Goal: Transaction & Acquisition: Purchase product/service

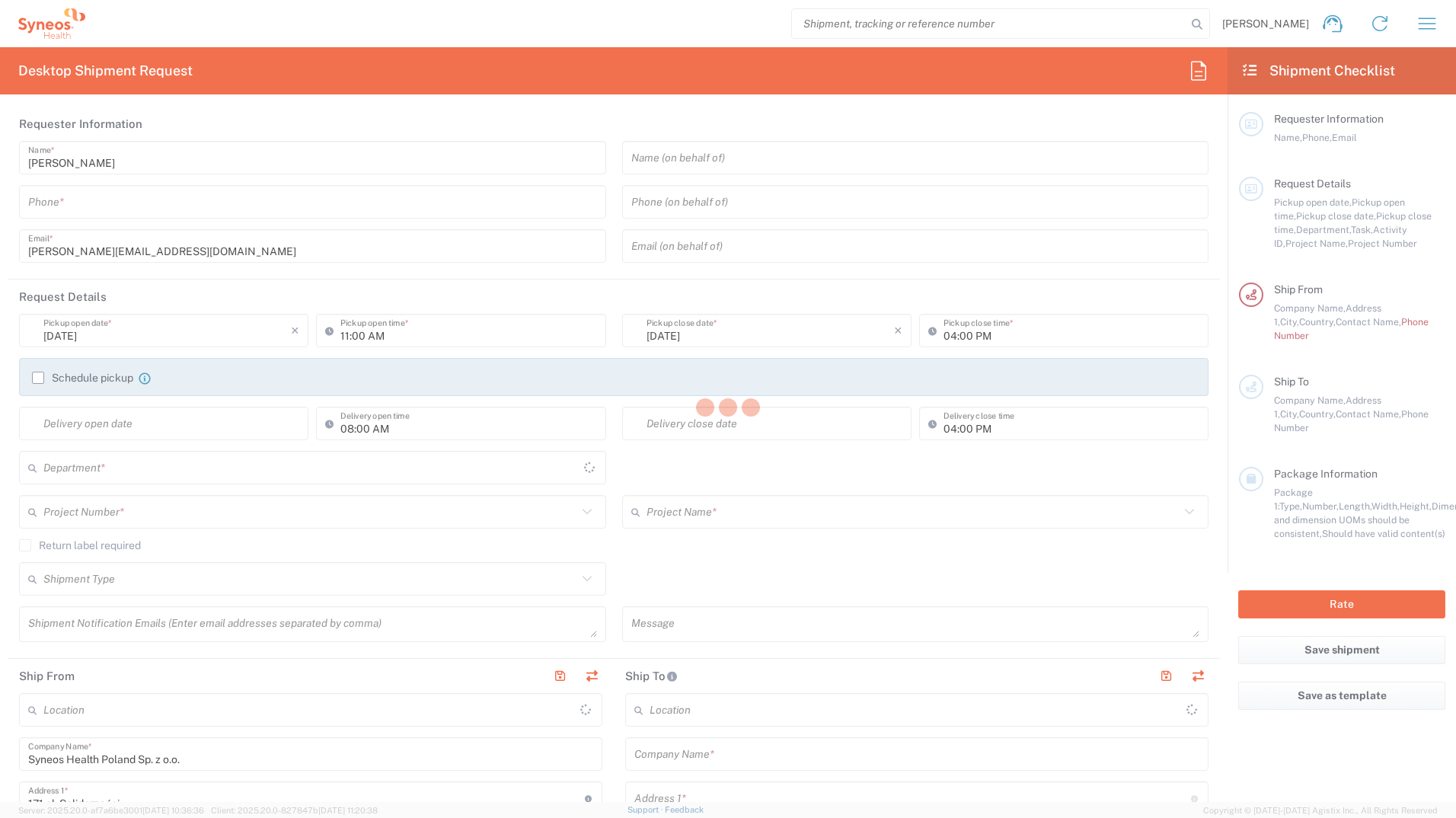
type input "Poland"
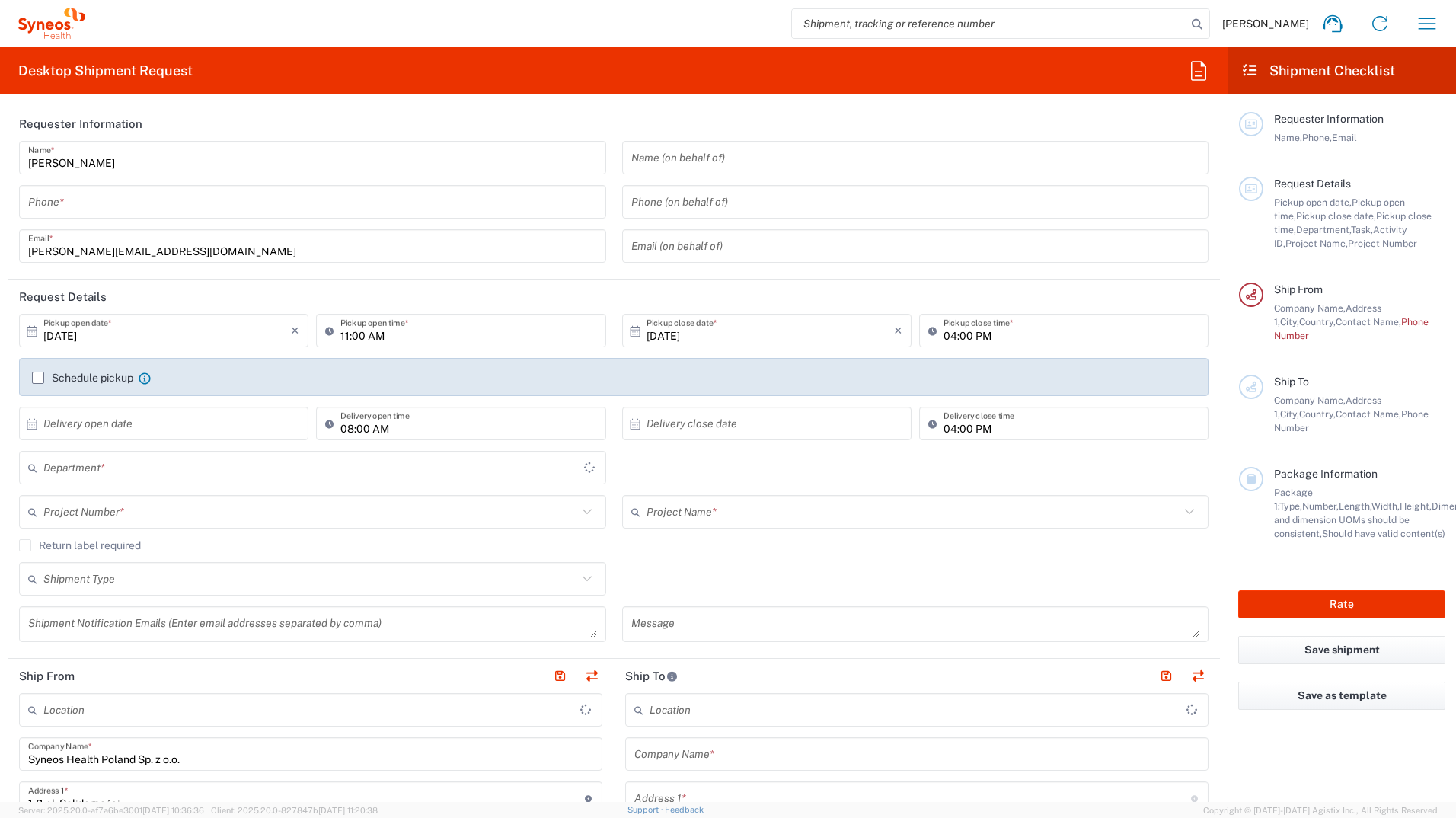
type input "Syneos Health Poland sp. z.o.o"
type input "8480"
click at [653, 98] on div "Desktop Shipment Request Requester Information Joanna Desperat Name * Phone * j…" at bounding box center [614, 424] width 1228 height 755
click at [1433, 24] on icon "button" at bounding box center [1427, 23] width 24 height 24
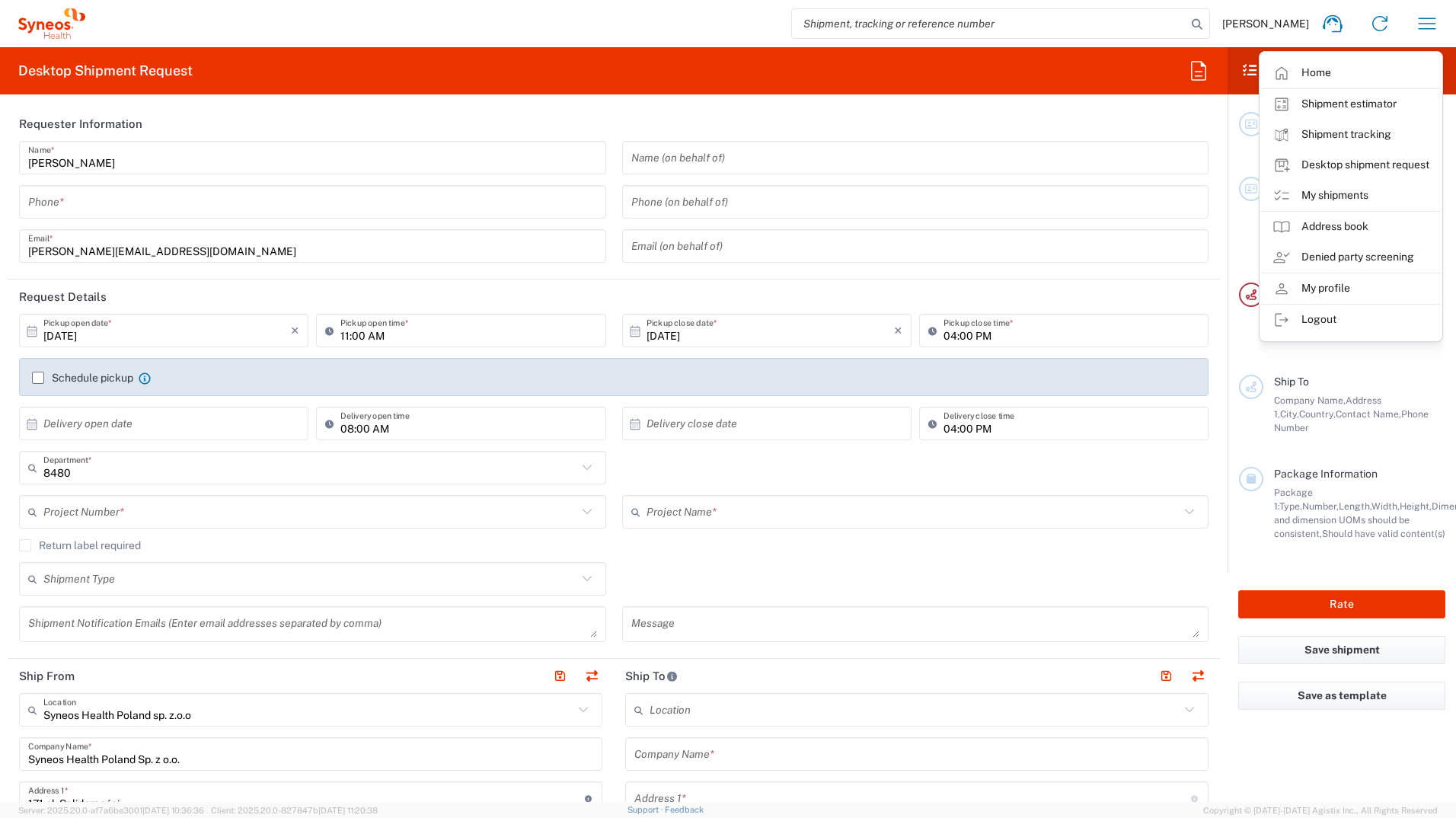
click at [1364, 287] on link "My profile" at bounding box center [1351, 288] width 181 height 30
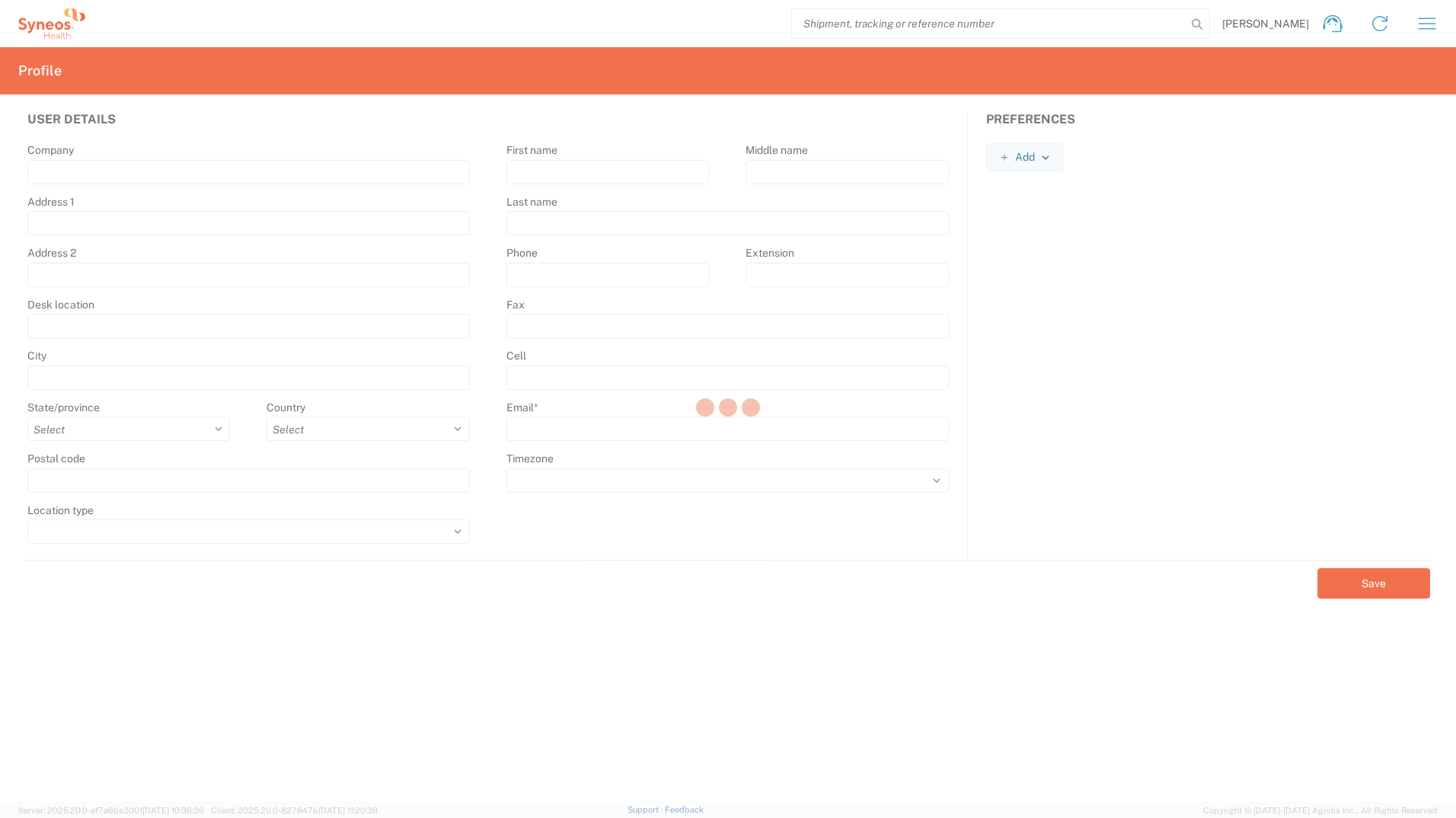
type input "Syneos Health Poland Sp. z o.o."
type input "171 al. Solidarności"
type input "Spark B"
type input "1st floor"
type input "Warsaw"
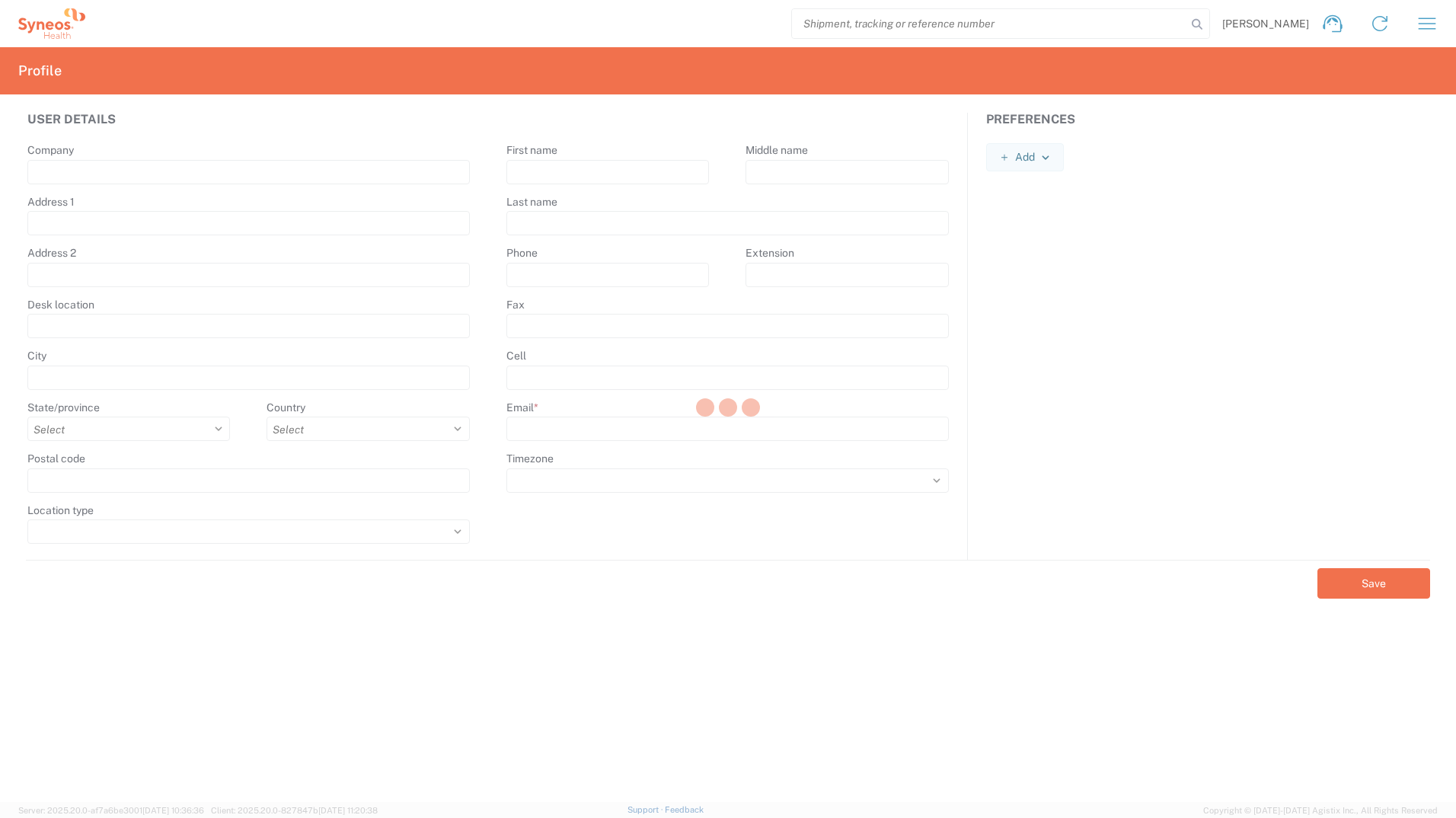
select select
select select "PL"
type input "00-877"
type input "Joanna"
type input "Desperat"
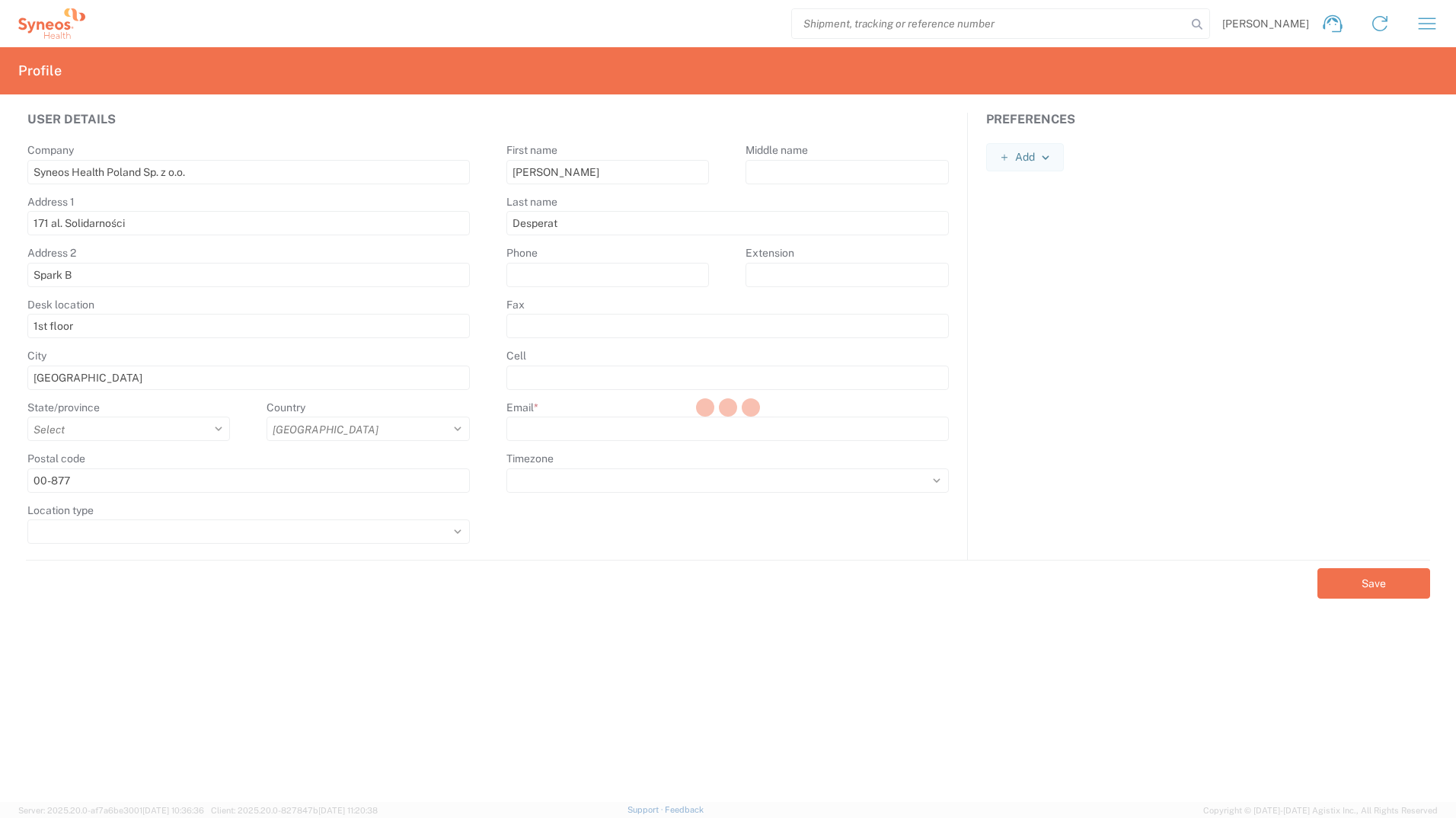
type input "joanna.desperat@syneoshealth.com"
select select
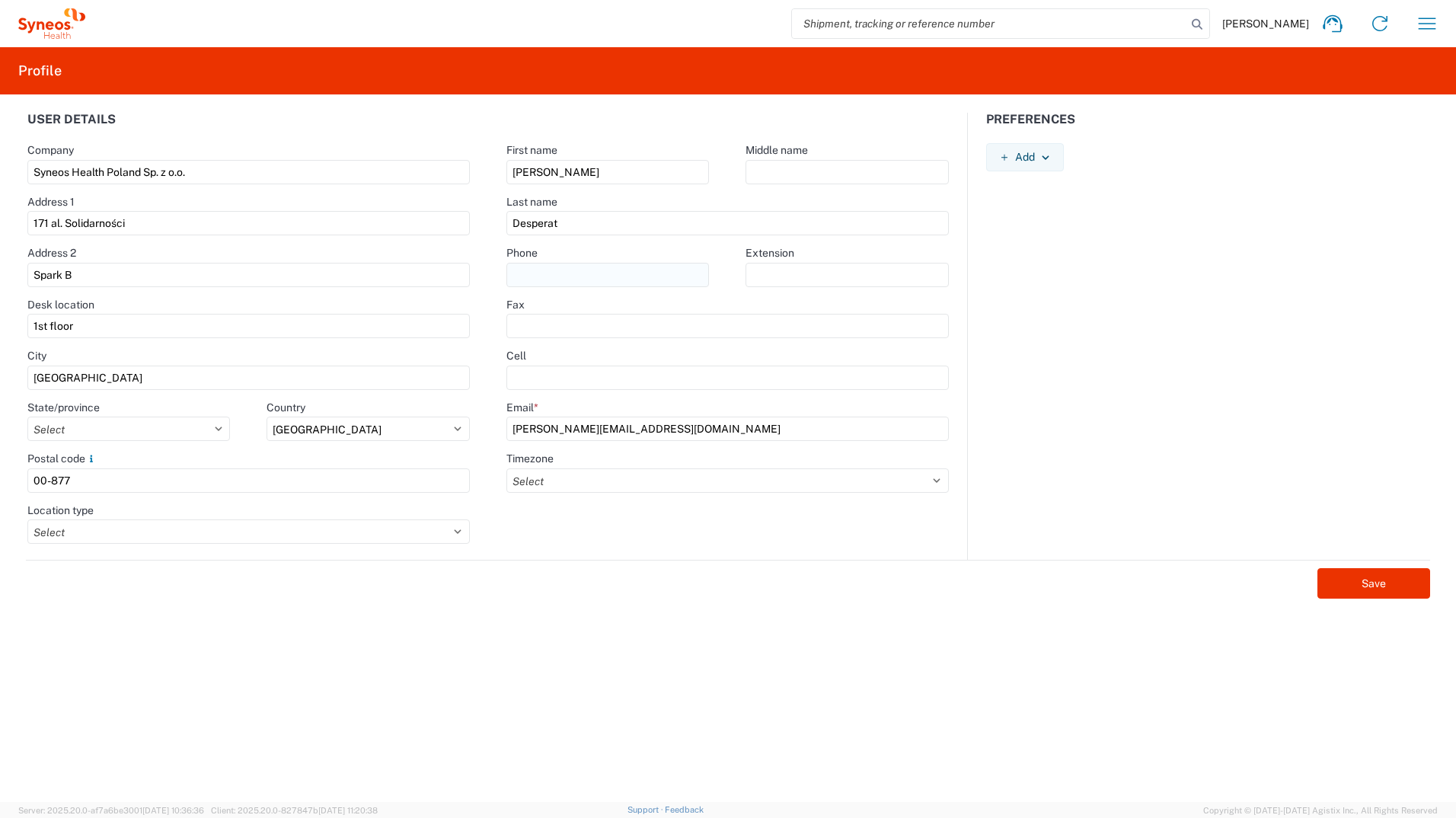
click at [597, 273] on input "text" at bounding box center [608, 275] width 203 height 24
click at [576, 272] on input "text" at bounding box center [608, 275] width 203 height 24
click at [591, 269] on input "text" at bounding box center [608, 275] width 203 height 24
paste input "[PHONE_NUMBER]"
type input "[PHONE_NUMBER]"
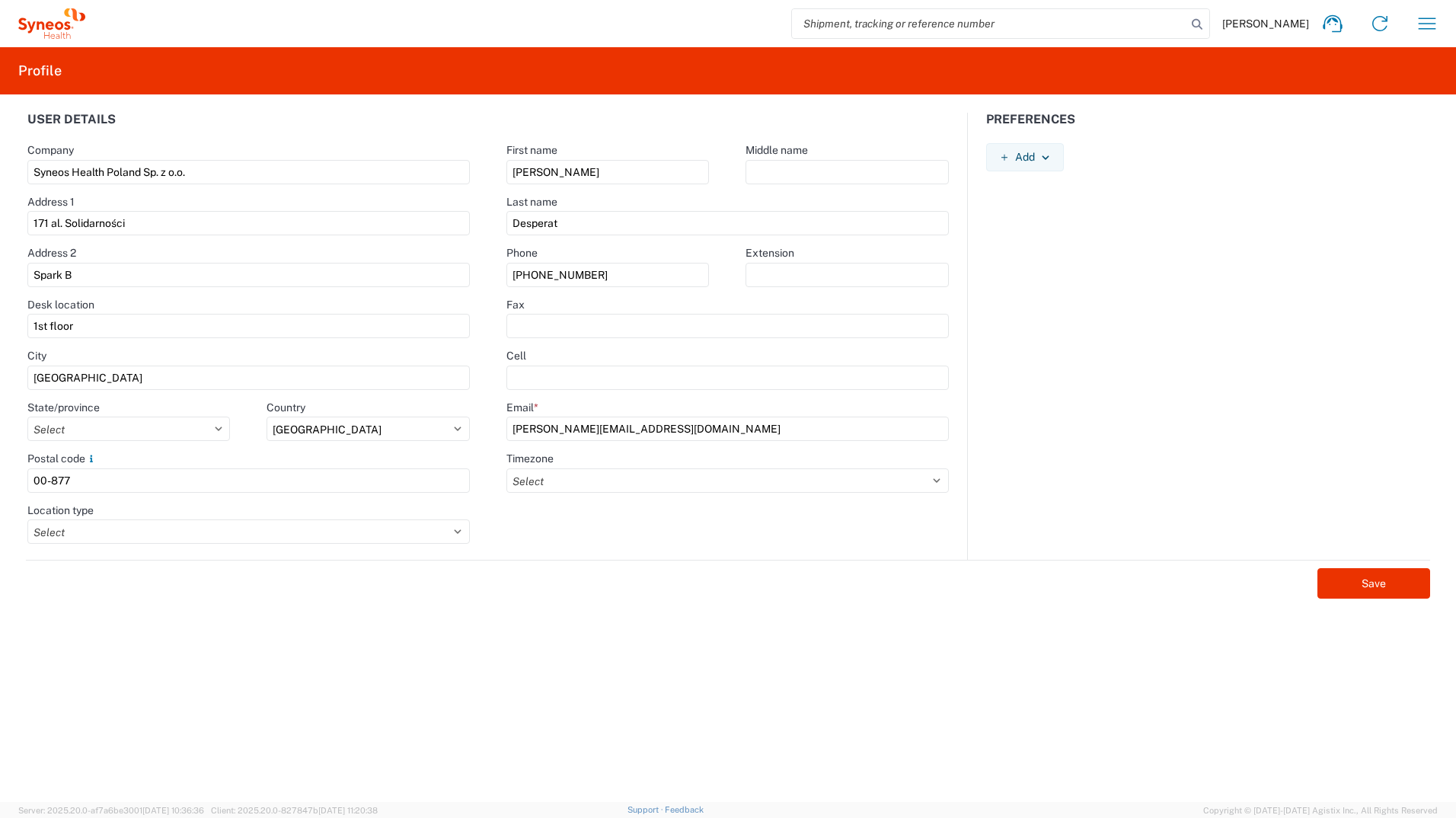
click at [1126, 301] on div "Preferences Add AIR Default Dimensions UOM Code AIR Default Weight UOM Code AIR…" at bounding box center [1208, 336] width 480 height 447
click at [1351, 574] on button "Save" at bounding box center [1374, 583] width 112 height 30
click at [1347, 583] on button "Save" at bounding box center [1374, 583] width 112 height 30
click at [63, 34] on icon at bounding box center [63, 36] width 2 height 6
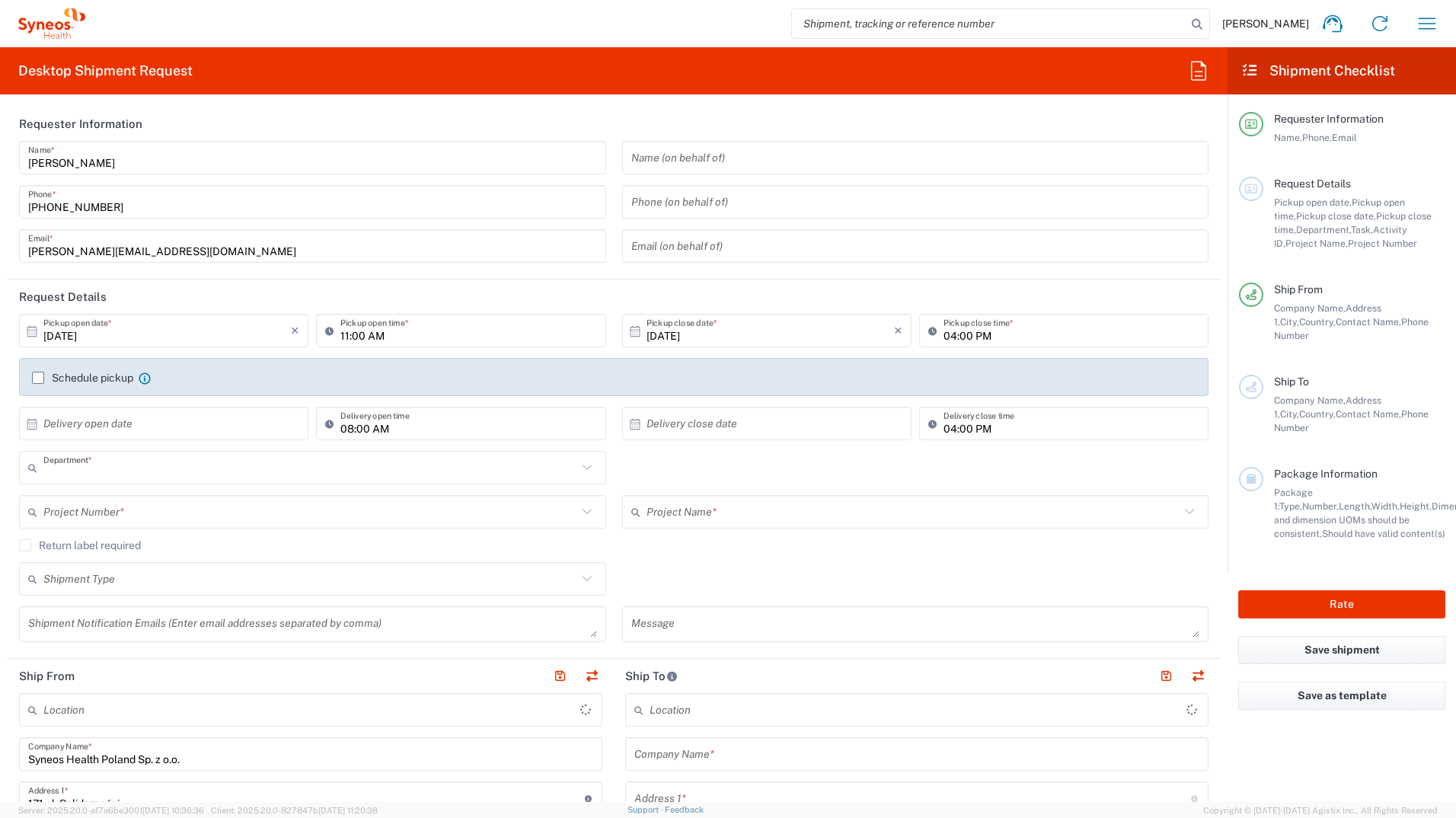
type input "8480"
type input "[GEOGRAPHIC_DATA]"
type input "Syneos Health Poland sp. z.o.o"
click at [36, 382] on label "Schedule pickup" at bounding box center [83, 378] width 101 height 12
click at [38, 378] on input "Schedule pickup" at bounding box center [38, 378] width 0 height 0
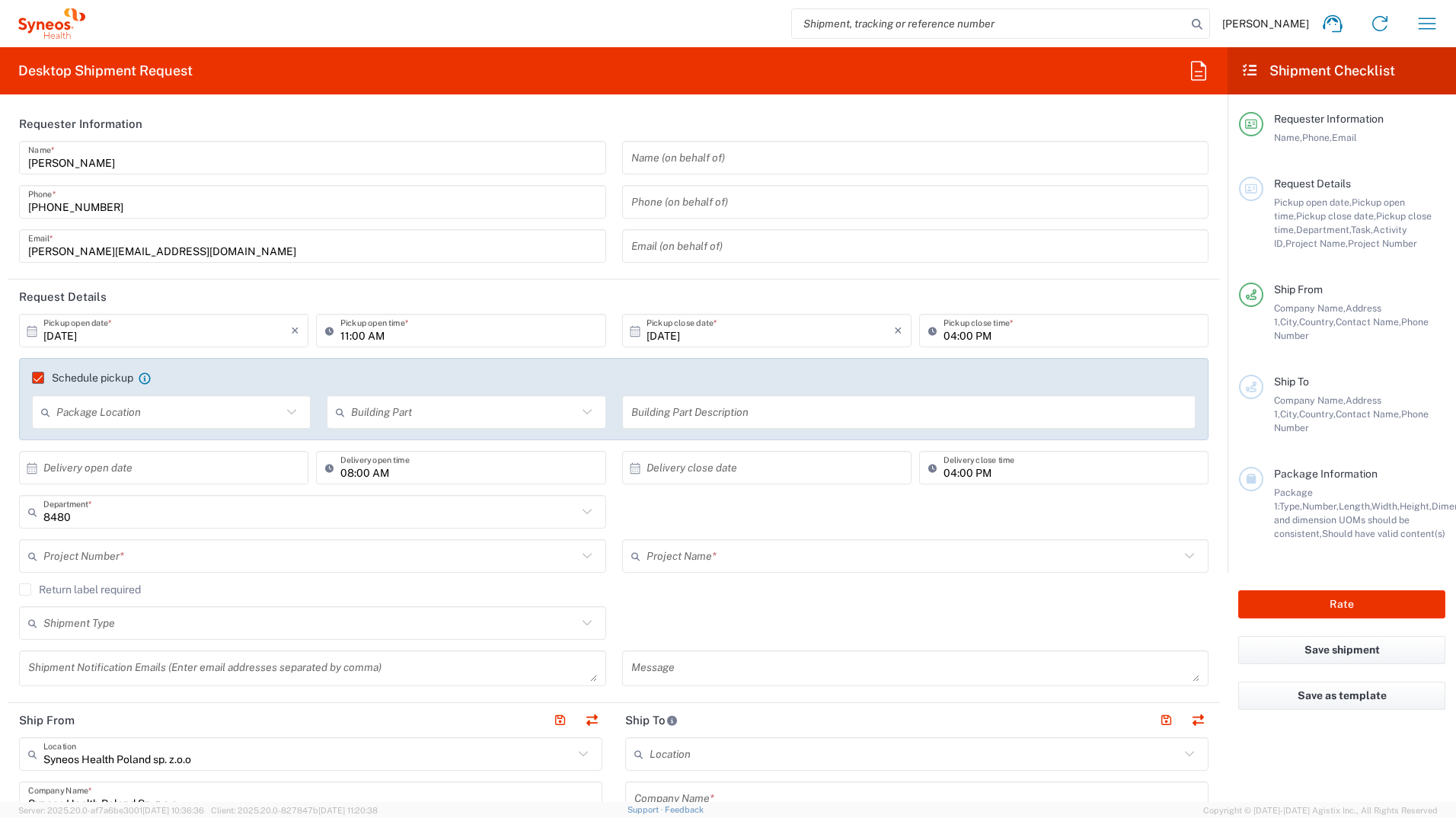
click at [32, 381] on label "Schedule pickup" at bounding box center [83, 378] width 101 height 12
click at [31, 378] on input "Schedule pickup" at bounding box center [31, 378] width 0 height 0
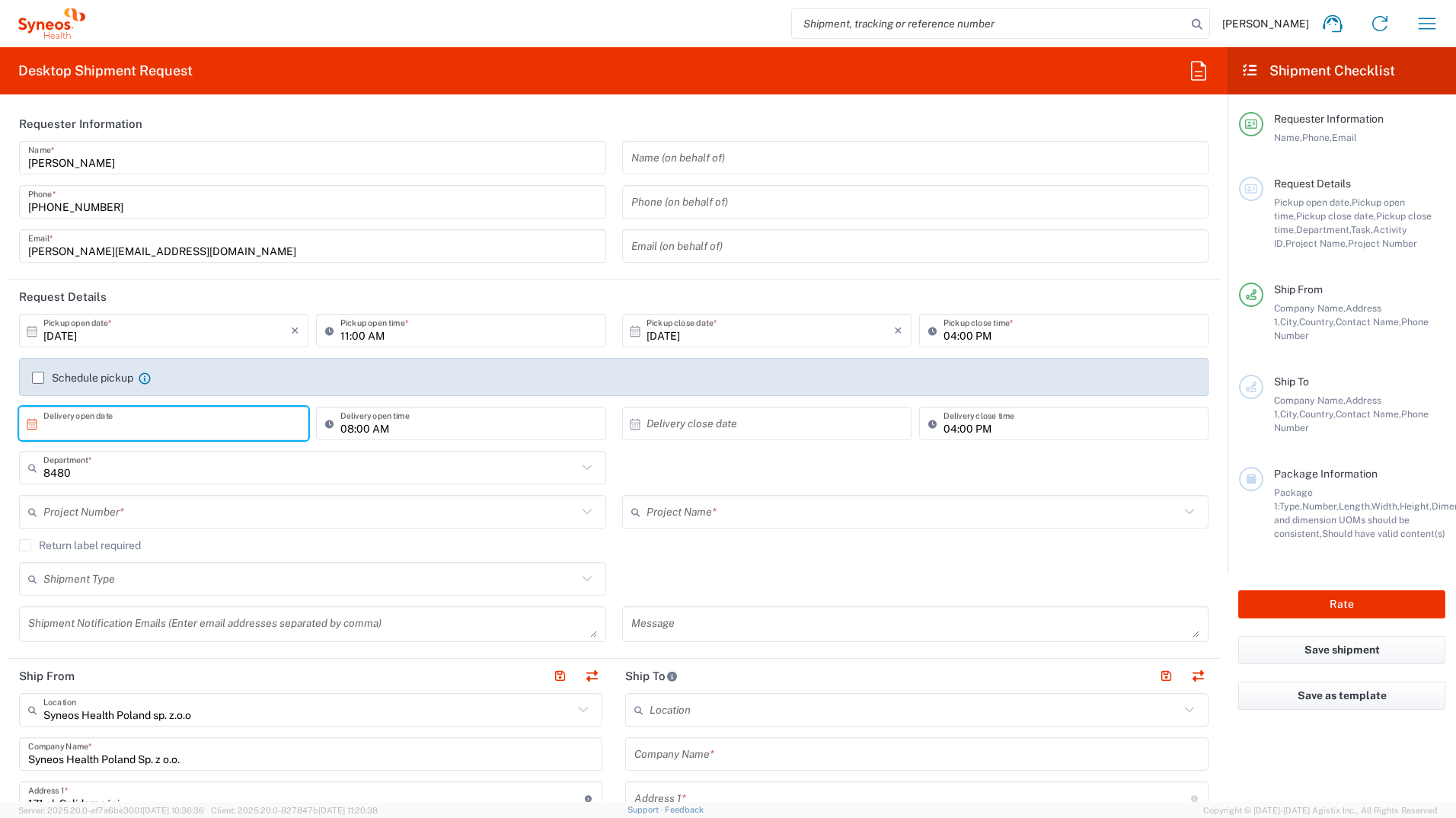
click at [115, 425] on input "text" at bounding box center [167, 424] width 247 height 27
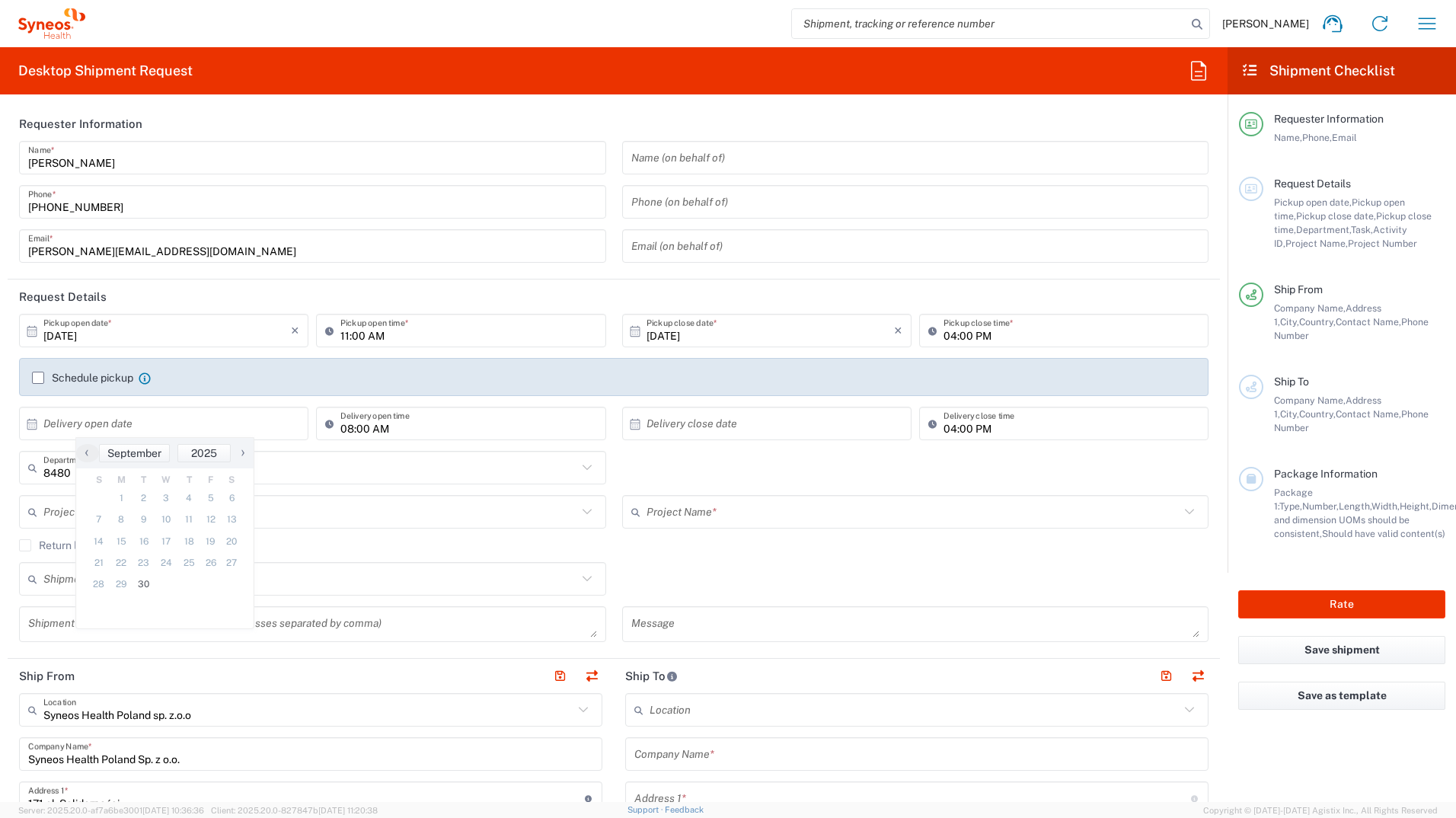
click at [243, 450] on span "›" at bounding box center [243, 452] width 23 height 18
click at [170, 500] on span "1" at bounding box center [166, 497] width 22 height 21
type input "10/01/2025"
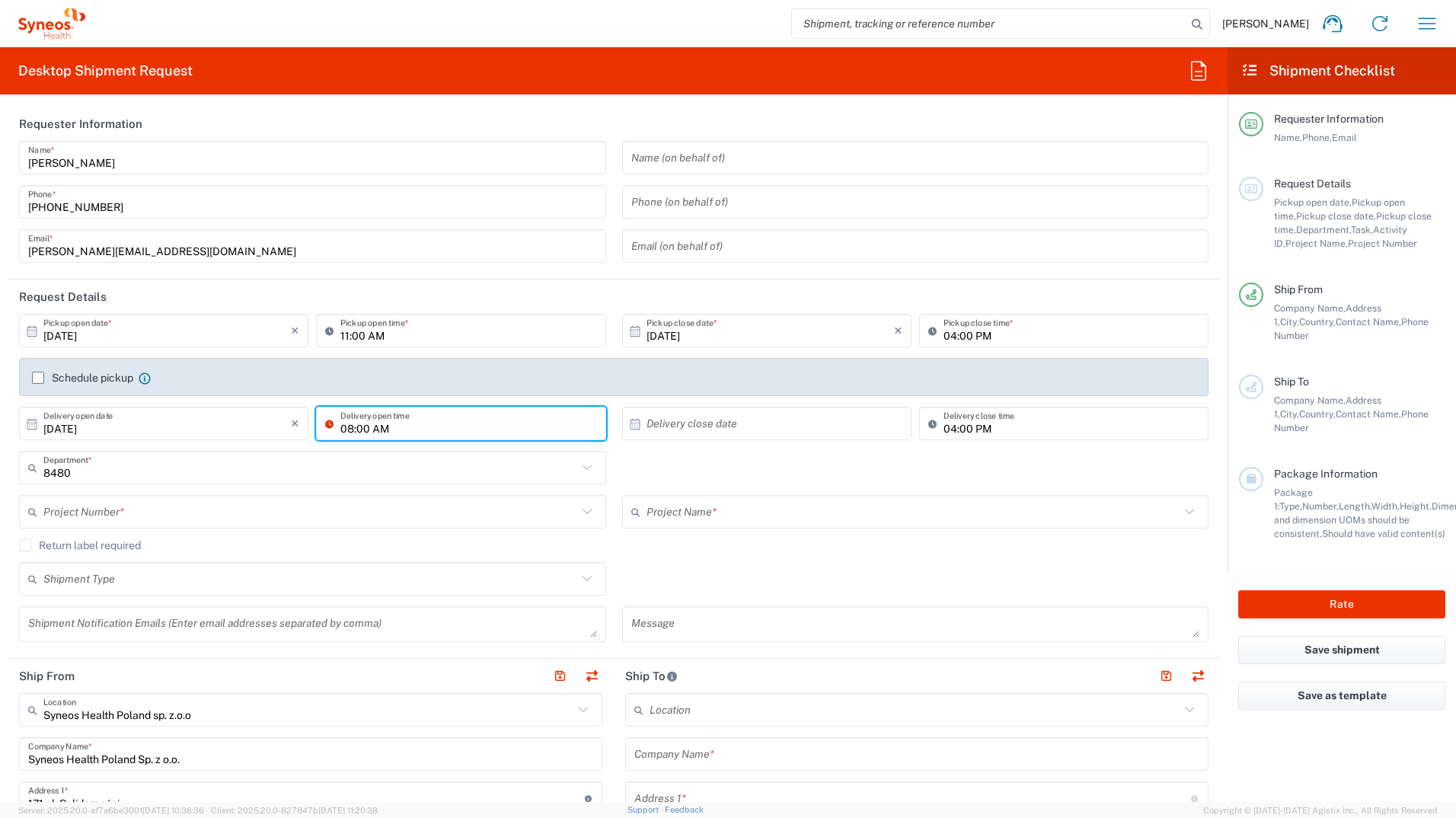
click at [350, 429] on input "08:00 AM" at bounding box center [468, 424] width 256 height 27
click at [447, 422] on input "10:00 AM" at bounding box center [468, 424] width 256 height 27
type input "10:00 AM"
click at [702, 423] on input "text" at bounding box center [770, 424] width 247 height 27
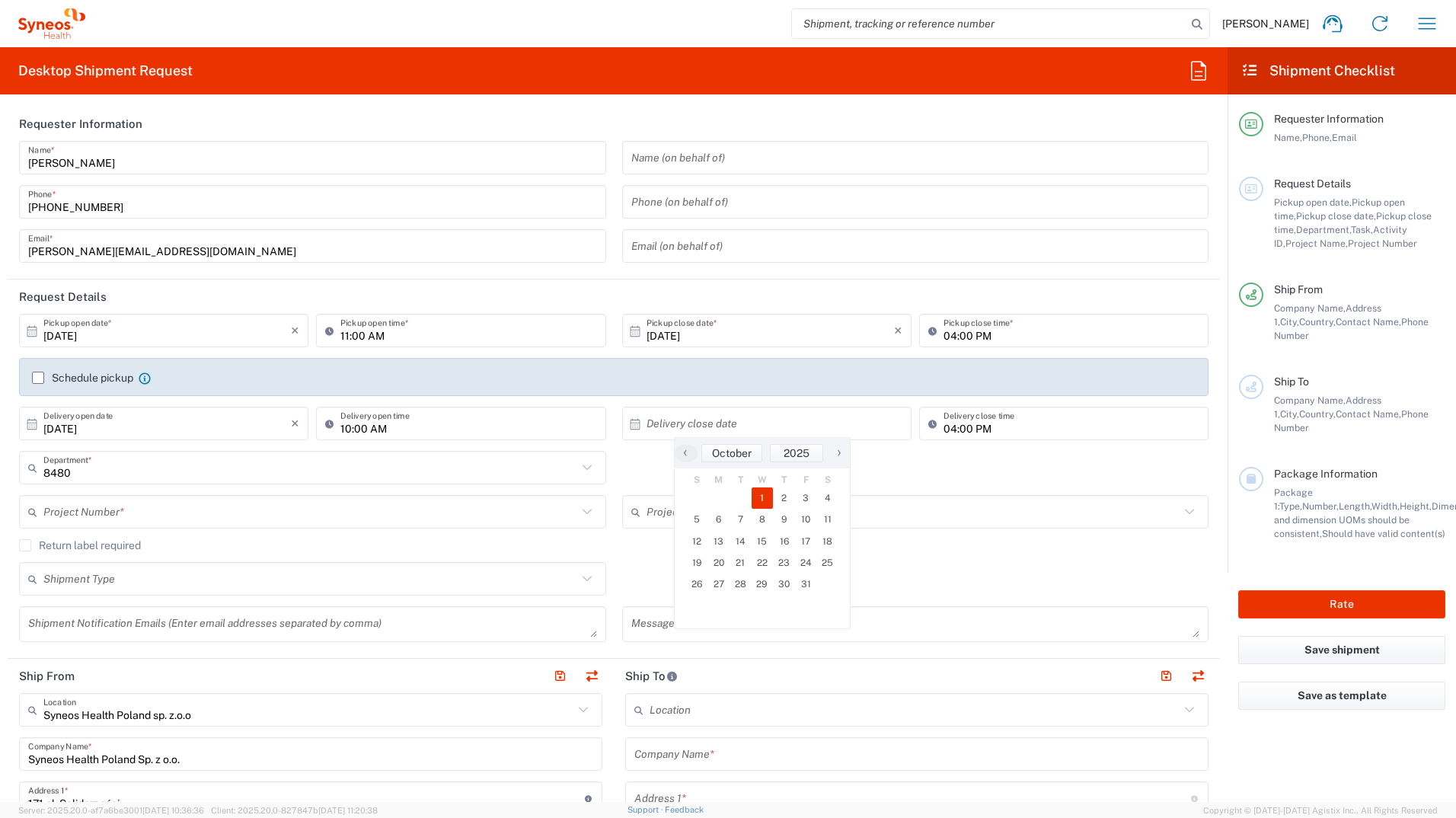
click at [770, 499] on span "1" at bounding box center [763, 497] width 22 height 21
type input "10/01/2025"
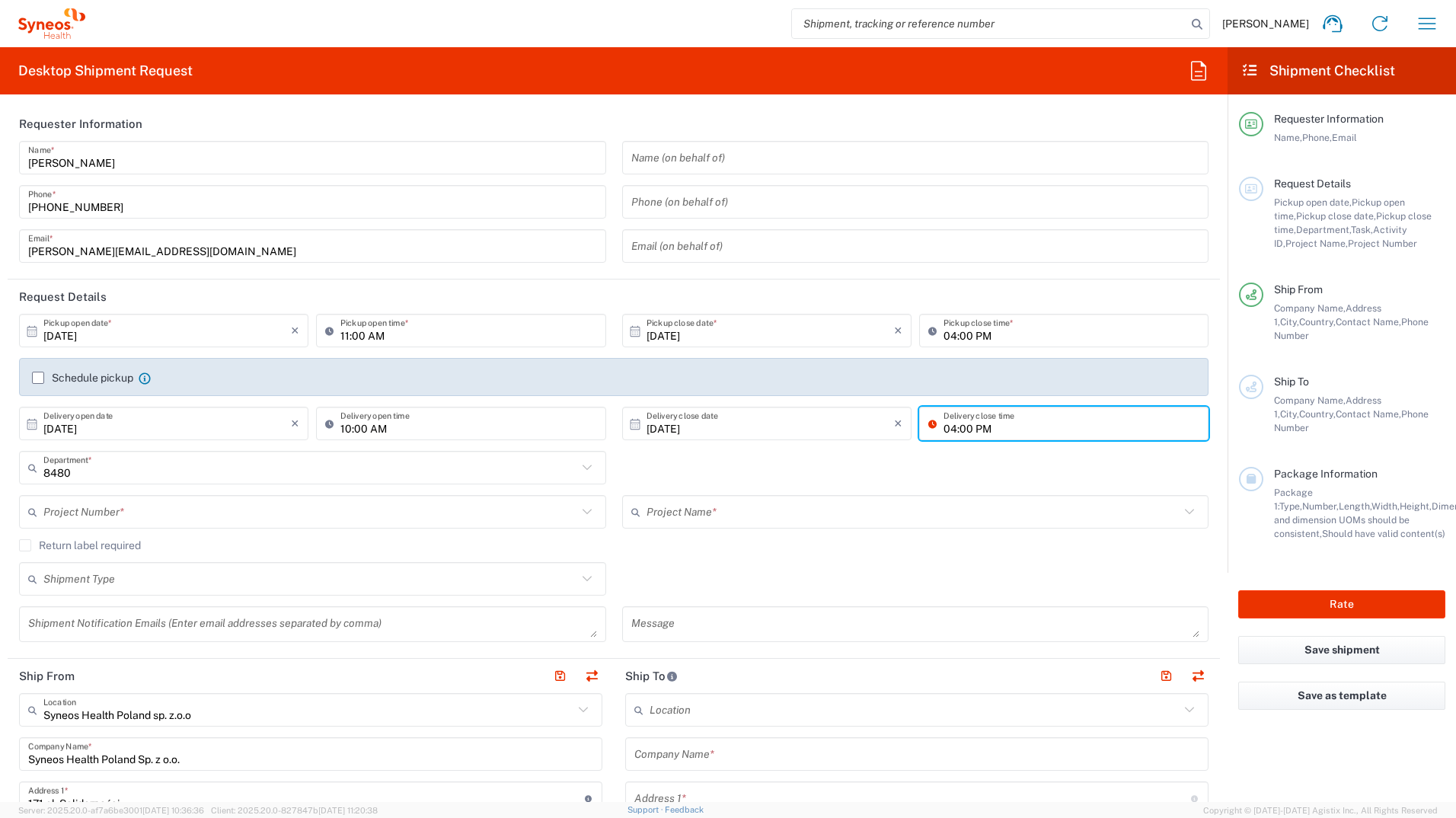
click at [950, 427] on input "04:00 PM" at bounding box center [1072, 424] width 256 height 27
type input "08:00 PM"
click at [899, 438] on div "10/01/2025 × Delivery close date" at bounding box center [767, 423] width 290 height 34
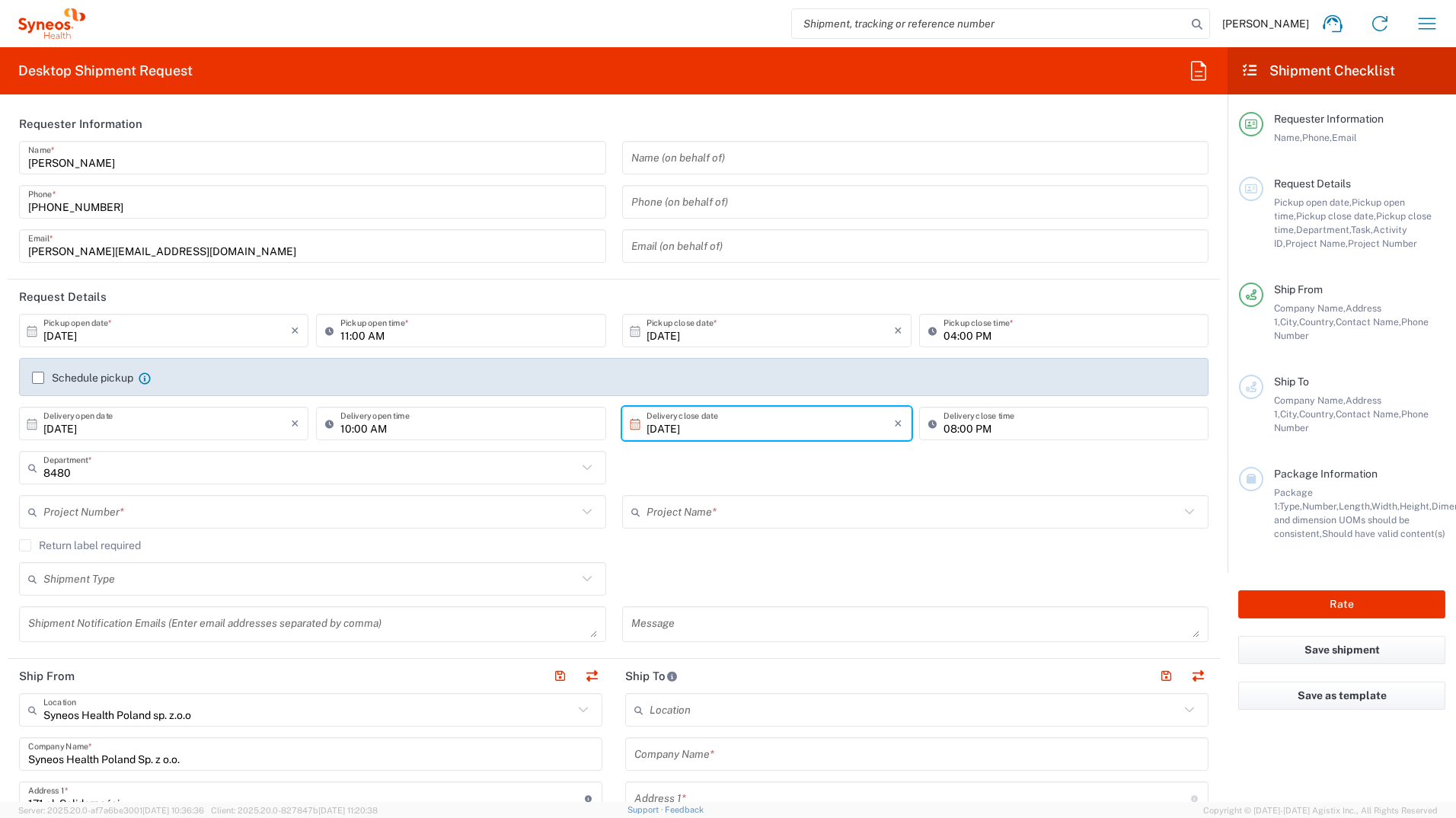
click at [580, 470] on icon at bounding box center [587, 467] width 20 height 20
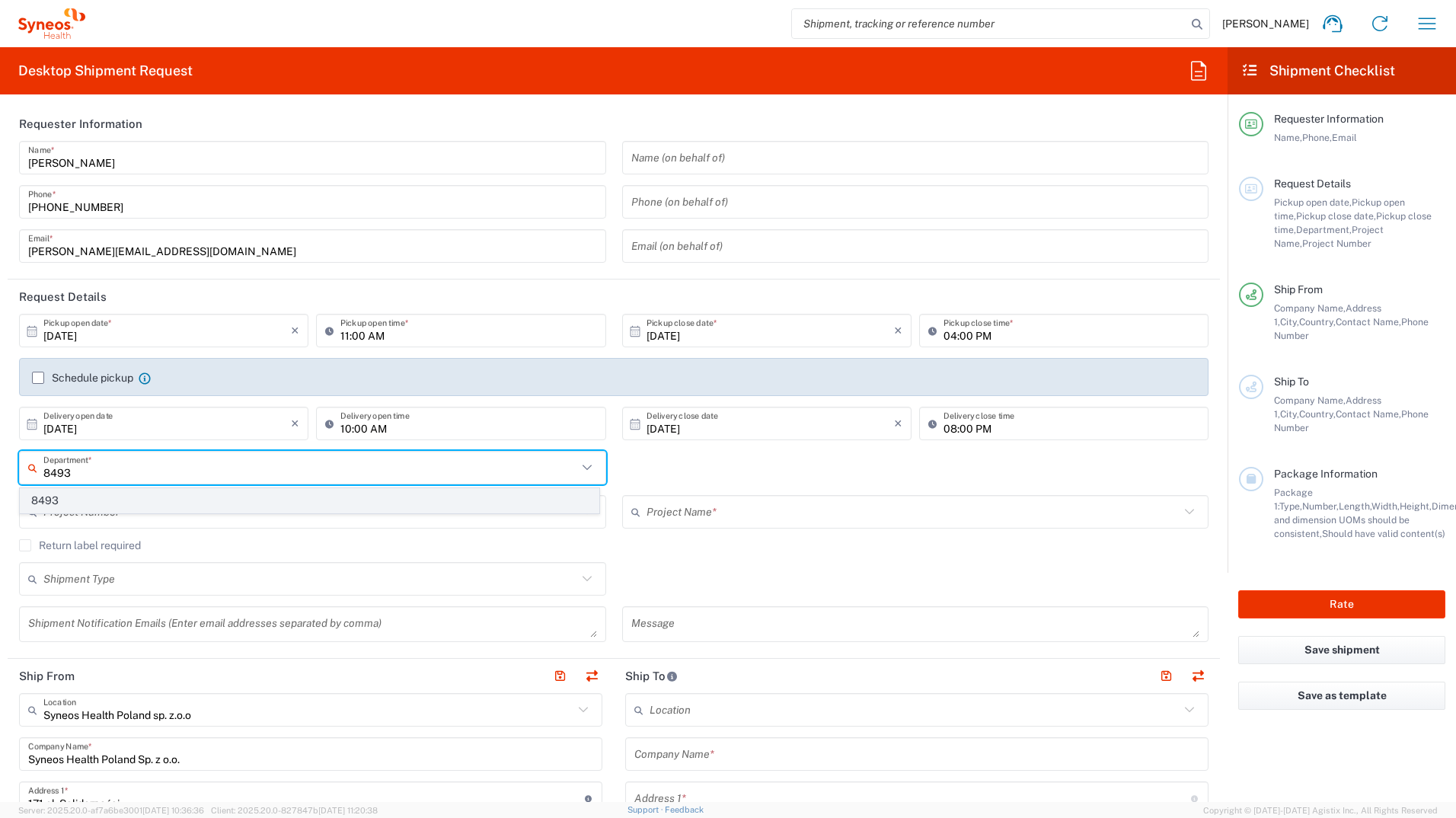
type input "8493"
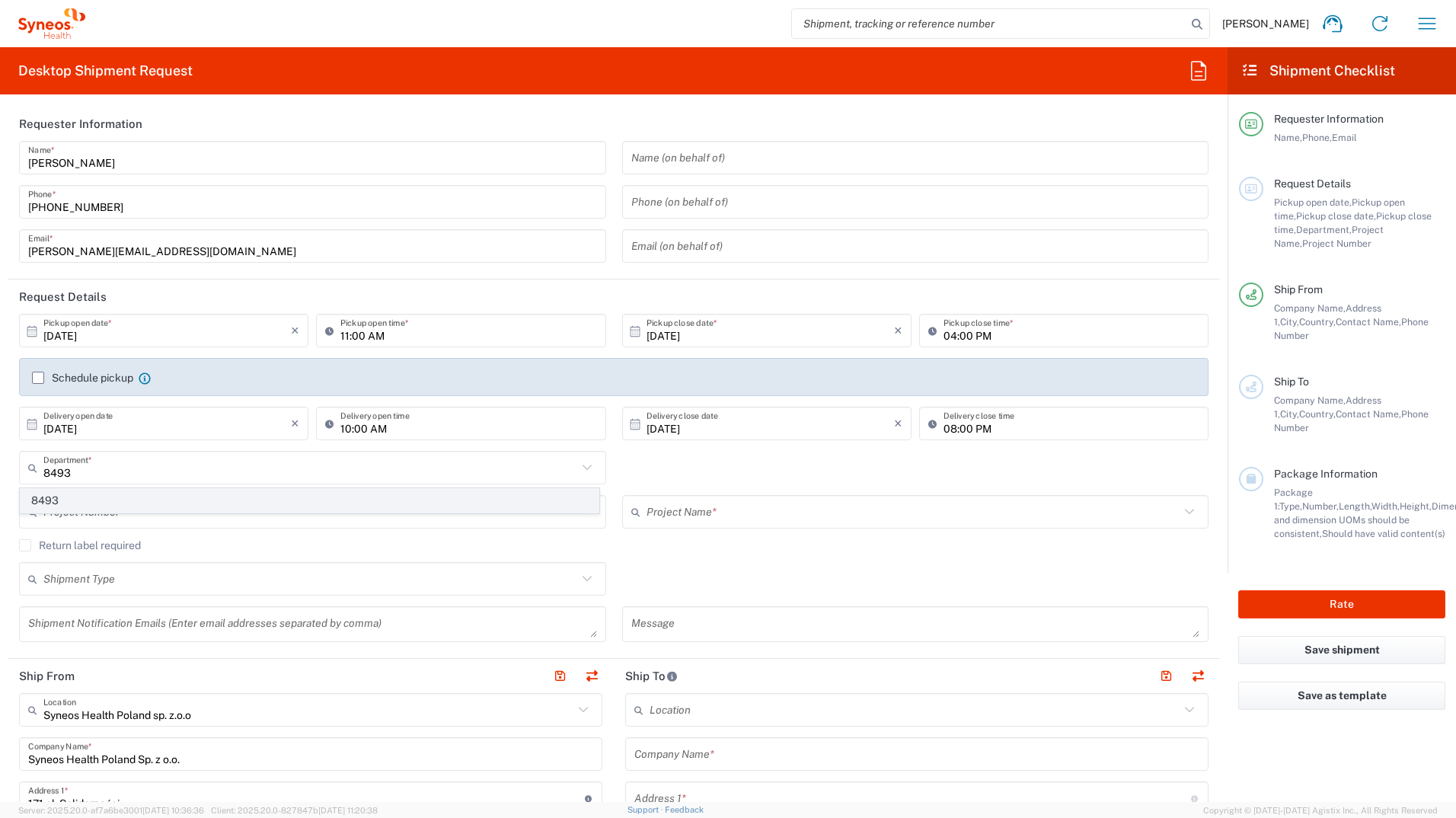
click at [78, 507] on span "8493" at bounding box center [309, 500] width 578 height 23
click at [106, 513] on input "text" at bounding box center [311, 512] width 534 height 27
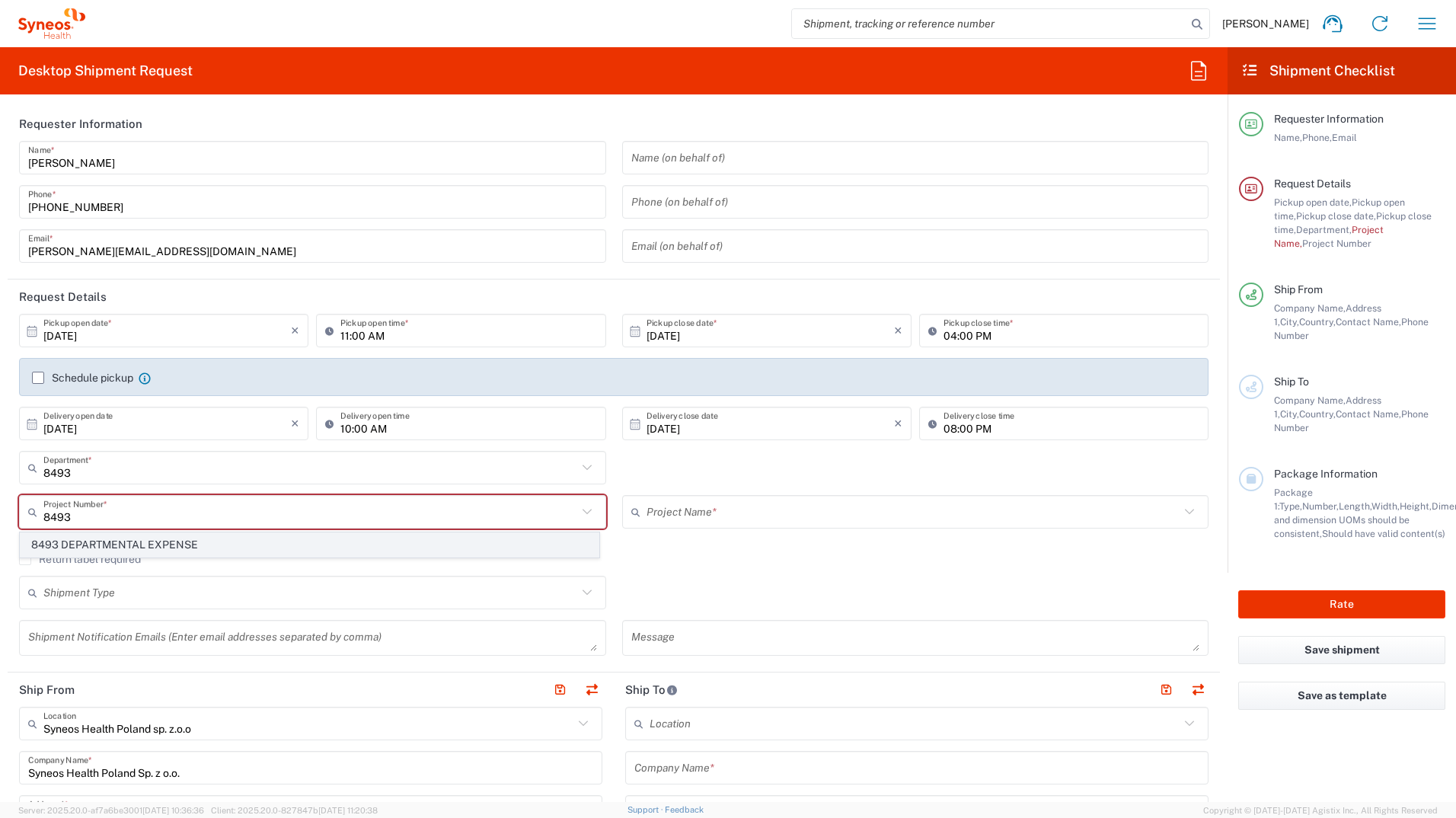
click at [138, 539] on span "8493 DEPARTMENTAL EXPENSE" at bounding box center [309, 545] width 578 height 23
type input "8493 DEPARTMENTAL EXPENSE"
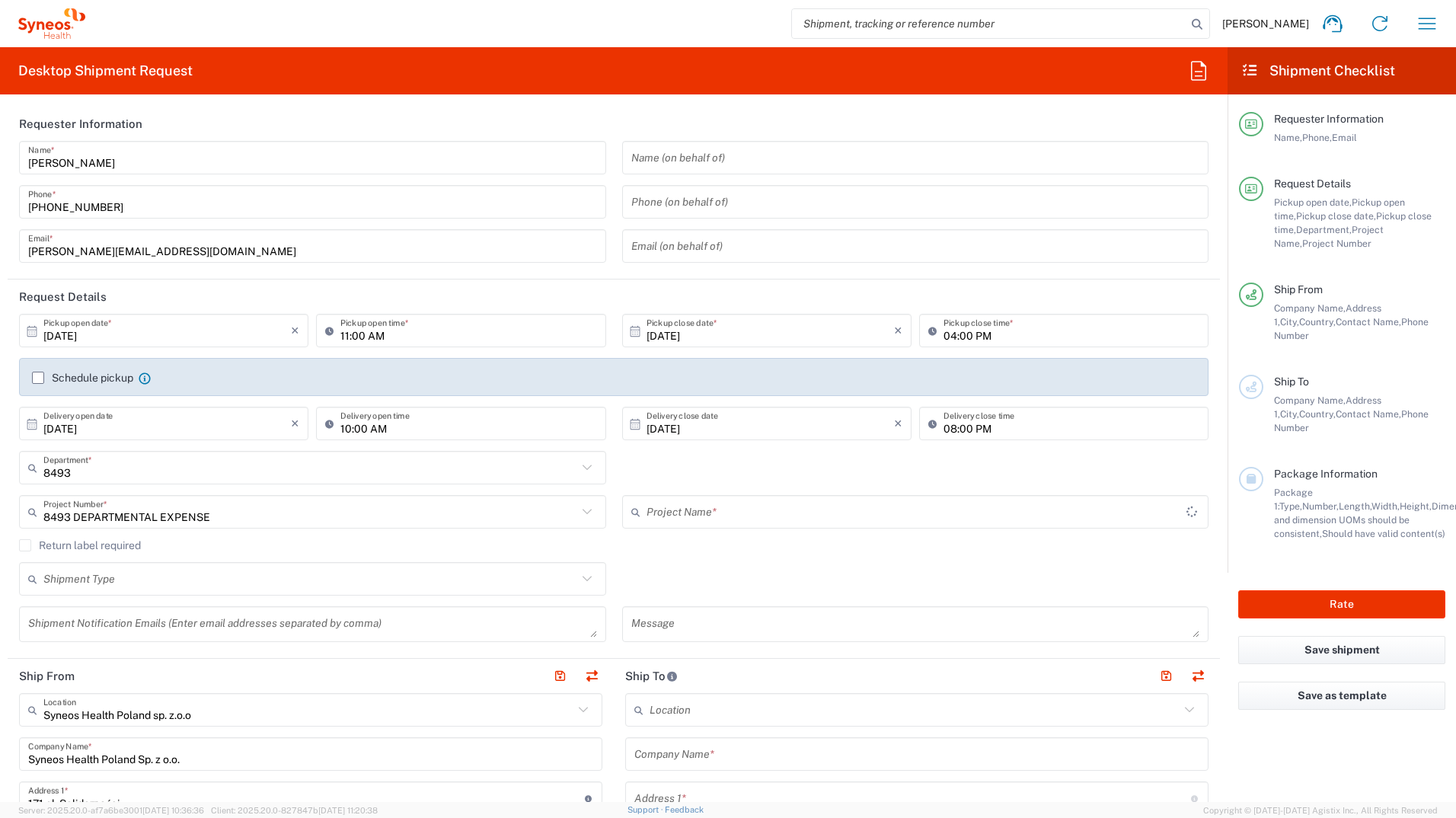
type input "8493 DEPARTMENTAL EXPENSE"
click at [45, 377] on label "Schedule pickup" at bounding box center [83, 378] width 101 height 12
click at [38, 378] on input "Schedule pickup" at bounding box center [38, 378] width 0 height 0
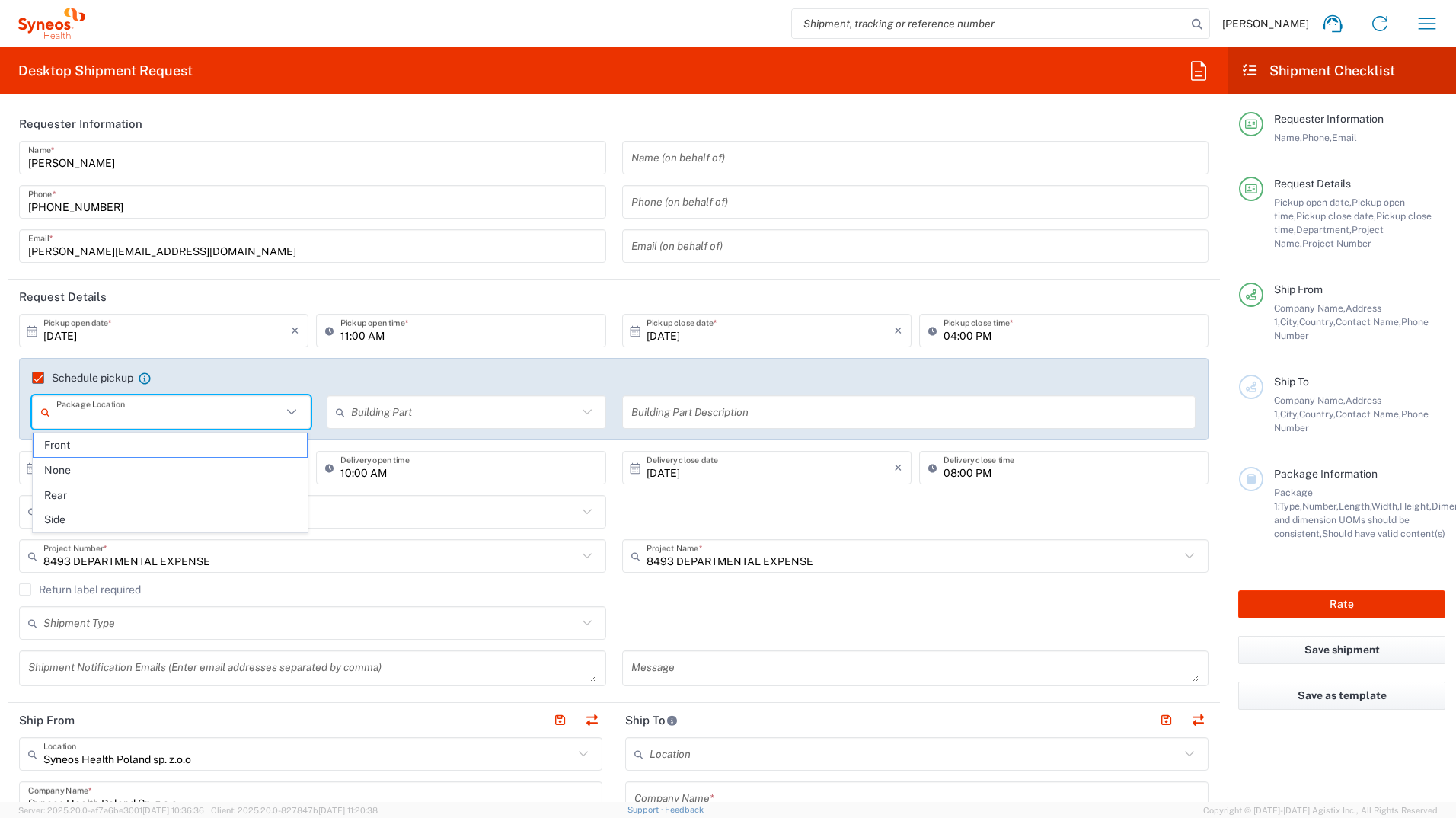
click at [120, 406] on input "text" at bounding box center [169, 412] width 226 height 27
click at [113, 442] on span "Front" at bounding box center [170, 445] width 273 height 23
type input "Front"
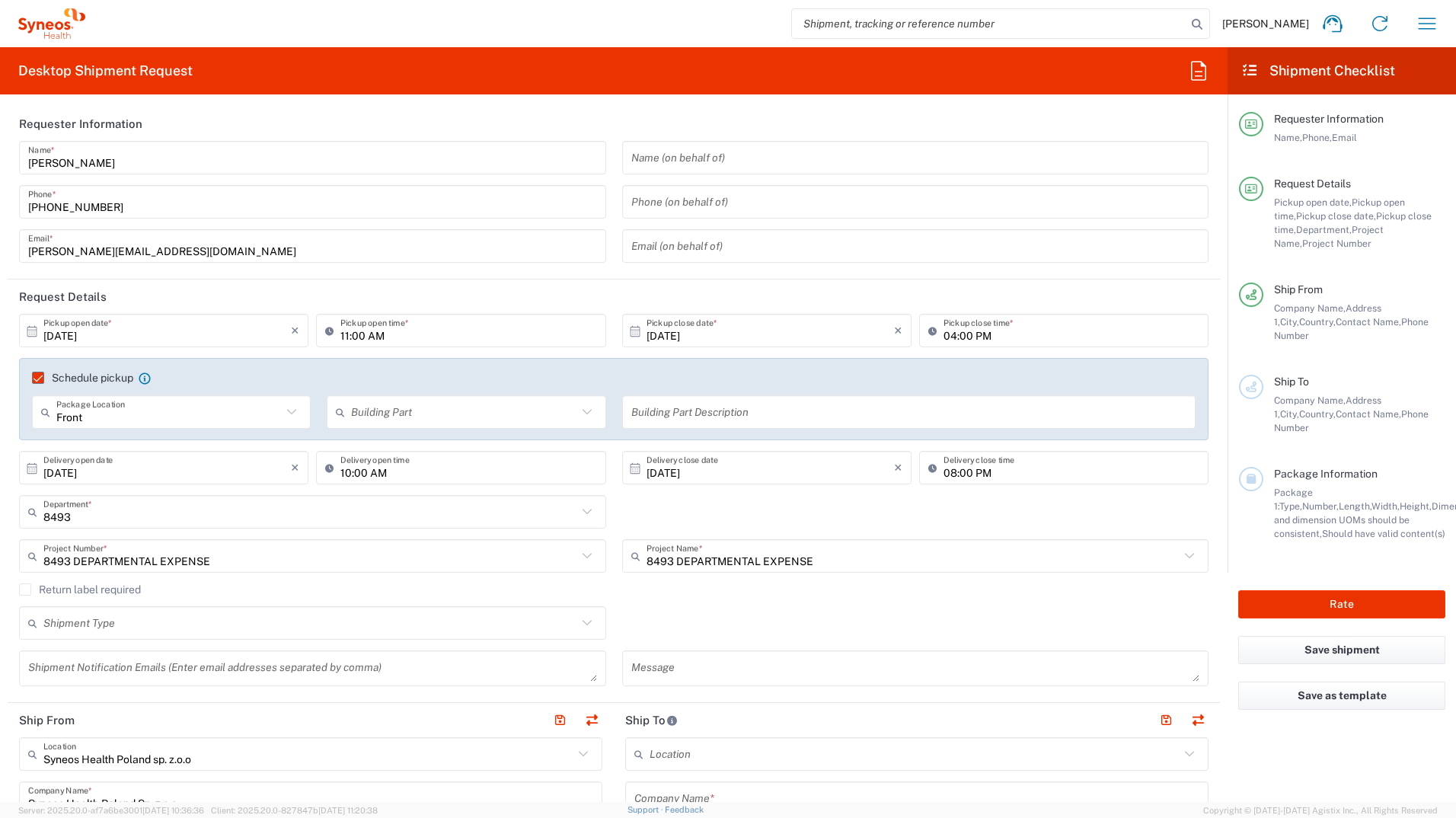
click at [586, 413] on icon at bounding box center [587, 411] width 20 height 20
click at [473, 471] on span "Building" at bounding box center [463, 470] width 273 height 23
type input "Building"
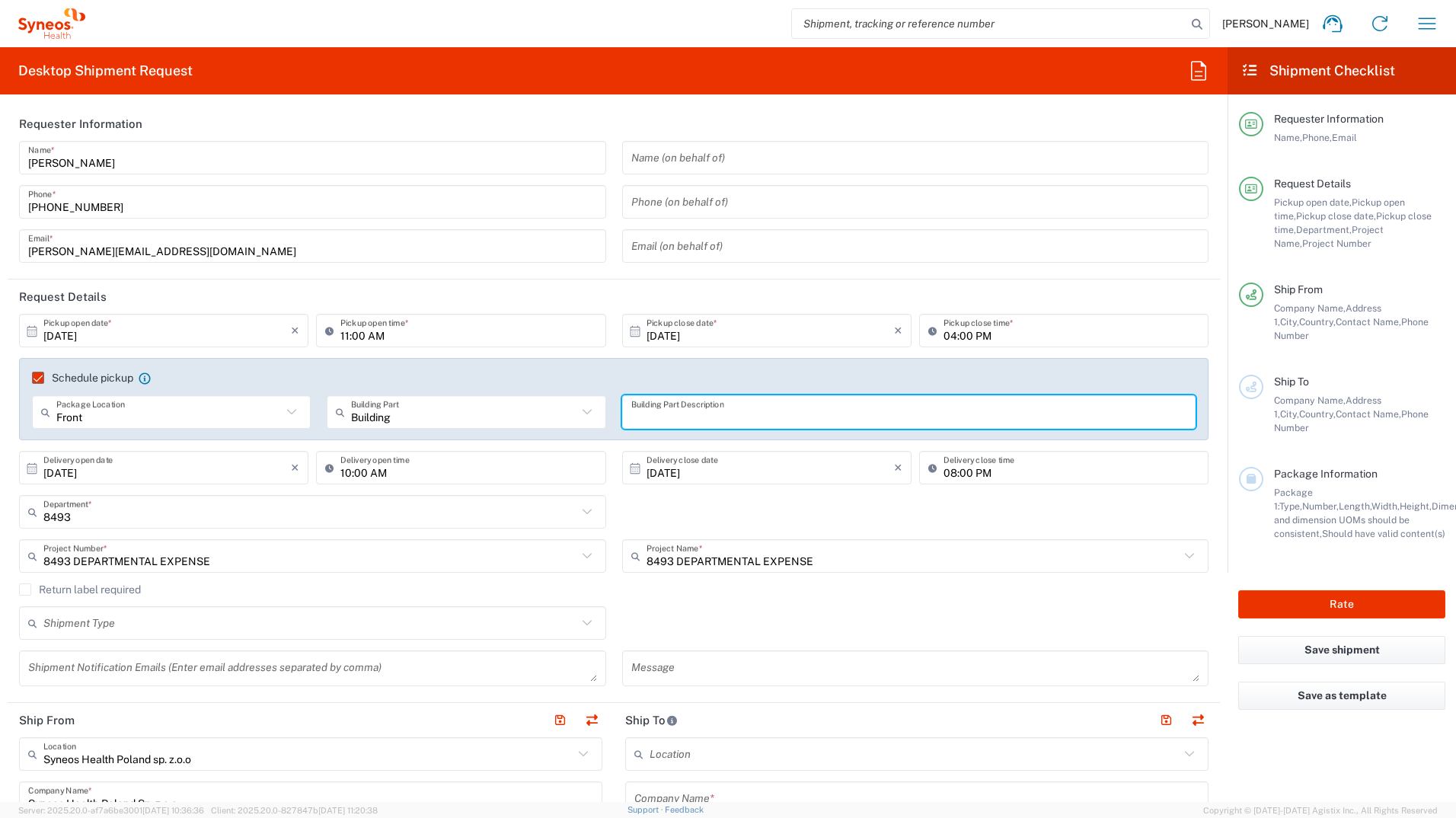
click at [691, 417] on input "text" at bounding box center [910, 412] width 556 height 27
type input "Lobby"
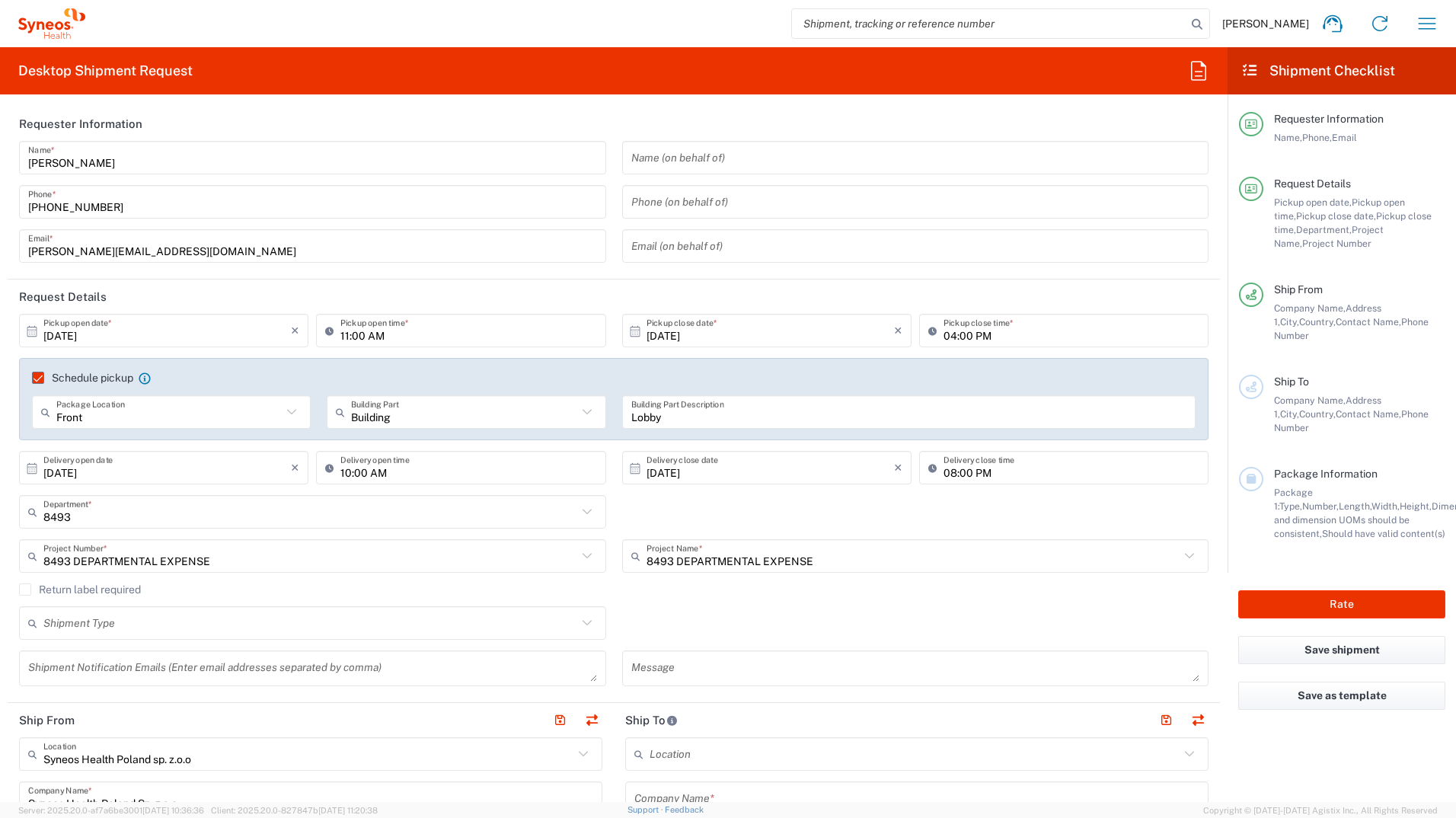
click at [814, 503] on div "8493 Department * 8493" at bounding box center [614, 517] width 1205 height 44
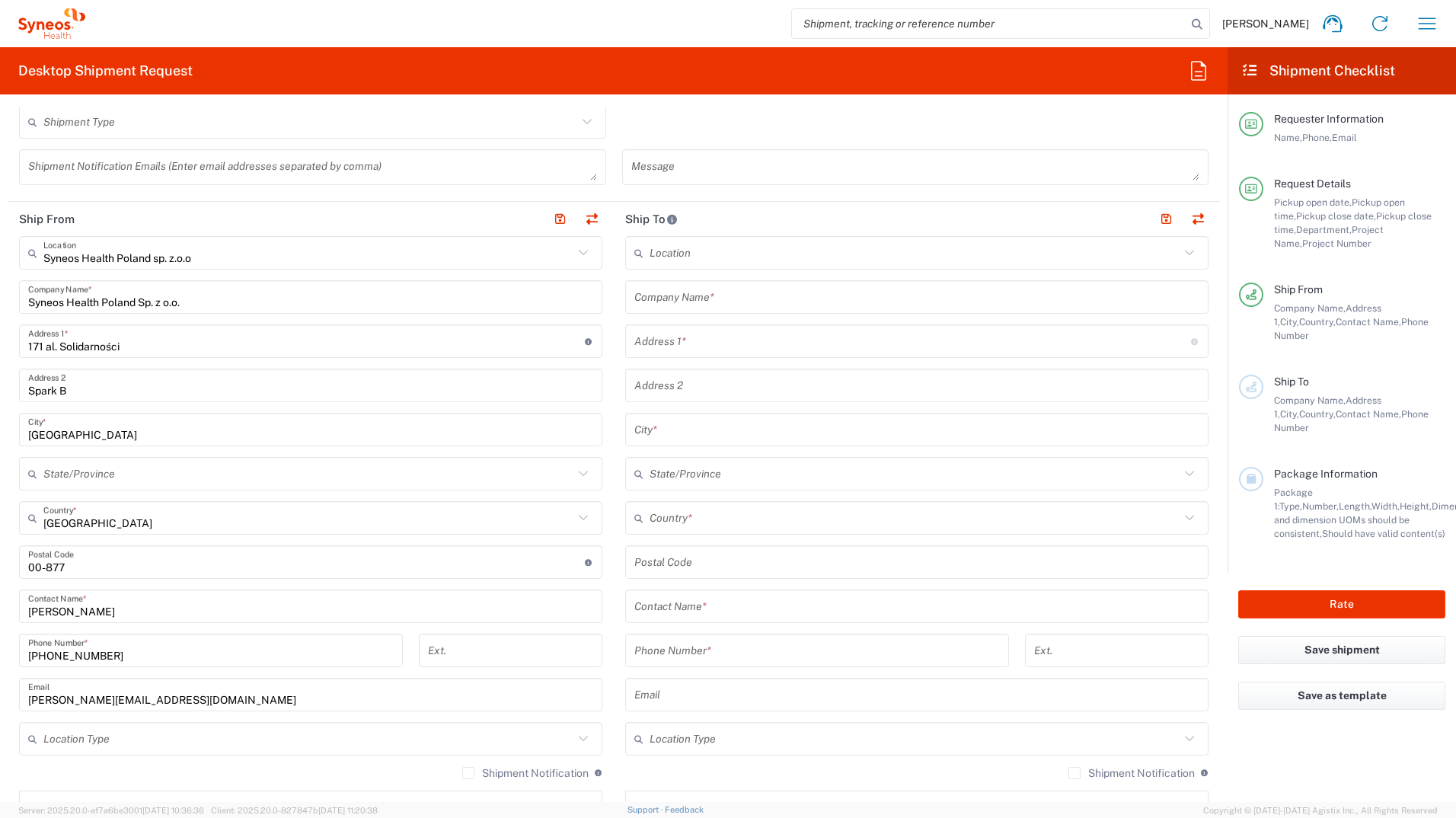
scroll to position [533, 0]
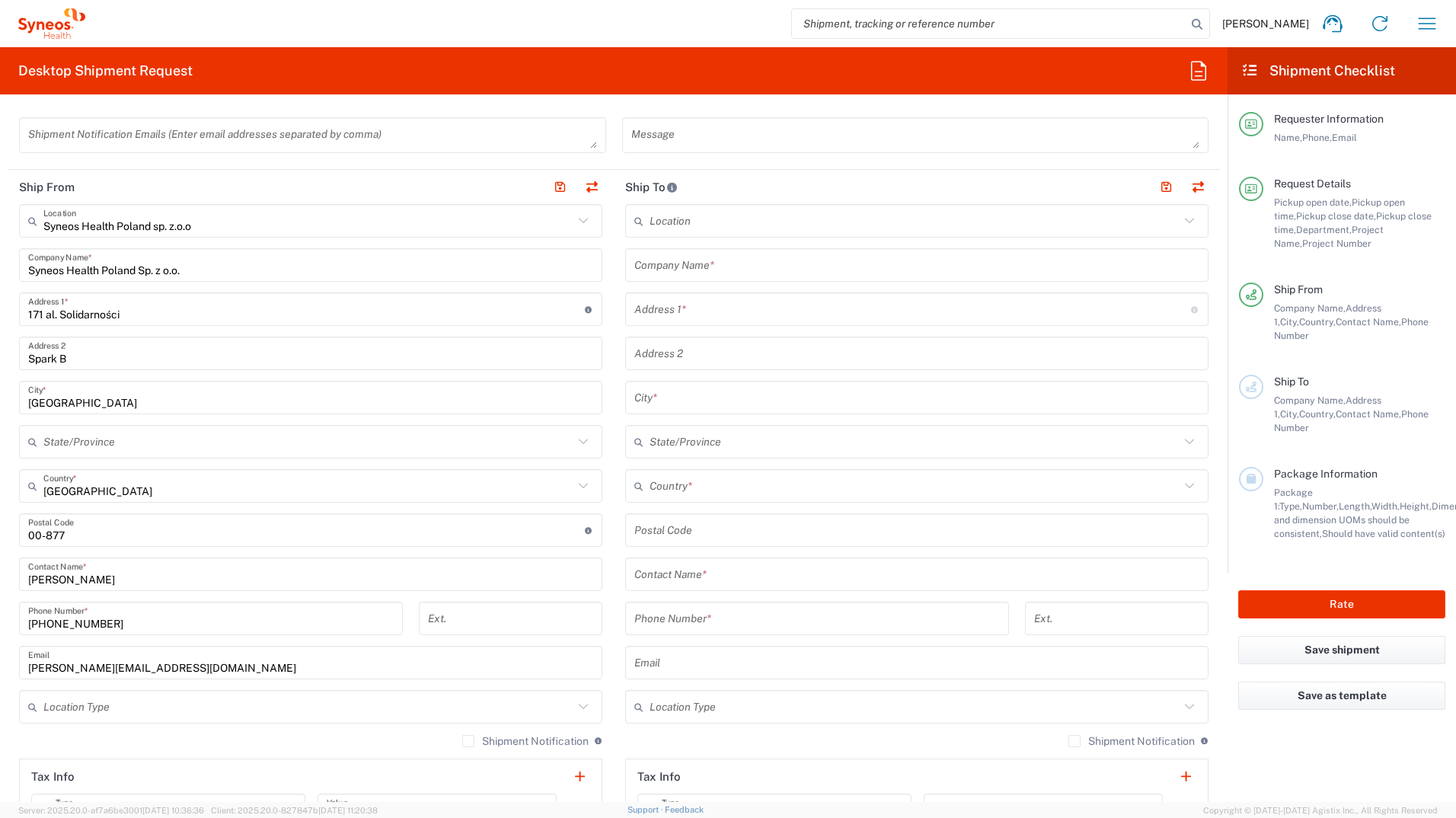
click at [1181, 222] on icon at bounding box center [1189, 220] width 20 height 20
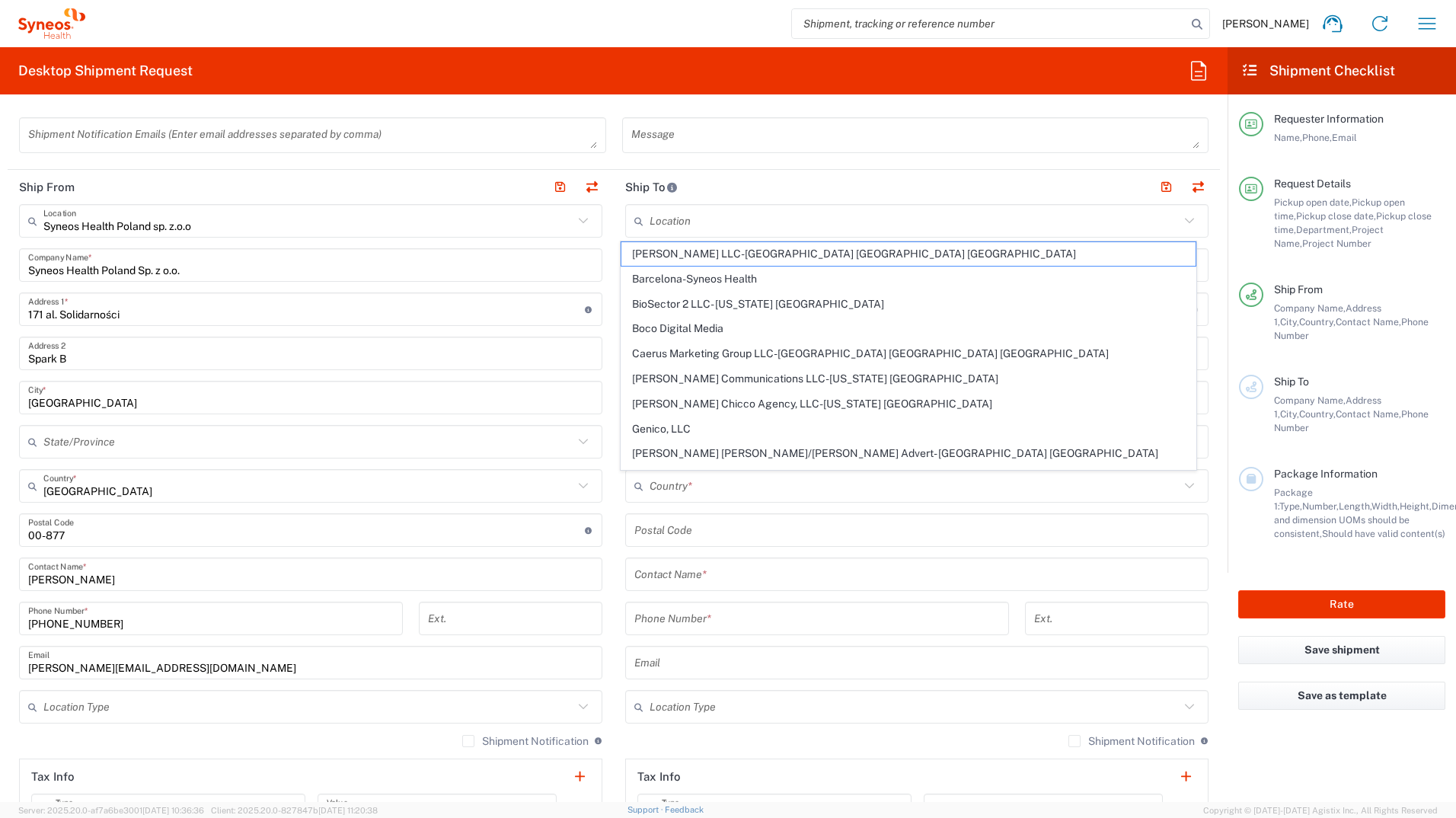
click at [1181, 219] on icon at bounding box center [1189, 220] width 20 height 20
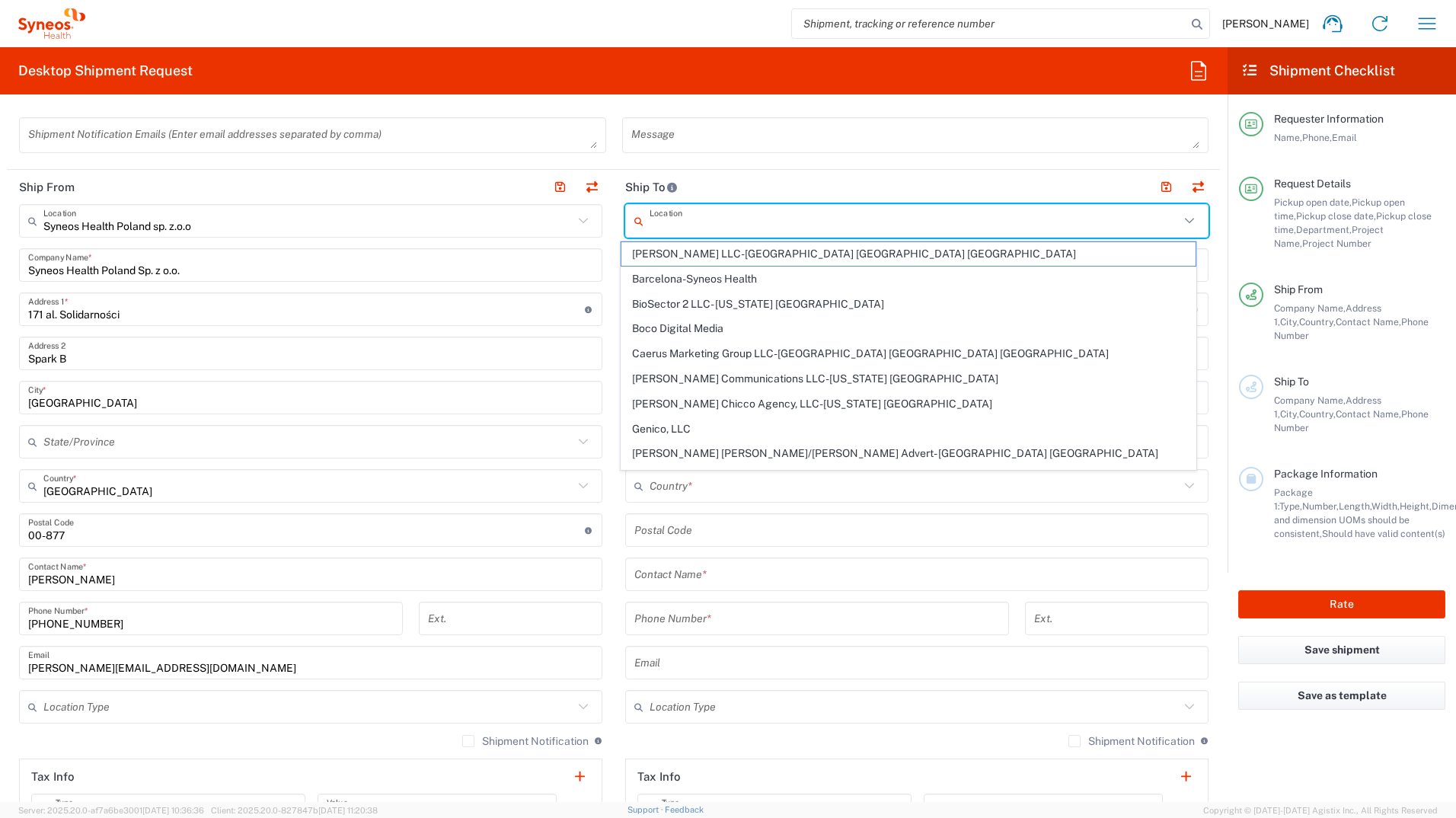
click at [899, 172] on header "Ship To" at bounding box center [917, 187] width 607 height 34
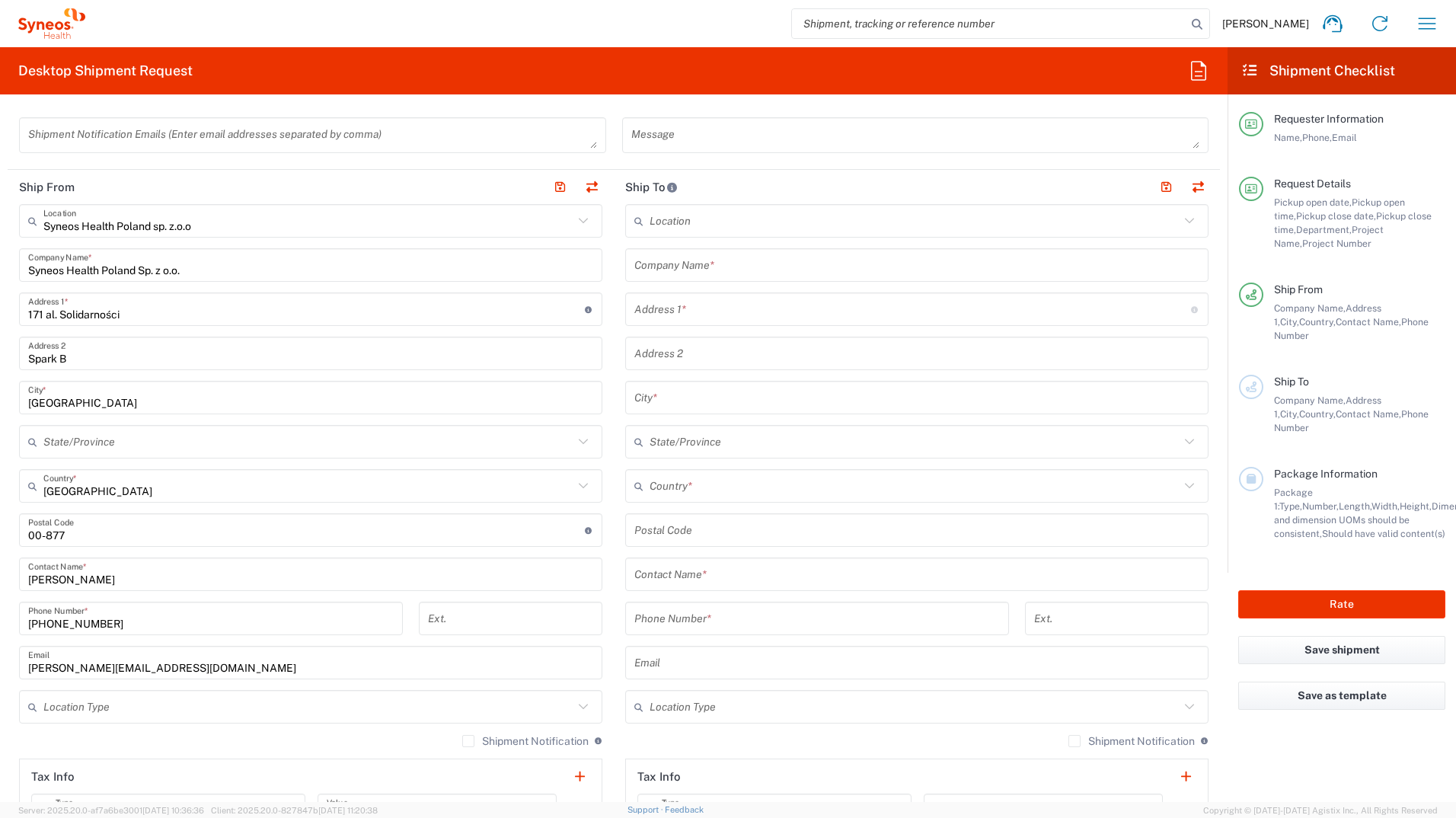
click at [581, 704] on icon at bounding box center [583, 706] width 20 height 20
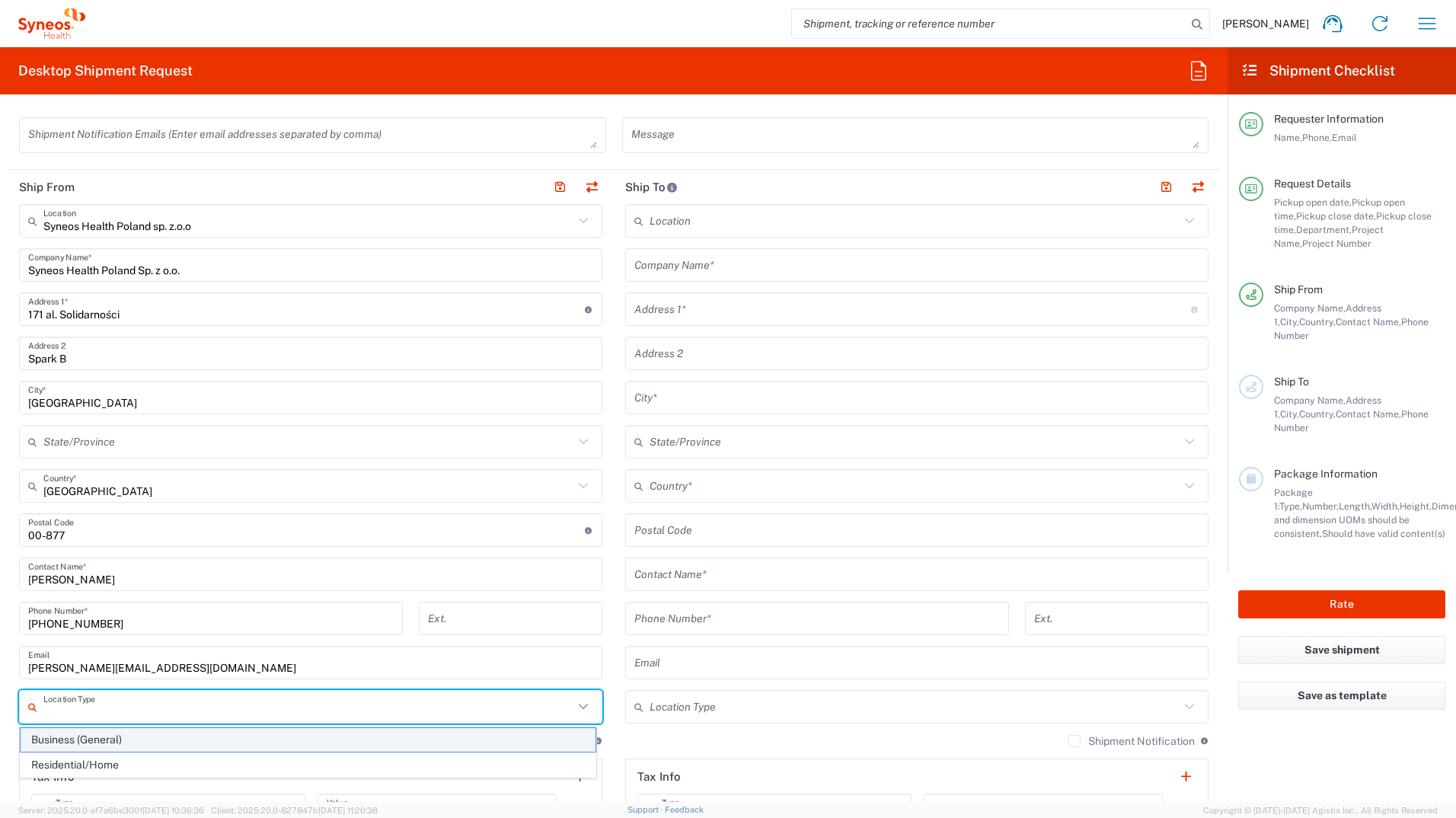
click at [69, 742] on span "Business (General)" at bounding box center [308, 740] width 575 height 23
type input "Business (General)"
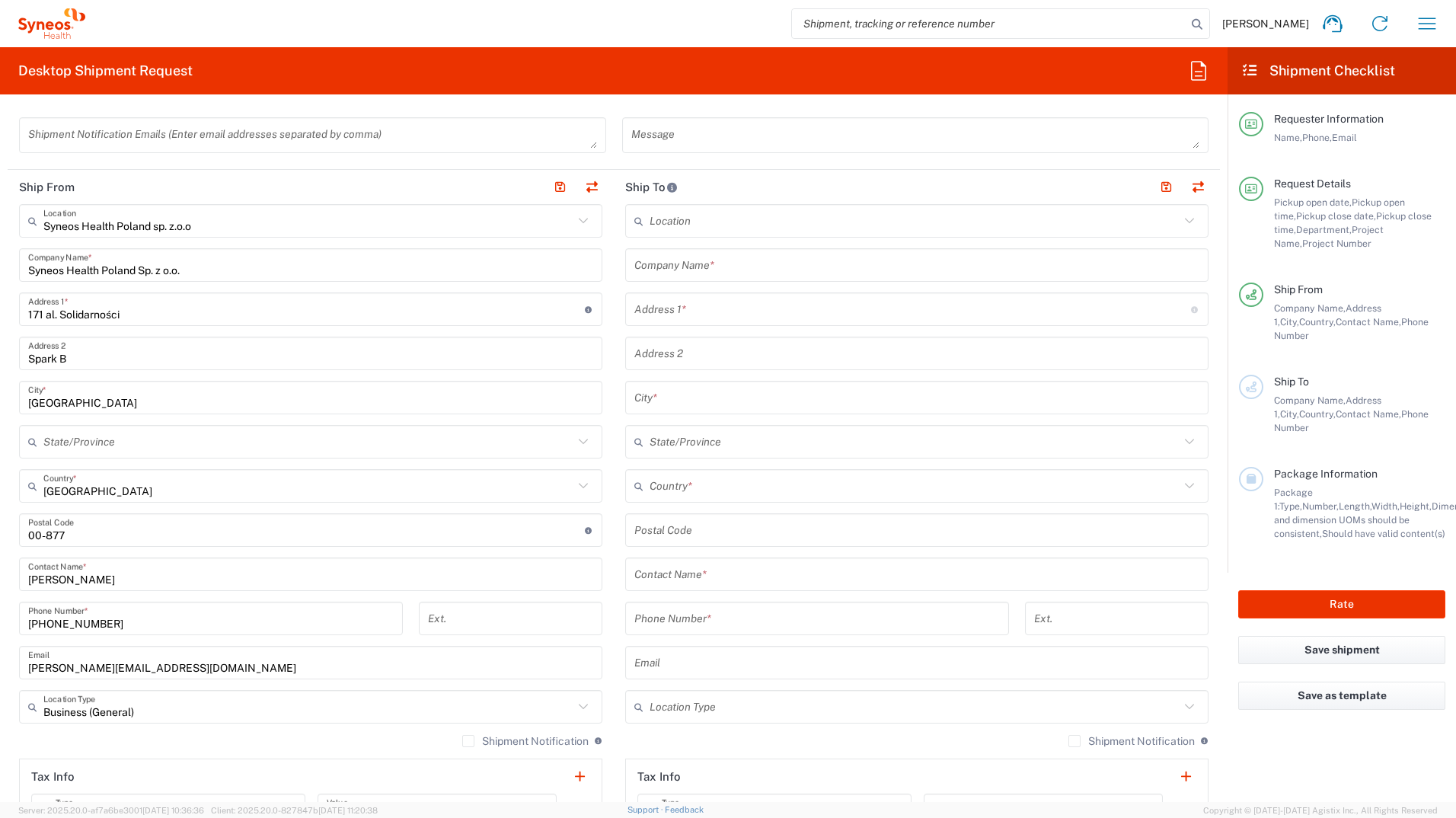
scroll to position [610, 0]
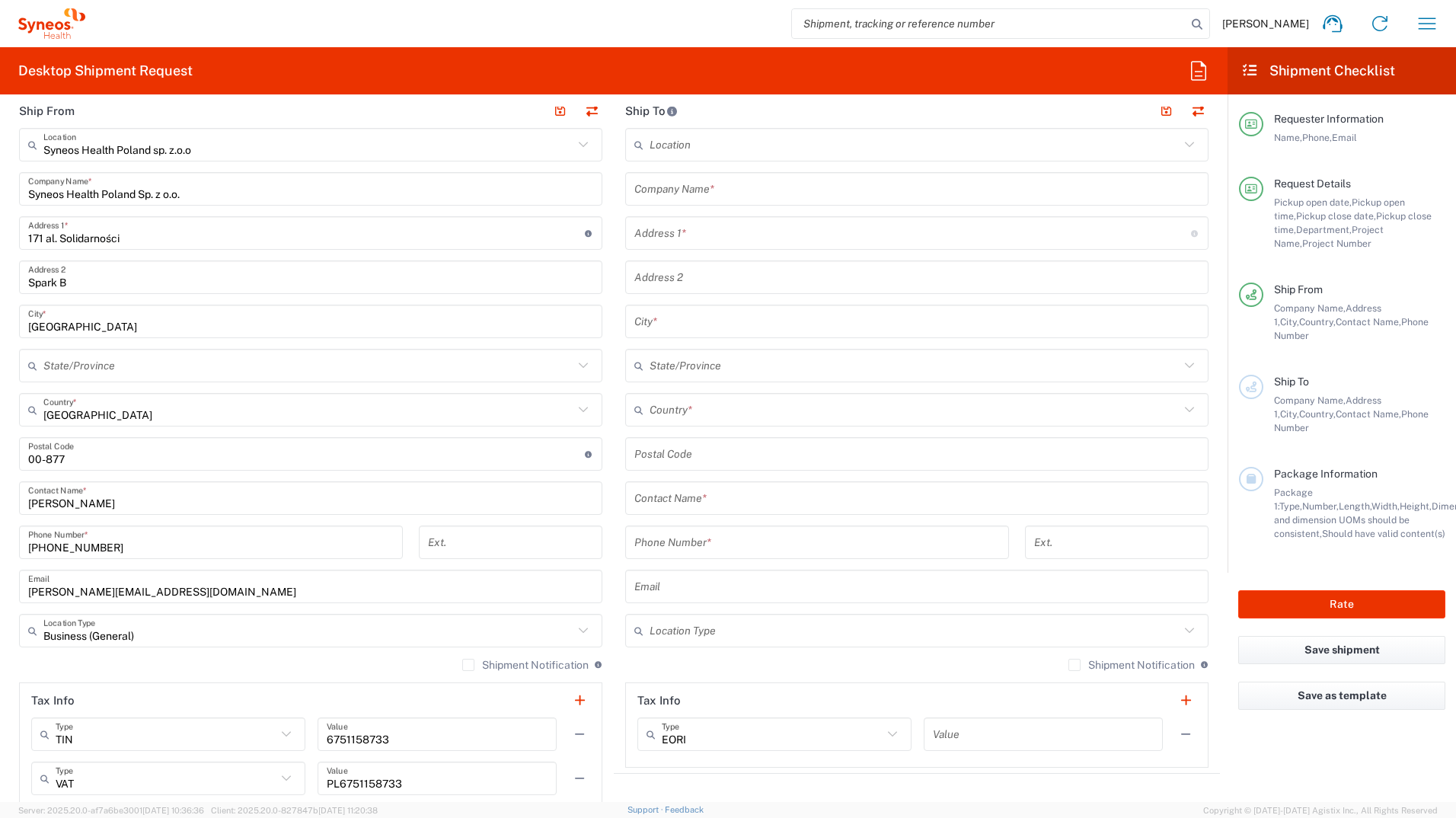
click at [1180, 624] on icon at bounding box center [1189, 630] width 20 height 20
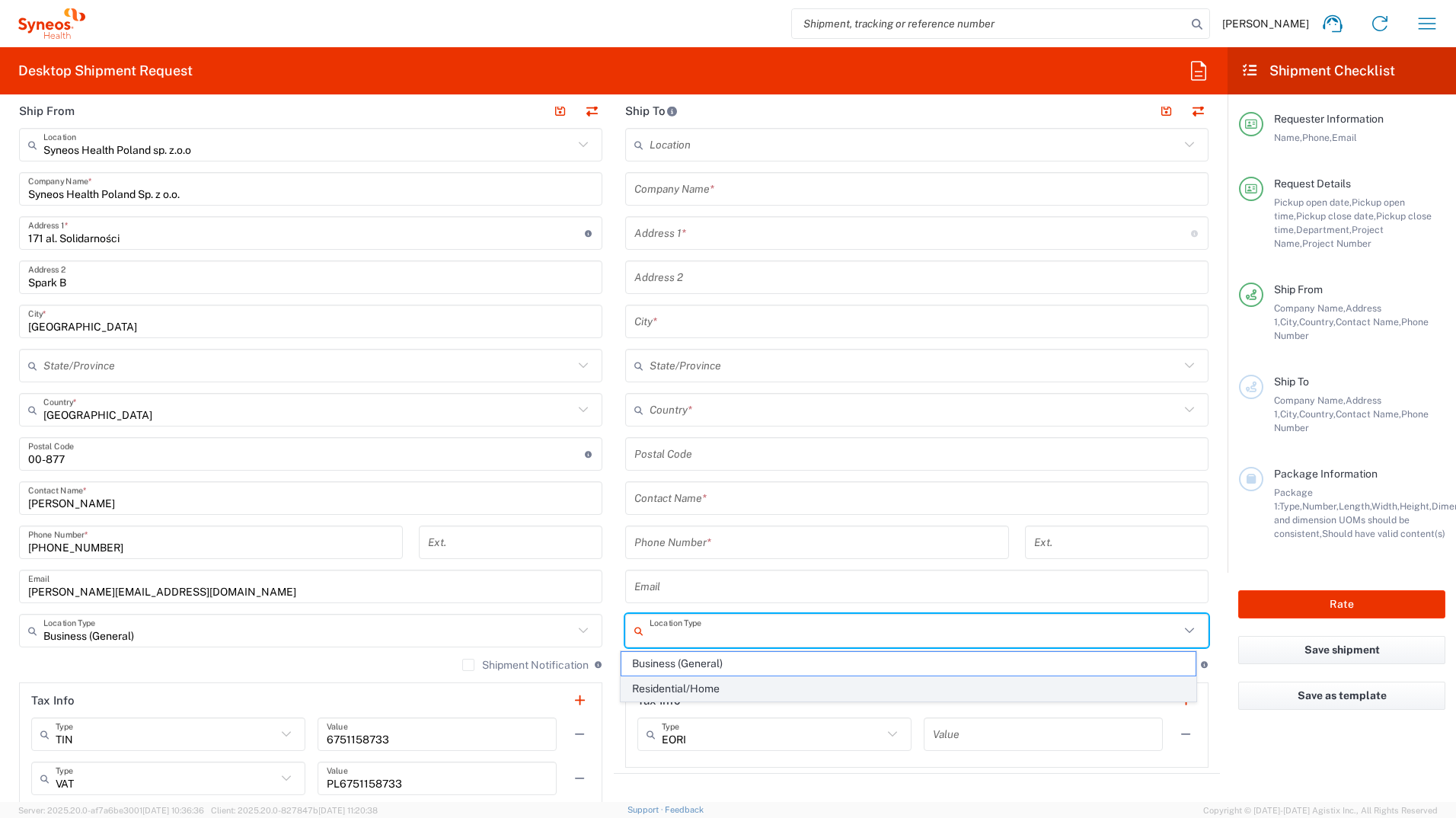
click at [702, 690] on span "Residential/Home" at bounding box center [909, 688] width 575 height 23
type input "Residential/Home"
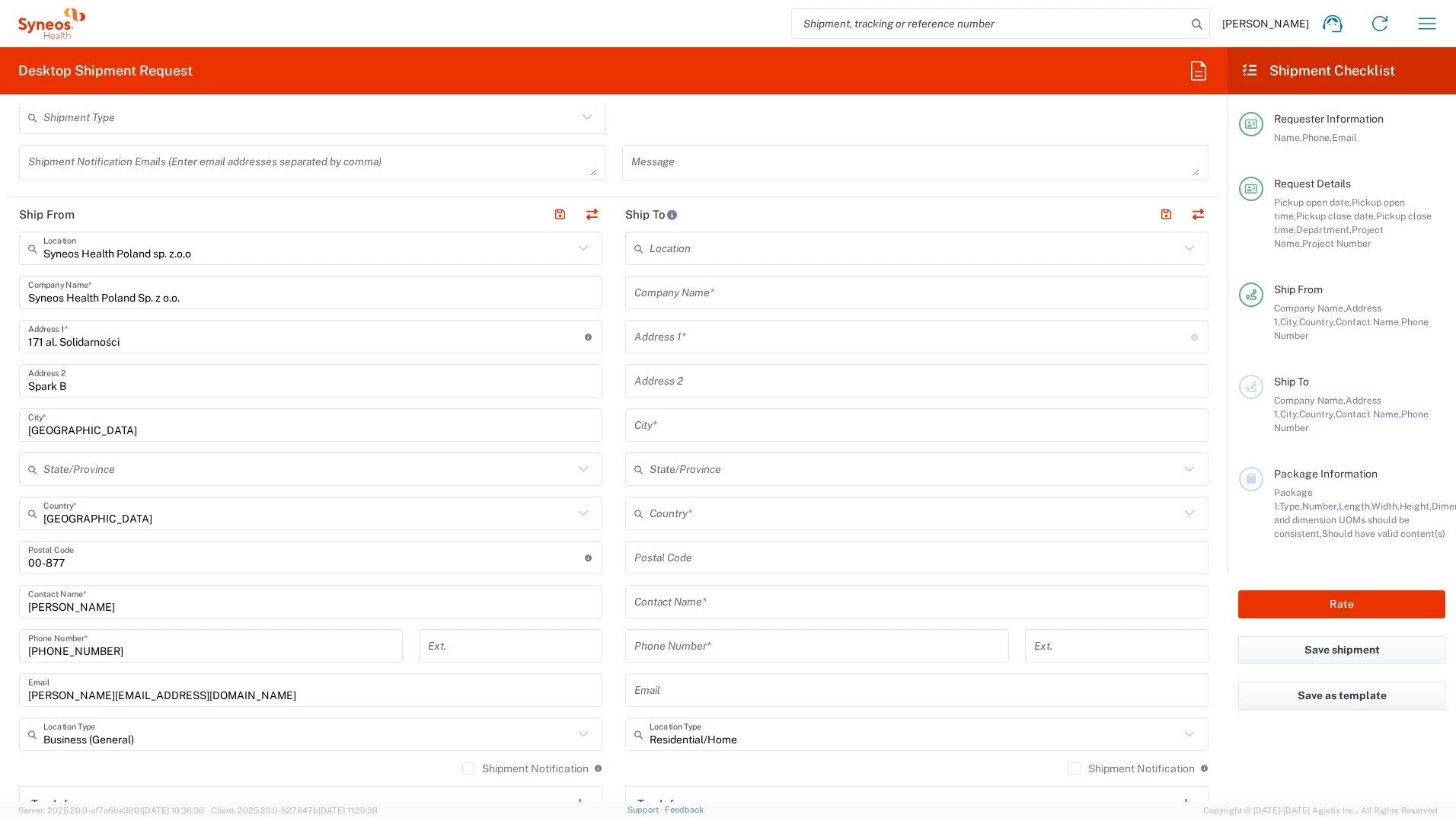
scroll to position [533, 0]
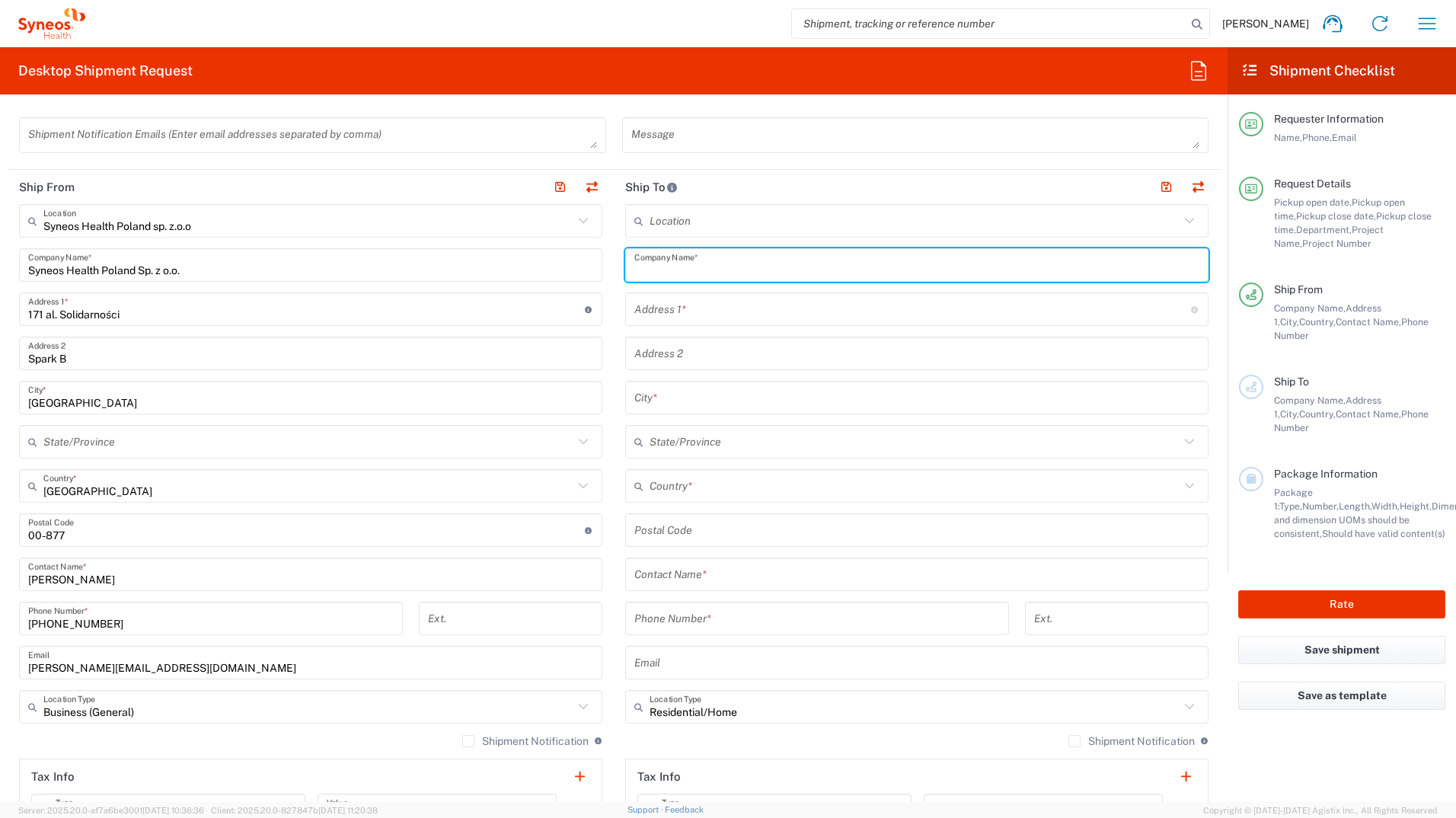
click at [694, 260] on input "text" at bounding box center [917, 265] width 565 height 27
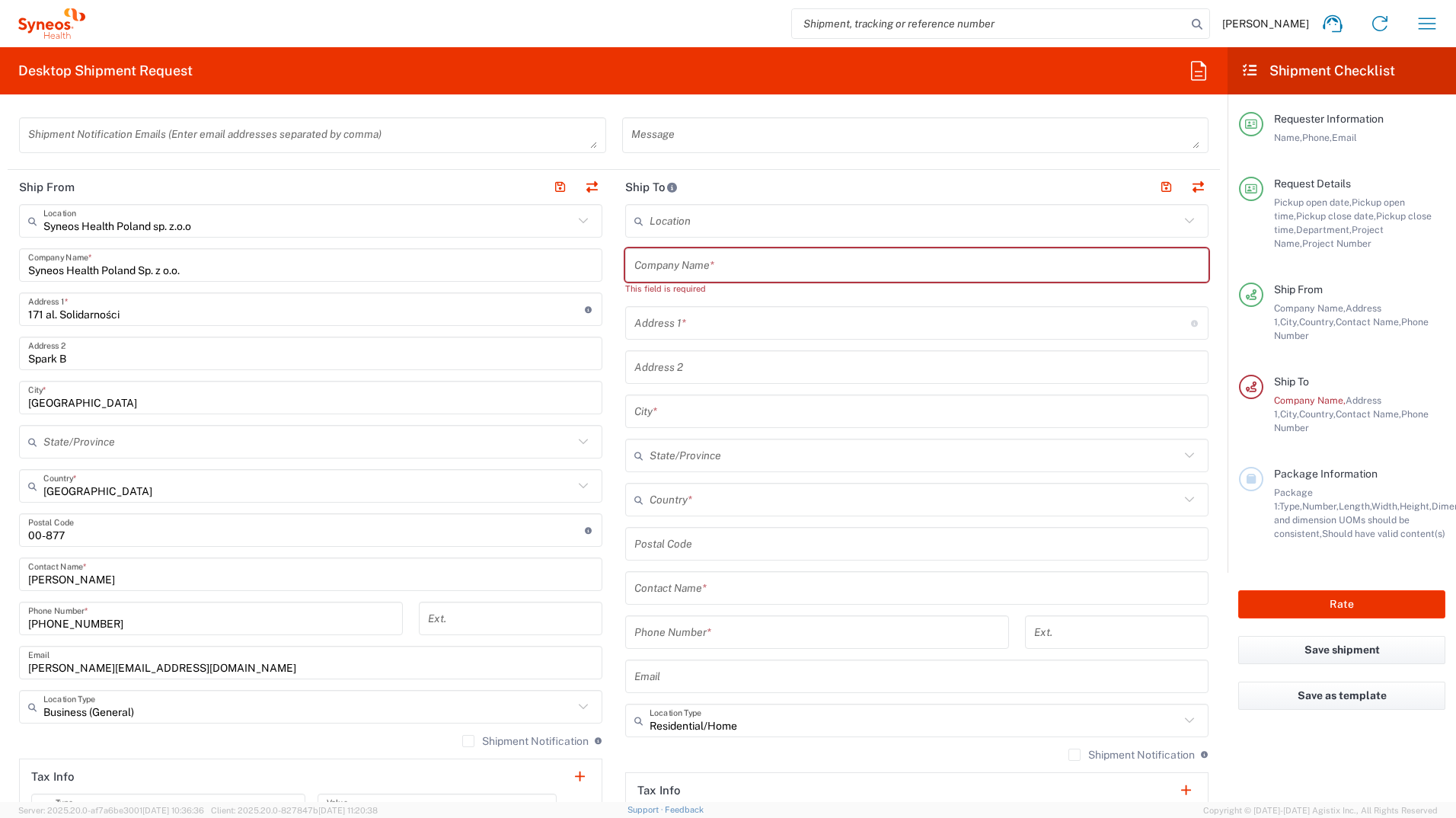
click at [700, 274] on input "text" at bounding box center [917, 265] width 565 height 27
paste input "Justyna Toton-Zuranska"
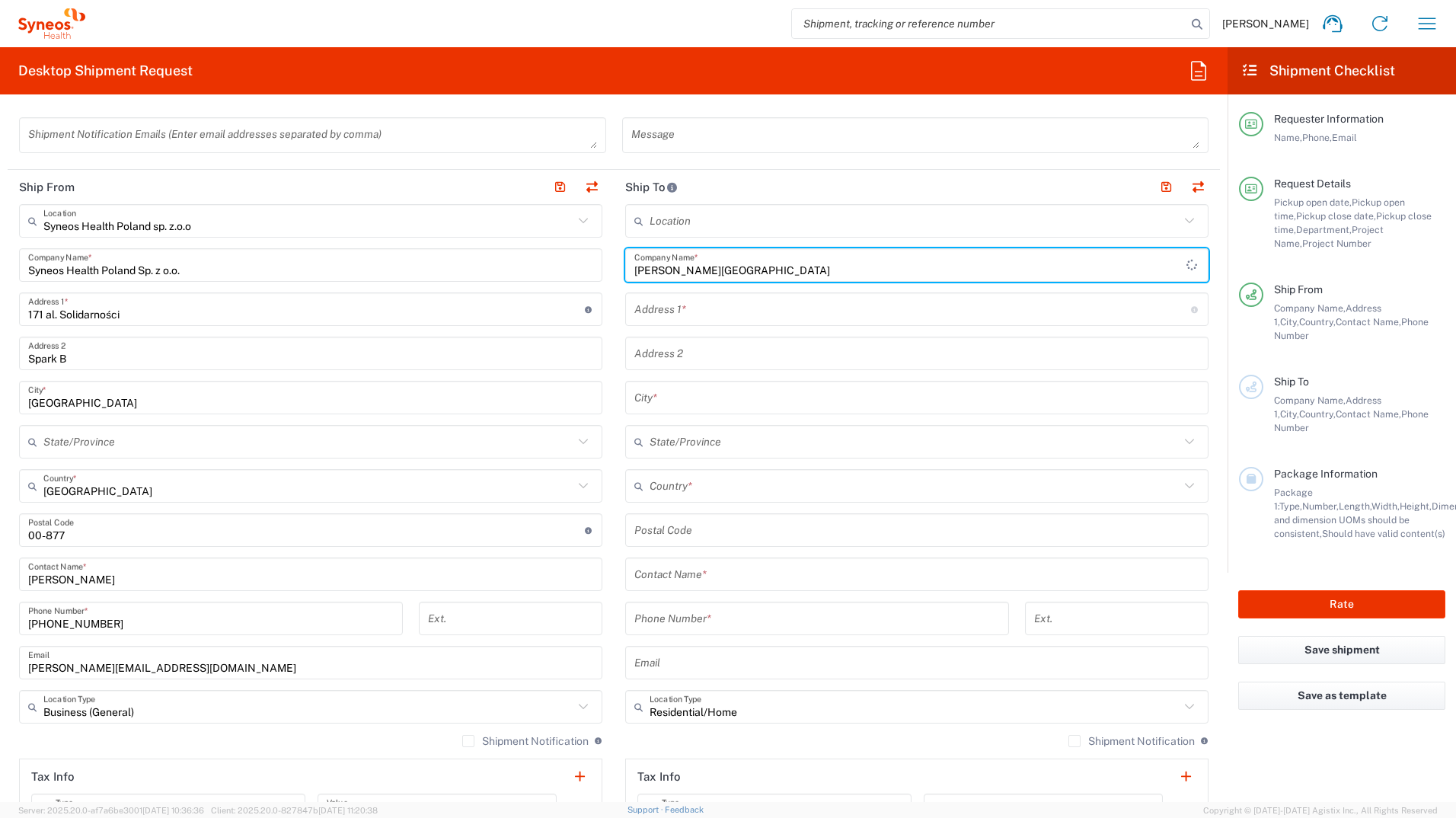
type input "Justyna Toton-Zuranska"
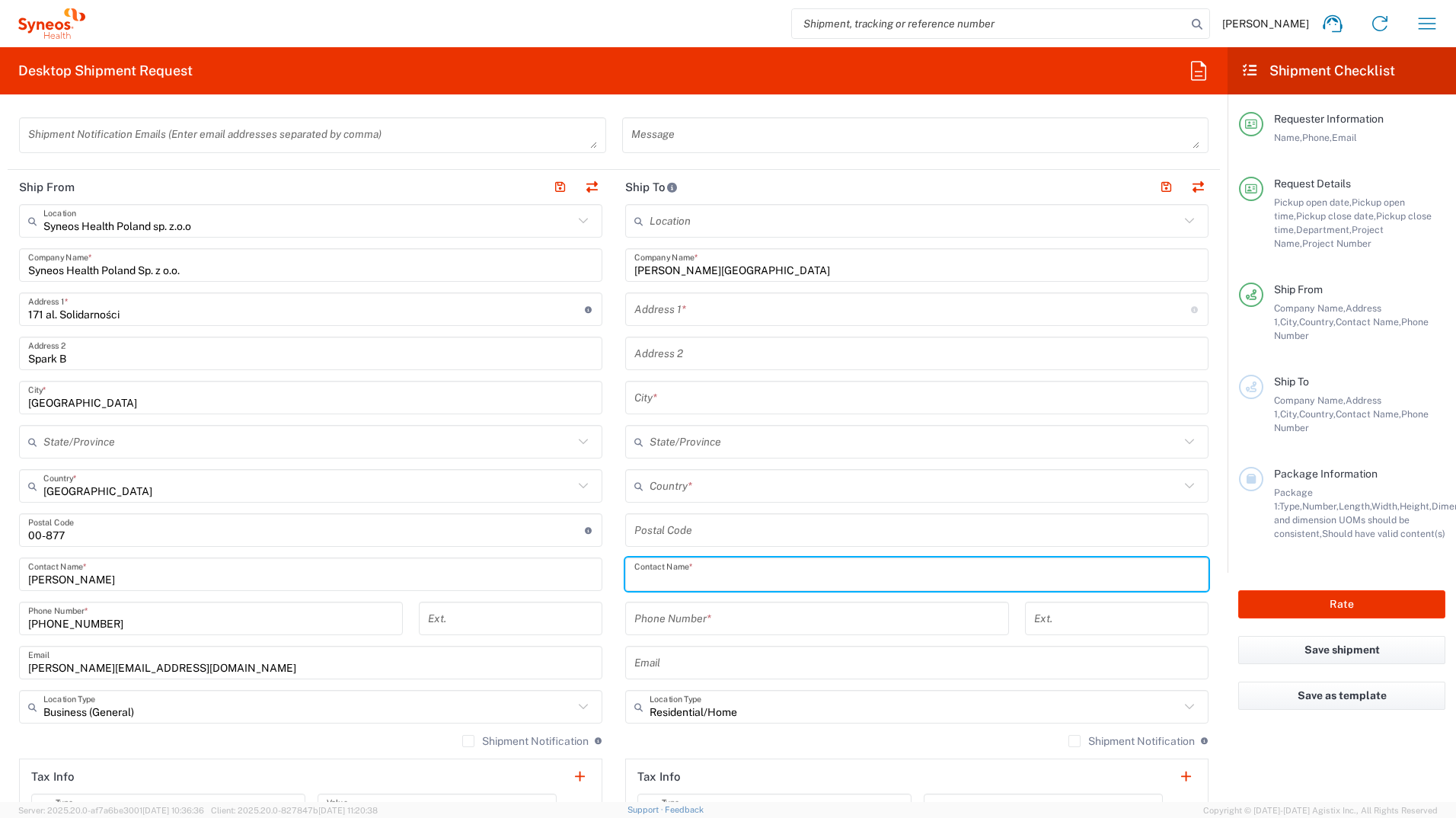
click at [711, 574] on input "text" at bounding box center [917, 574] width 565 height 27
paste input "Justyna Toton-Zuranska"
type input "Justyna Toton-Zuranska"
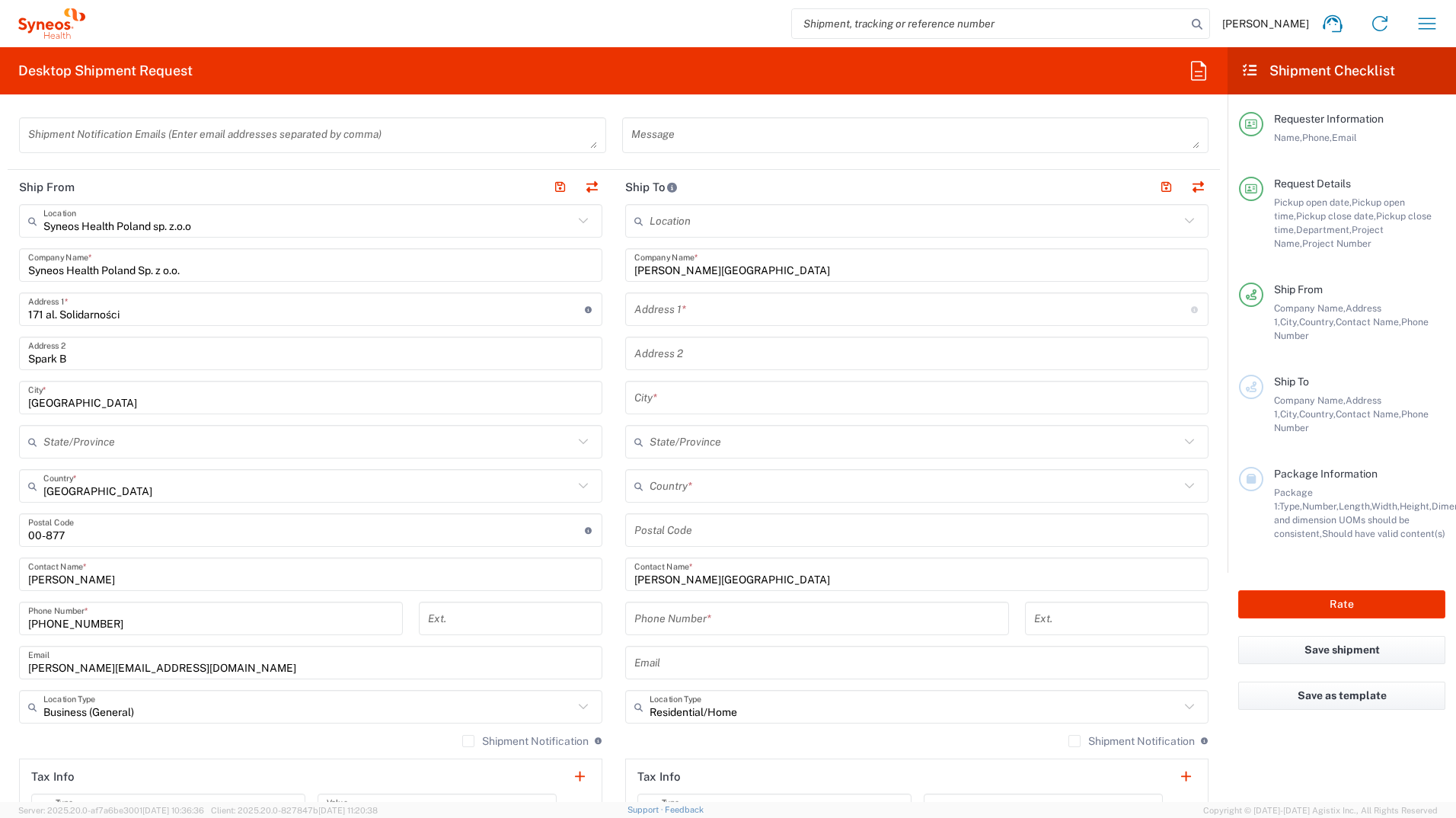
click at [694, 539] on input "undefined" at bounding box center [917, 530] width 565 height 27
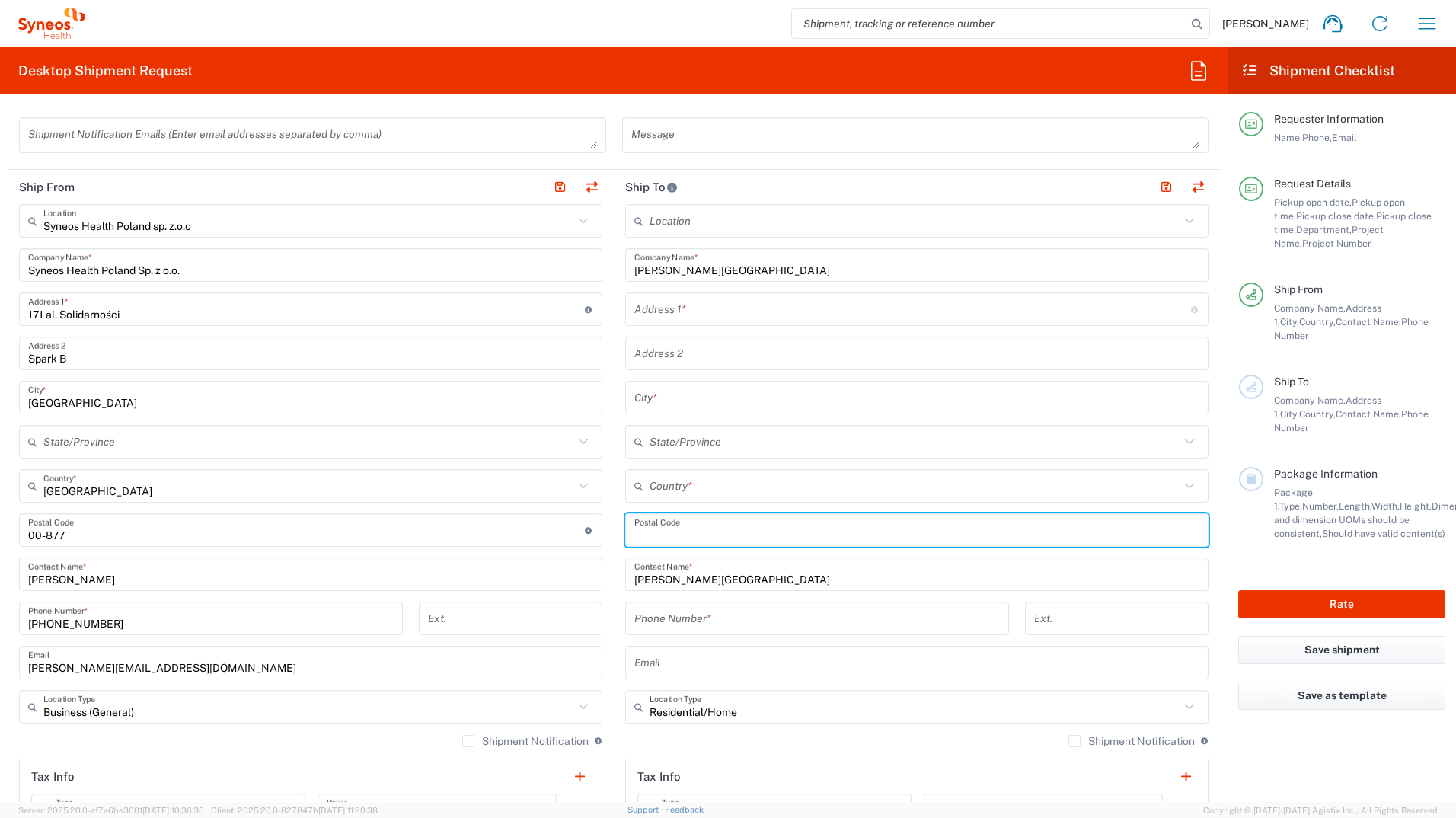
paste input "30-069"
type input "30-069"
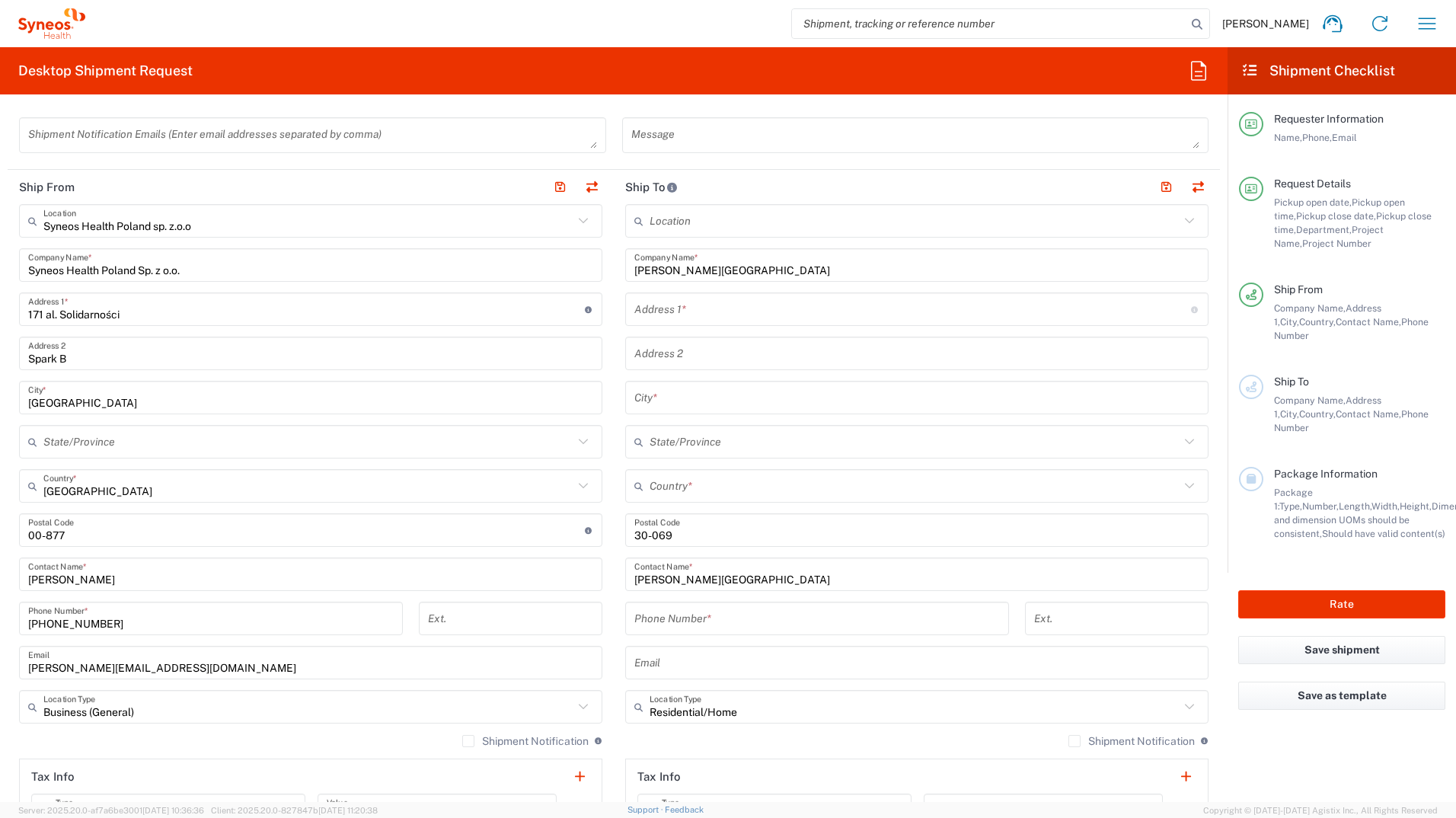
click at [700, 394] on input "text" at bounding box center [917, 398] width 565 height 27
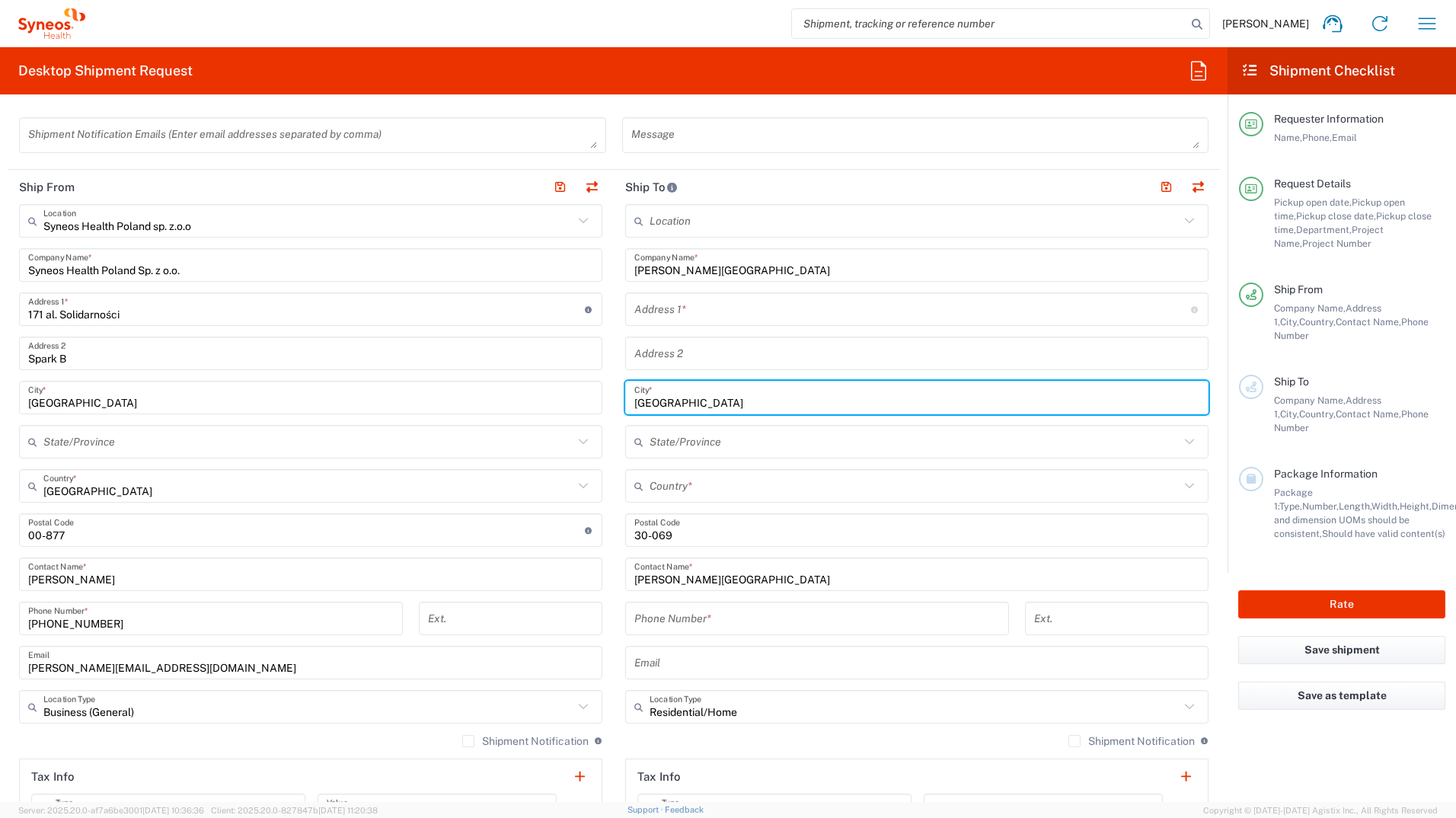
type input "Kraków"
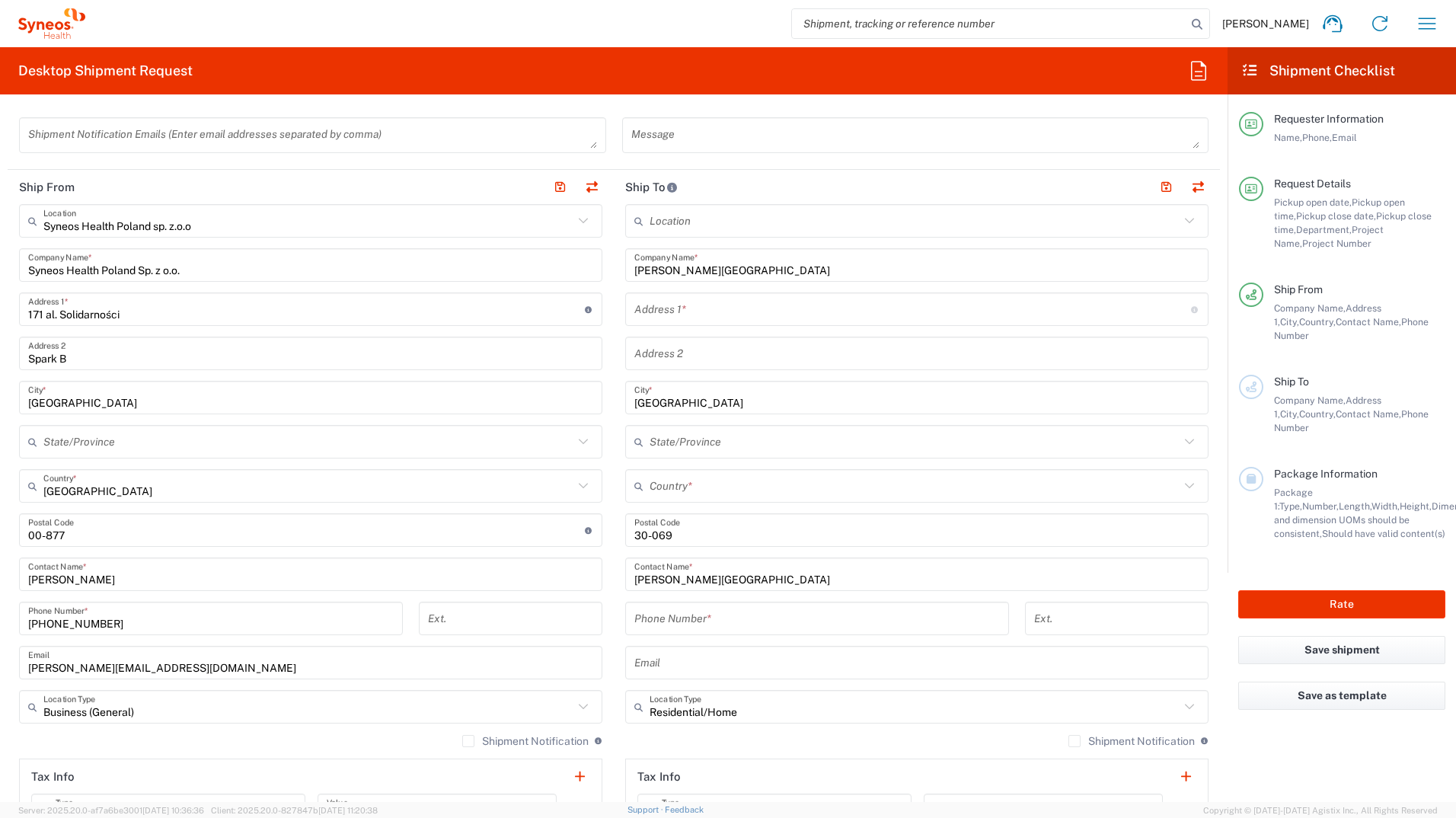
click at [762, 307] on input "text" at bounding box center [913, 310] width 557 height 27
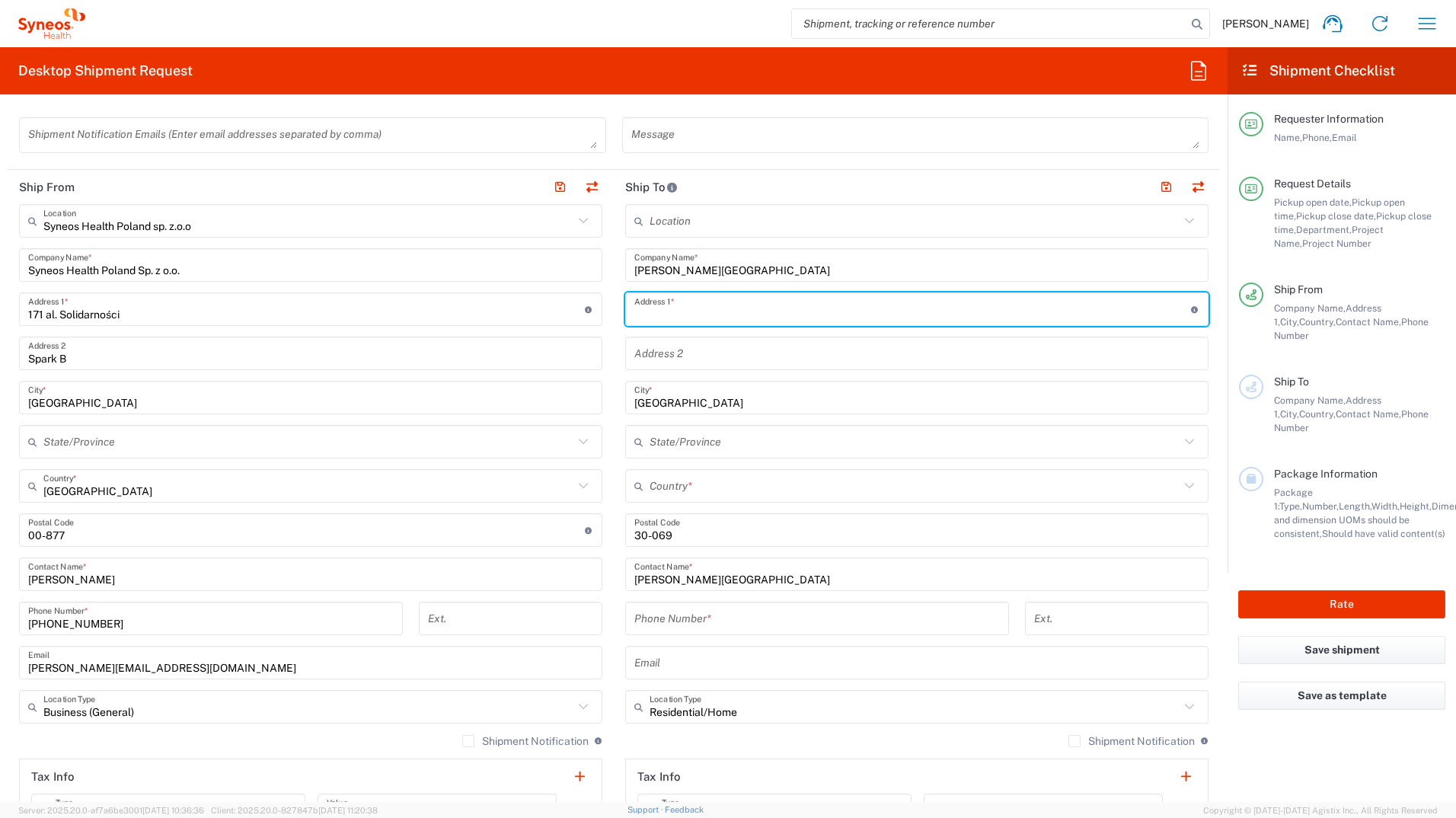
click at [740, 313] on input "text" at bounding box center [913, 310] width 557 height 27
paste input "Ul Warmijska 11/16"
type input "Ul Warmijska 11/16"
click at [719, 489] on input "text" at bounding box center [914, 486] width 530 height 27
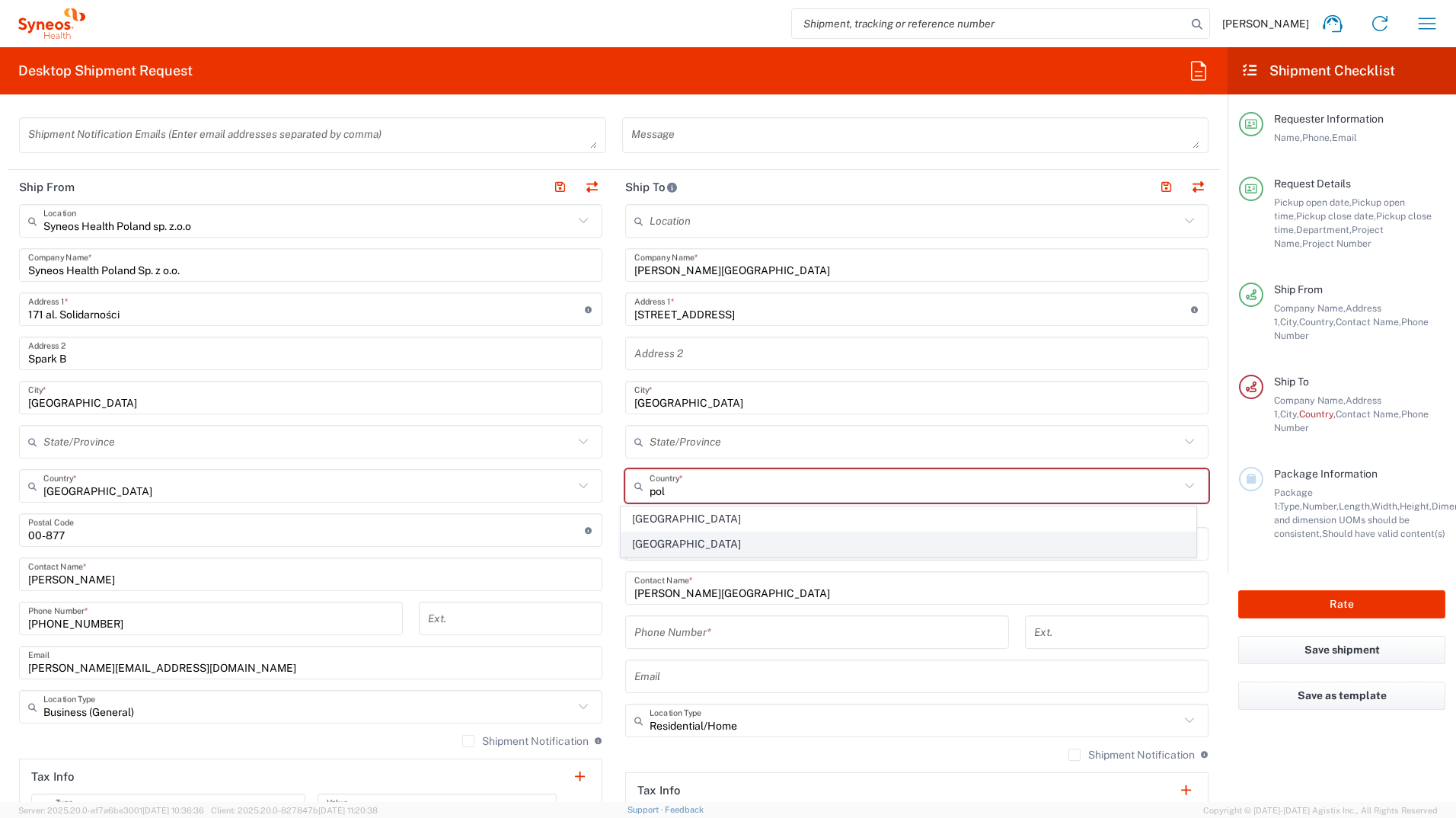
click at [632, 553] on span "Poland" at bounding box center [909, 544] width 575 height 23
type input "Poland"
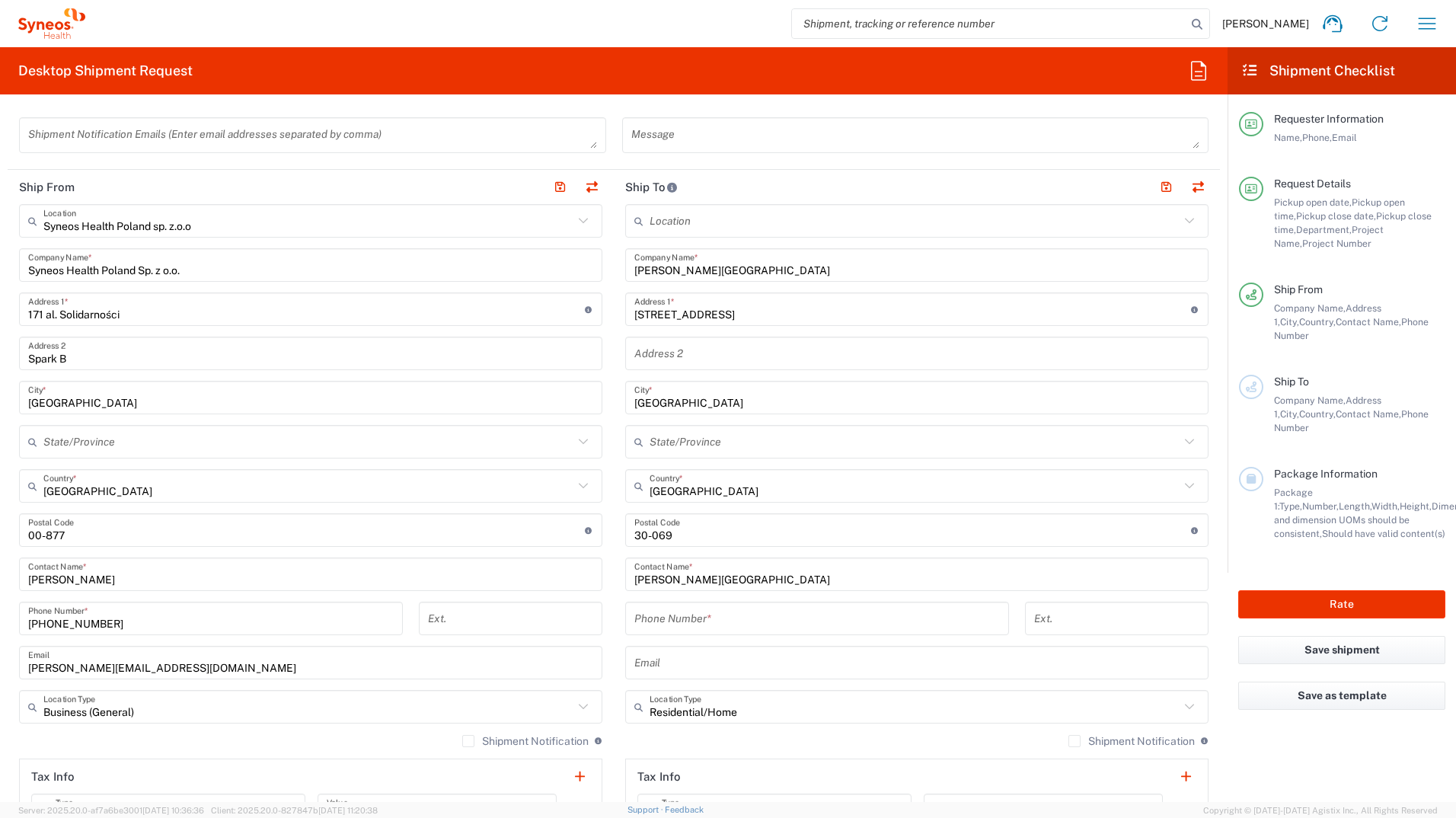
click at [678, 674] on input "text" at bounding box center [917, 663] width 565 height 27
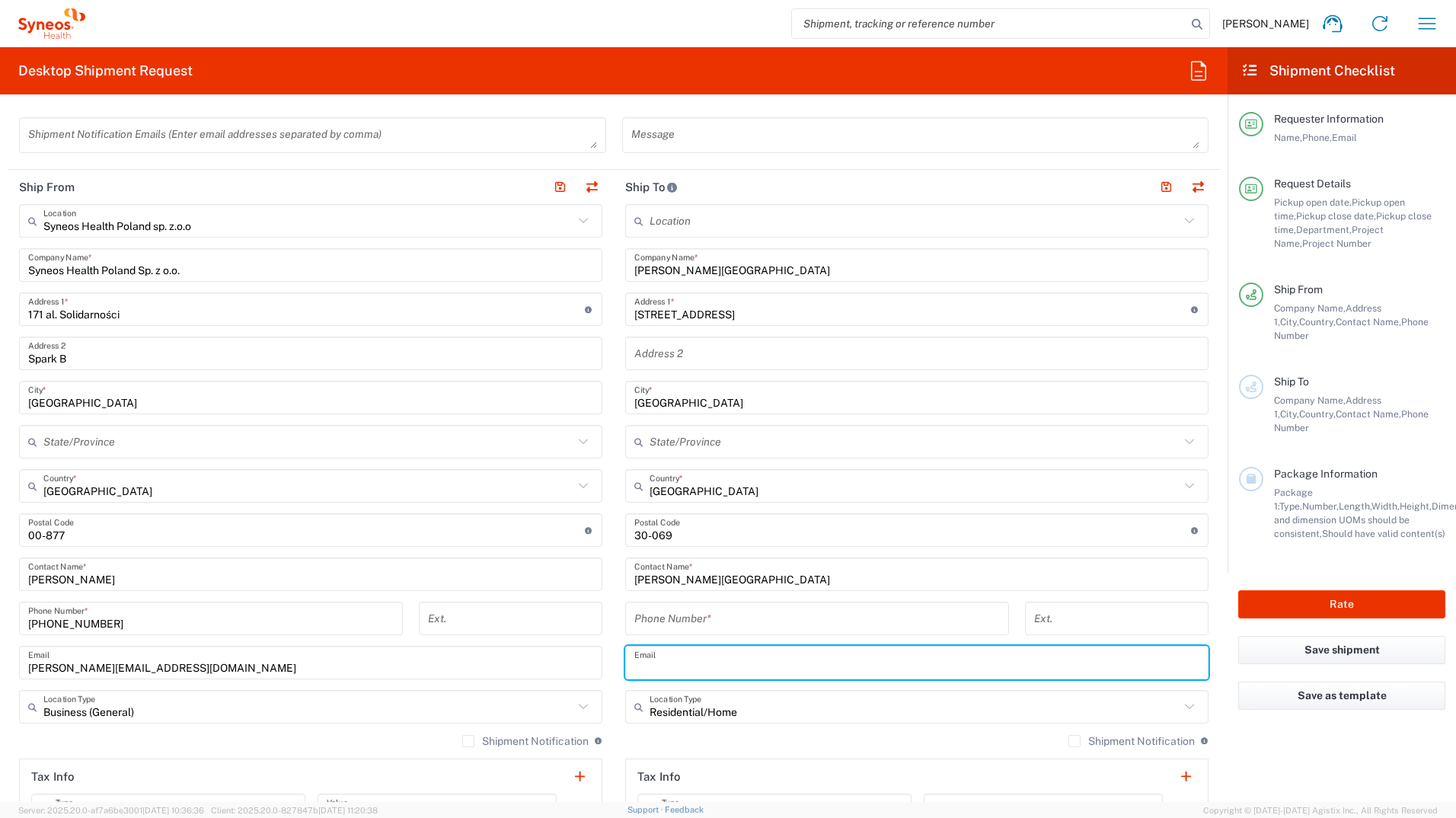
paste input "justyna.totonzuranska@syneoshealth.com"
type input "justyna.totonzuranska@syneoshealth.com"
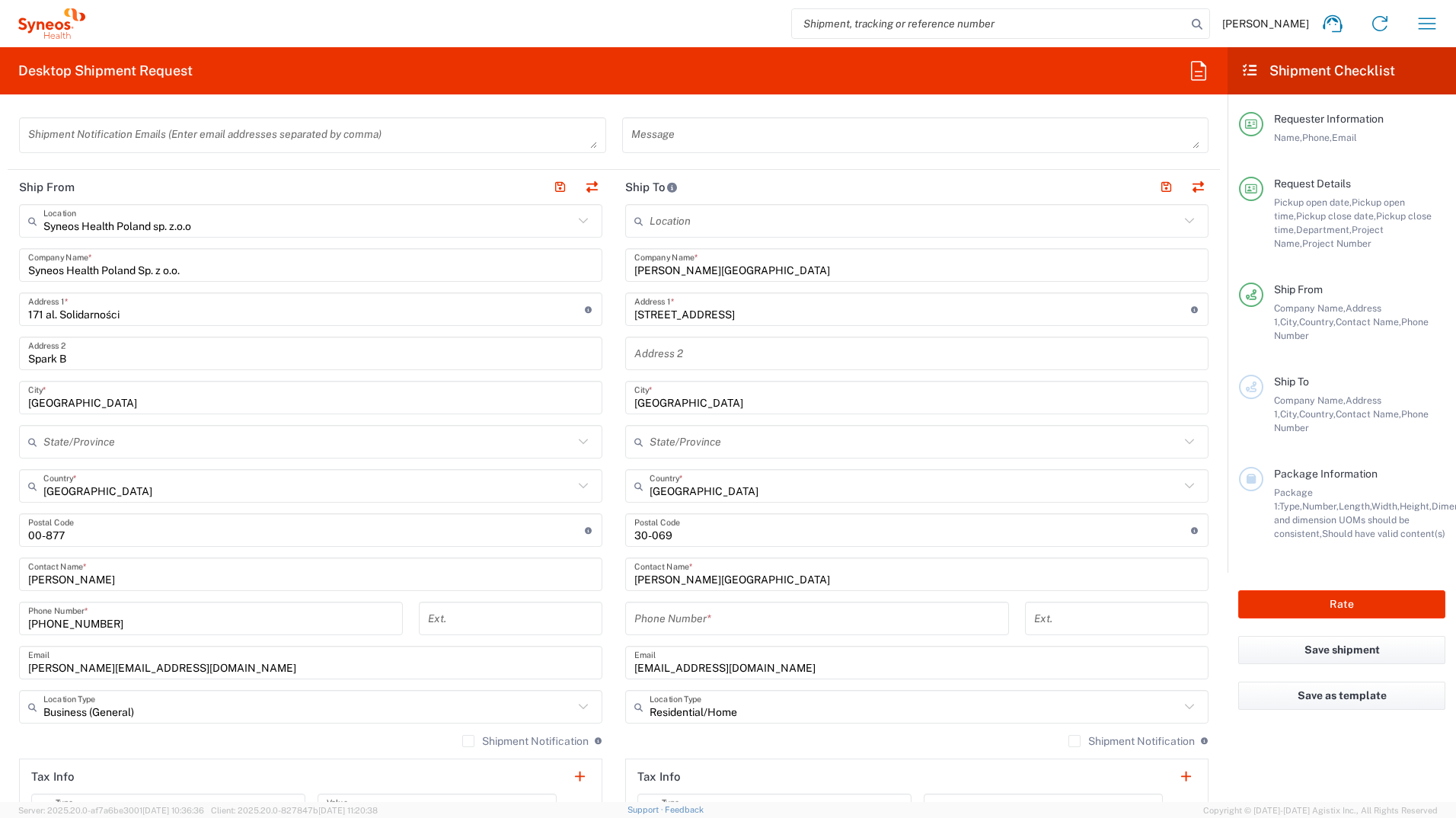
click at [635, 617] on input "tel" at bounding box center [817, 619] width 365 height 27
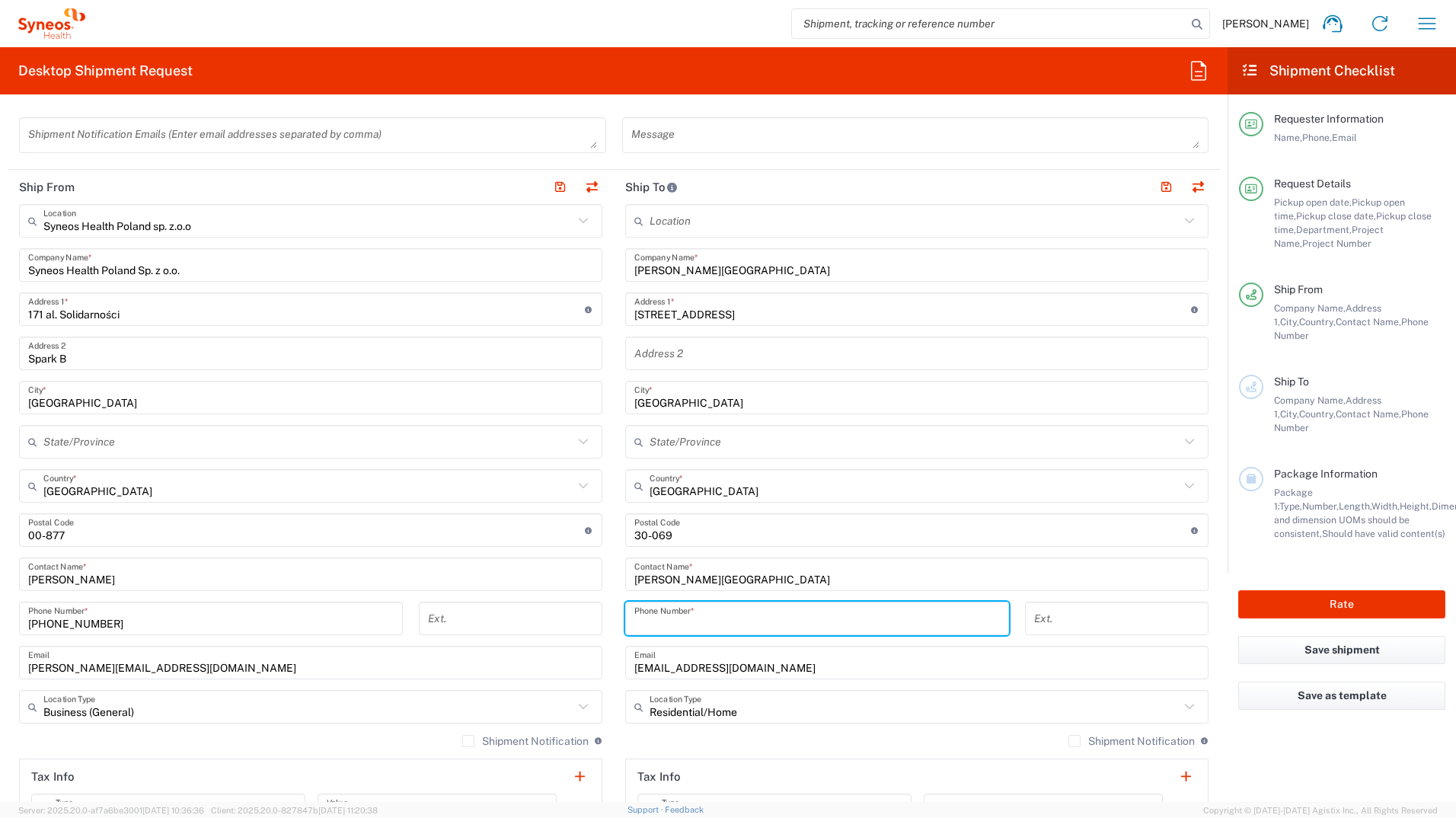
click at [737, 660] on div "justyna.totonzuranska@syneoshealth.com Email" at bounding box center [917, 662] width 583 height 34
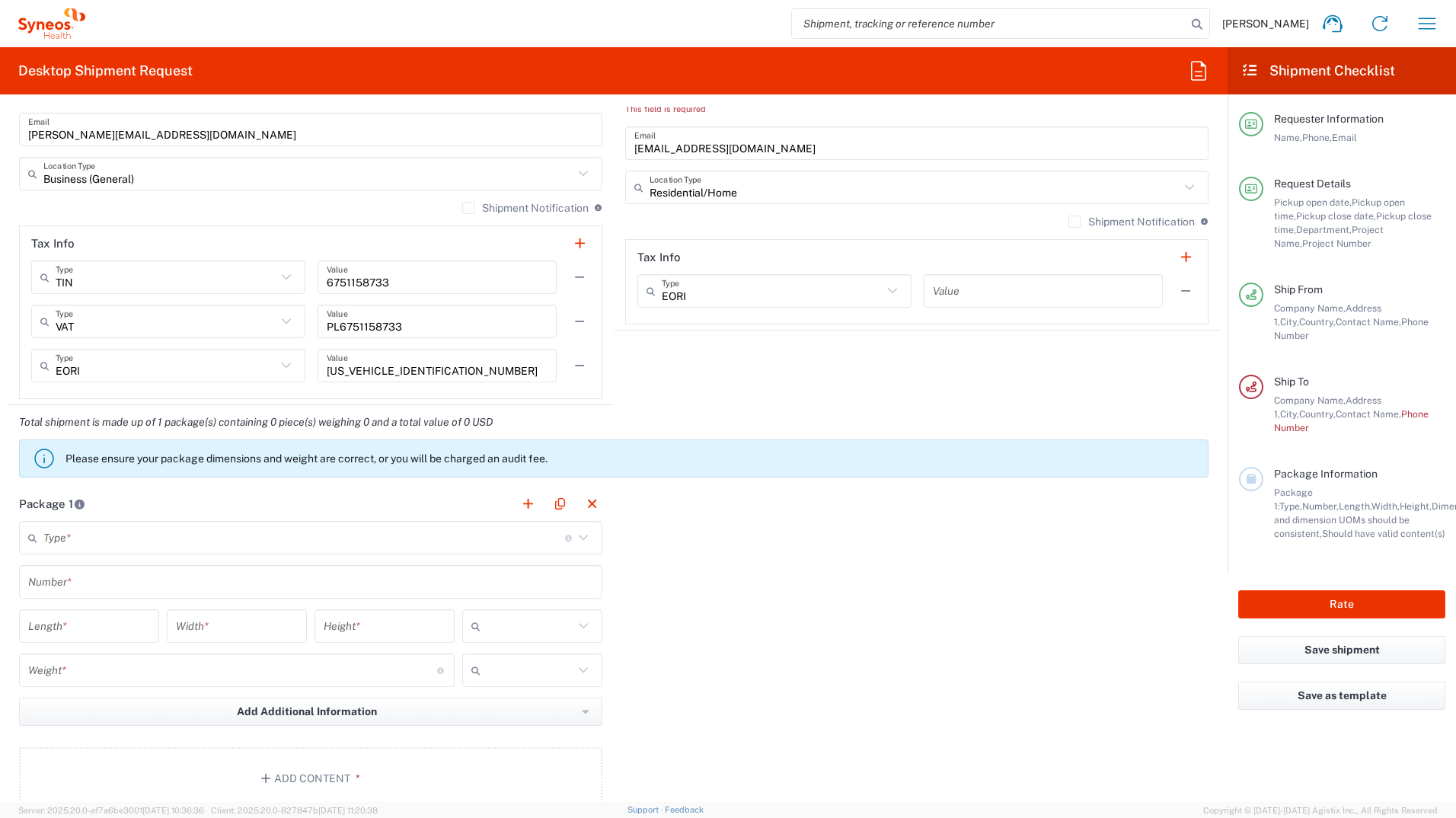
scroll to position [1143, 0]
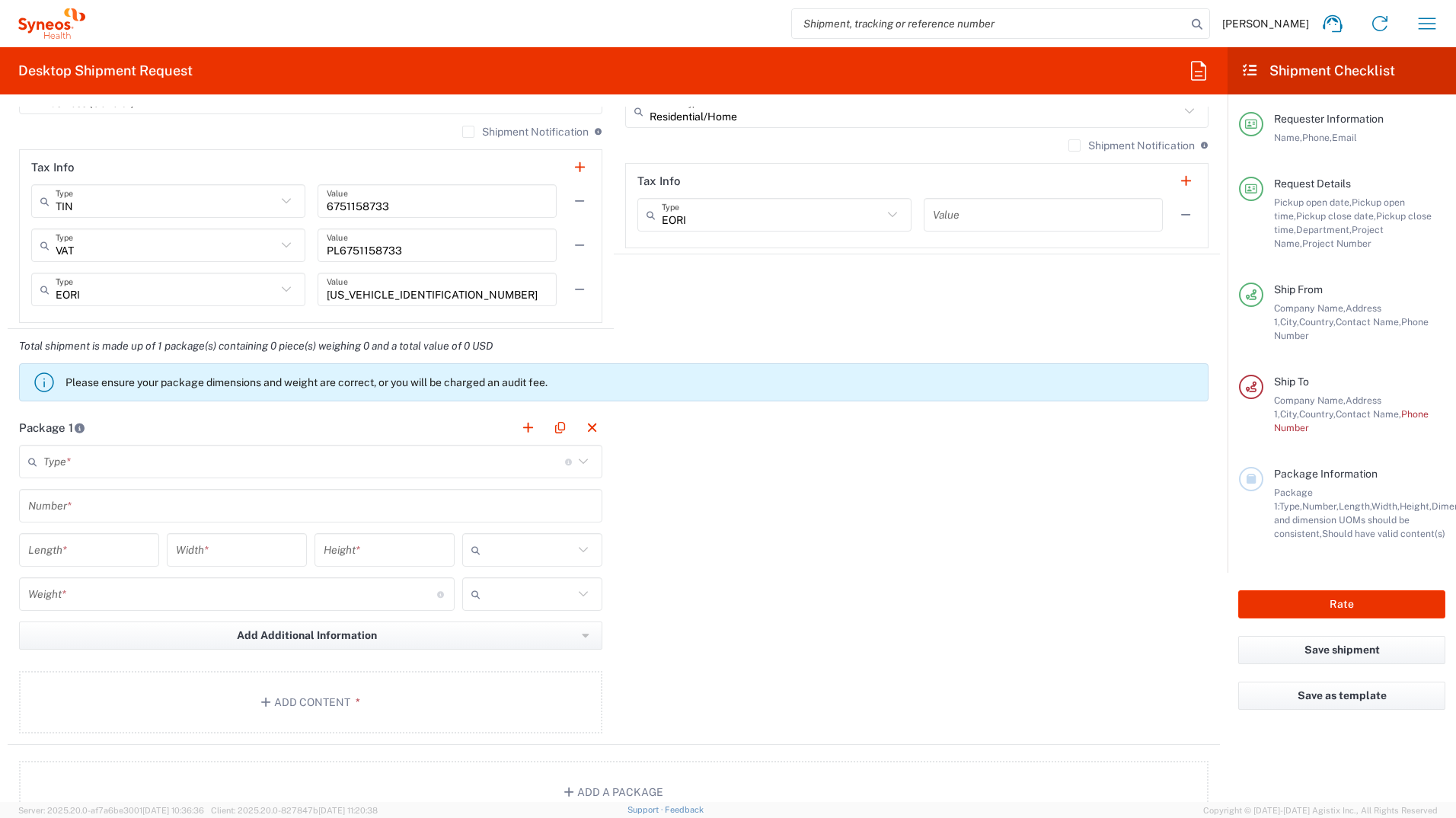
click at [578, 462] on icon at bounding box center [583, 461] width 20 height 20
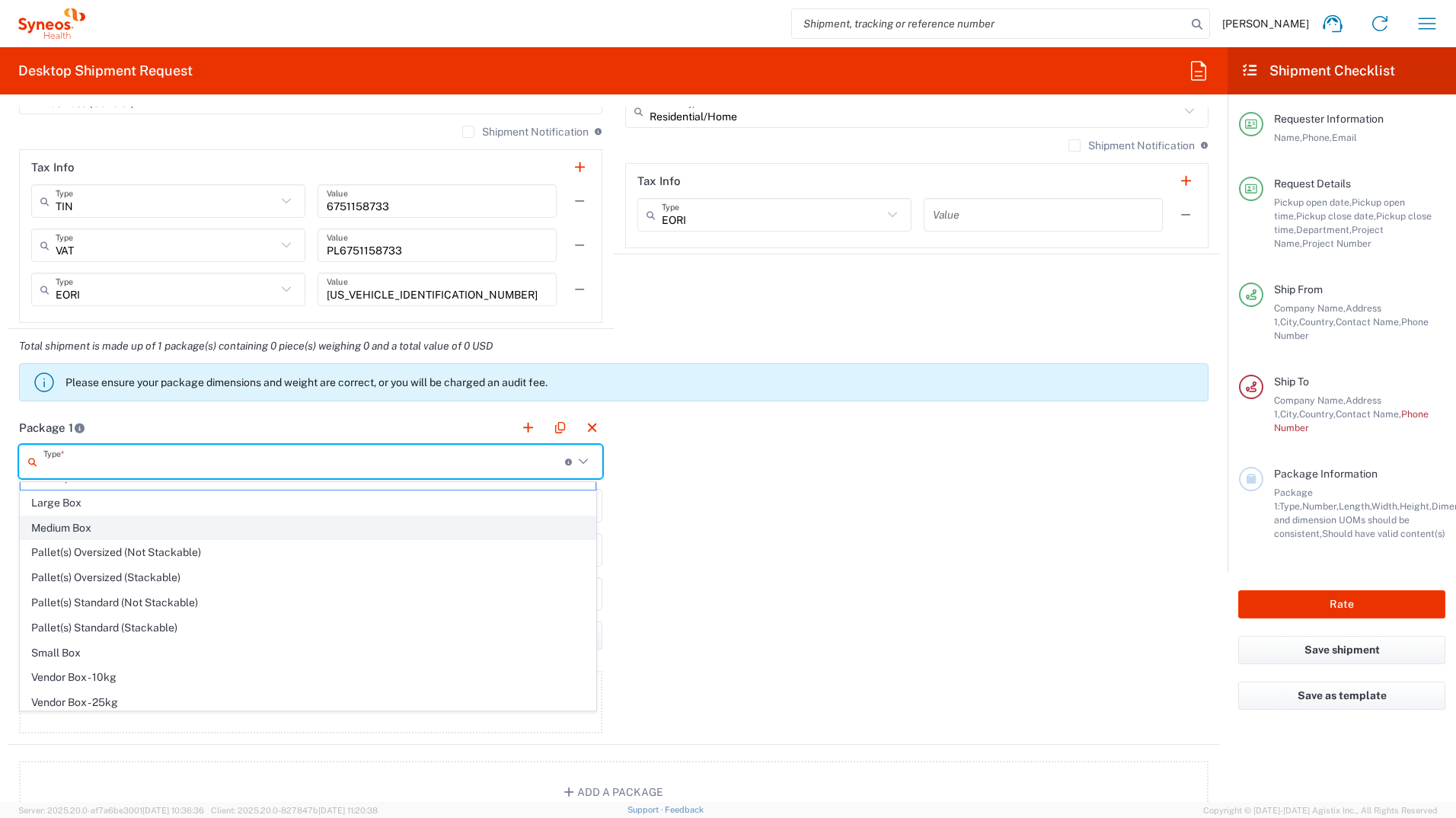
scroll to position [0, 0]
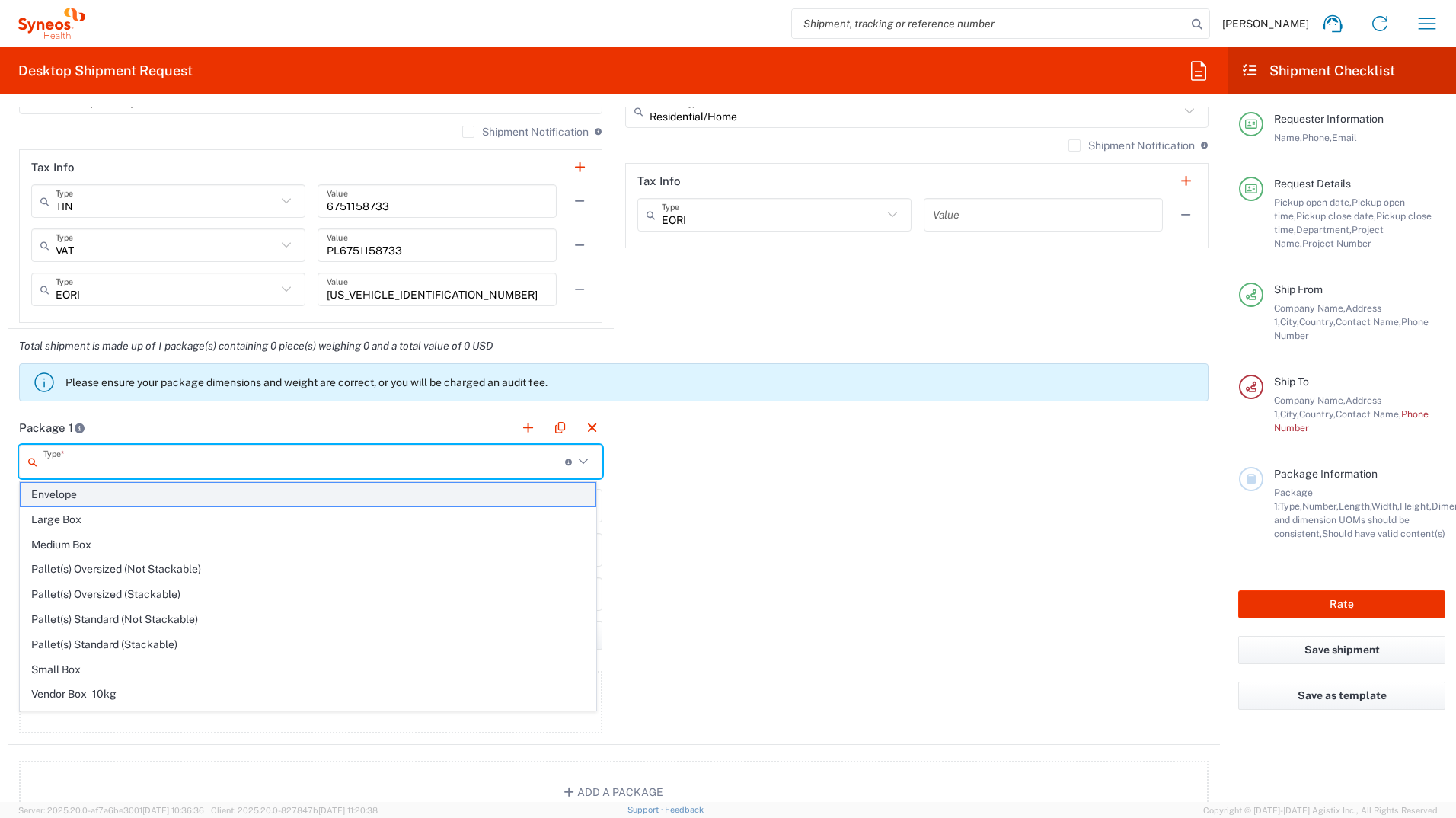
click at [61, 490] on span "Envelope" at bounding box center [308, 495] width 575 height 23
type input "Envelope"
type input "1"
type input "9.5"
type input "12.5"
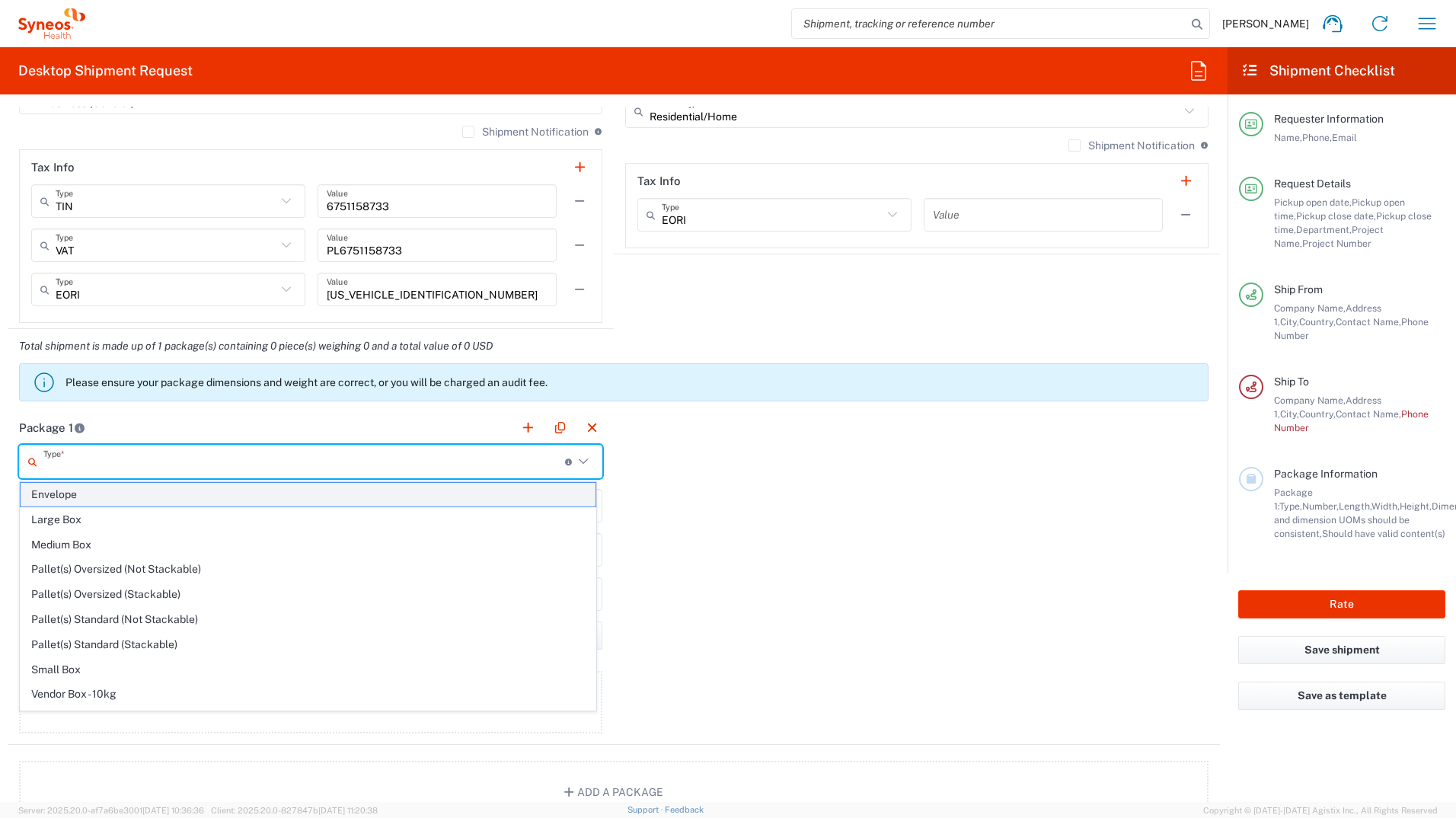
type input "0.25"
type input "in"
type input "0.45"
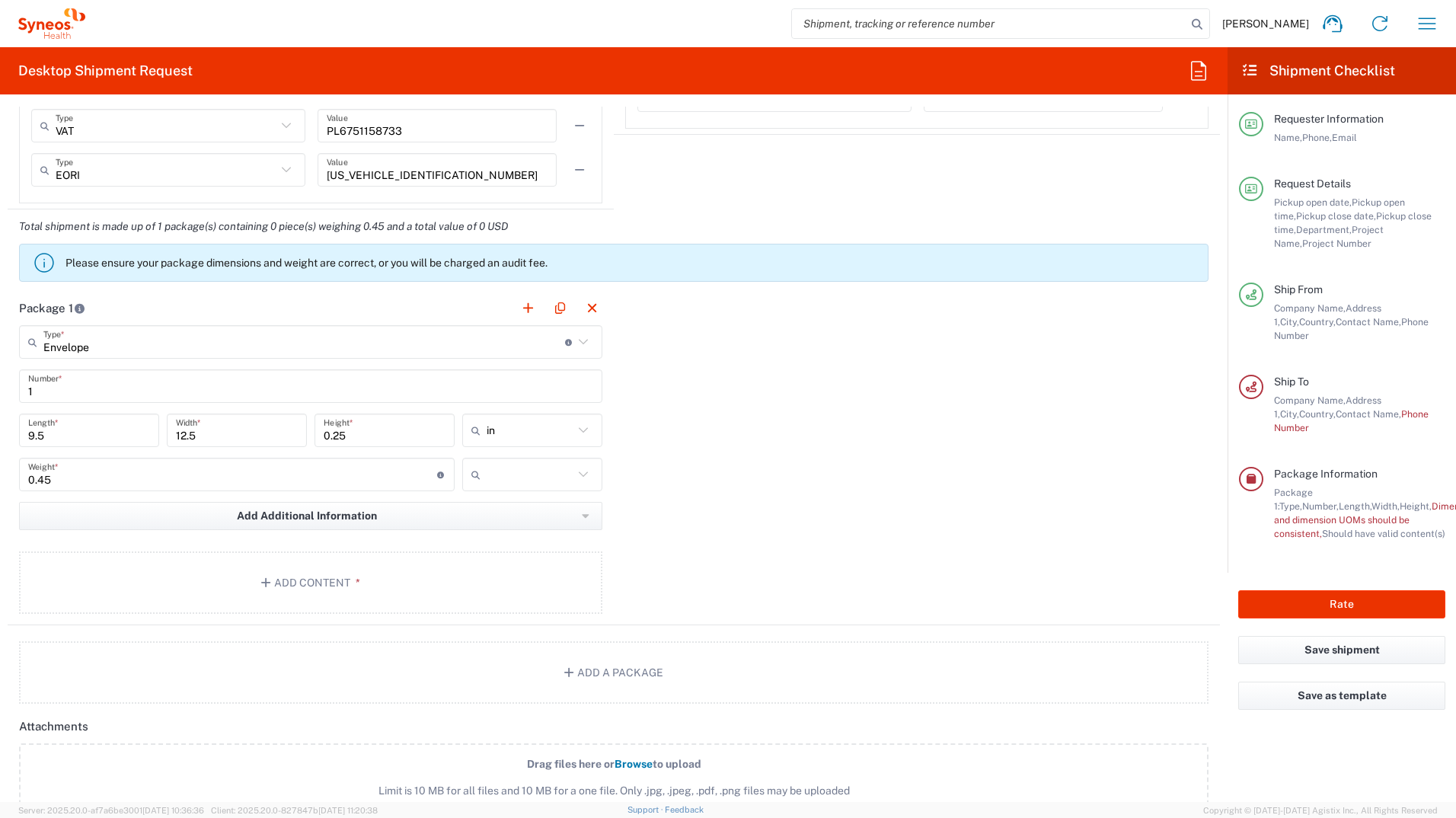
scroll to position [1295, 0]
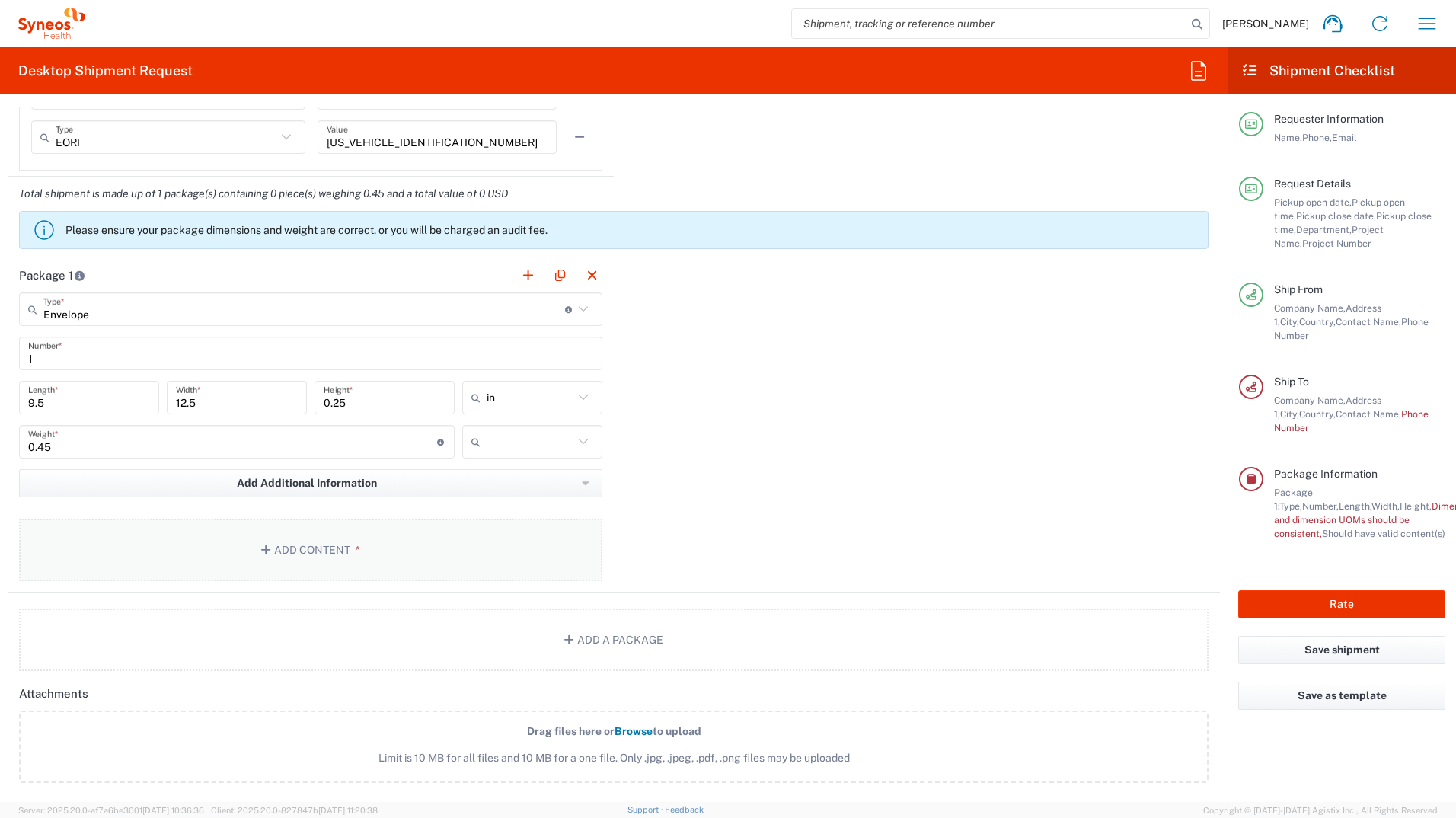
click at [299, 550] on button "Add Content *" at bounding box center [310, 549] width 583 height 62
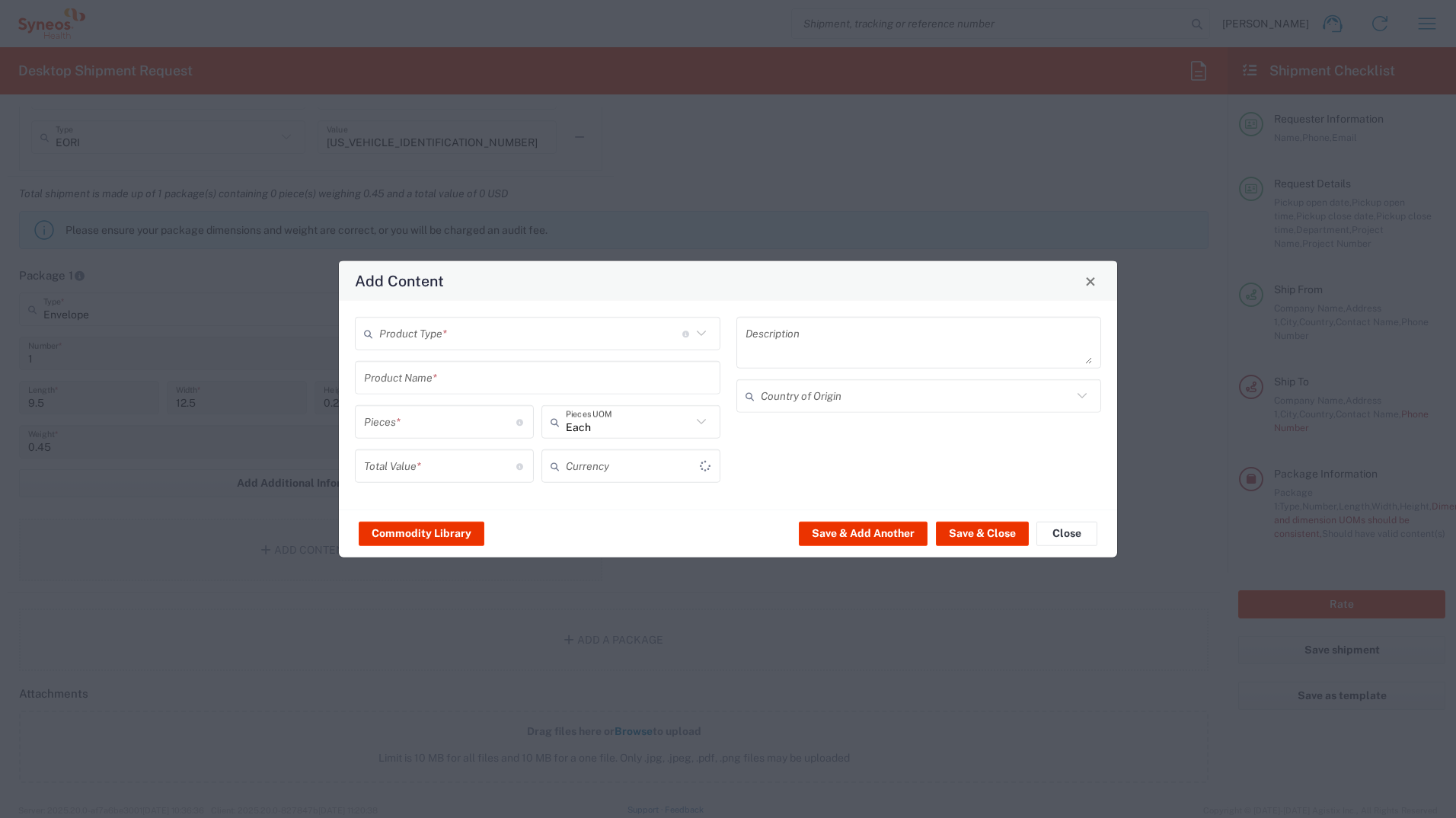
type input "US Dollar"
click at [703, 338] on icon at bounding box center [701, 333] width 20 height 20
click at [408, 363] on span "Documents" at bounding box center [538, 367] width 362 height 23
type input "Documents"
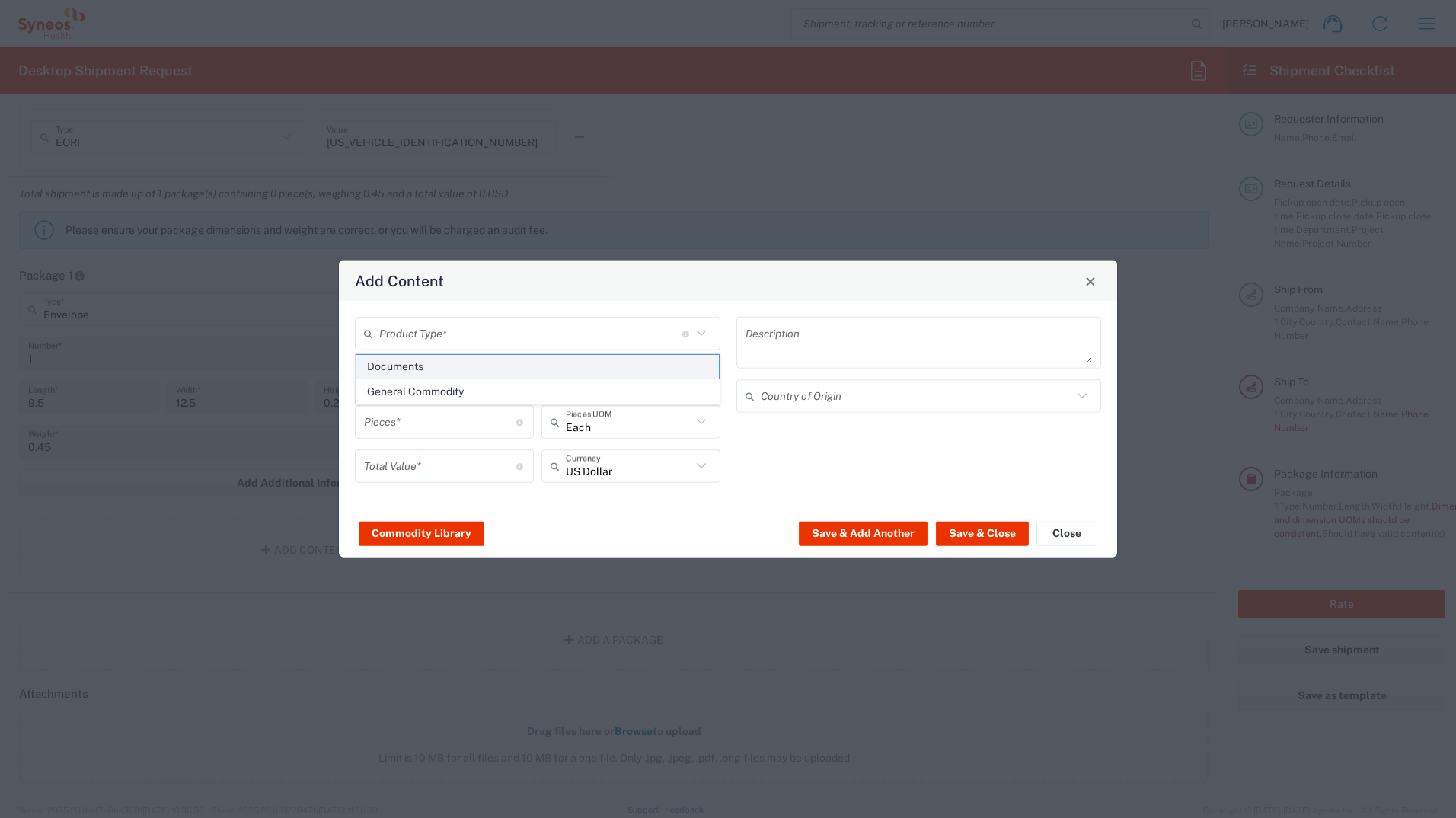
type input "1"
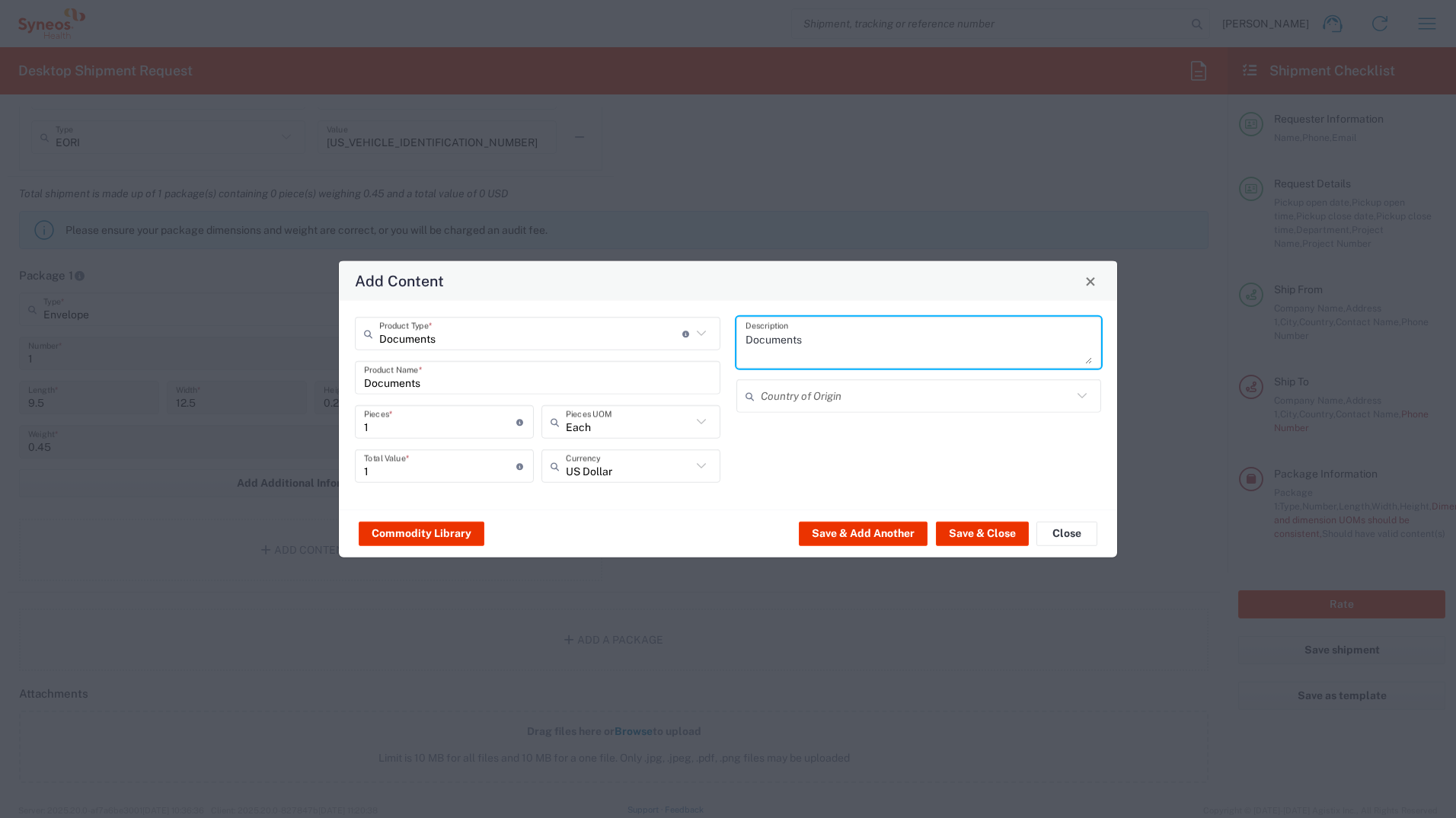
drag, startPoint x: 813, startPoint y: 345, endPoint x: 594, endPoint y: 356, distance: 219.3
click at [594, 356] on div "Documents Product Type * Document: Paper document generated internally by Syneo…" at bounding box center [728, 405] width 763 height 176
type textarea "Multisport"
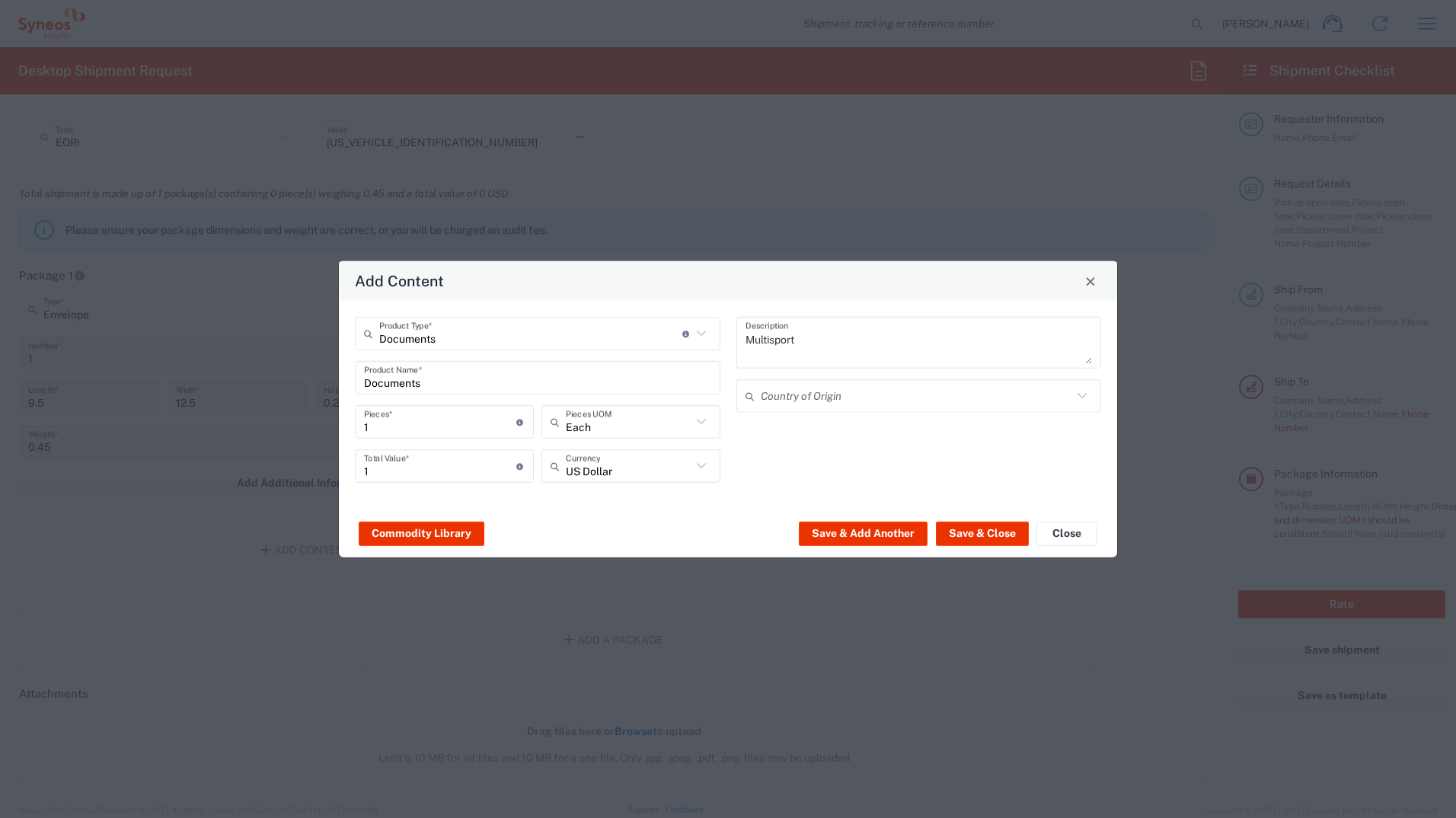
click at [701, 470] on icon at bounding box center [701, 465] width 20 height 20
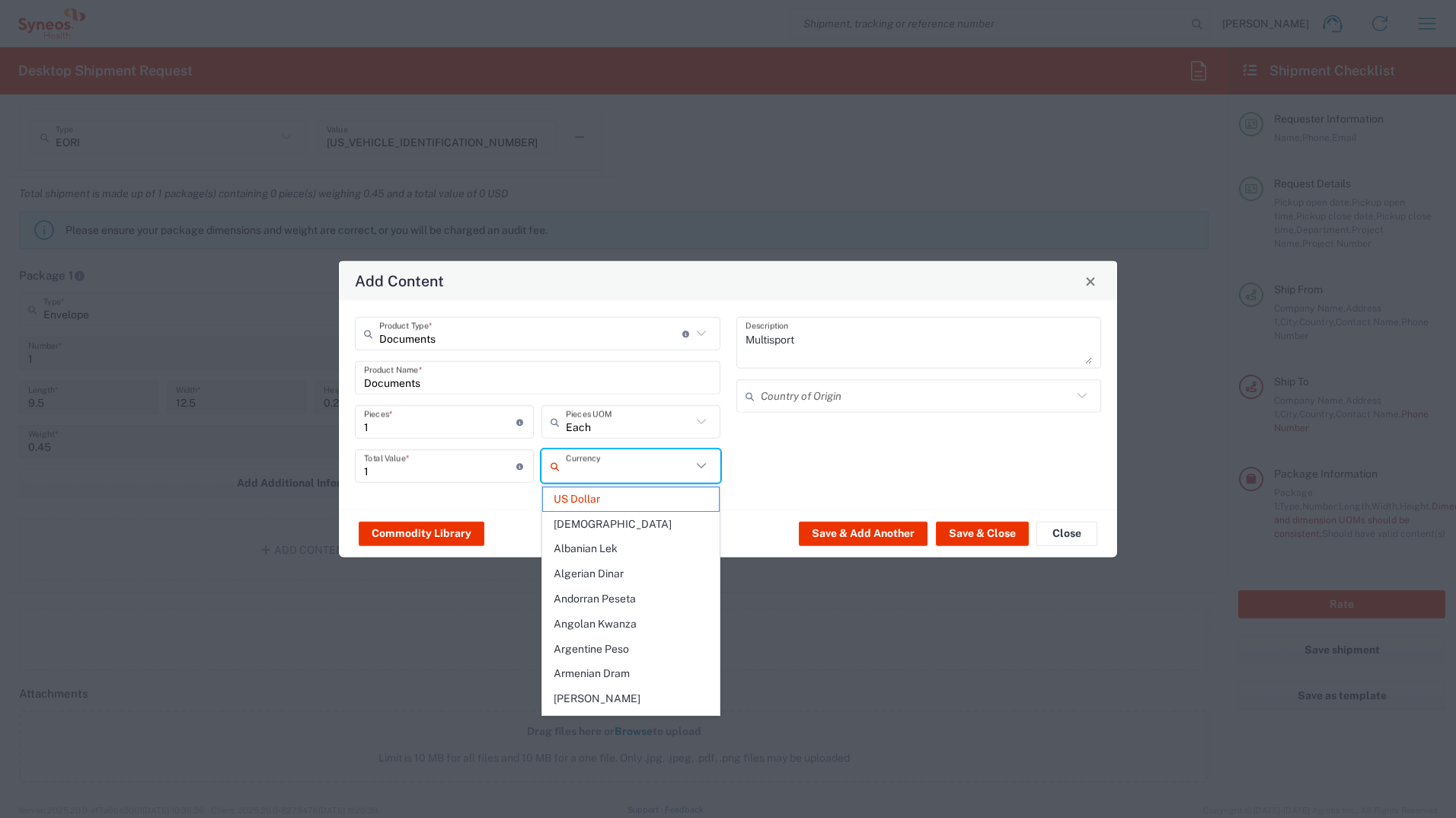
type input "z"
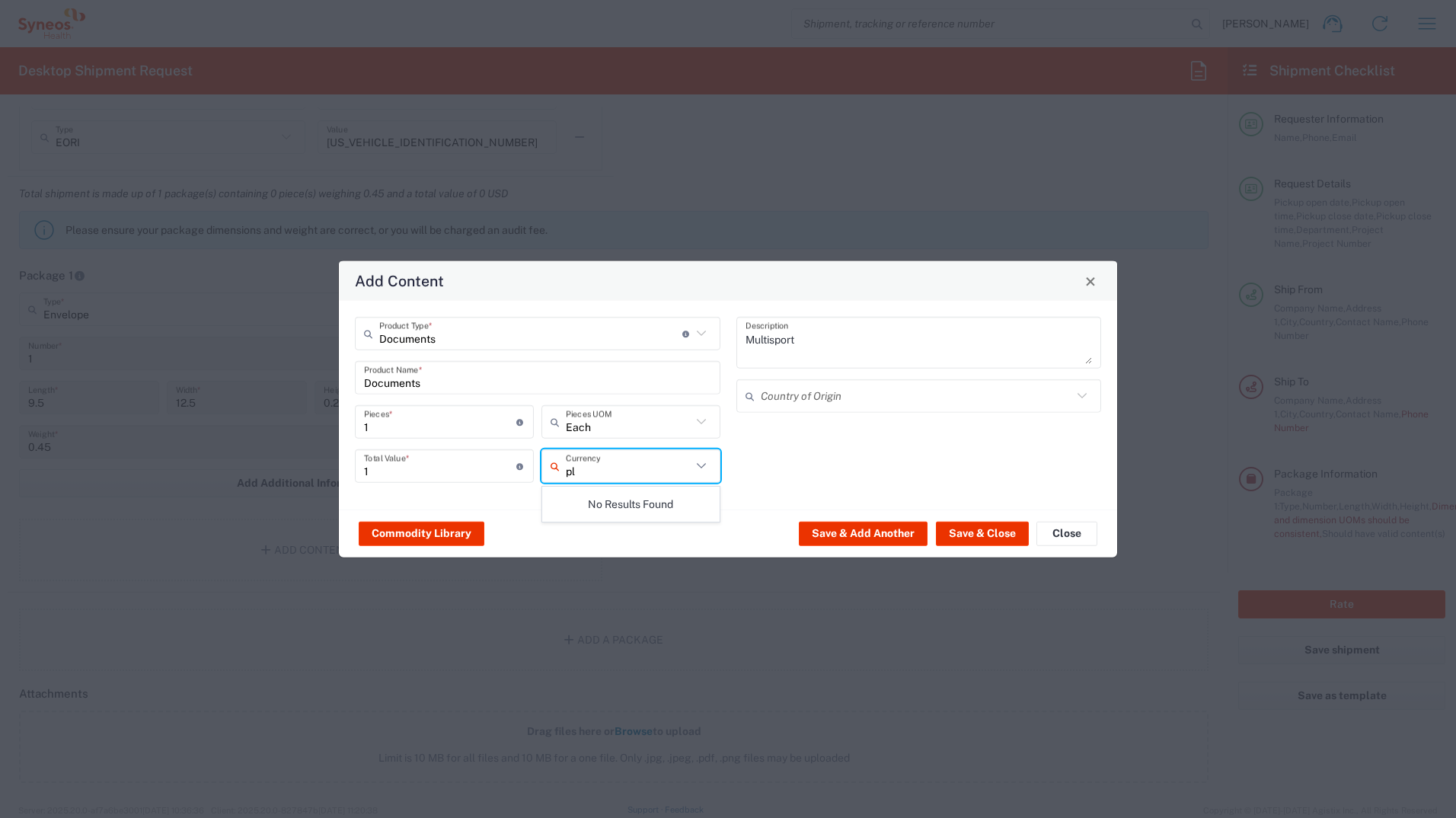
type input "p"
click at [590, 493] on span "Polish Zloty" at bounding box center [631, 499] width 176 height 23
type input "Polish Zloty"
click at [1004, 539] on button "Save & Close" at bounding box center [982, 532] width 93 height 24
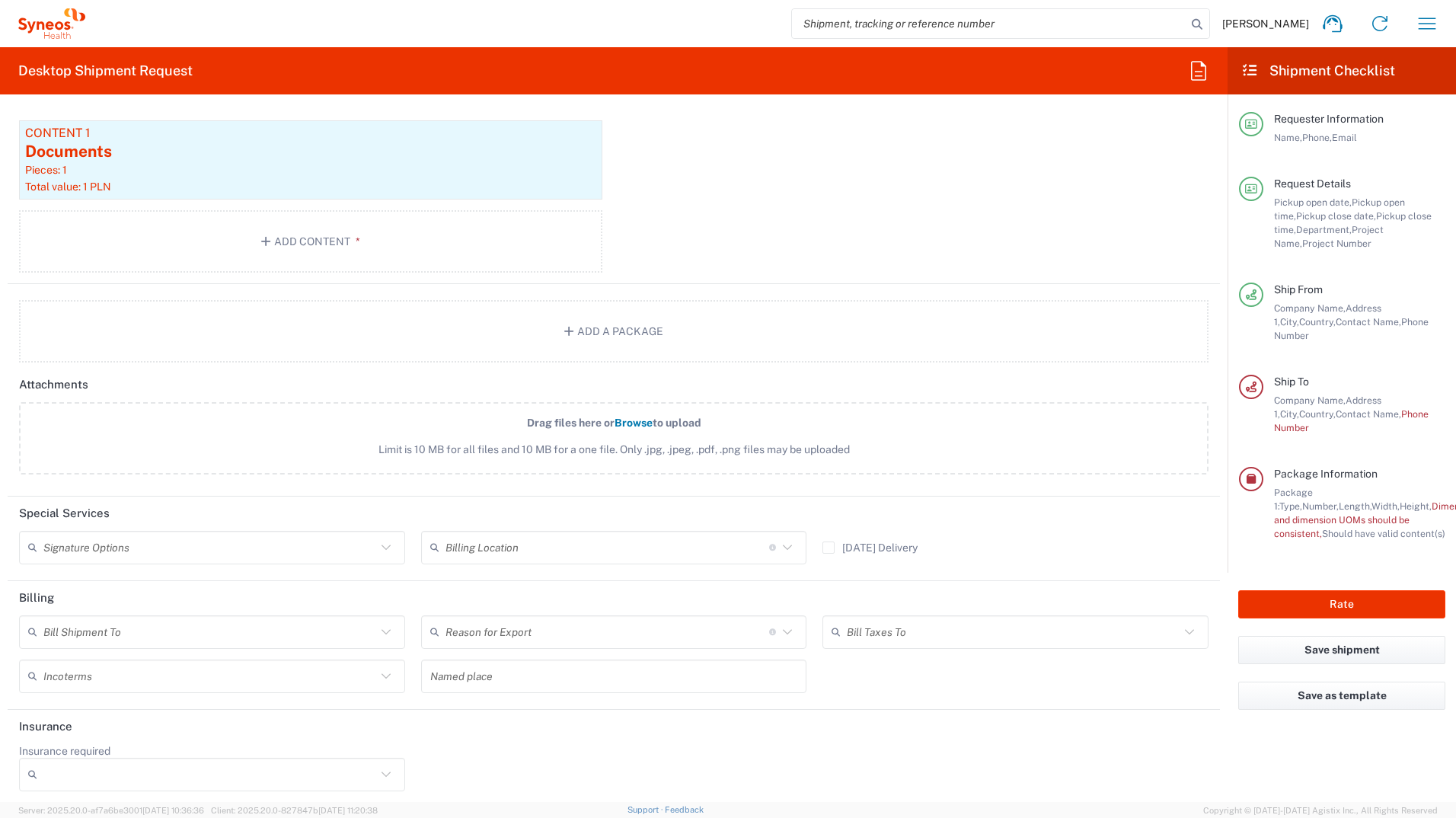
scroll to position [1699, 0]
click at [386, 538] on icon at bounding box center [386, 541] width 20 height 20
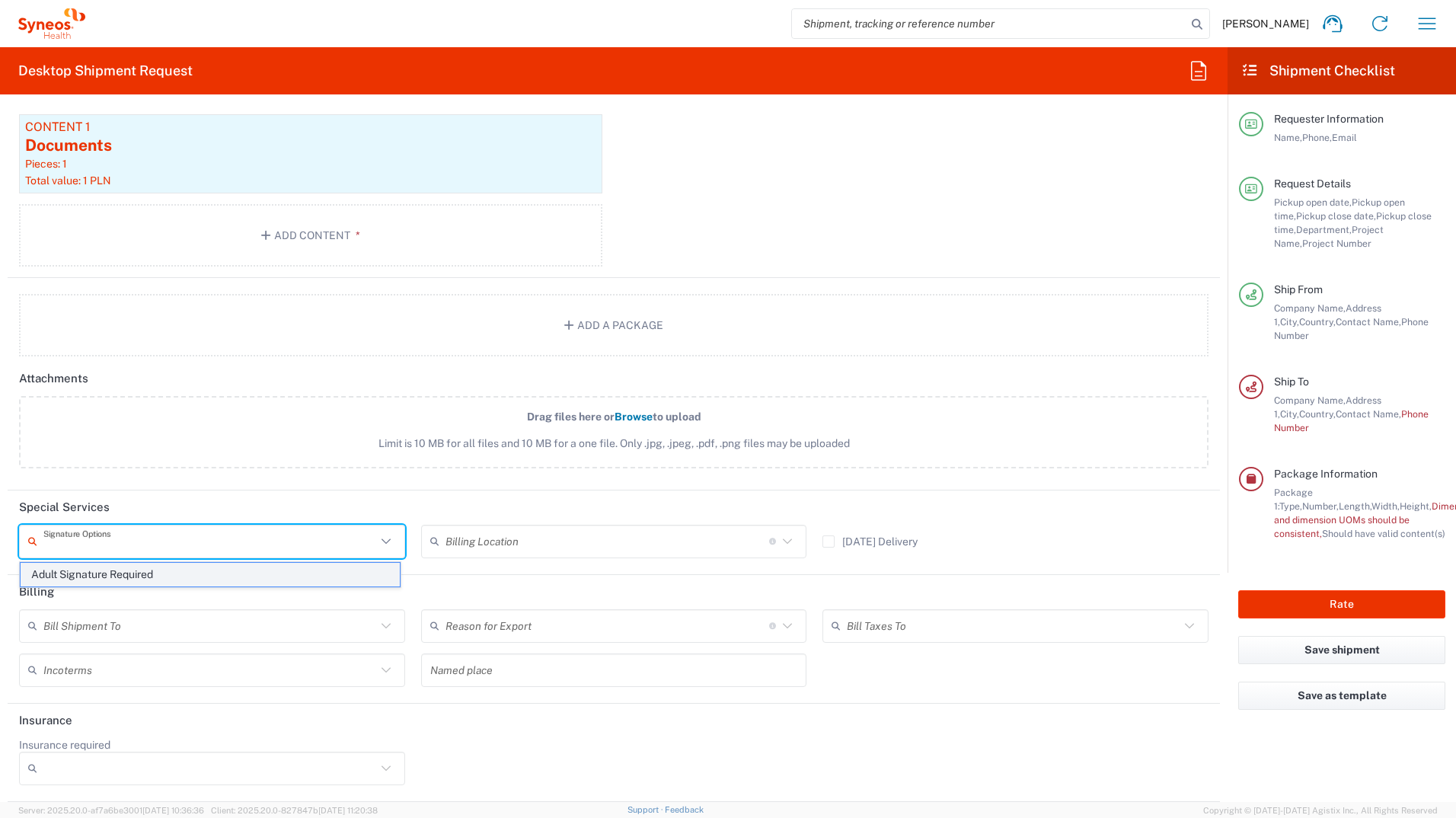
click at [95, 571] on span "Adult Signature Required" at bounding box center [210, 574] width 379 height 23
type input "Adult Signature Required"
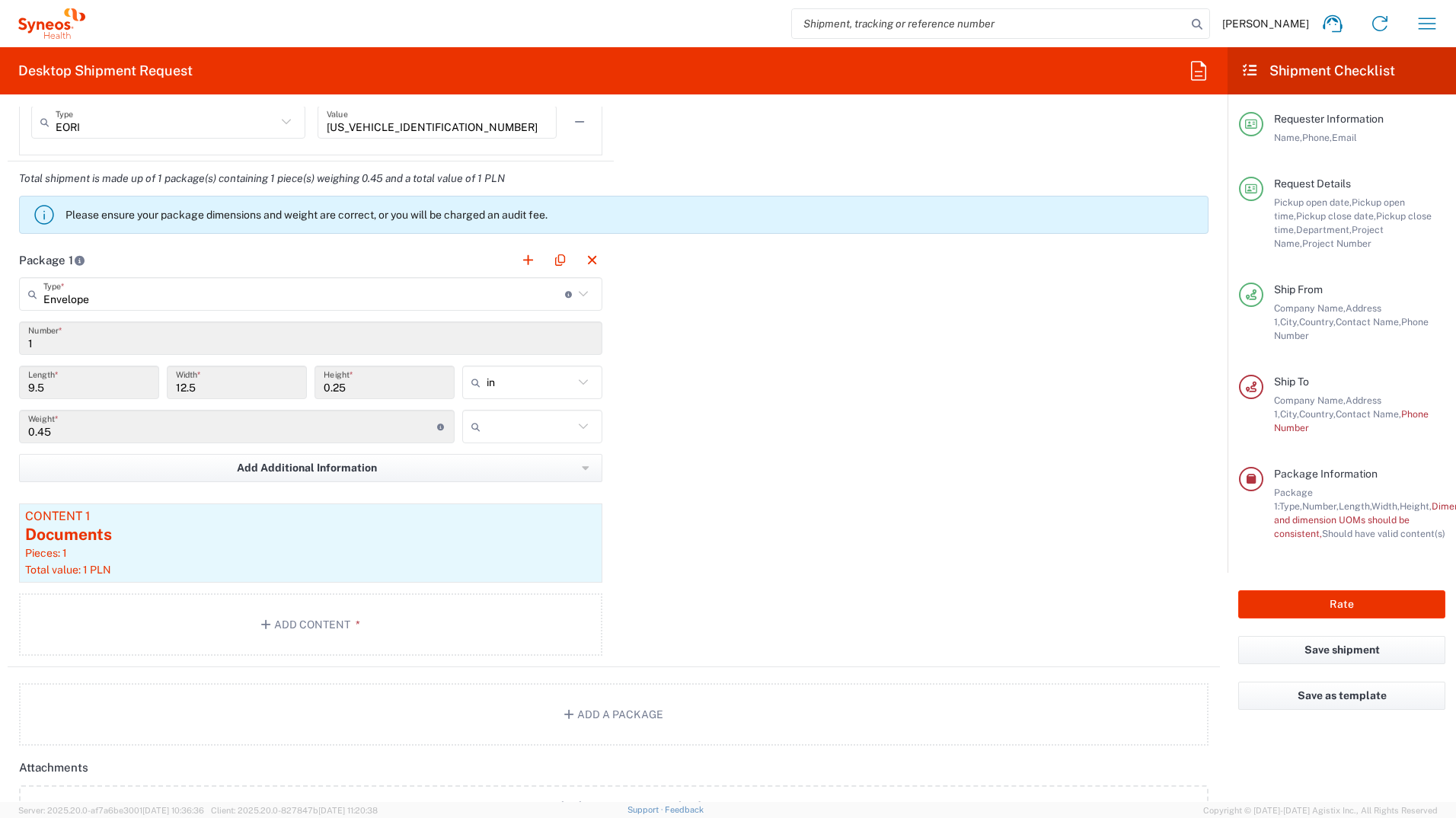
scroll to position [1286, 0]
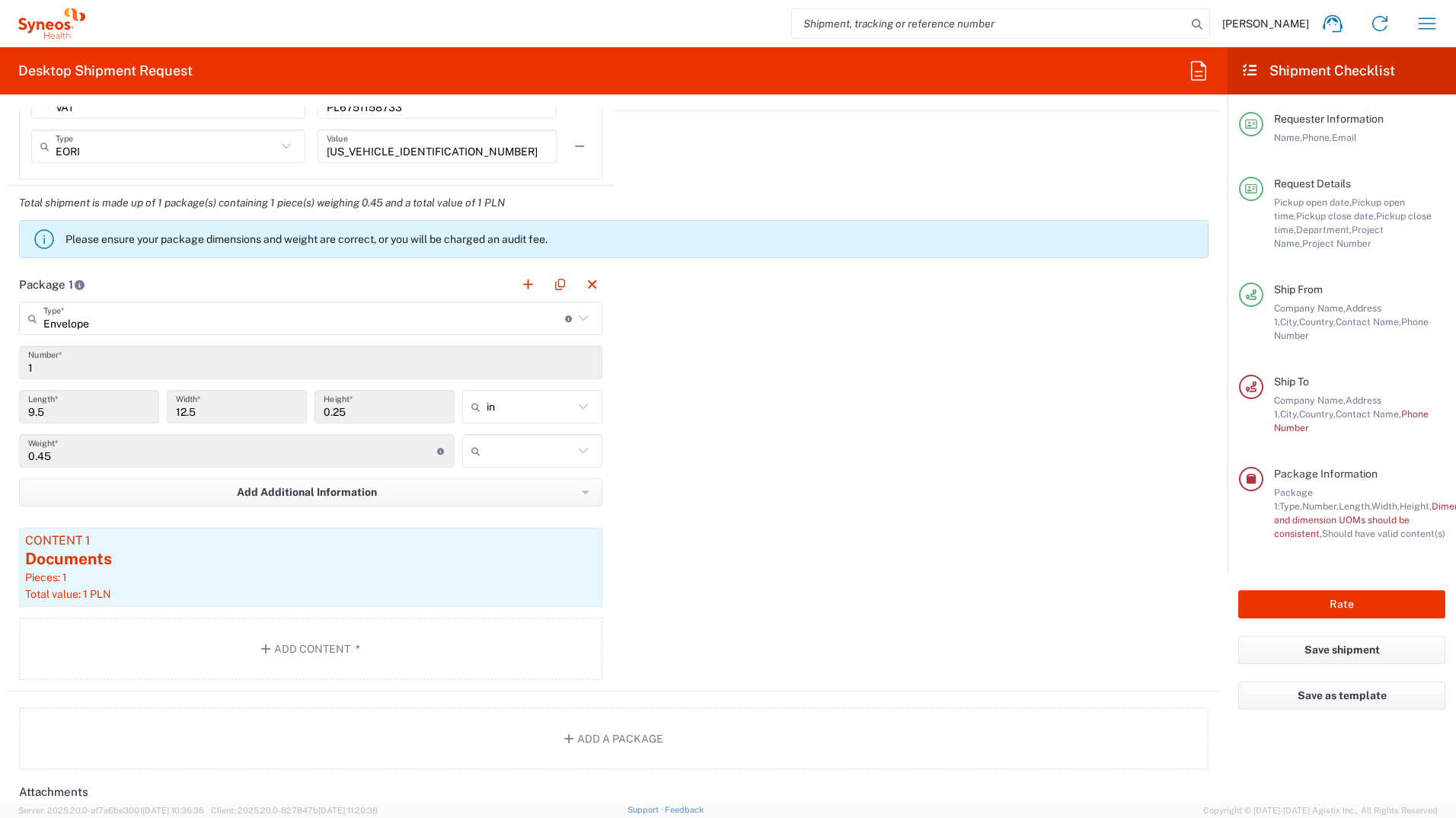
click at [574, 407] on icon at bounding box center [583, 406] width 20 height 20
click at [578, 462] on span "cm" at bounding box center [527, 465] width 136 height 23
type input "24.13"
type input "31.75"
type input "0.64"
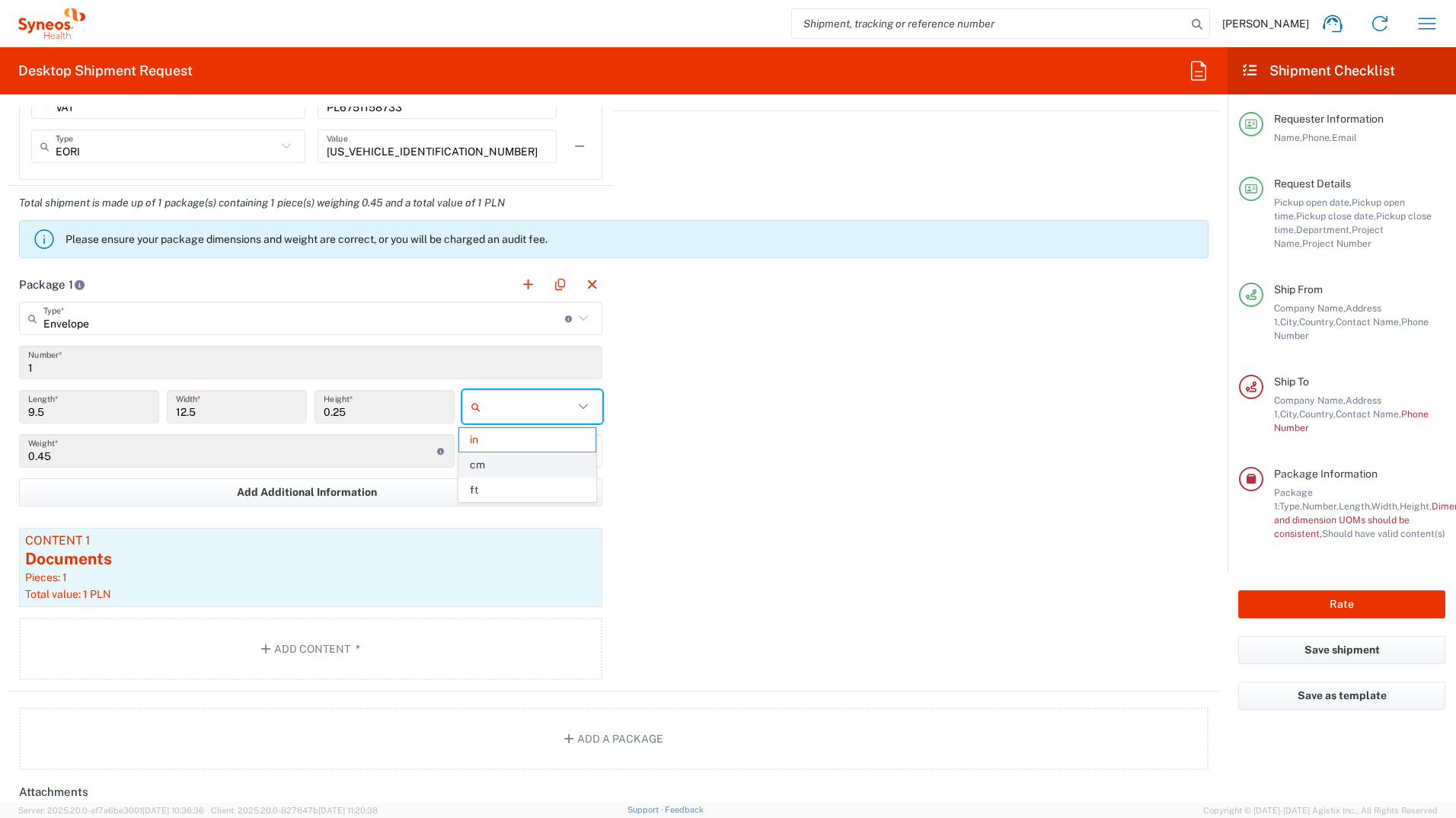
type input "cm"
click at [581, 446] on icon at bounding box center [583, 450] width 20 height 20
click at [563, 485] on span "kgs" at bounding box center [527, 484] width 136 height 23
type input "kgs"
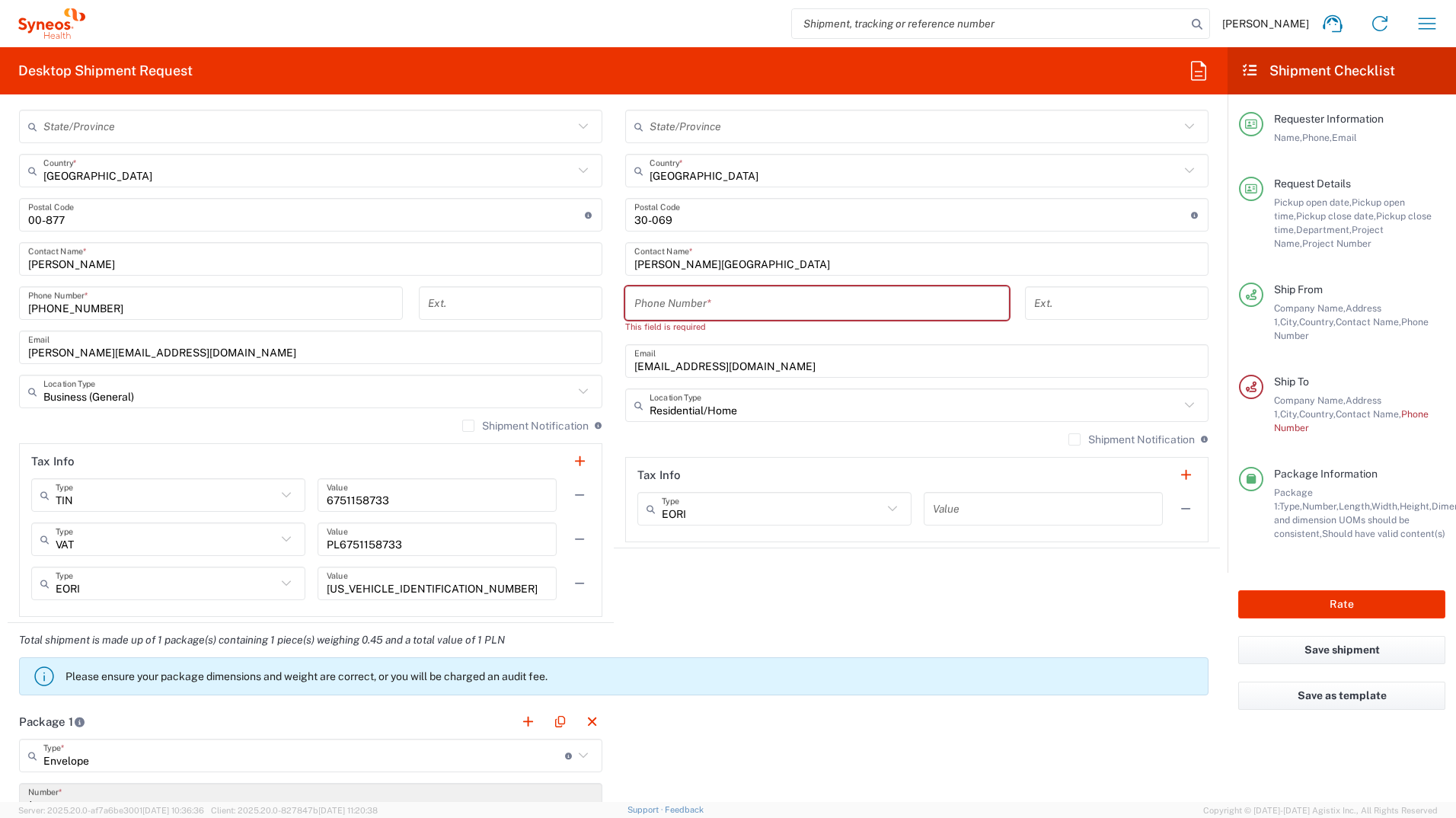
scroll to position [676, 0]
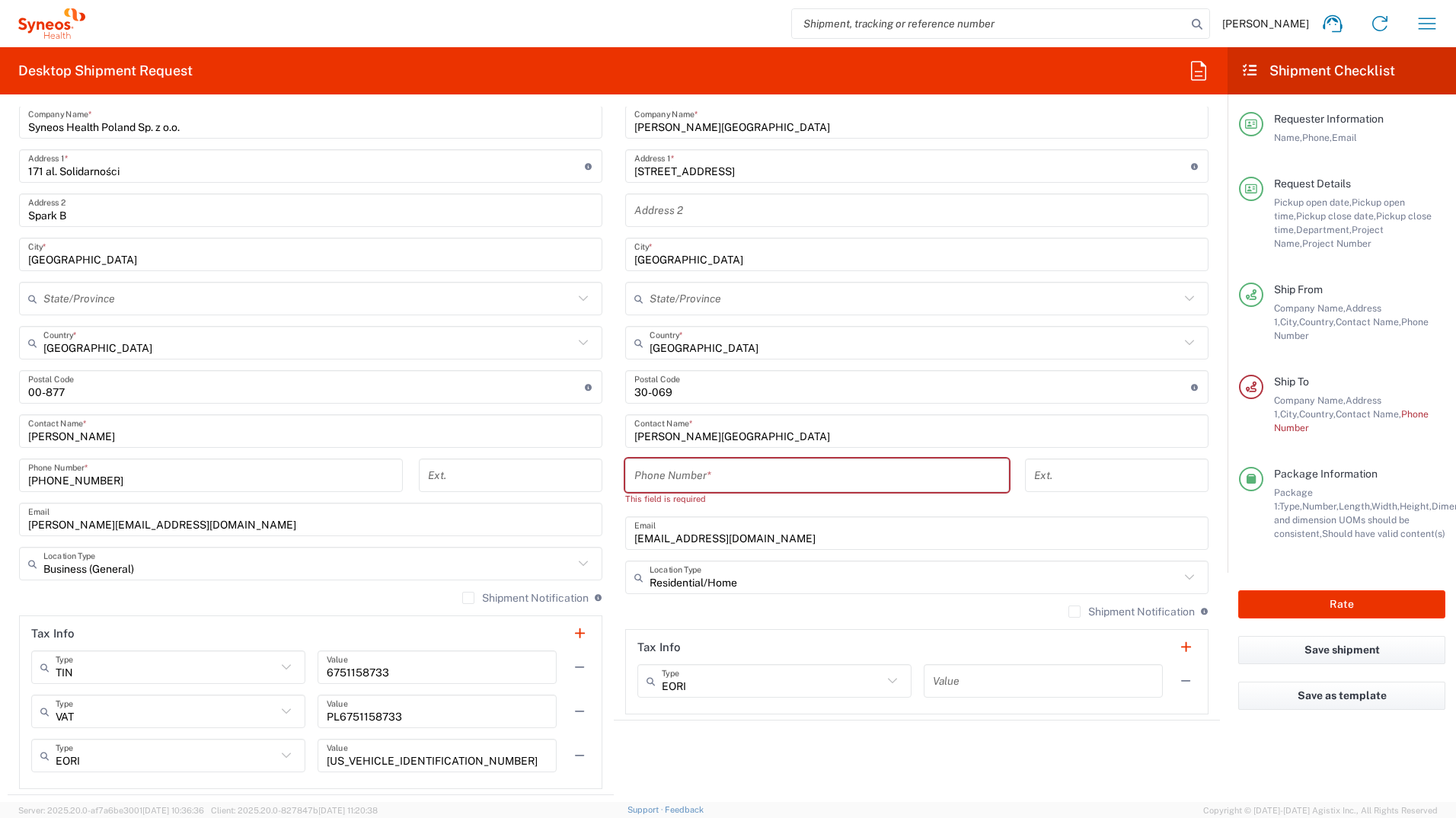
click at [696, 470] on input "tel" at bounding box center [817, 475] width 365 height 27
paste input "600 059 043"
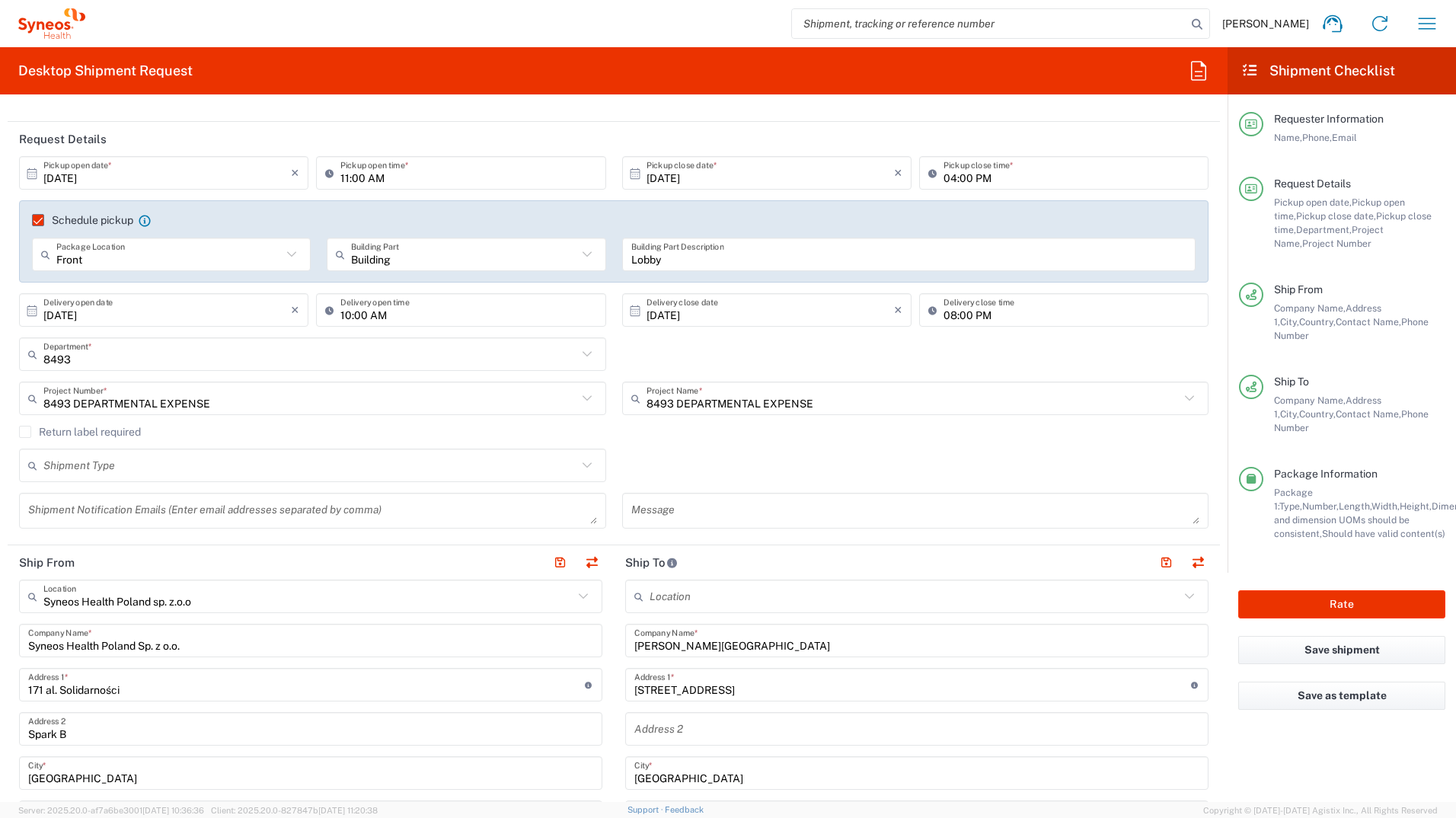
scroll to position [100, 0]
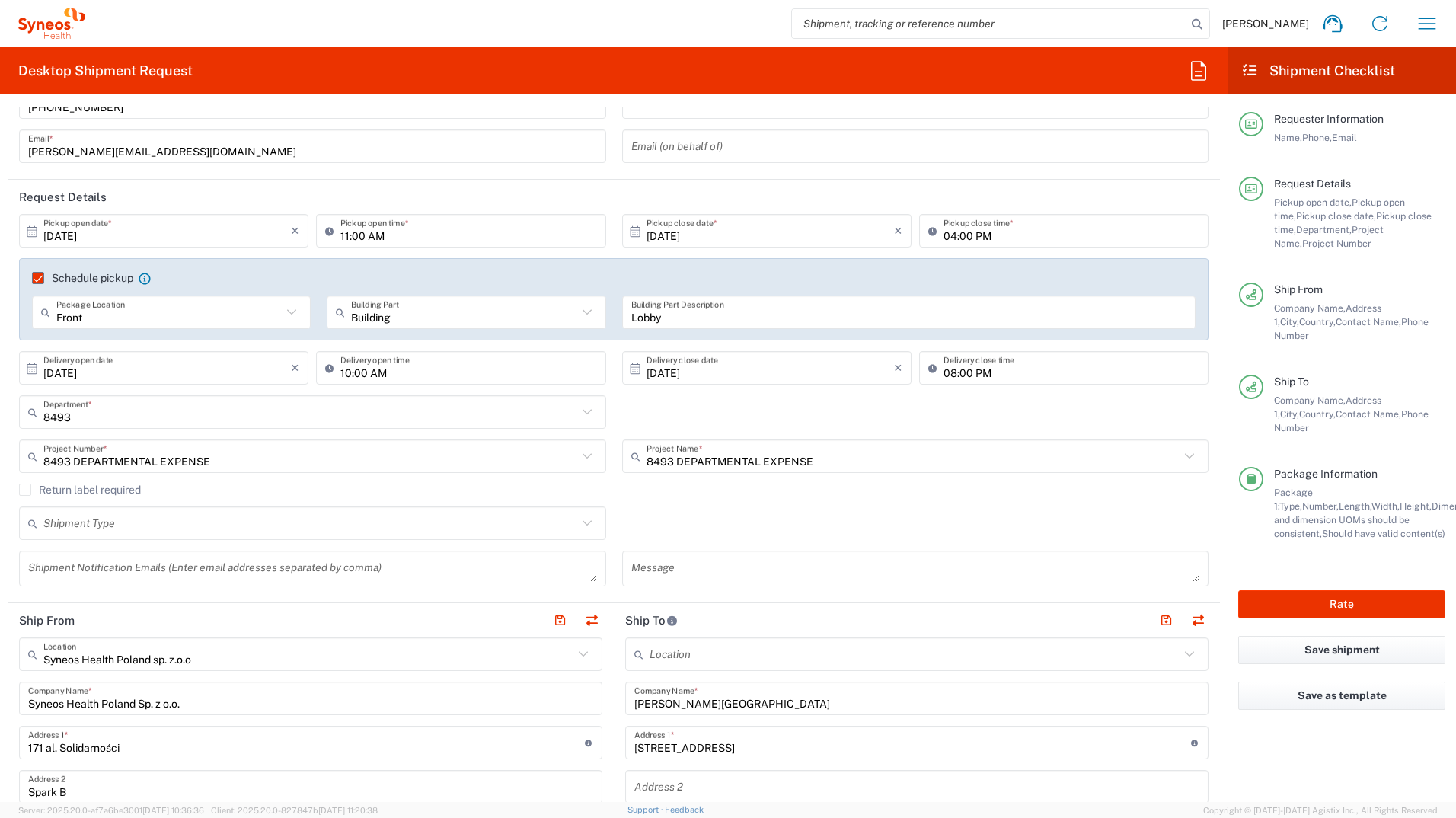
type input "600 059 043"
click at [1251, 129] on icon at bounding box center [1251, 124] width 14 height 11
click at [1252, 186] on icon at bounding box center [1251, 189] width 14 height 11
click at [1265, 297] on div "Ship From Company Name, Address 1, City, Country, Contact Name, Phone Number" at bounding box center [1355, 312] width 182 height 60
click at [1260, 375] on div at bounding box center [1251, 386] width 24 height 24
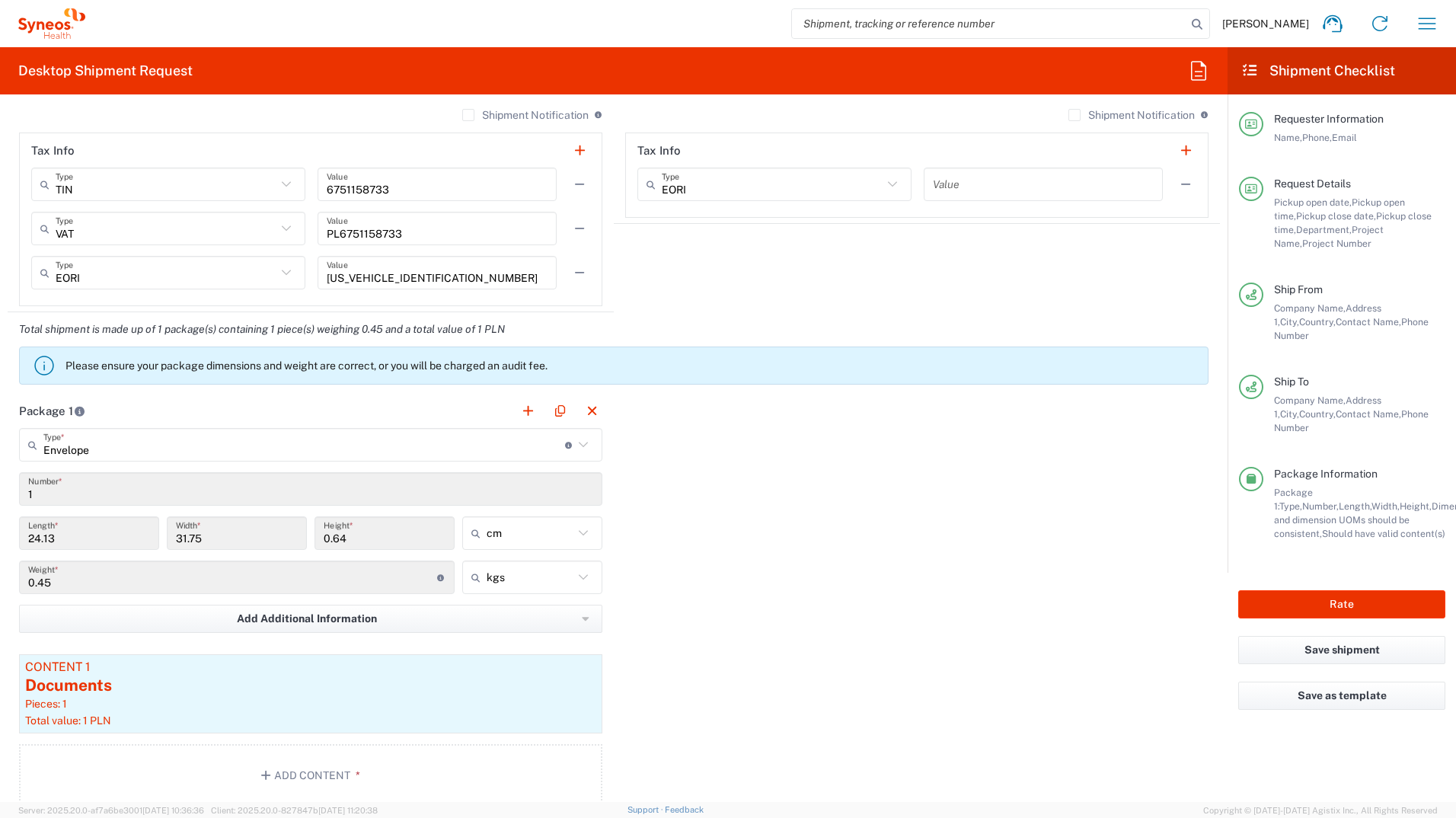
scroll to position [1318, 0]
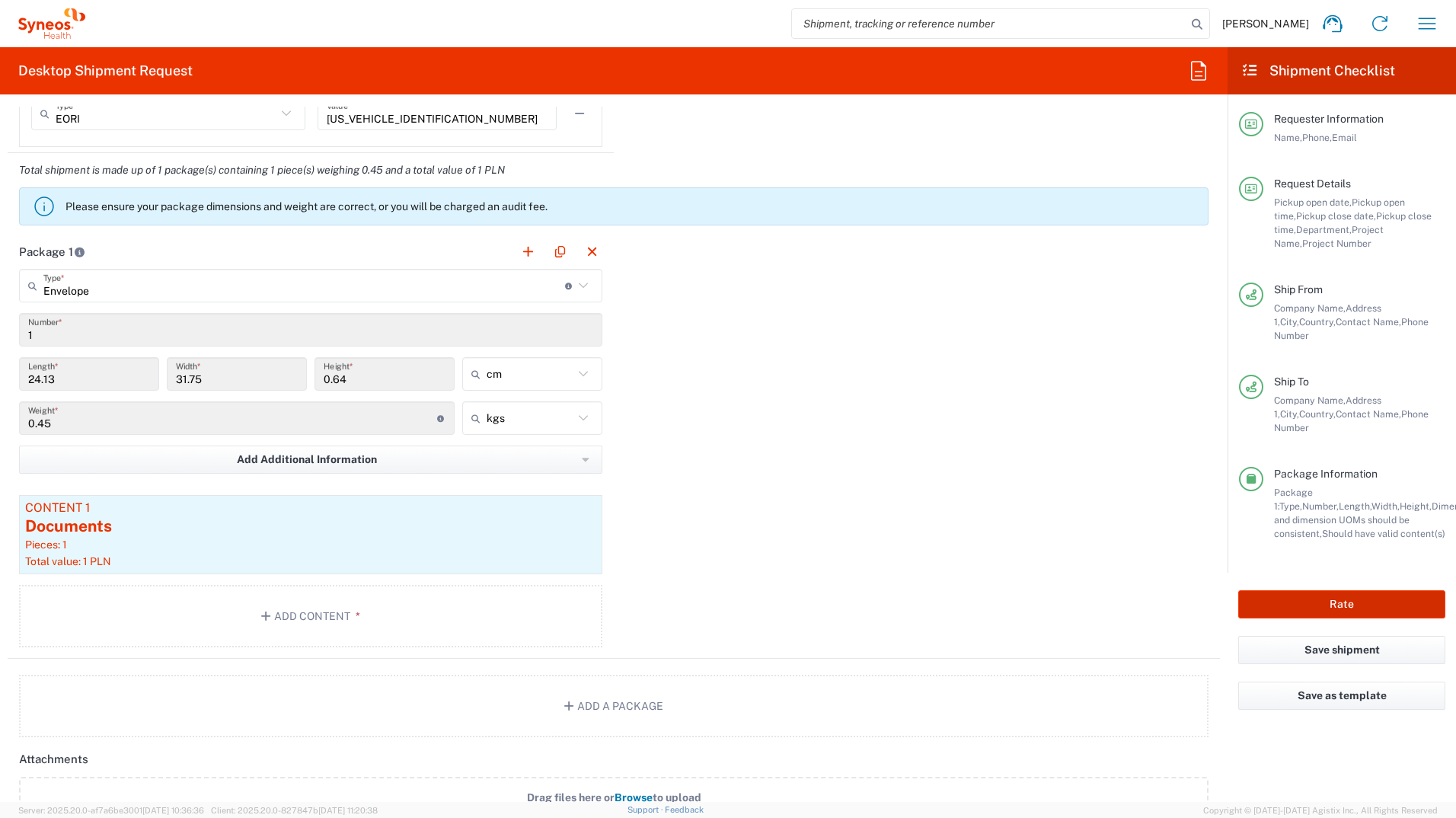
click at [1340, 590] on button "Rate" at bounding box center [1341, 604] width 207 height 28
type input "8493 DEPARTMENTAL EXPENSE"
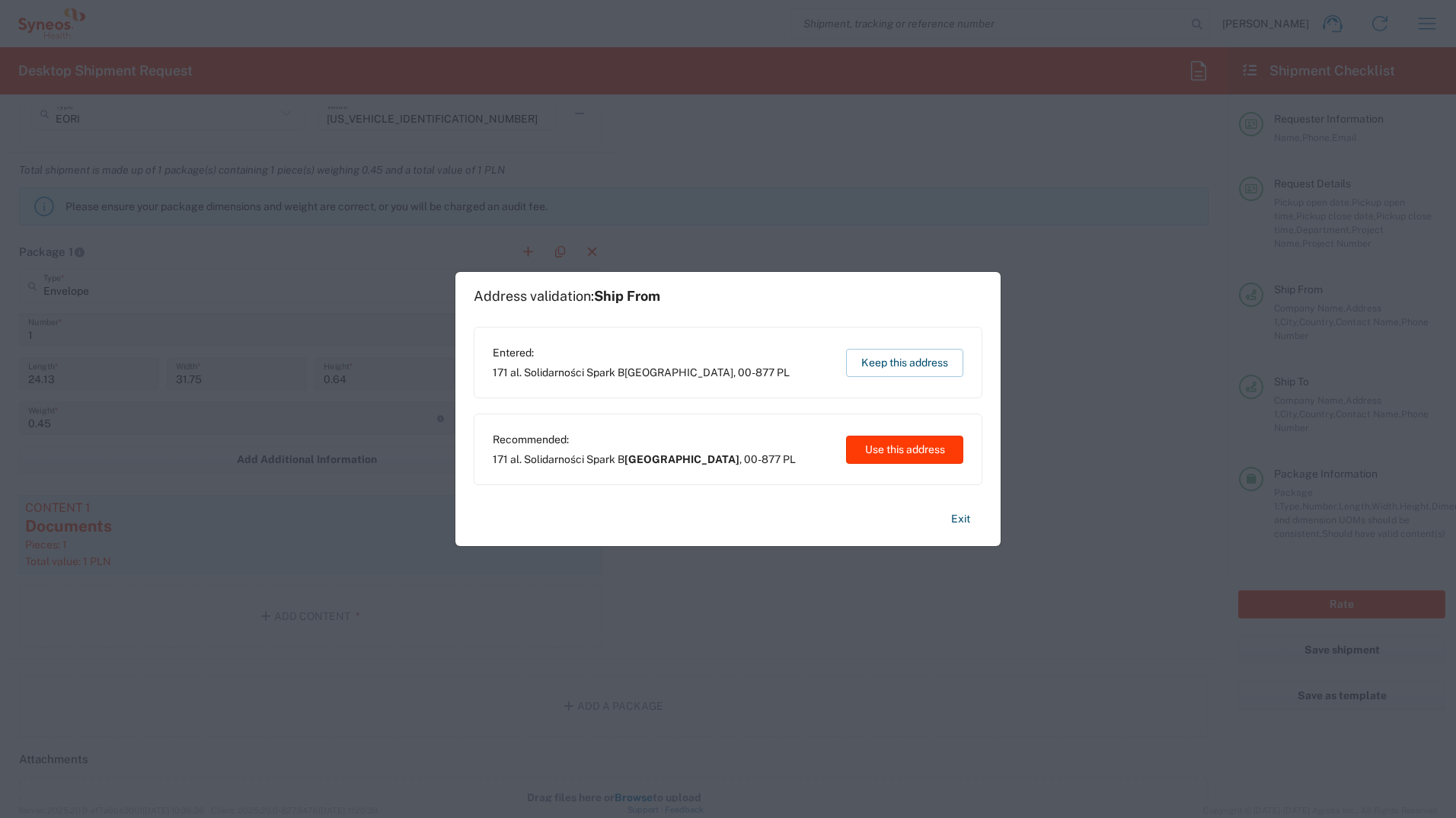
click at [872, 443] on button "Use this address" at bounding box center [905, 450] width 117 height 28
type input "Warszawa"
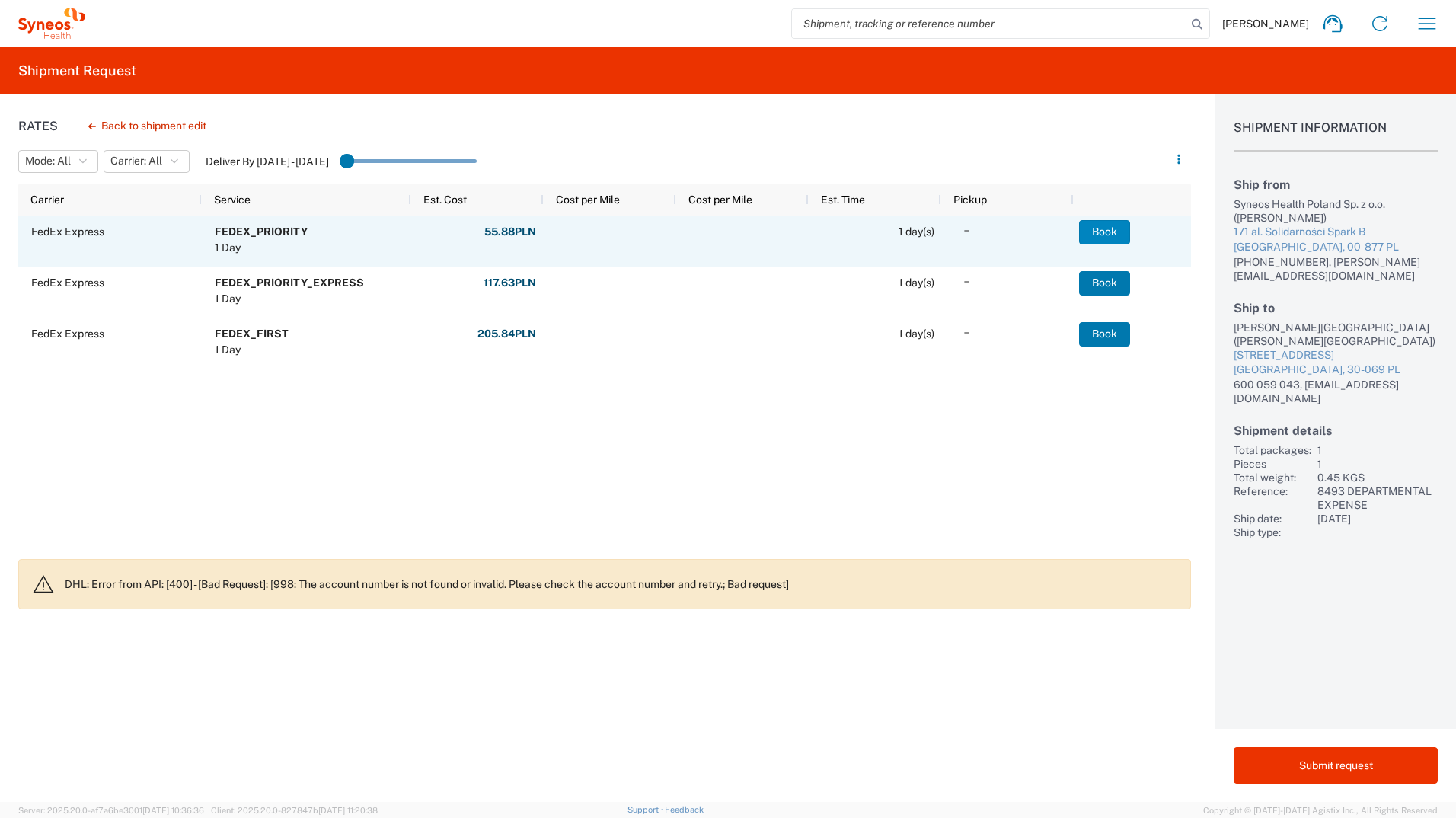
click at [1098, 231] on button "Book" at bounding box center [1105, 232] width 51 height 24
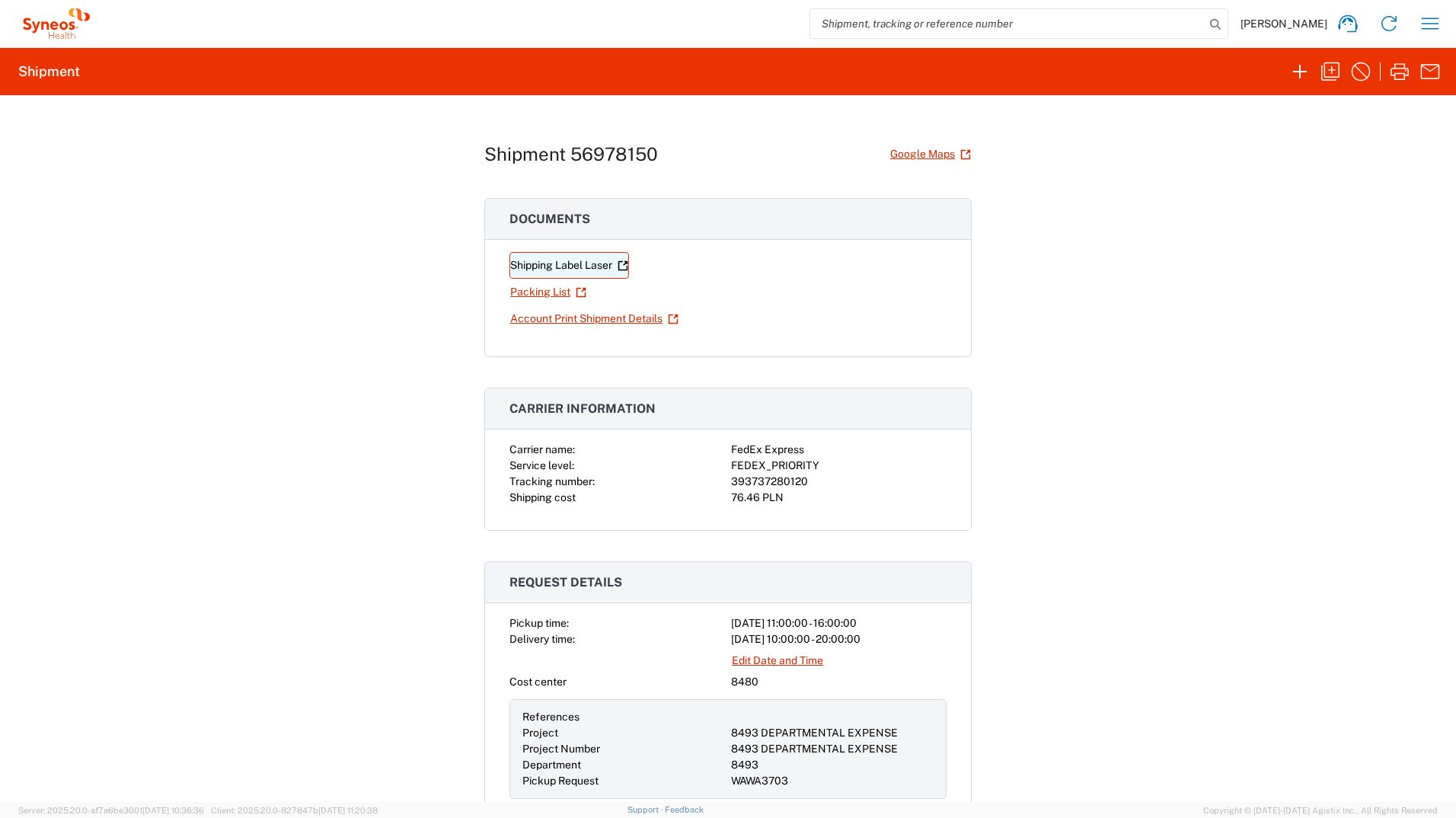
click at [600, 269] on link "Shipping Label Laser" at bounding box center [569, 265] width 119 height 27
click at [808, 660] on link "Edit Date and Time" at bounding box center [778, 660] width 93 height 27
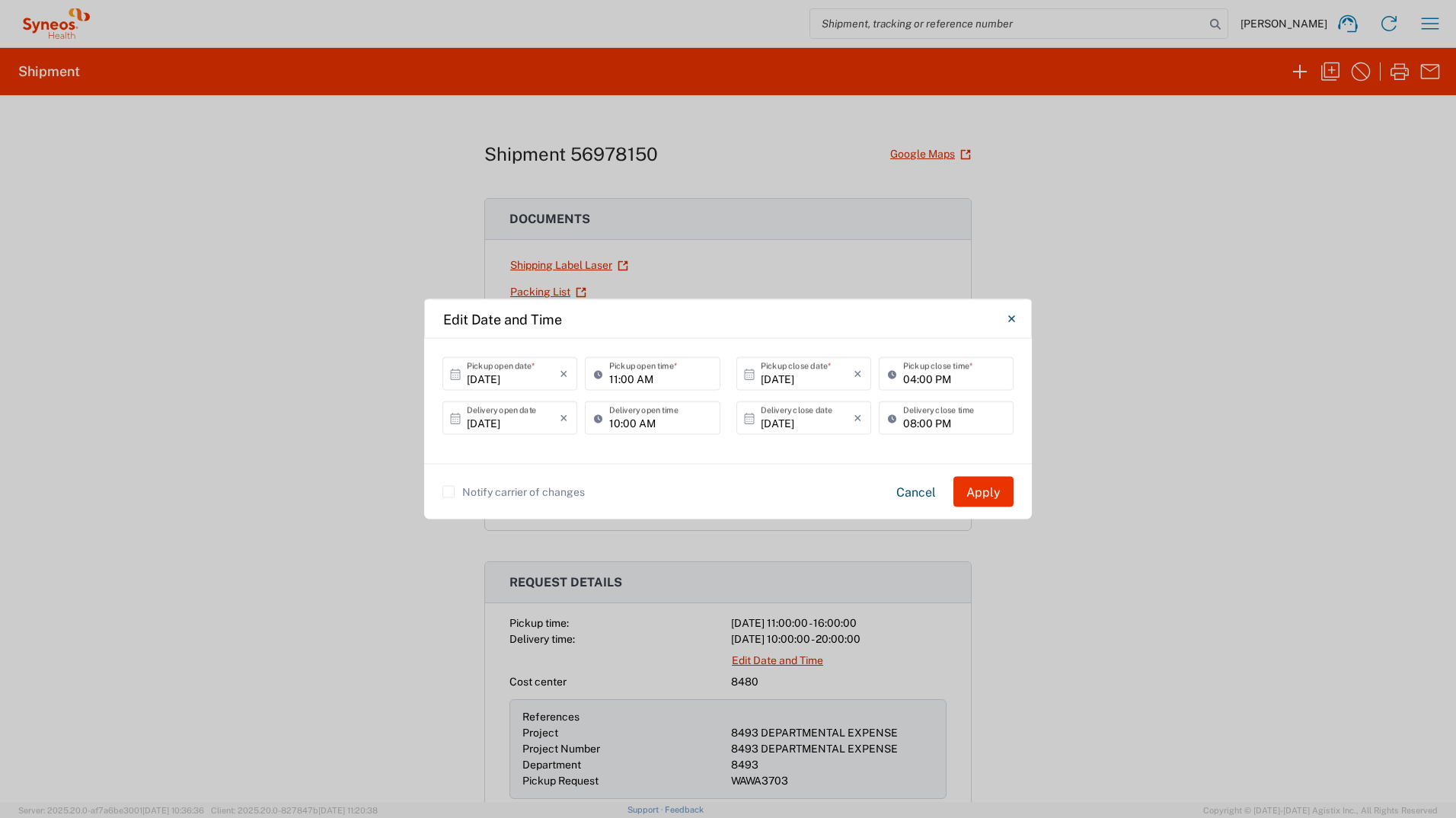
click at [1013, 323] on icon "Close" at bounding box center [1012, 319] width 7 height 14
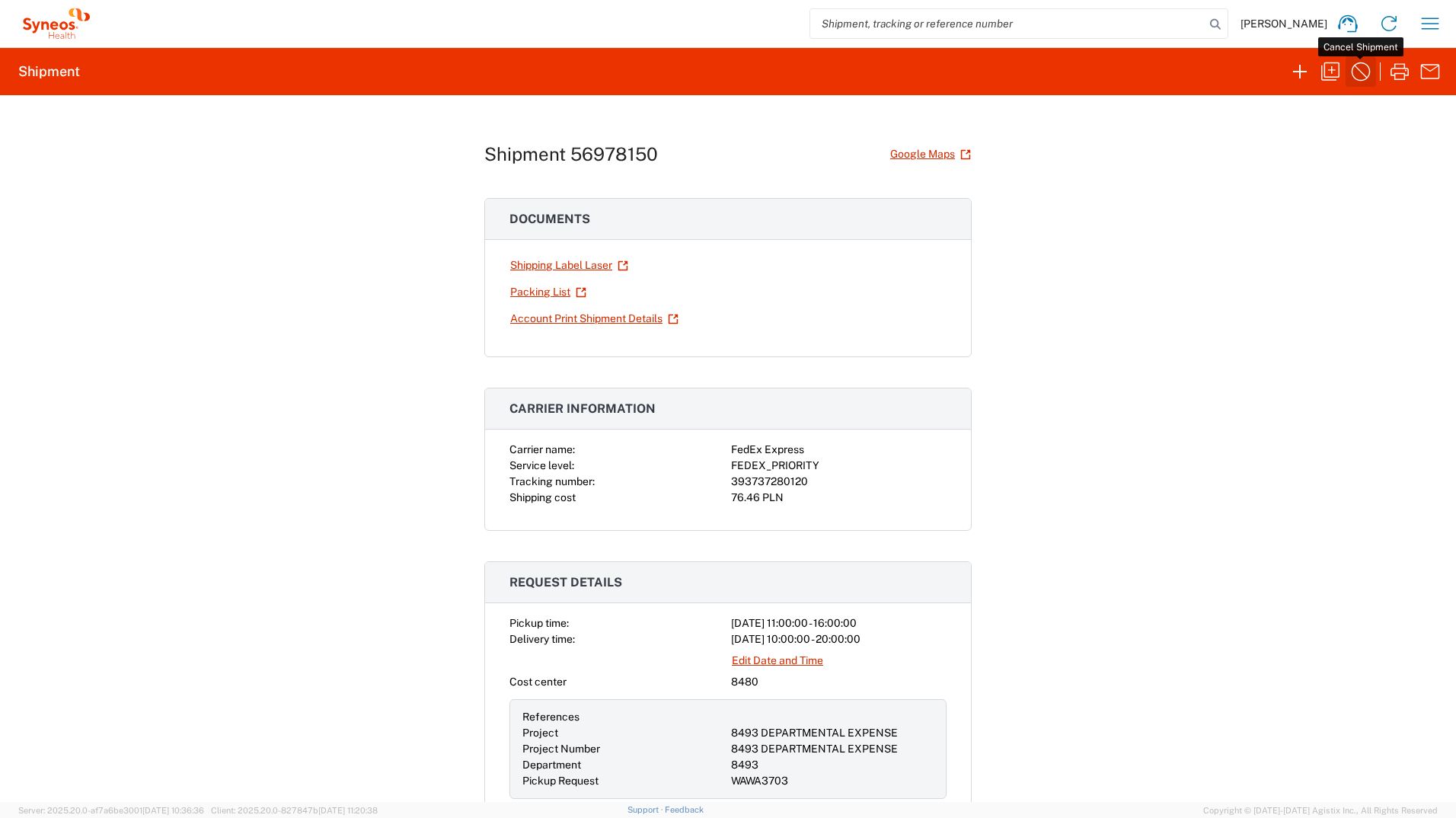
click at [1367, 74] on icon "button" at bounding box center [1361, 71] width 24 height 24
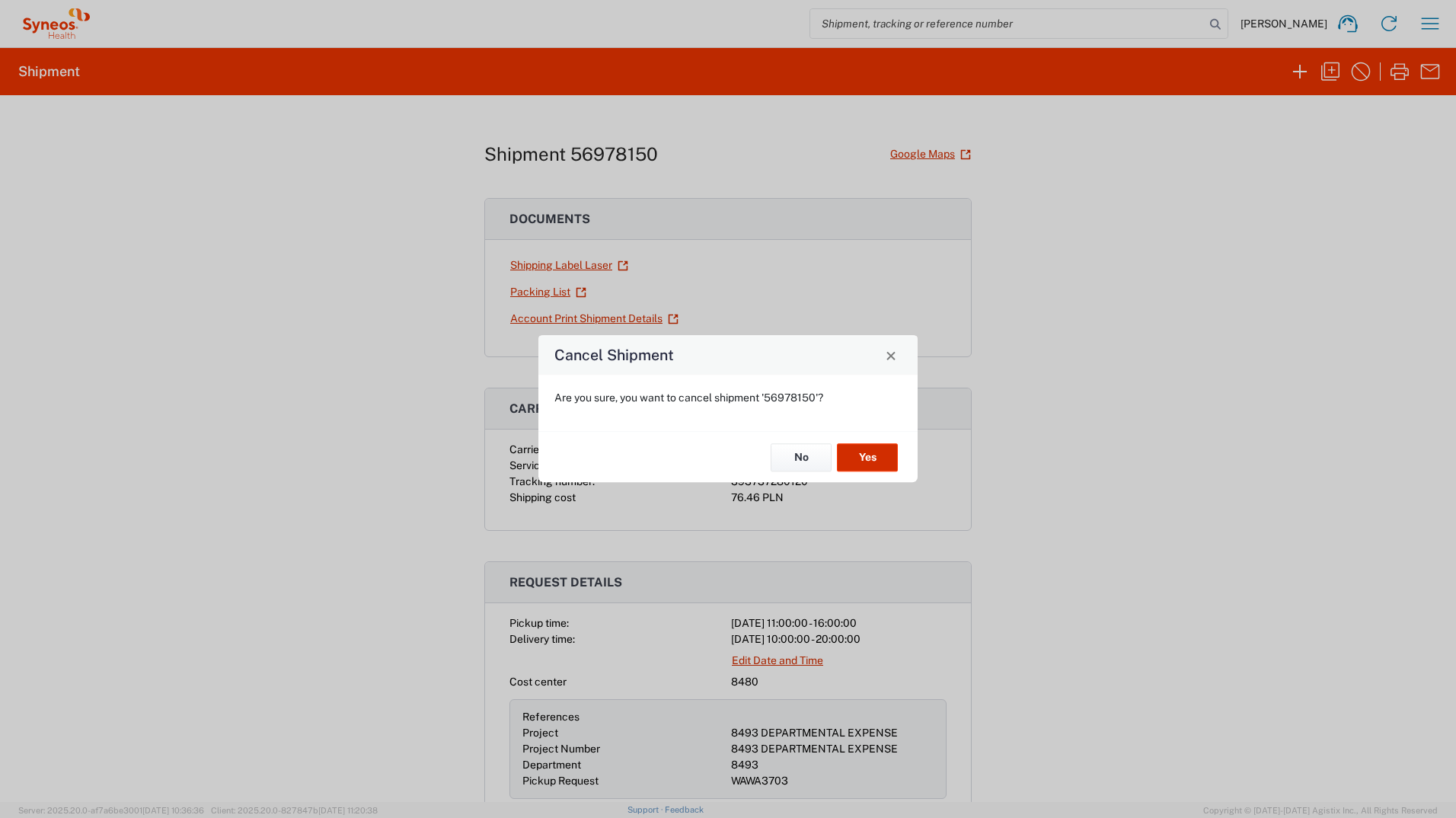
click at [863, 459] on button "Yes" at bounding box center [867, 457] width 61 height 28
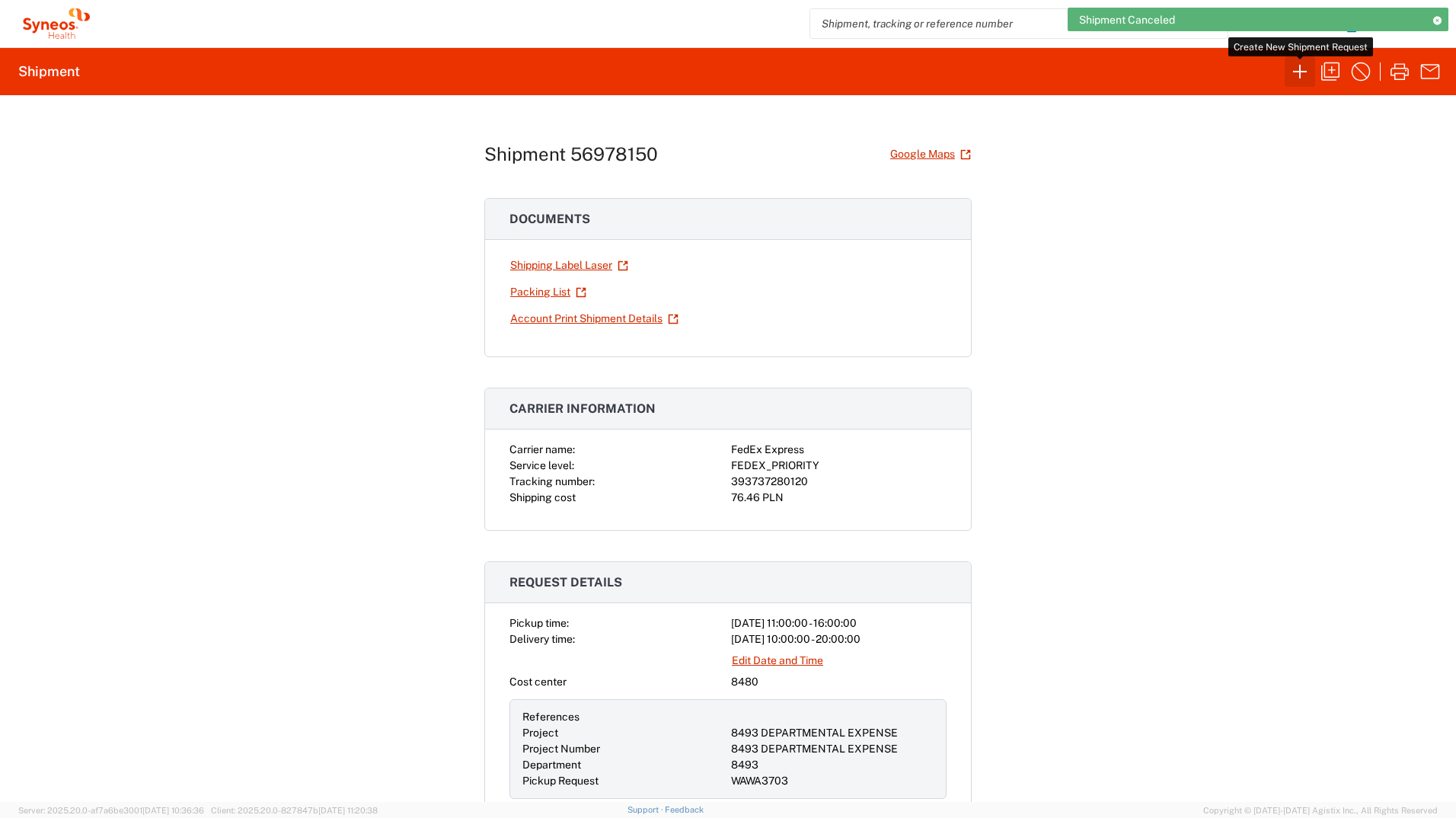
click at [1300, 80] on icon "button" at bounding box center [1300, 71] width 24 height 24
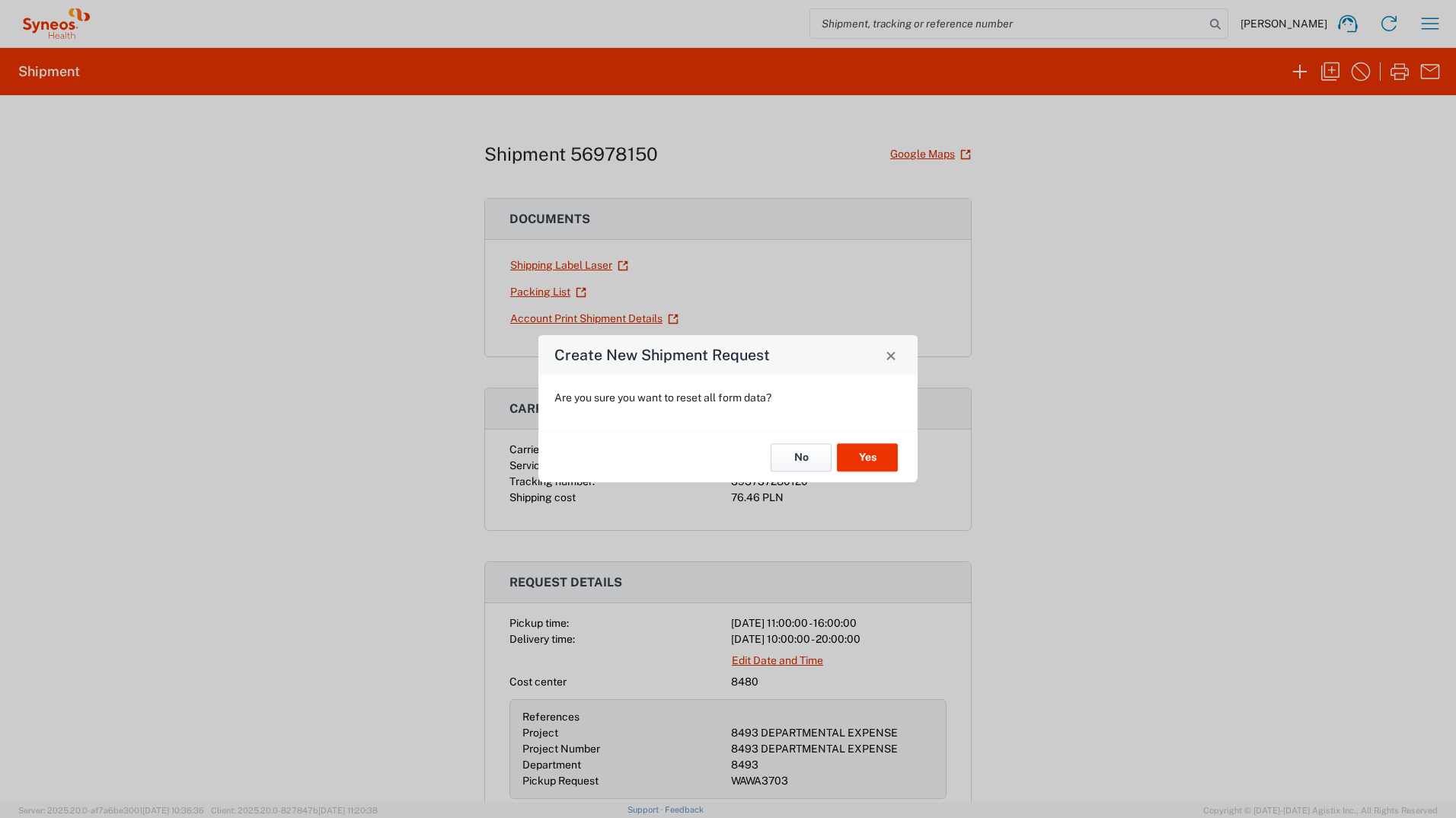
click at [799, 456] on button "No" at bounding box center [801, 457] width 61 height 28
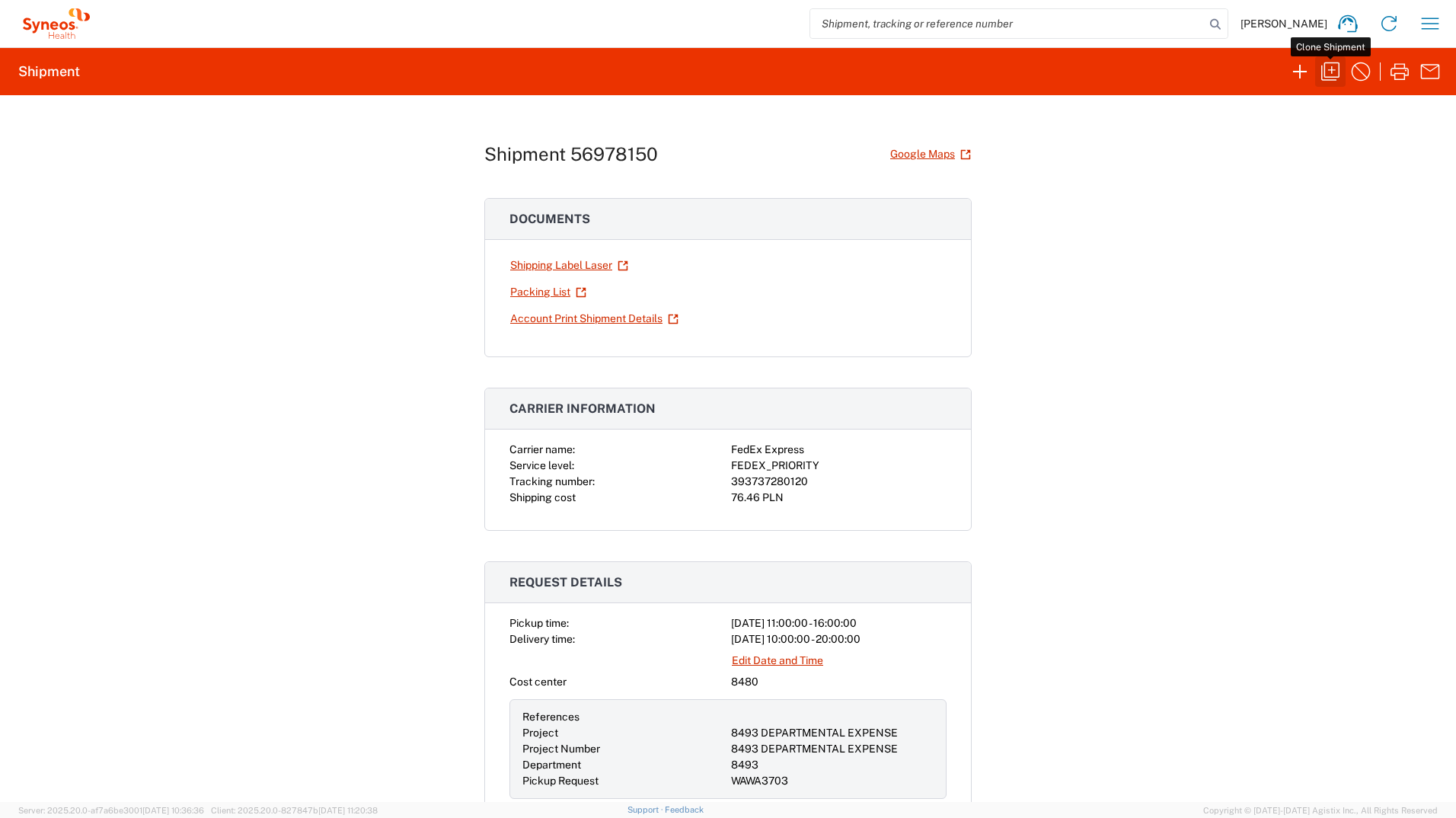
click at [1322, 69] on icon "button" at bounding box center [1330, 71] width 24 height 24
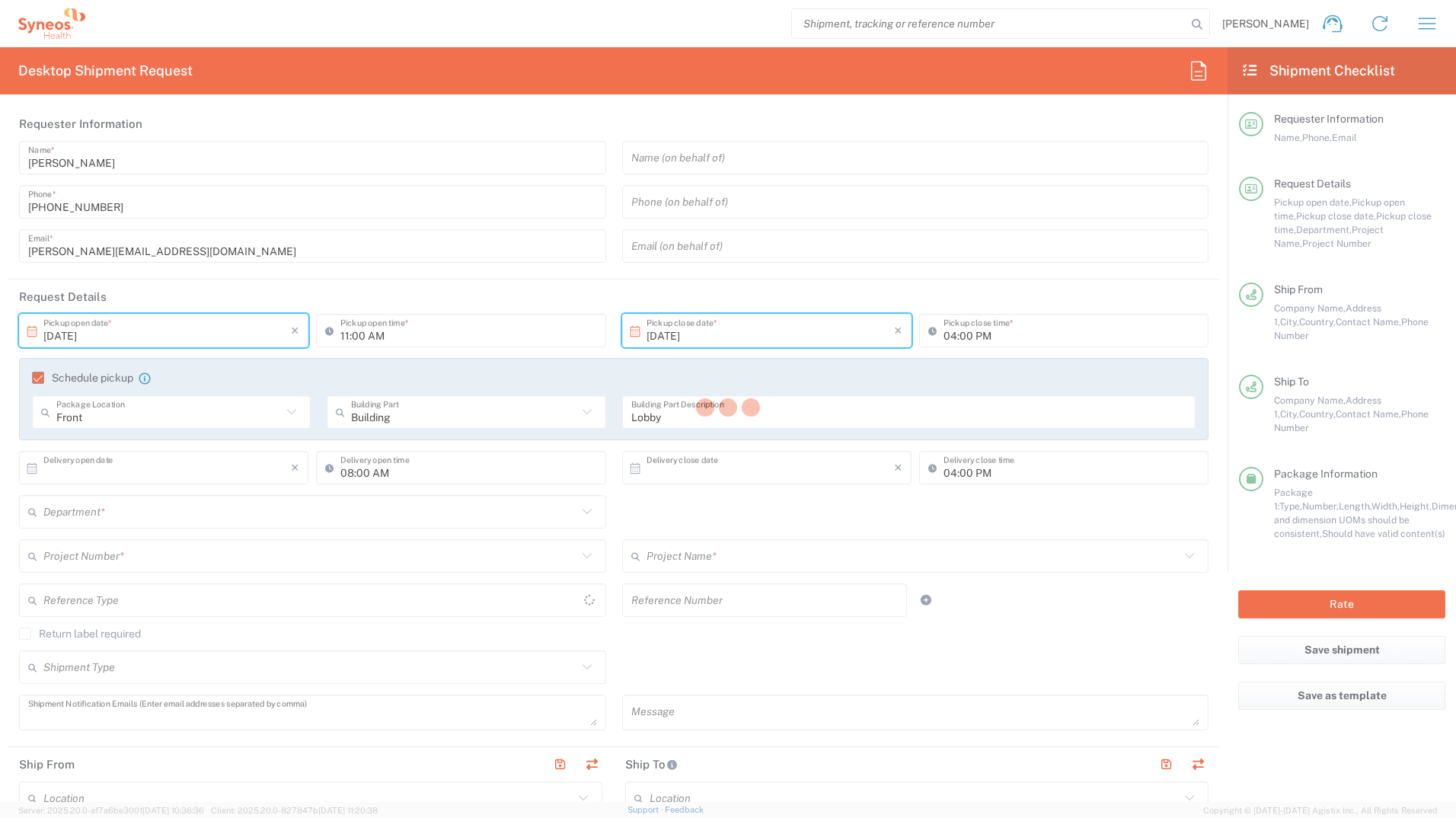
type input "10/01/2025"
type input "10:00 AM"
type input "10/01/2025"
type input "08:00 PM"
type textarea "joanna.desperat@syneoshealth.com"
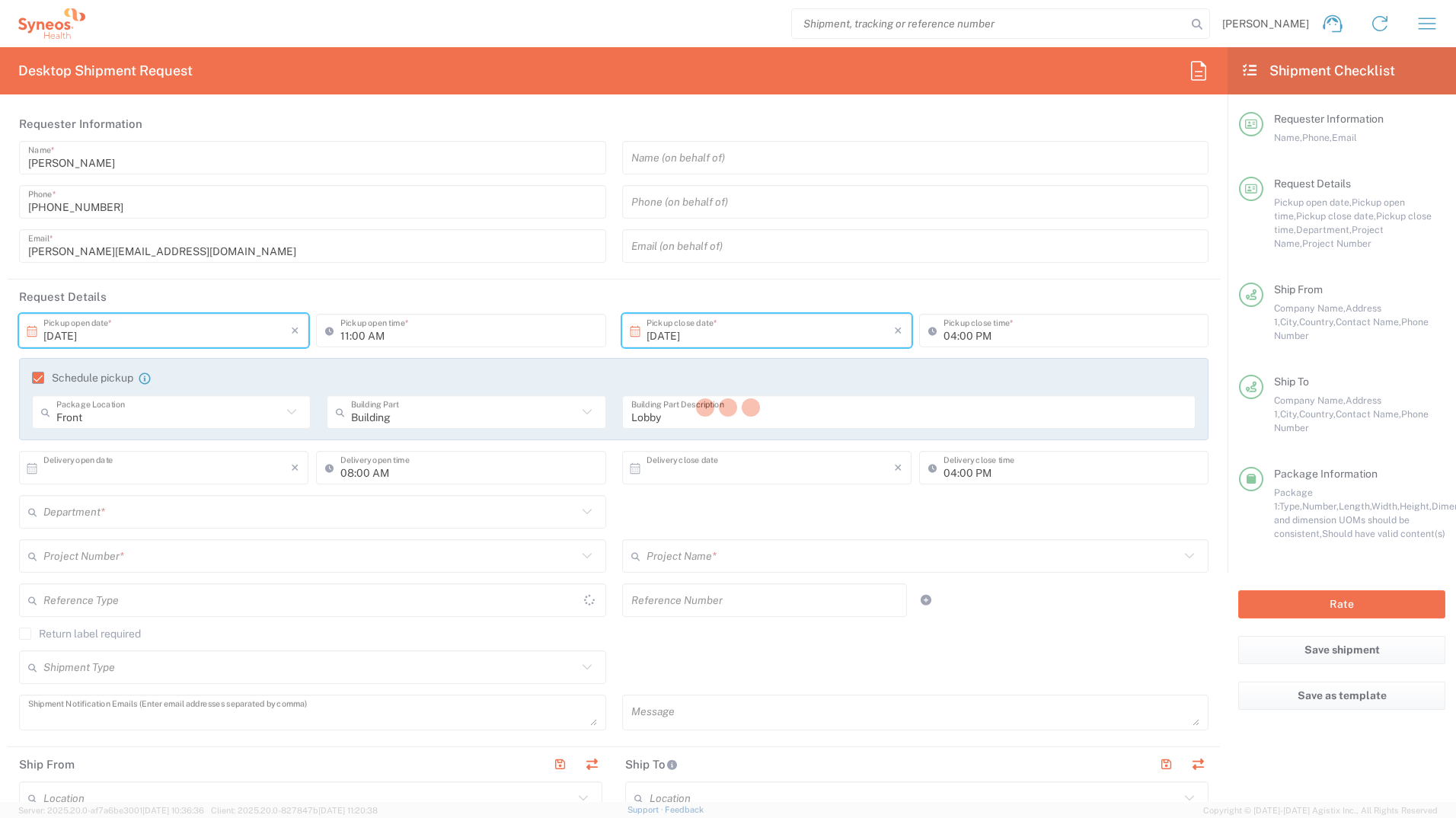
type input "Syneos Health Poland Sp. z o.o."
type input "171 al. Solidarności"
type input "Spark B"
type input "Warszawa"
type input "Poland"
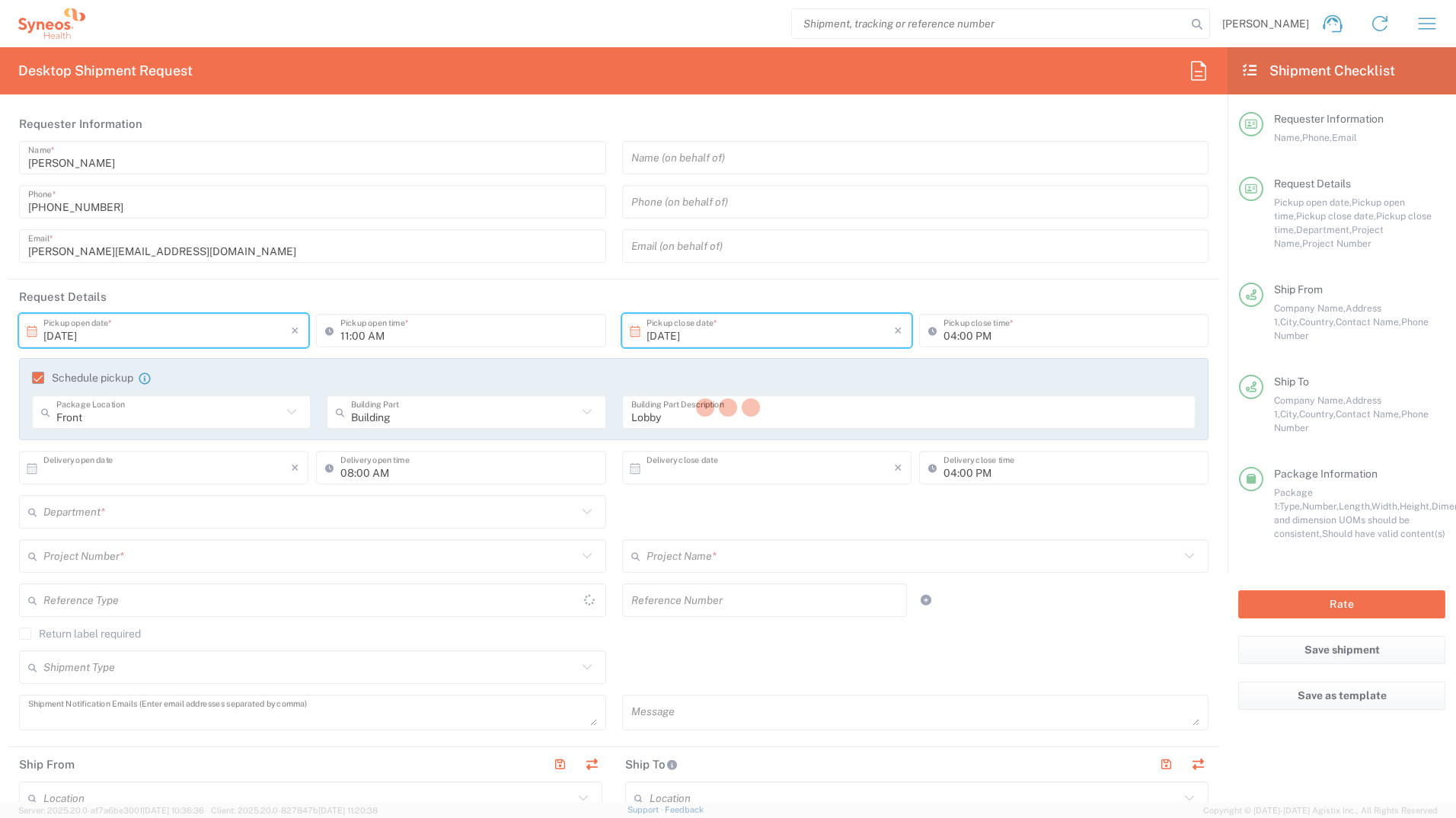
type input "00-877"
type input "Joanna Desperat"
type input "+48 22 181 10 71"
type input "joanna.desperat@syneoshealth.com"
type input "Business (General)"
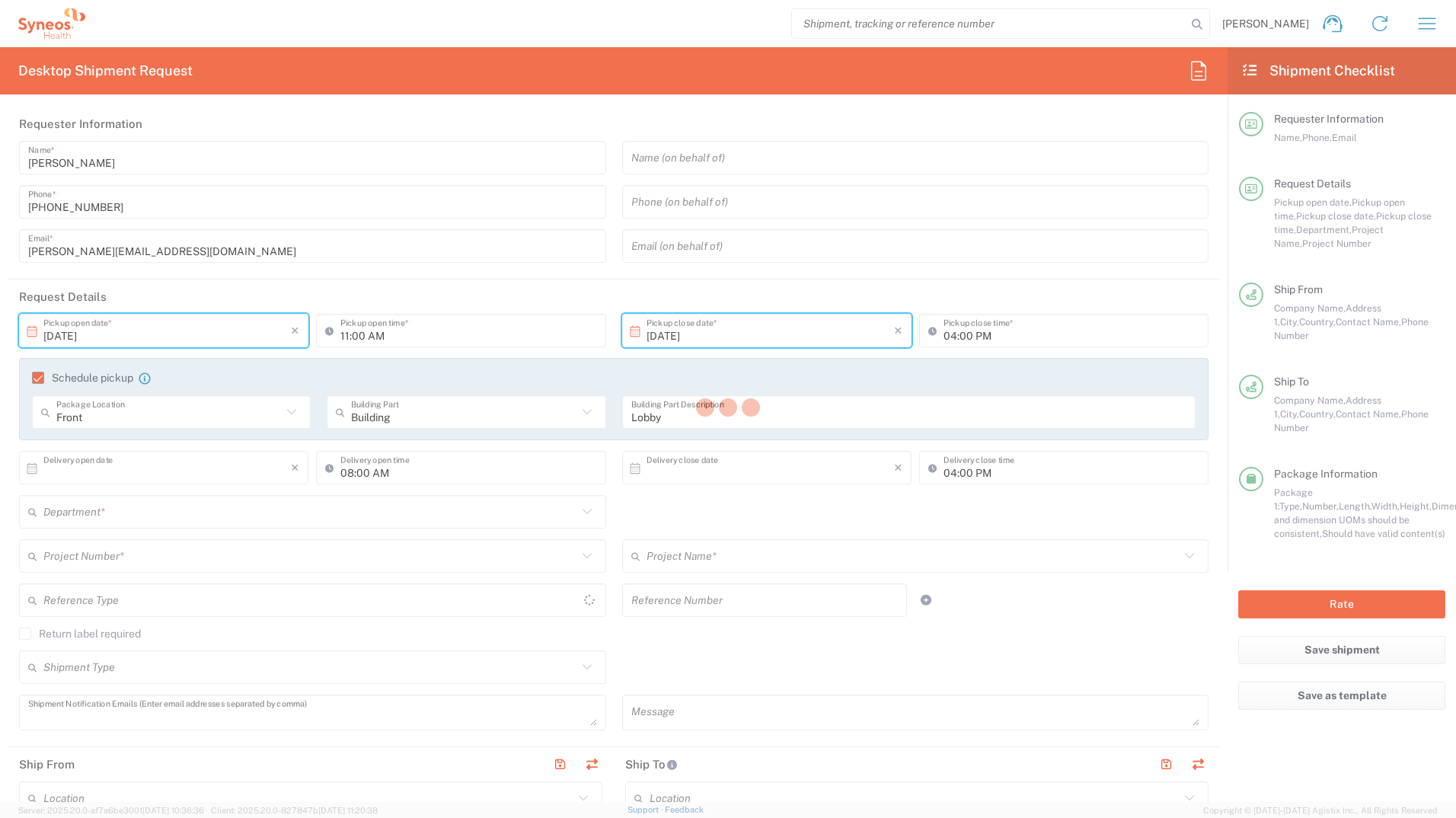
type input "Justyna Toton-Zuranska"
type input "Ul Warmijska 11/16"
type input "Kraków"
type input "Poland"
type input "30-069"
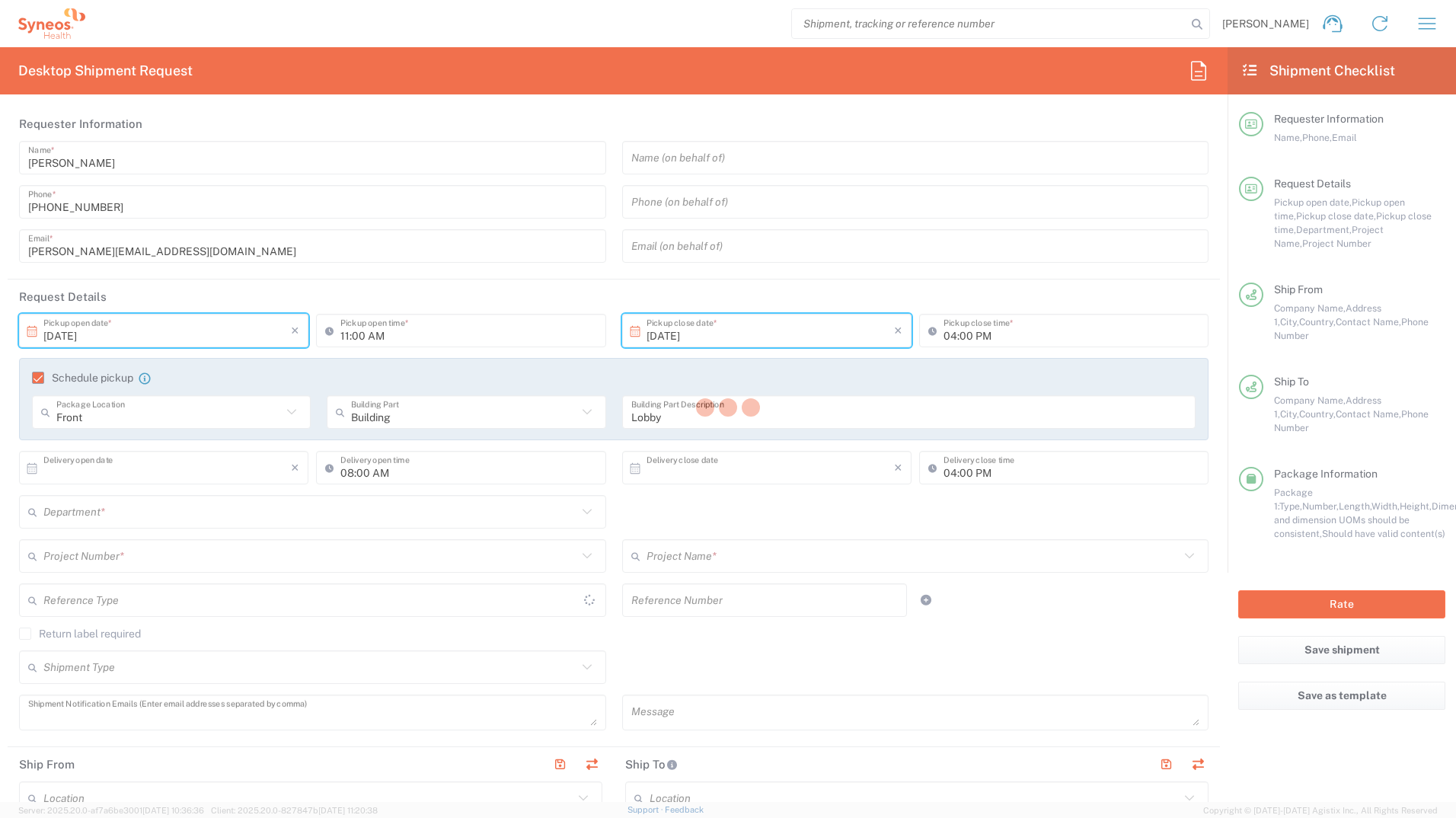
type input "Justyna Toton-Zuranska"
type input "600 059 043"
type input "justyna.totonzuranska@syneoshealth.com"
type input "Residential/Home"
type input "Adult Signature Required"
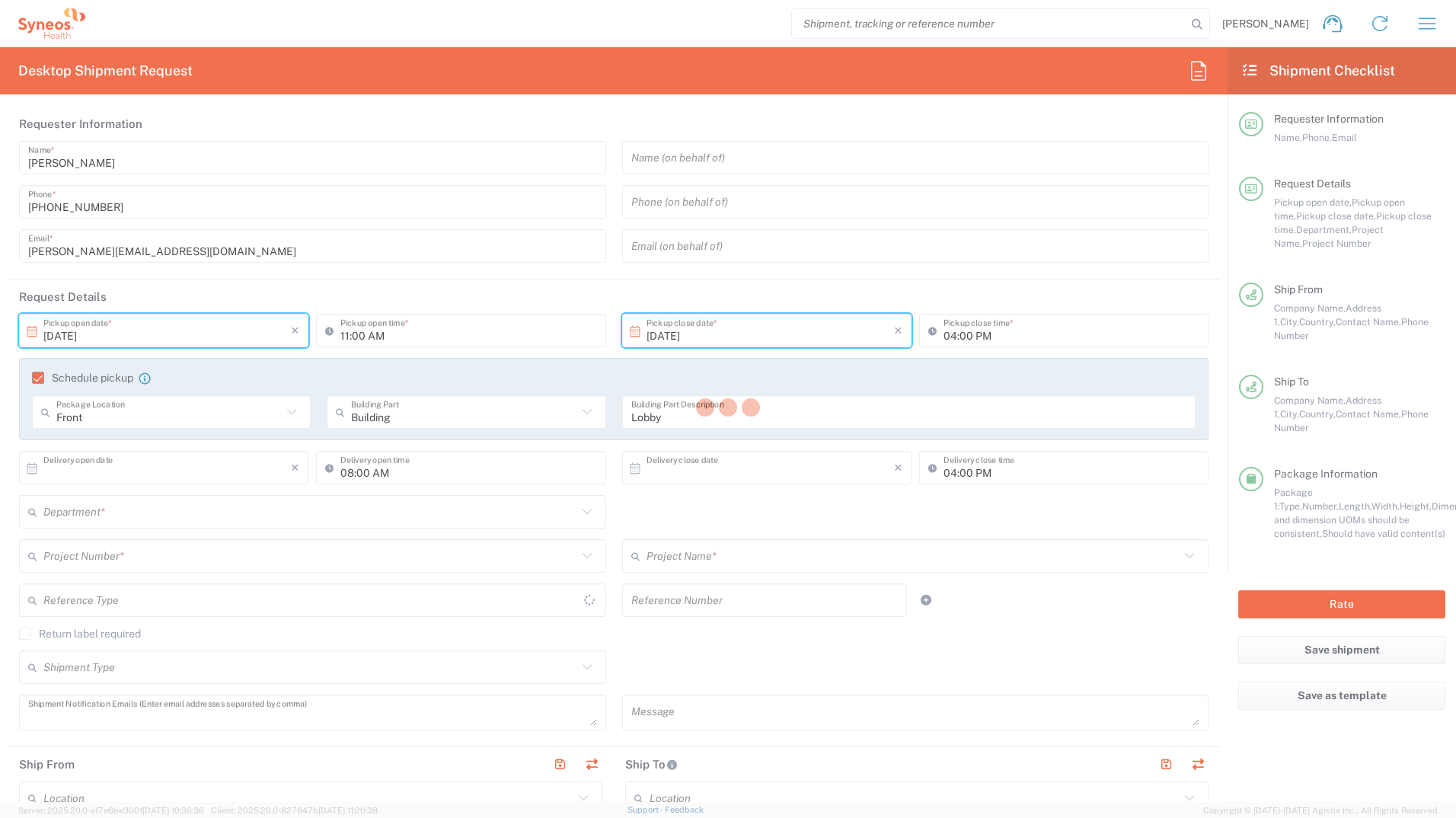
type input "Sender/Shipper"
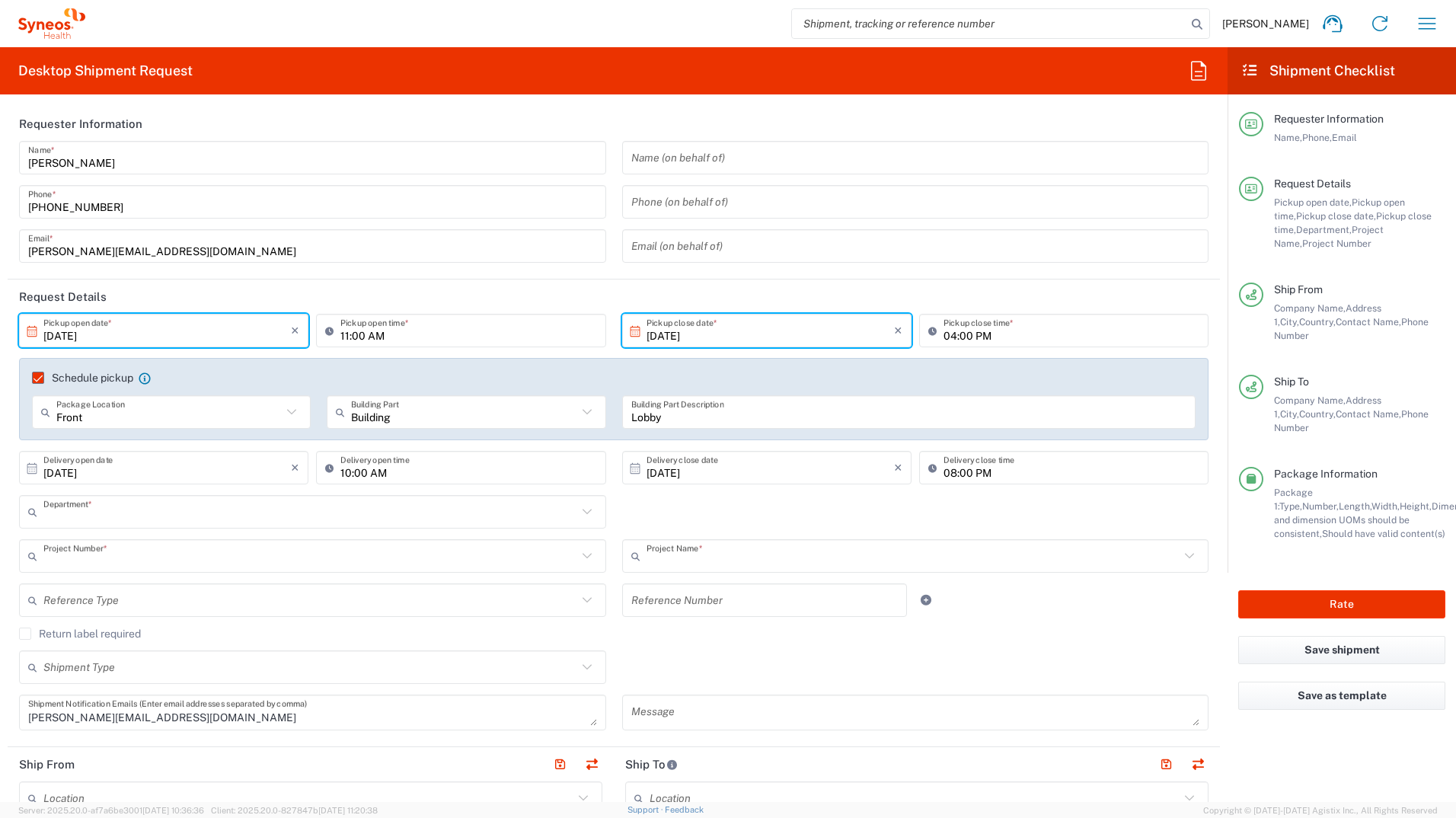
type input "8493"
type input "8493 DEPARTMENTAL EXPENSE"
type input "Envelope"
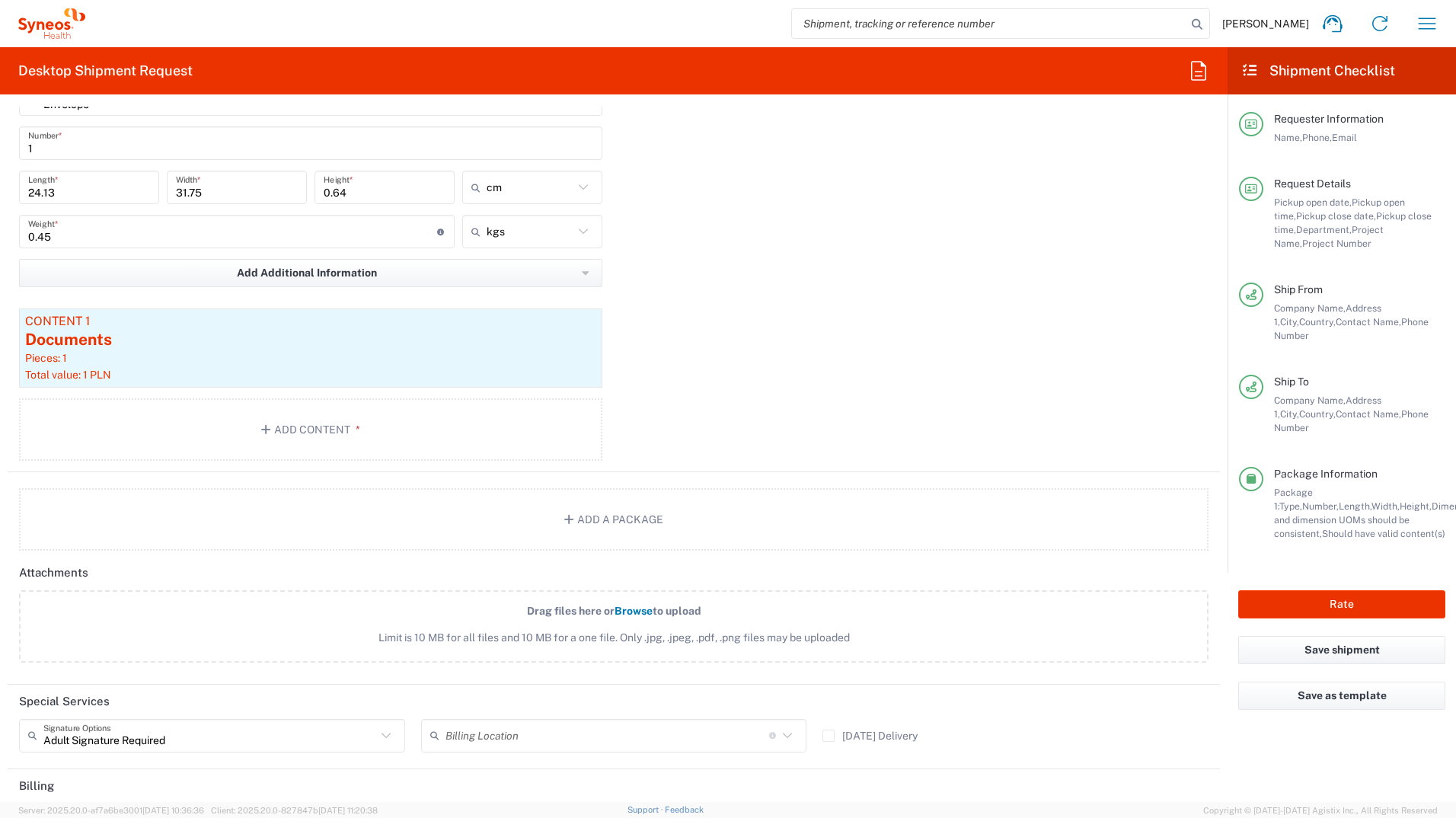
scroll to position [1743, 0]
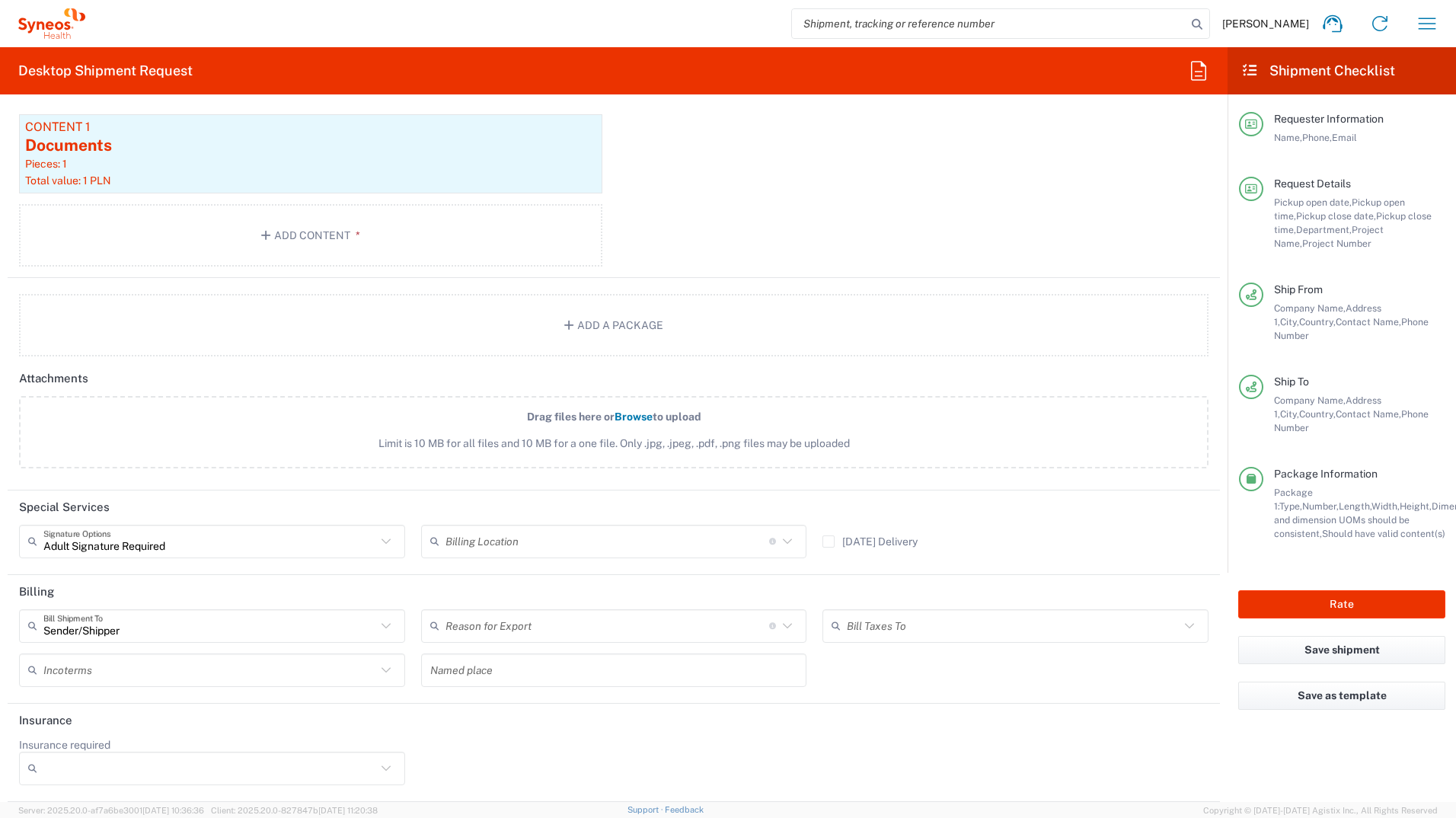
click at [386, 671] on icon at bounding box center [386, 670] width 20 height 20
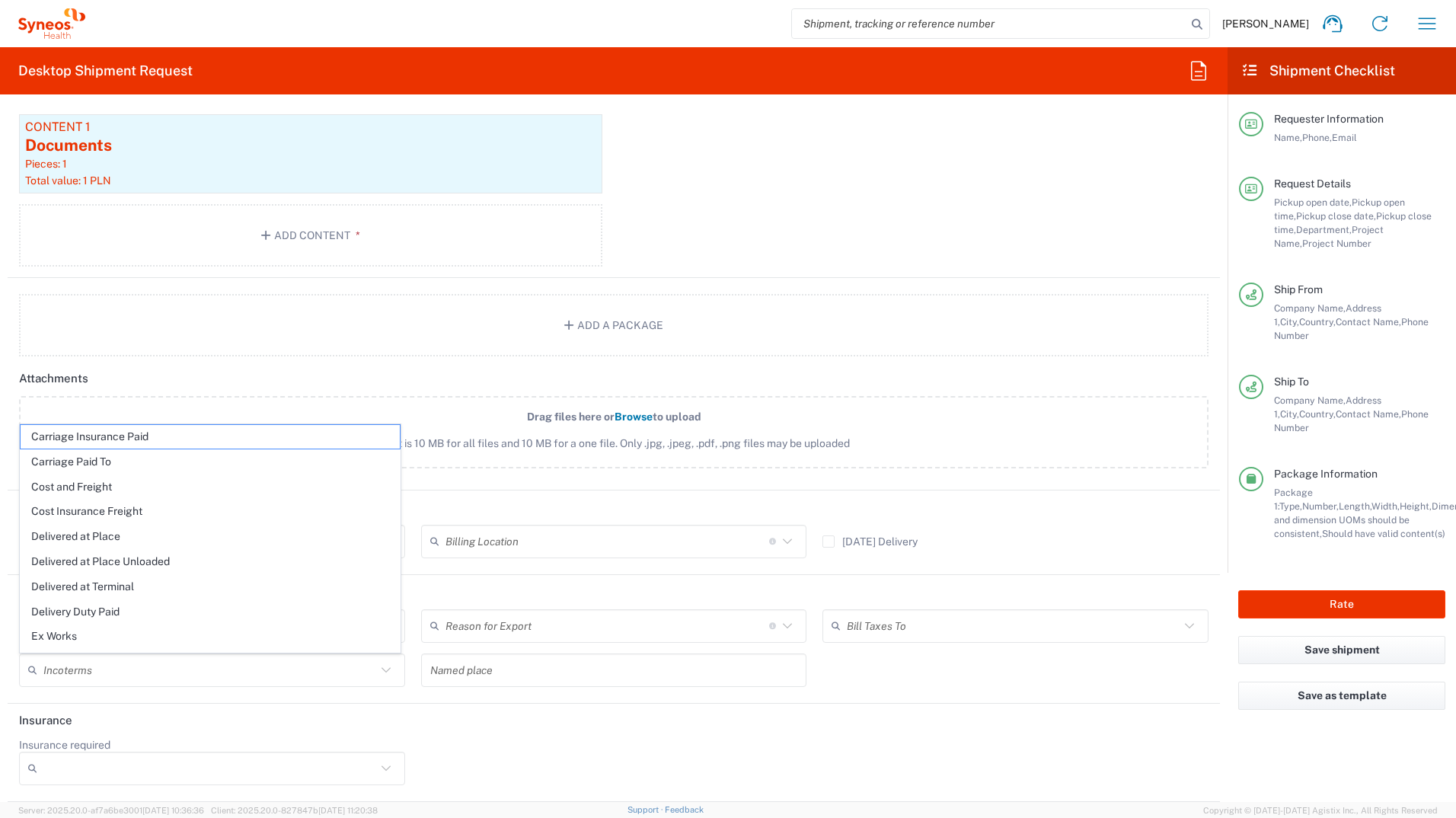
click at [386, 671] on icon at bounding box center [386, 670] width 20 height 20
click at [123, 603] on span "Delivery Duty Paid" at bounding box center [210, 612] width 379 height 23
type input "Sender/Shipper"
type input "Delivery Duty Paid"
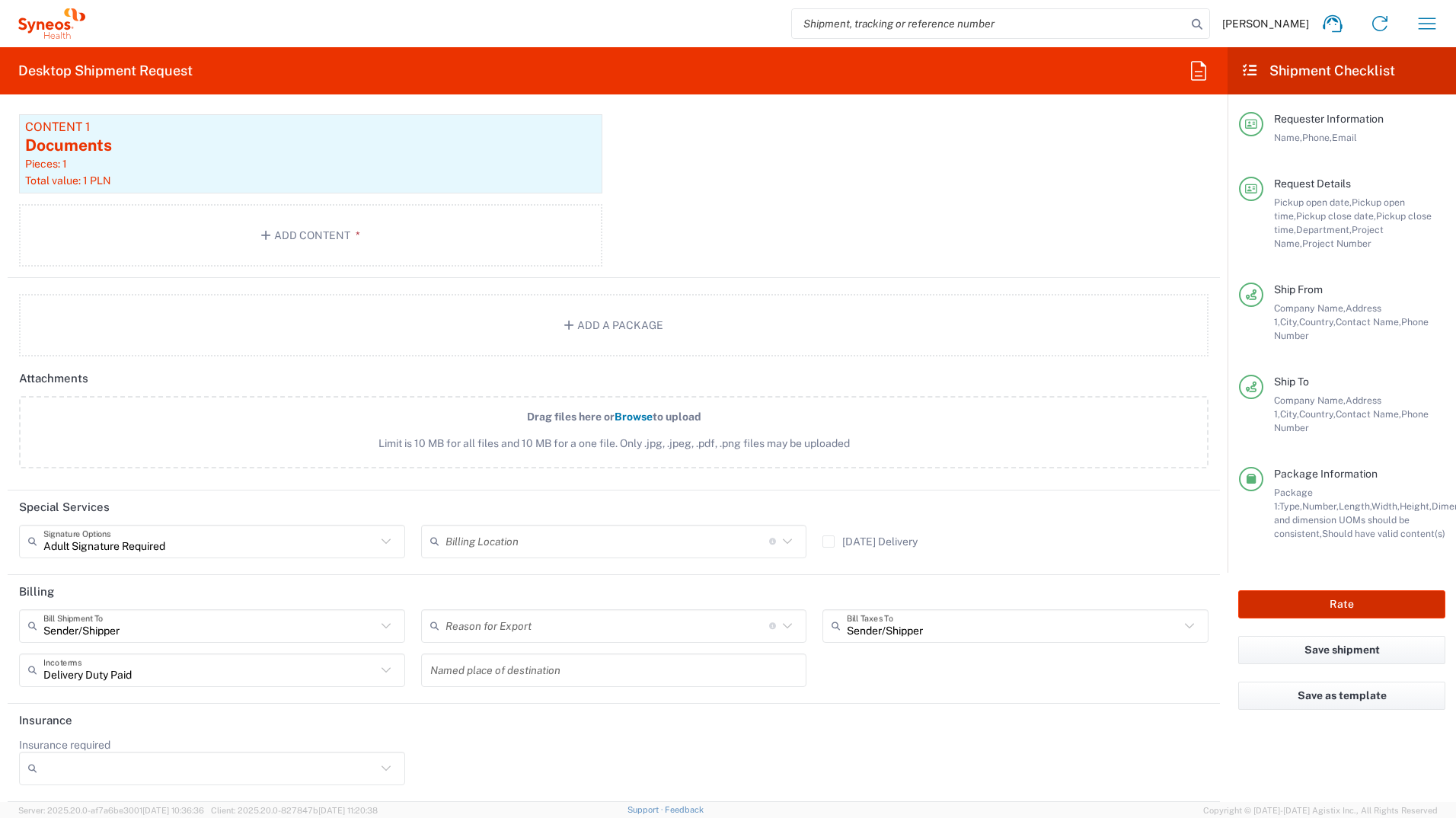
click at [1391, 590] on button "Rate" at bounding box center [1341, 604] width 207 height 28
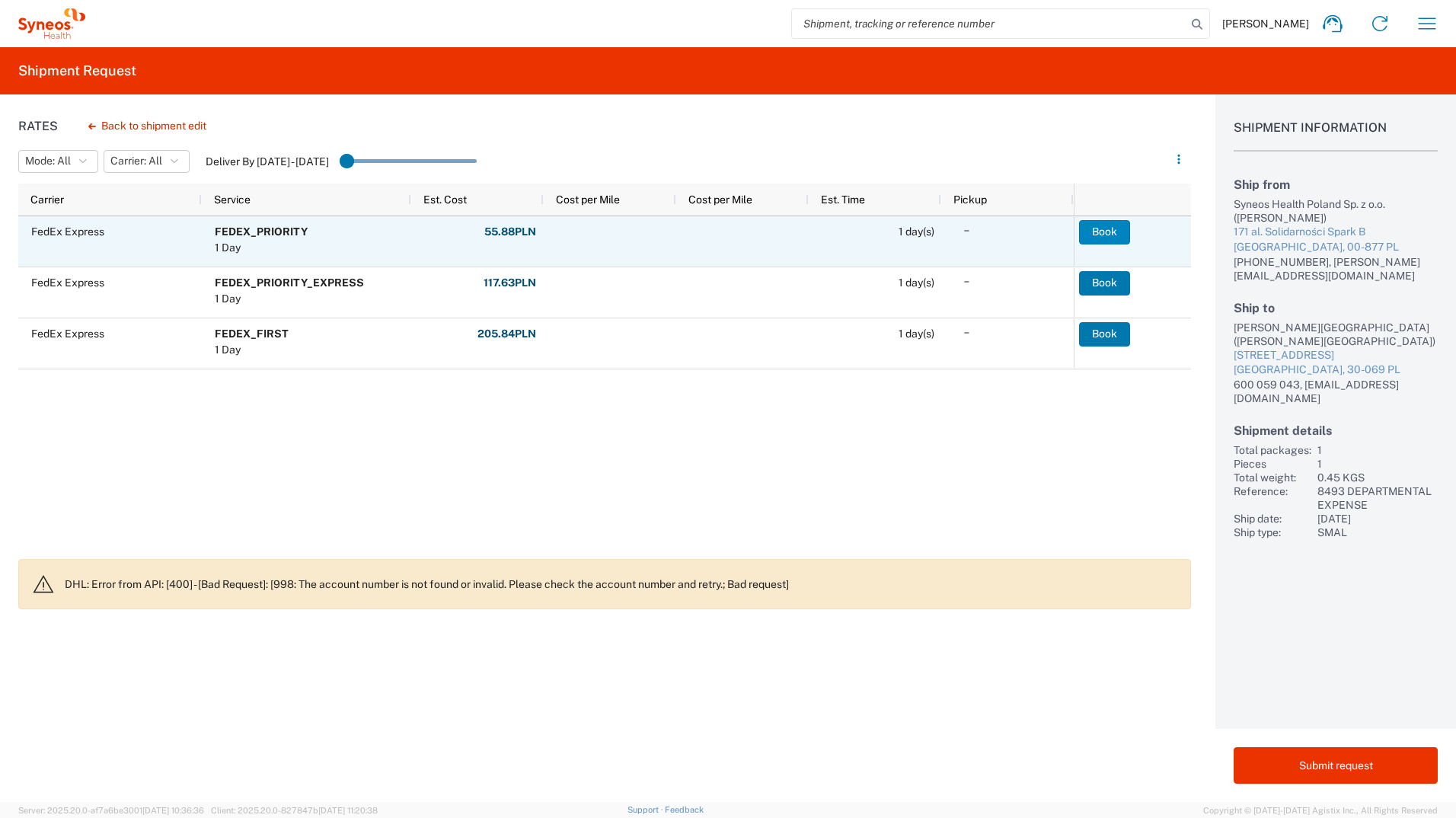
click at [1105, 229] on button "Book" at bounding box center [1105, 232] width 51 height 24
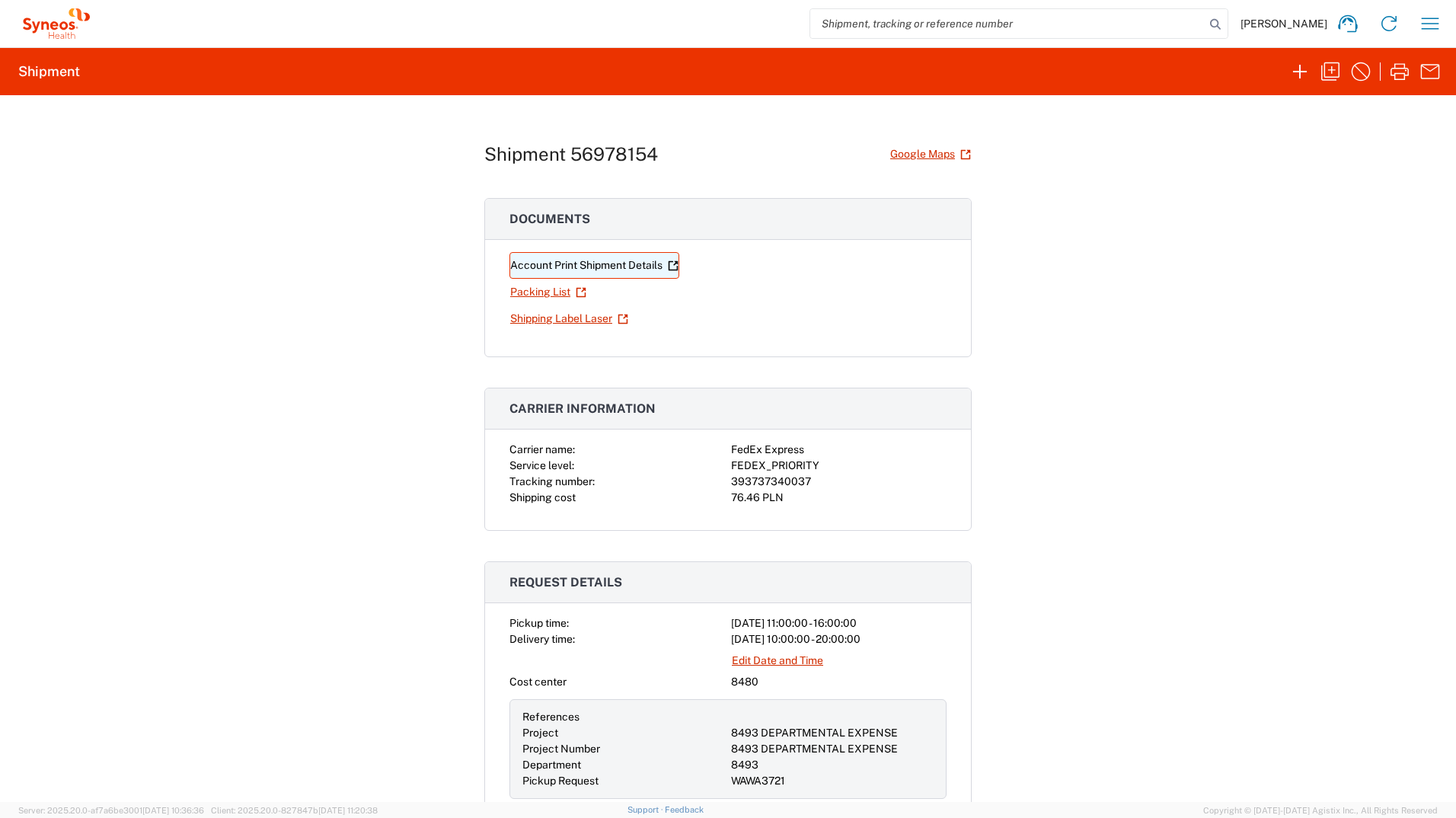
click at [633, 265] on link "Account Print Shipment Details" at bounding box center [595, 265] width 170 height 27
click at [577, 318] on link "Shipping Label Laser" at bounding box center [569, 318] width 119 height 27
click at [1424, 20] on icon "button" at bounding box center [1430, 23] width 24 height 24
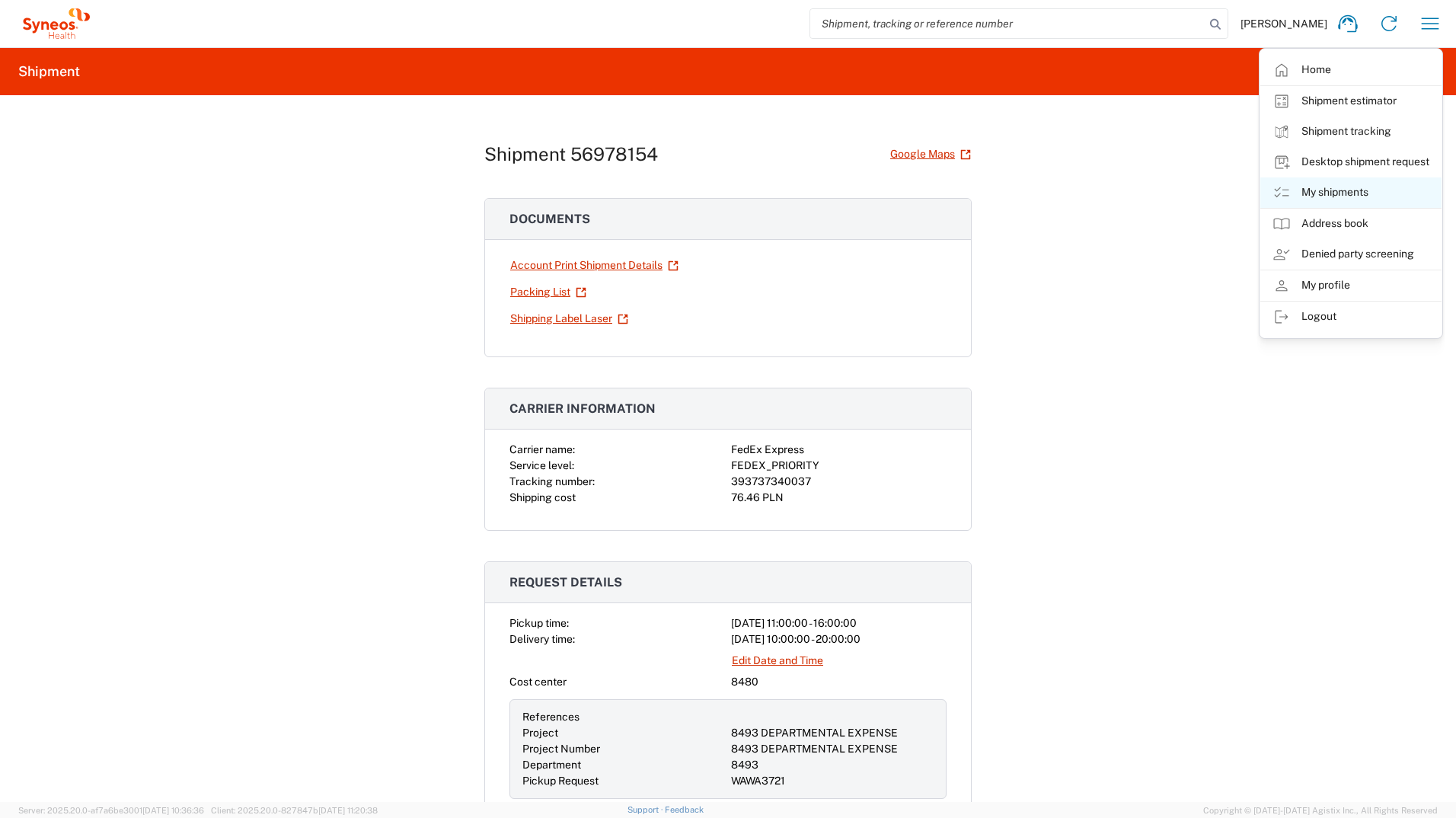
click at [1399, 200] on link "My shipments" at bounding box center [1351, 192] width 181 height 30
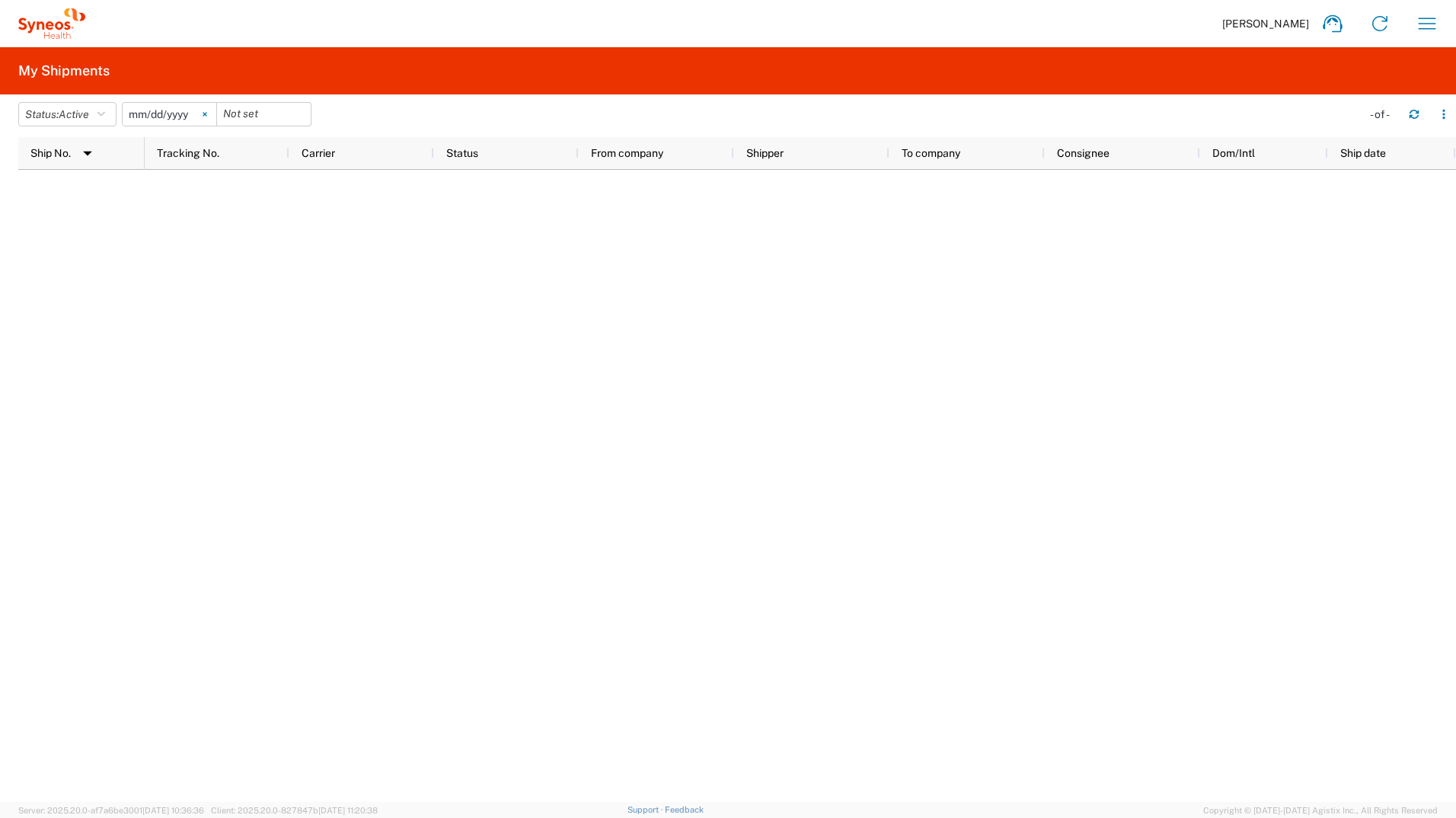
click at [208, 111] on svg-icon at bounding box center [205, 114] width 23 height 23
click at [190, 116] on input "date" at bounding box center [169, 114] width 94 height 23
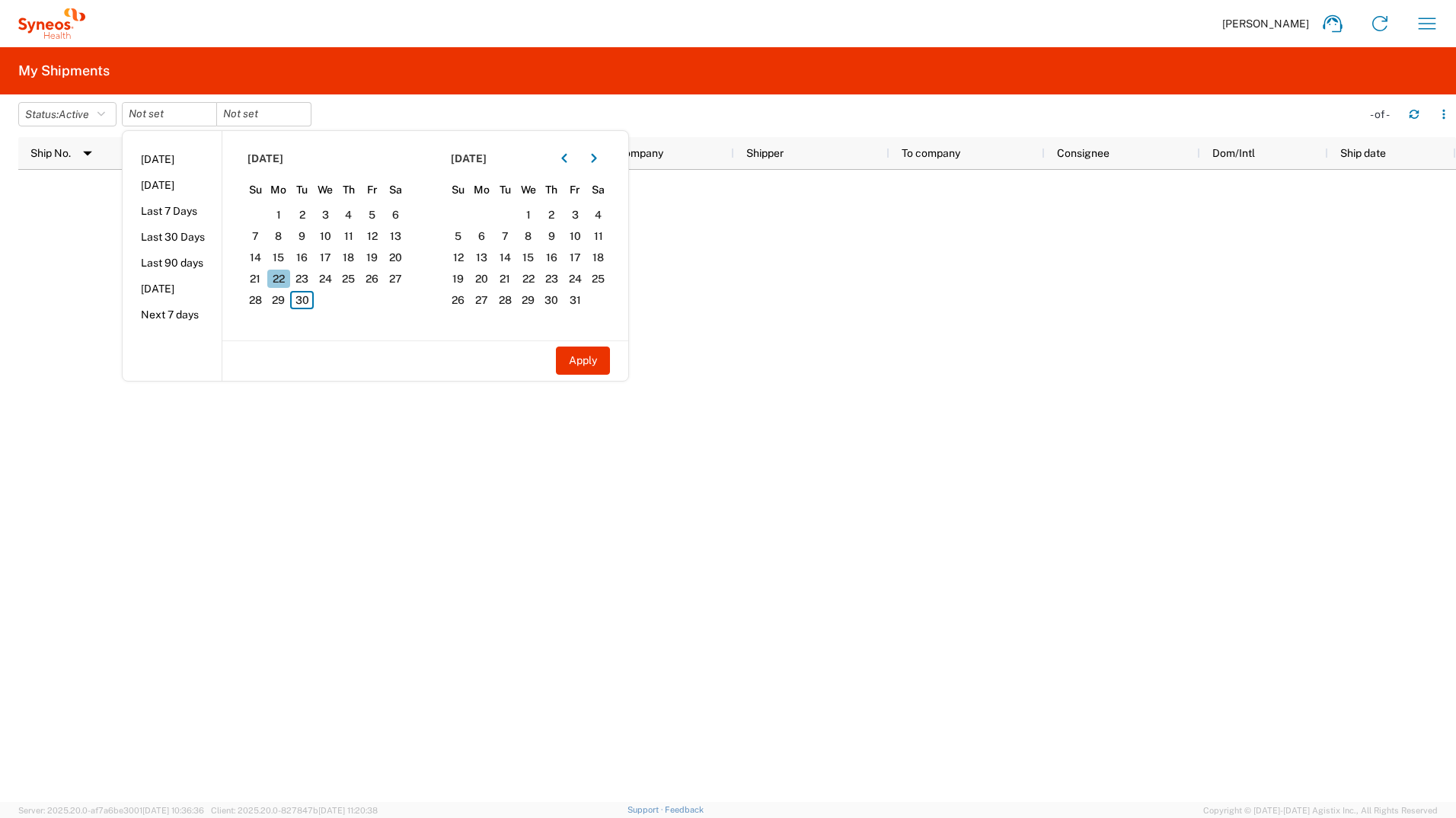
click at [280, 276] on span "22" at bounding box center [279, 278] width 23 height 18
click at [590, 362] on button "Apply" at bounding box center [582, 361] width 54 height 28
type input "2025-09-22"
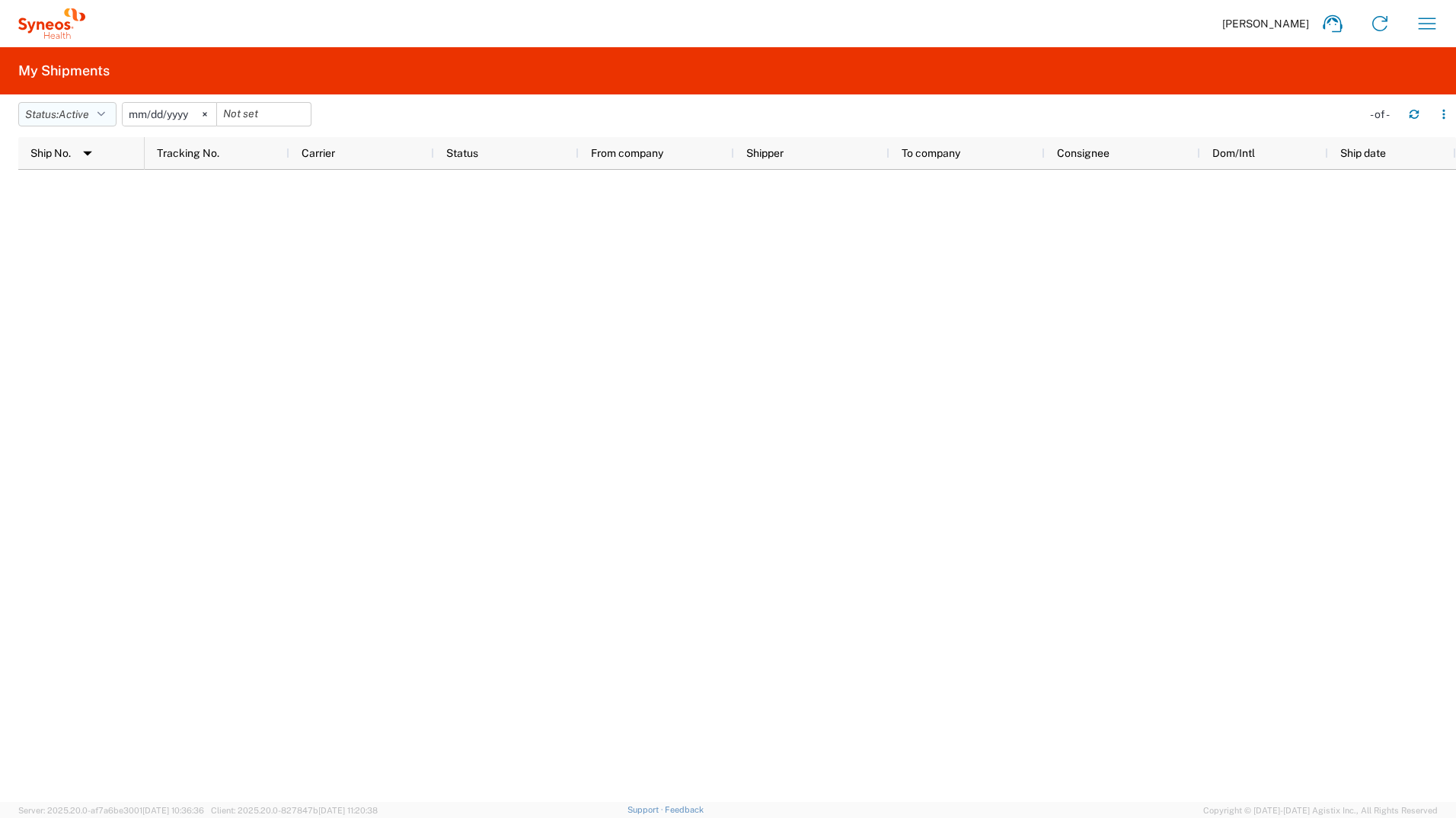
click at [114, 116] on button "Status: Active" at bounding box center [67, 114] width 98 height 24
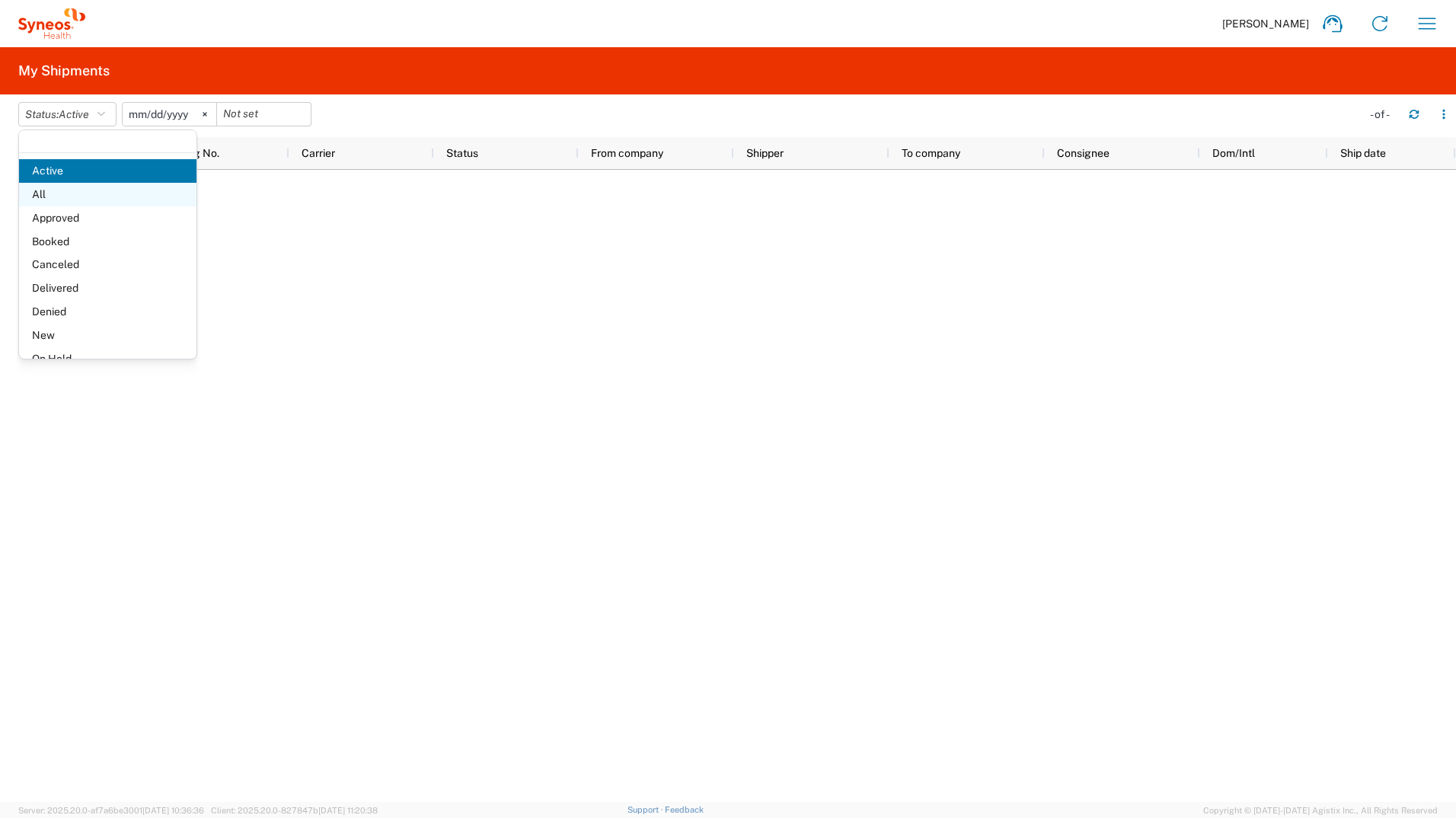
click at [87, 194] on span "All" at bounding box center [107, 194] width 177 height 23
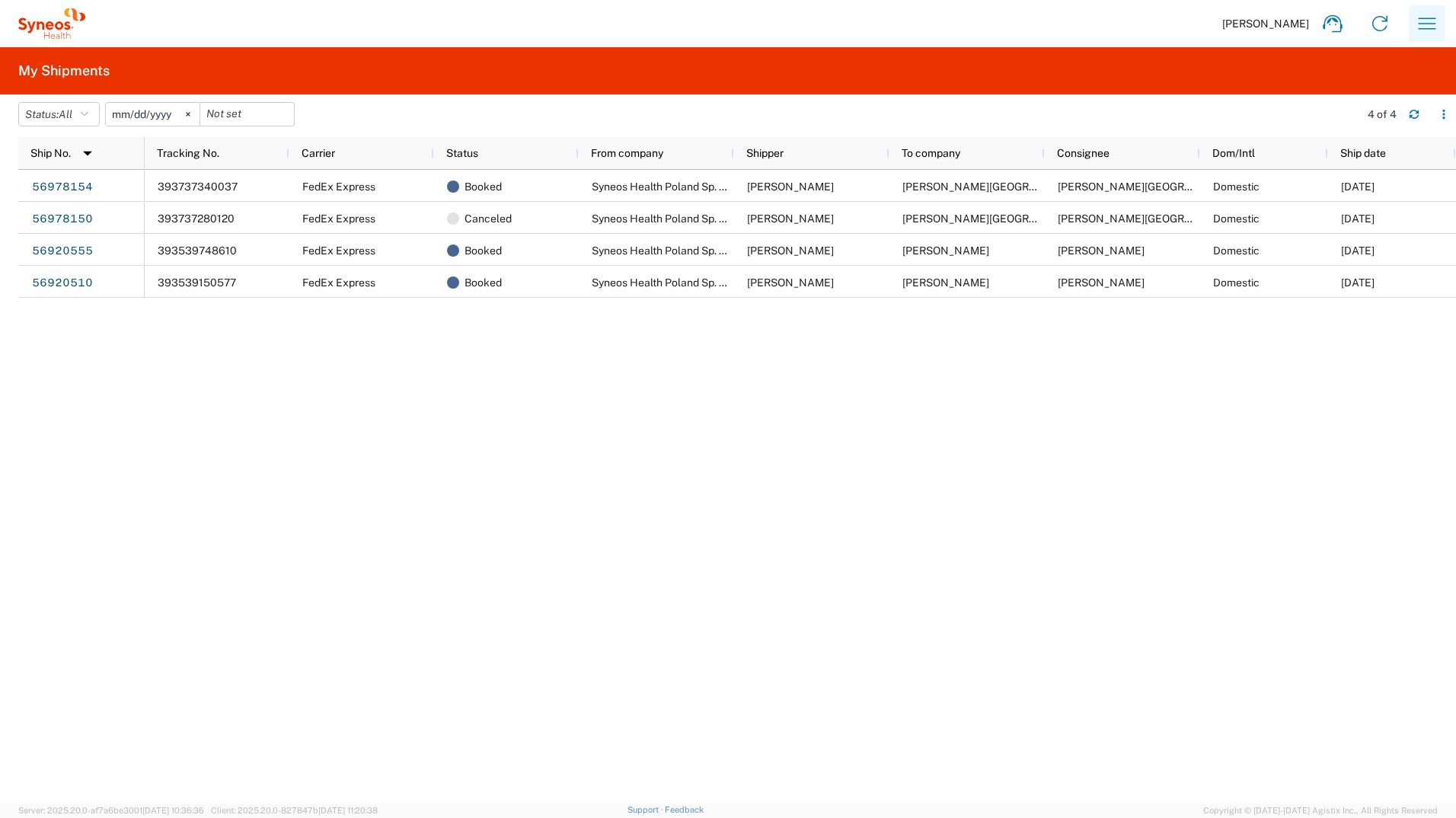
click at [1420, 18] on icon "button" at bounding box center [1428, 23] width 17 height 12
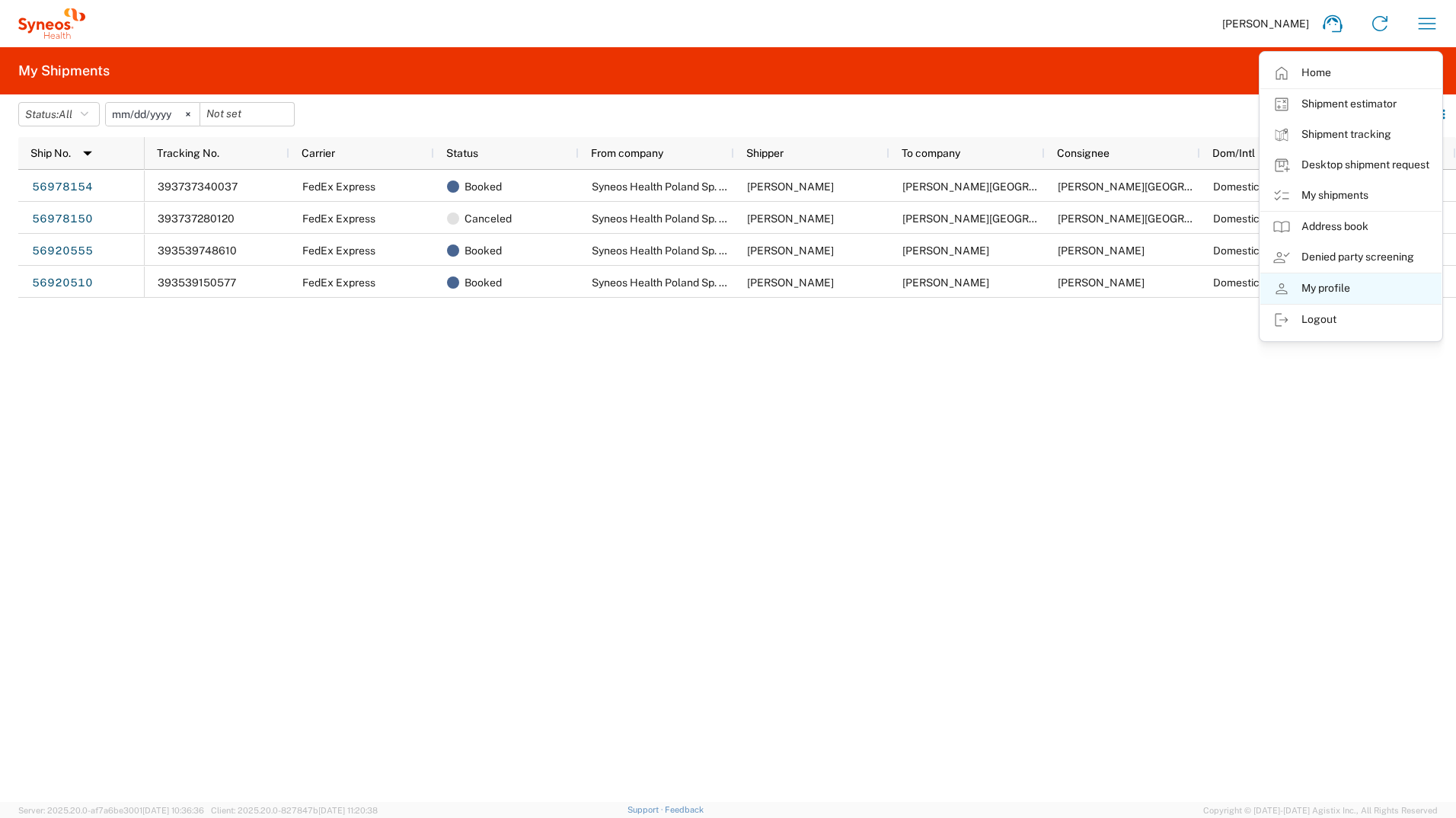
click at [1304, 280] on link "My profile" at bounding box center [1351, 288] width 181 height 30
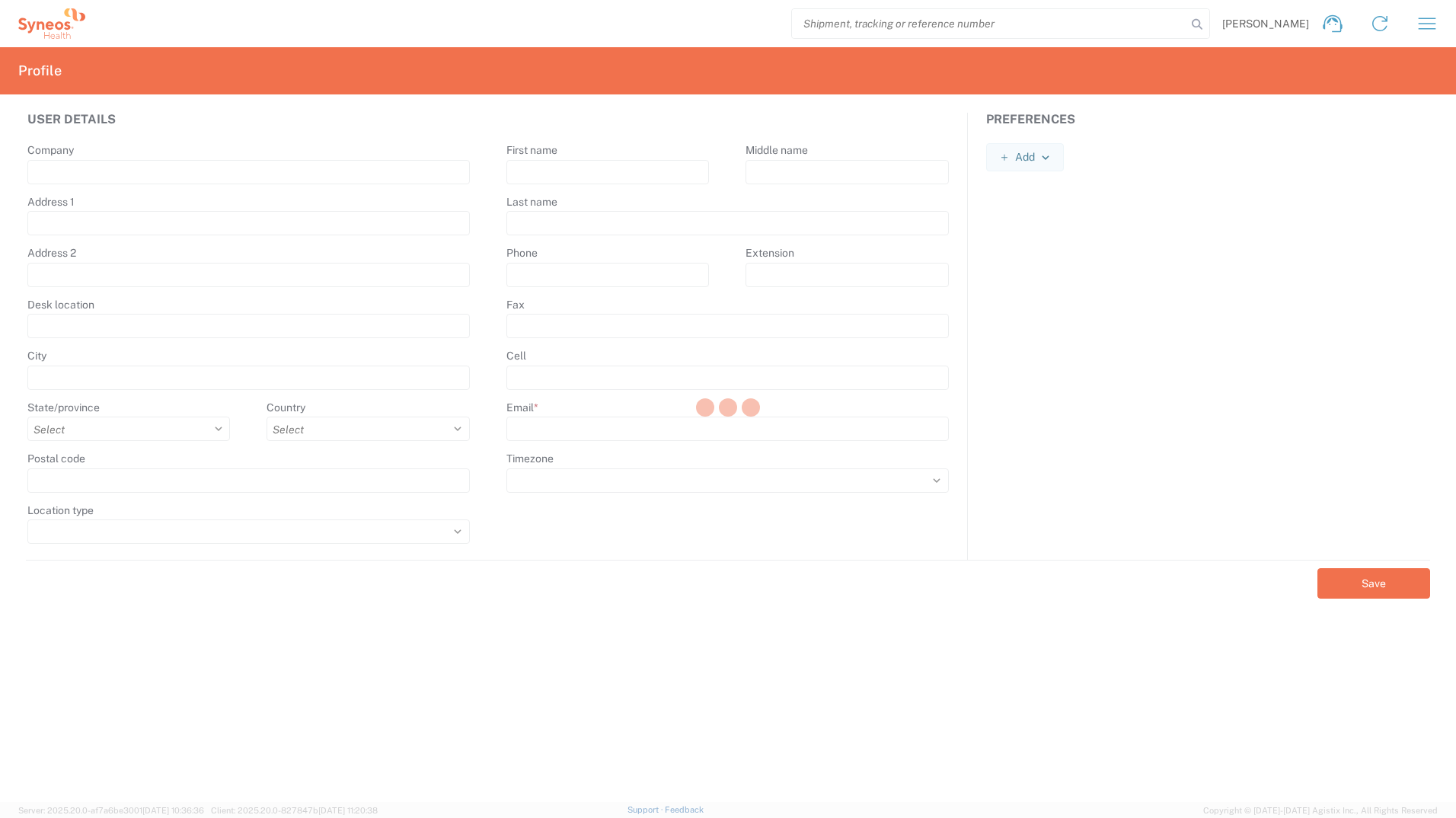
type input "Syneos Health Poland Sp. z o.o."
type input "171 al. Solidarności"
type input "Spark B"
type input "1st floor"
type input "Warsaw"
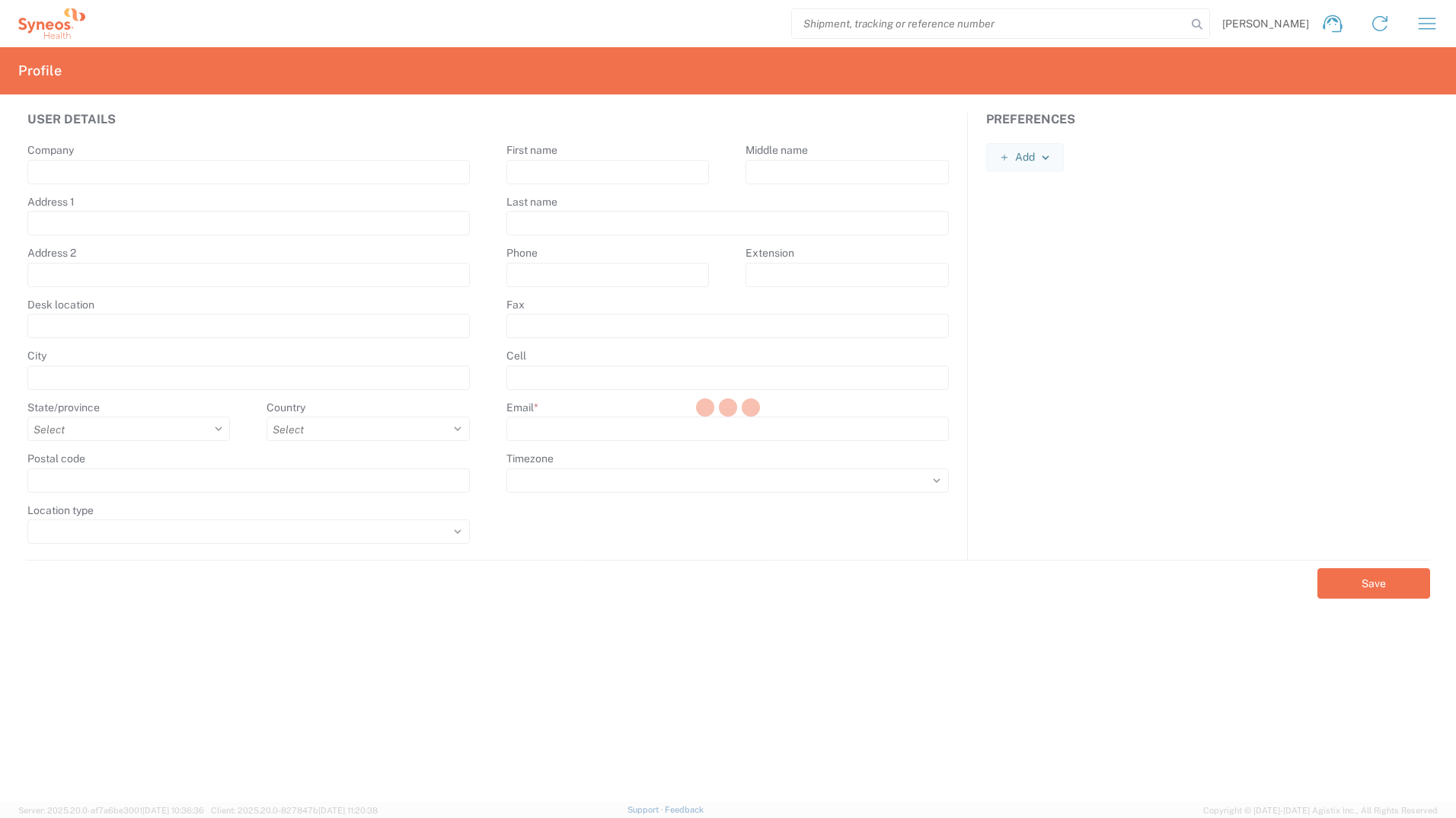
select select
select select "PL"
type input "00-877"
select select
type input "Joanna"
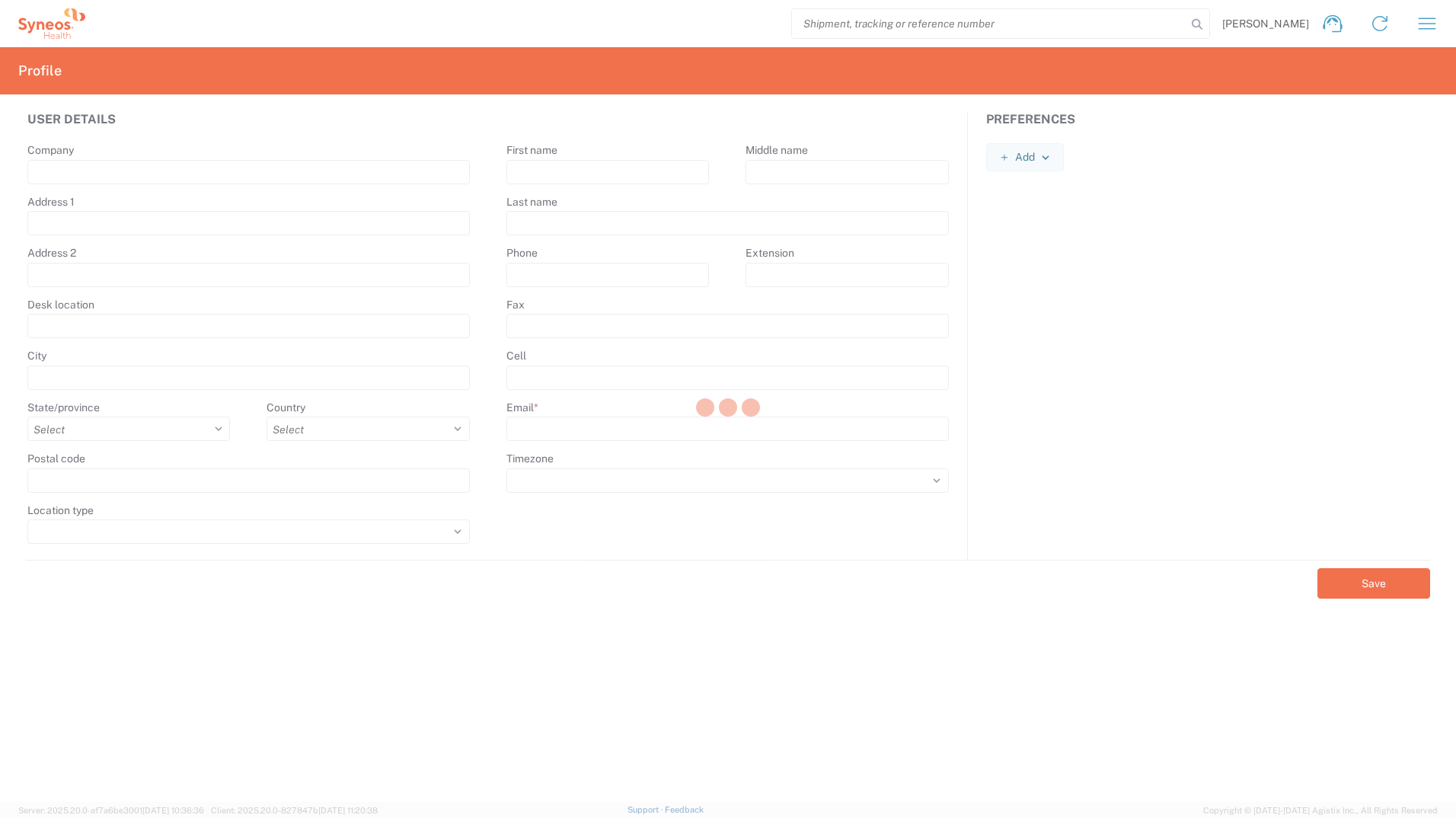
type input "Desperat"
type input "+48 22 181 10 71"
type input "joanna.desperat@syneoshealth.com"
select select
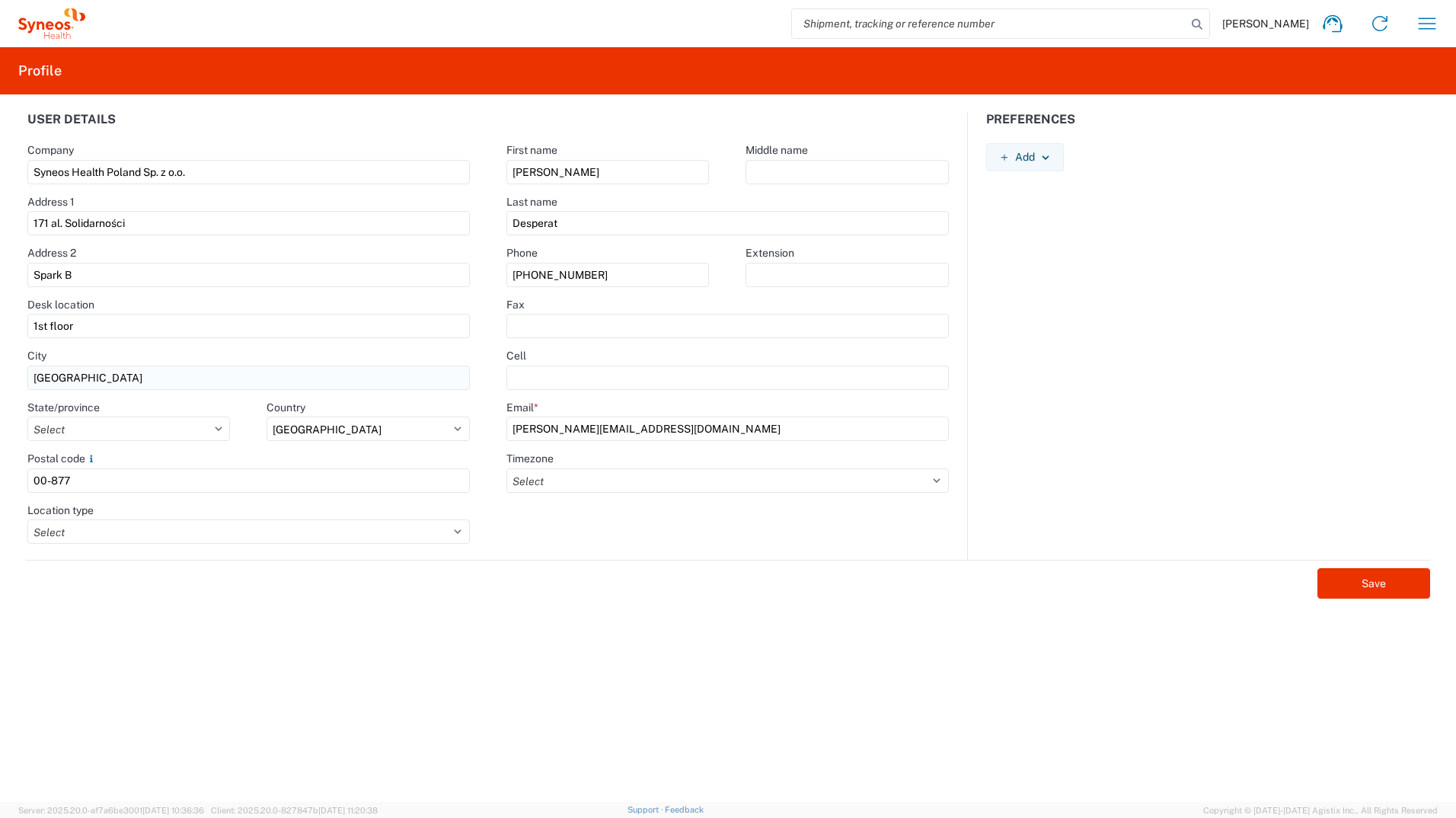
drag, startPoint x: 96, startPoint y: 388, endPoint x: 43, endPoint y: 378, distance: 53.9
click at [43, 378] on input "Warsaw" at bounding box center [249, 377] width 443 height 24
type input "Warszawa"
click at [473, 549] on agx-form-control-wrapper-v2 "Location type Select Business No Loading Dock Business (General) Business with …" at bounding box center [249, 529] width 480 height 52
click at [456, 525] on select "Select Business No Loading Dock Business (General) Business with Loading Dock C…" at bounding box center [249, 531] width 443 height 24
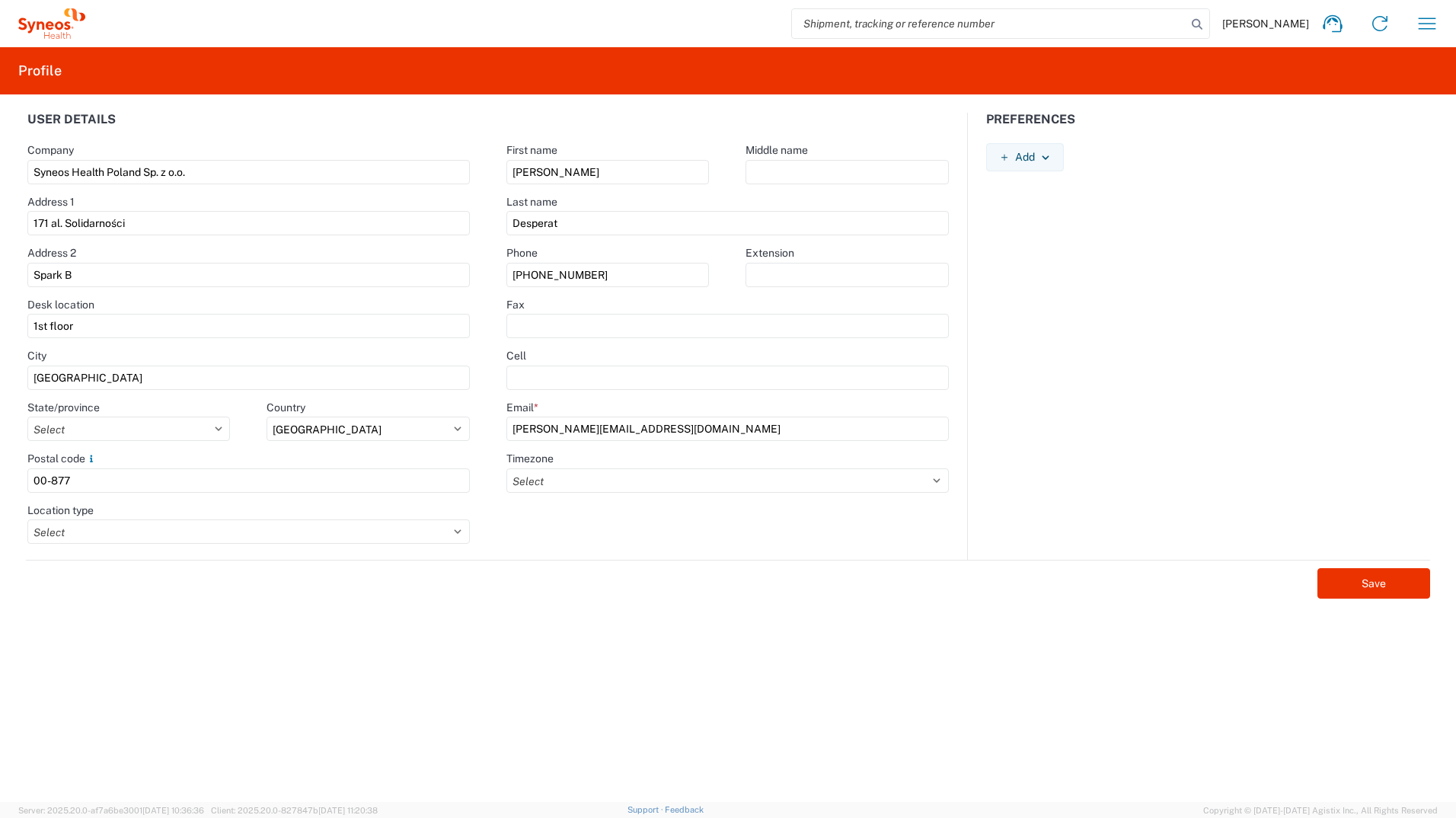
drag, startPoint x: 578, startPoint y: 681, endPoint x: 569, endPoint y: 669, distance: 15.0
click at [579, 680] on form "User details Company Syneos Health Poland Sp. z o.o. Address 1 171 al. Solidarn…" at bounding box center [728, 457] width 1438 height 689
click at [451, 535] on select "Select Business No Loading Dock Business (General) Business with Loading Dock C…" at bounding box center [249, 531] width 443 height 24
select select "BUSI"
click at [27, 519] on select "Select Business No Loading Dock Business (General) Business with Loading Dock C…" at bounding box center [249, 531] width 443 height 24
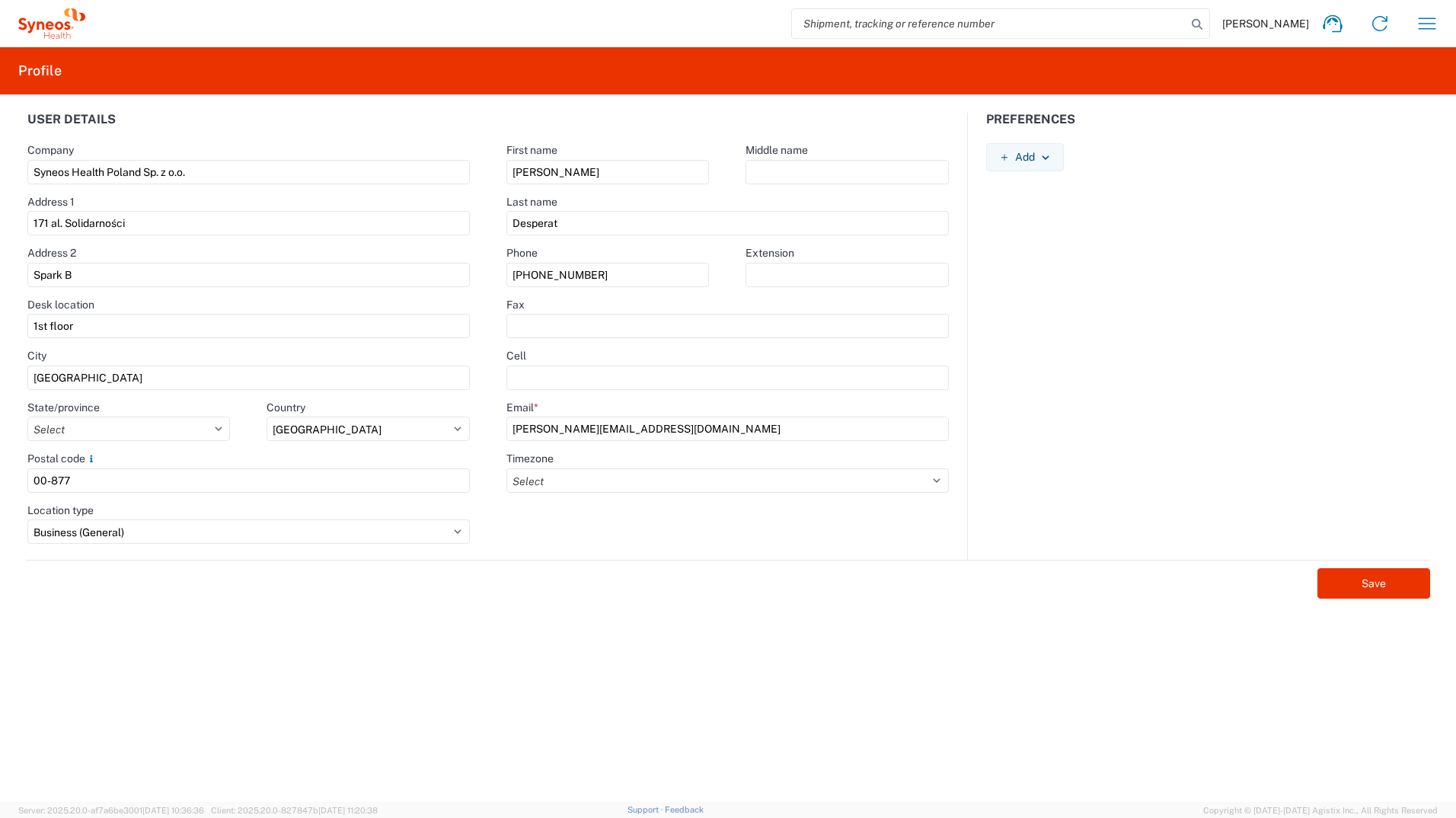
click at [342, 664] on form "User details Company Syneos Health Poland Sp. z o.o. Address 1 171 al. Solidarn…" at bounding box center [728, 457] width 1438 height 689
click at [1052, 155] on button "Add" at bounding box center [1025, 157] width 78 height 28
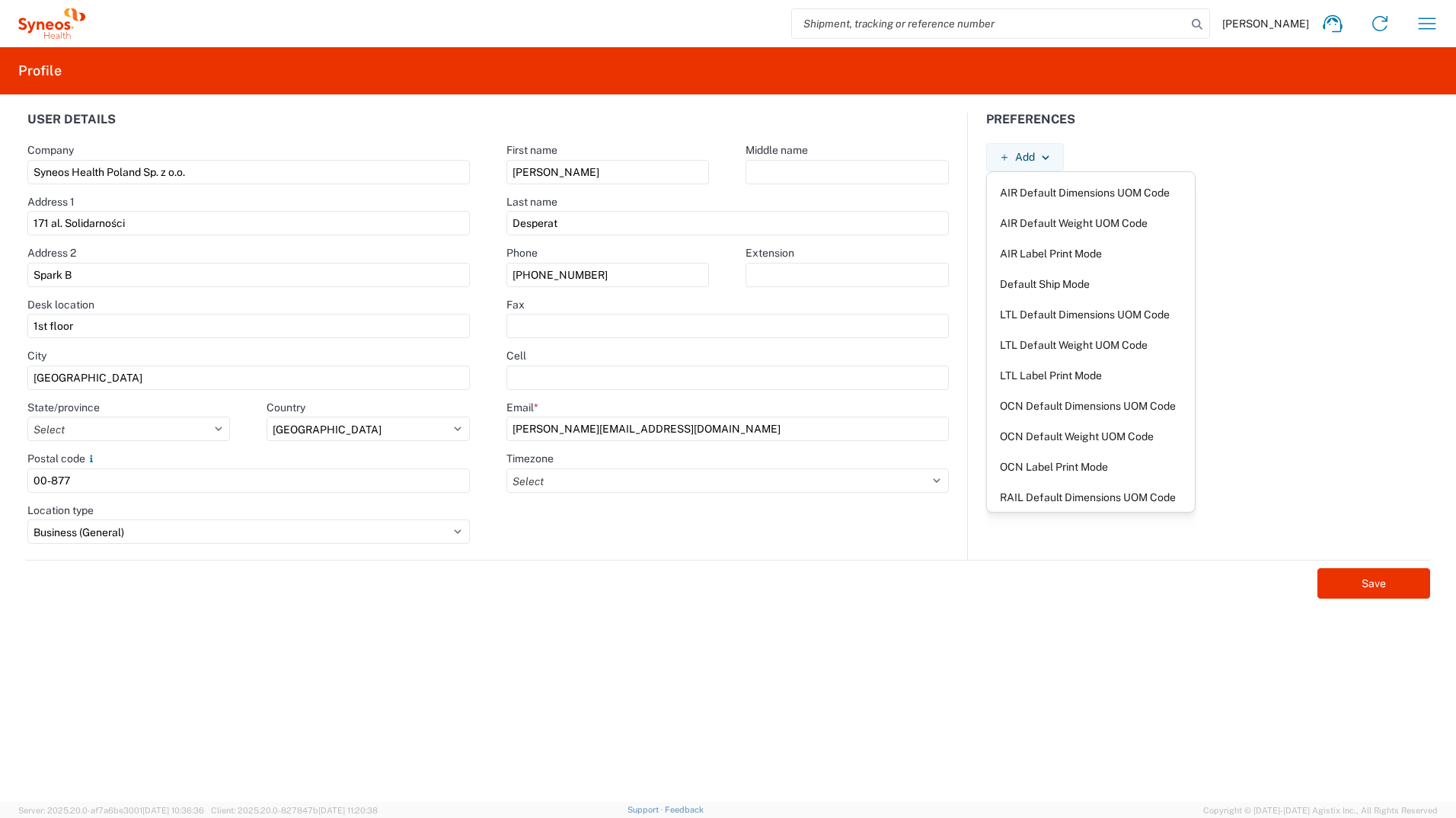
click at [1149, 143] on div "Add AIR Default Dimensions UOM Code AIR Default Weight UOM Code AIR Label Print…" at bounding box center [1208, 157] width 480 height 28
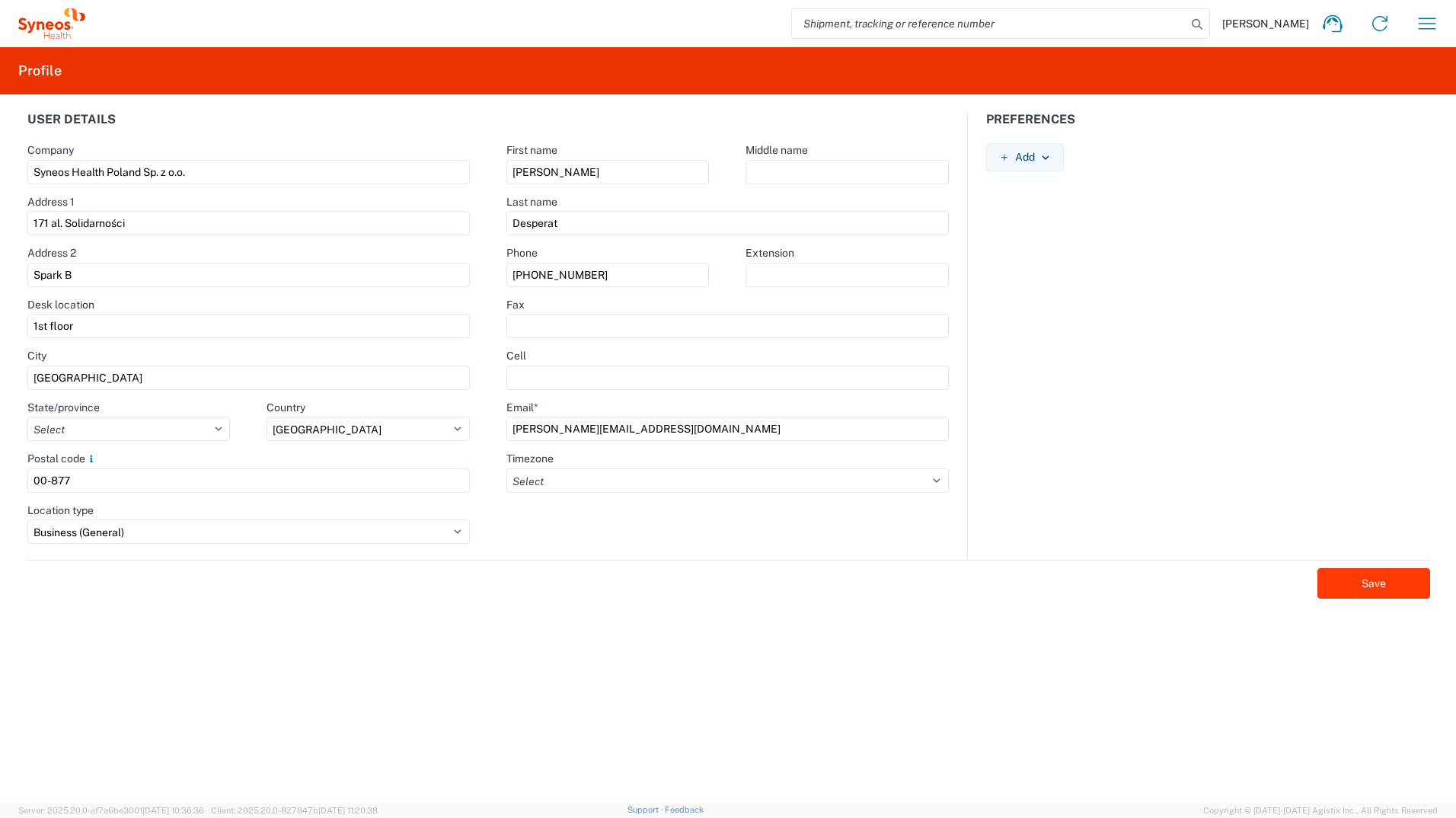
click at [1363, 585] on button "Save" at bounding box center [1374, 583] width 112 height 30
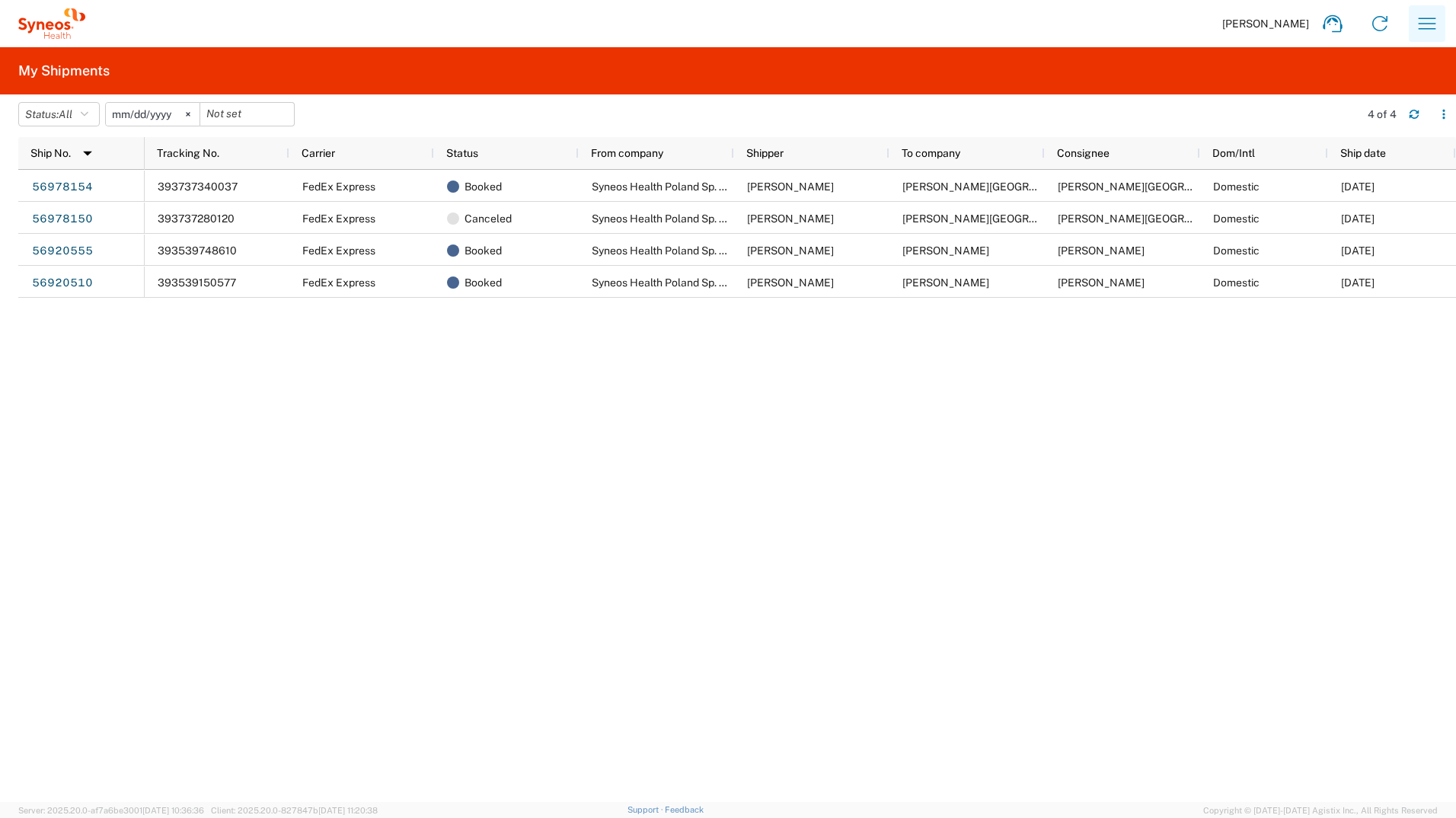
click at [1428, 27] on icon "button" at bounding box center [1427, 23] width 24 height 24
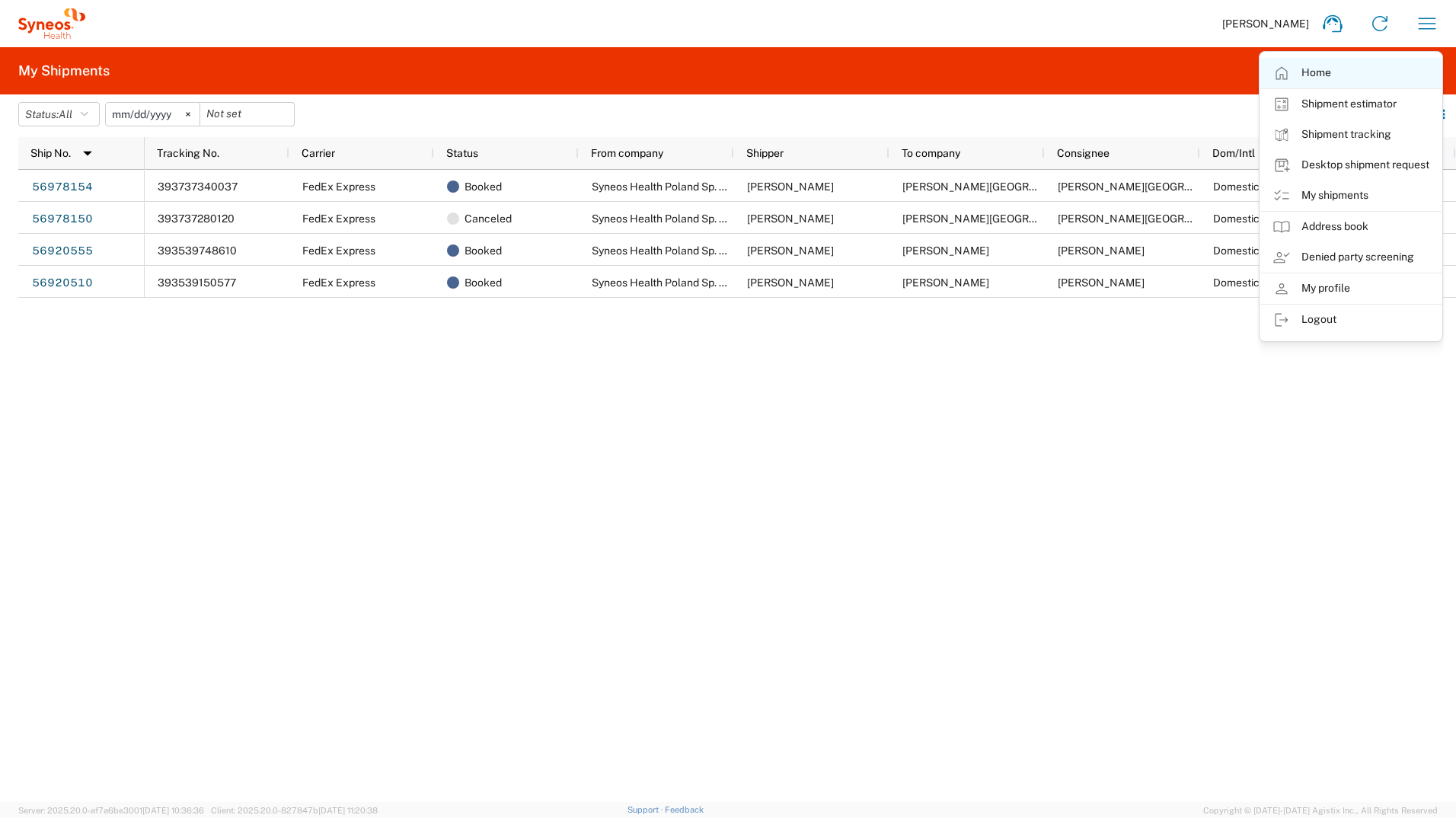
click at [1401, 75] on link "Home" at bounding box center [1351, 73] width 181 height 30
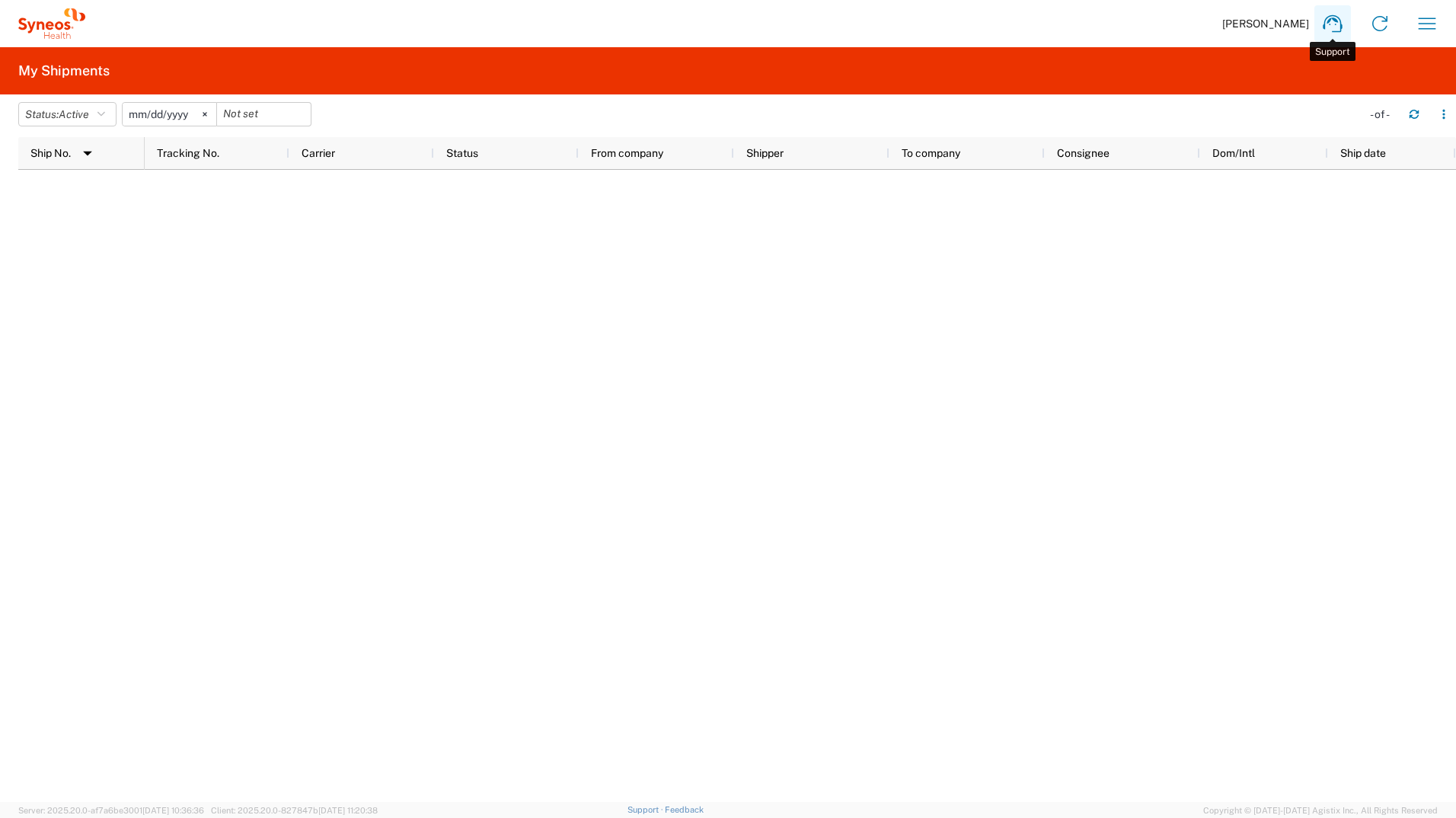
click at [1331, 31] on icon at bounding box center [1333, 23] width 24 height 24
click at [1434, 31] on icon "button" at bounding box center [1427, 23] width 24 height 24
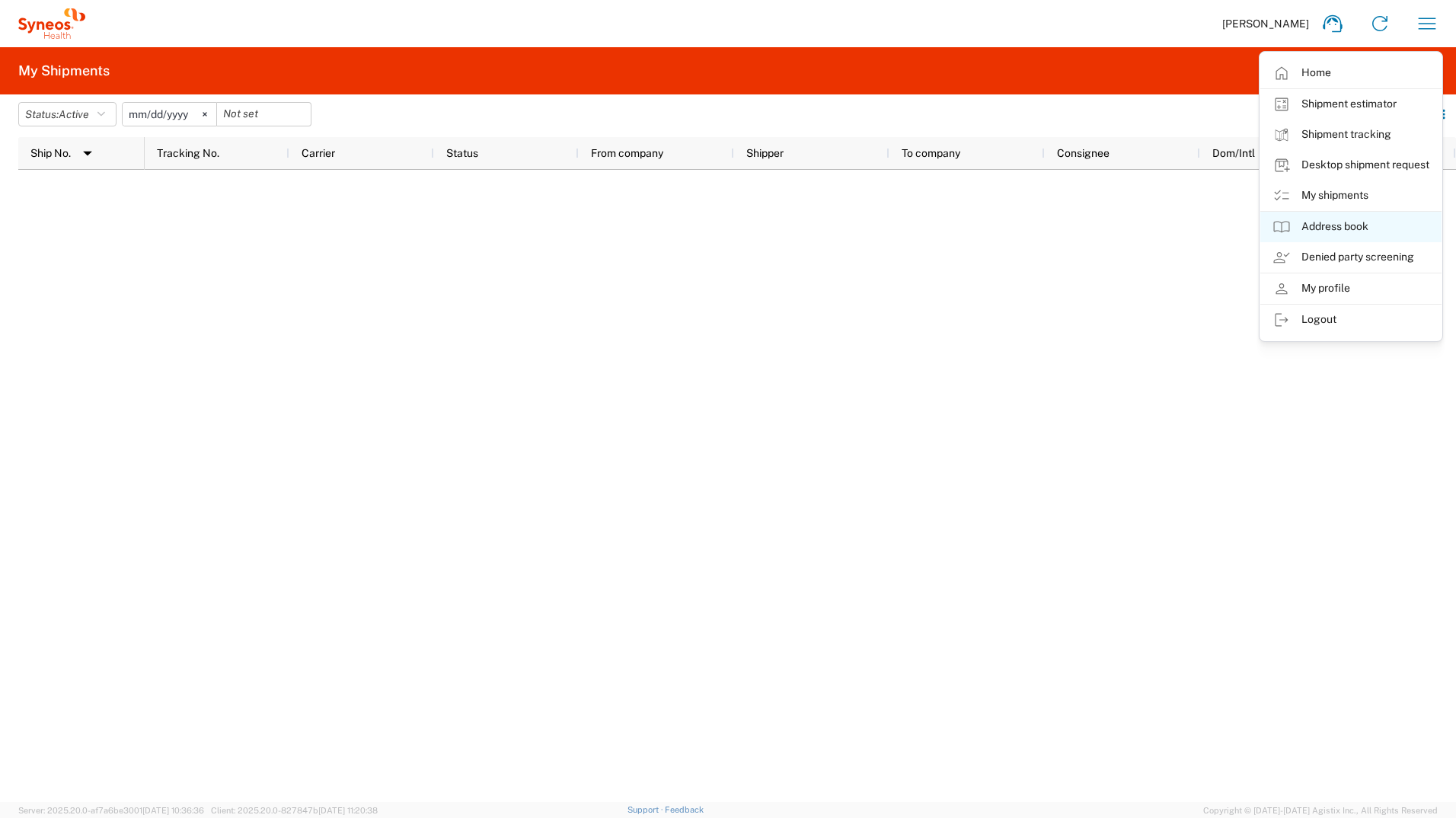
click at [1366, 212] on link "Address book" at bounding box center [1351, 226] width 181 height 30
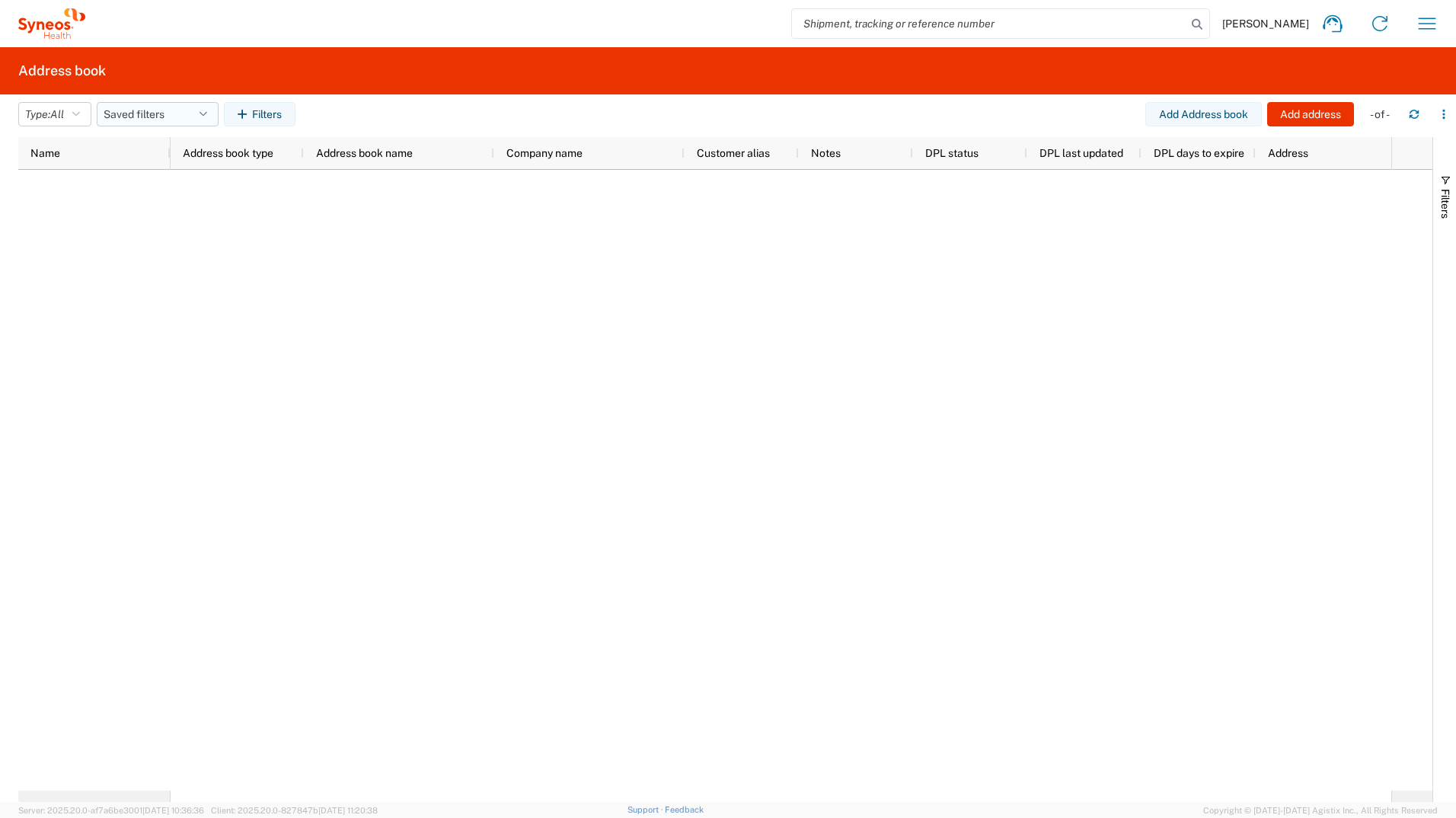
click at [209, 106] on button "Saved filters" at bounding box center [158, 114] width 122 height 24
click at [209, 105] on button "Saved filters" at bounding box center [158, 114] width 122 height 24
click at [80, 102] on agx-table-filter "Type: All All Company Location Other Personal Shared Saved filters Save as new …" at bounding box center [159, 114] width 283 height 24
click at [80, 112] on icon "button" at bounding box center [77, 115] width 8 height 11
click at [194, 120] on button "Saved filters" at bounding box center [158, 114] width 122 height 24
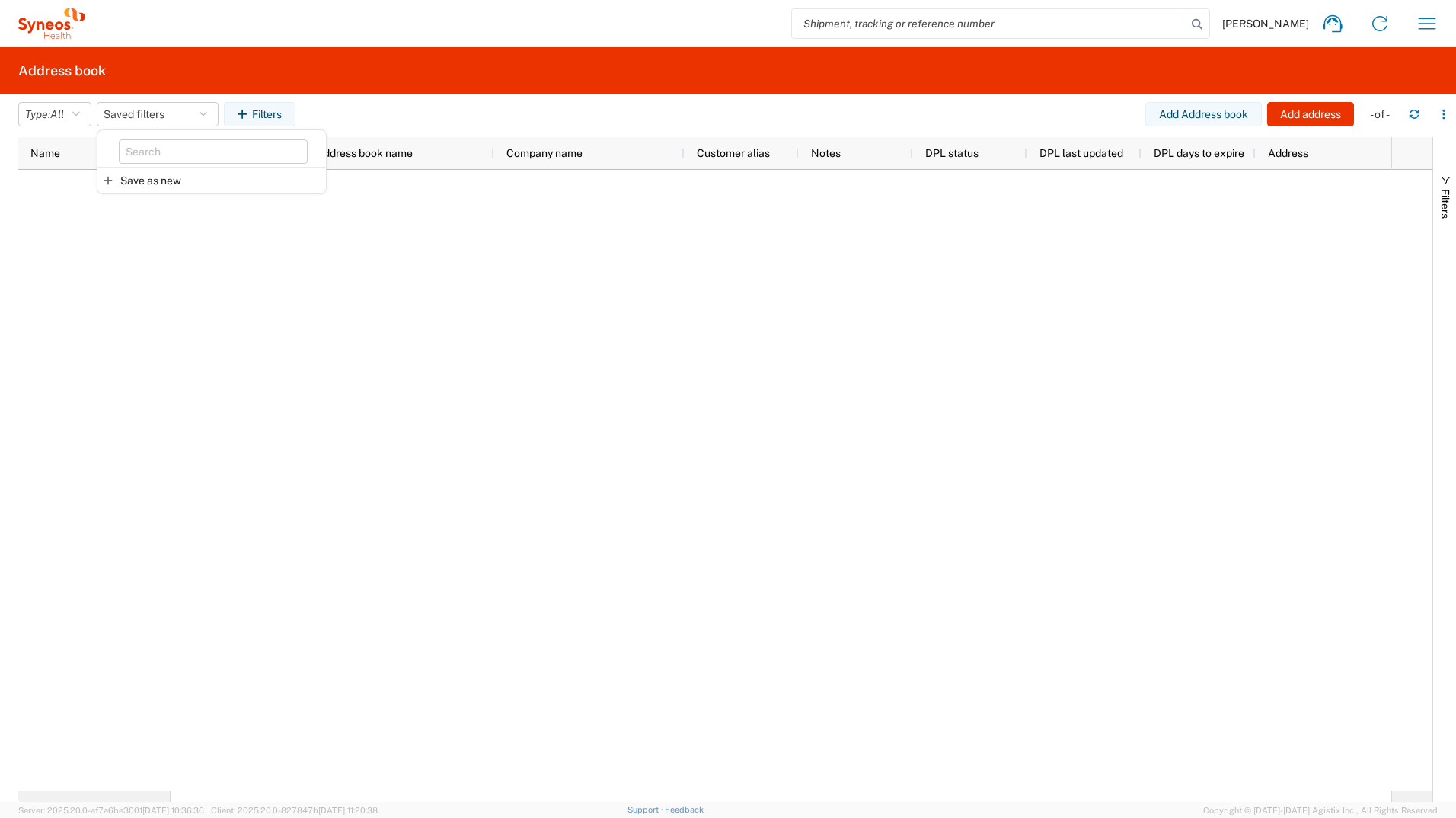
click at [387, 335] on div at bounding box center [781, 480] width 1221 height 621
click at [1308, 116] on button "Add address" at bounding box center [1311, 114] width 87 height 24
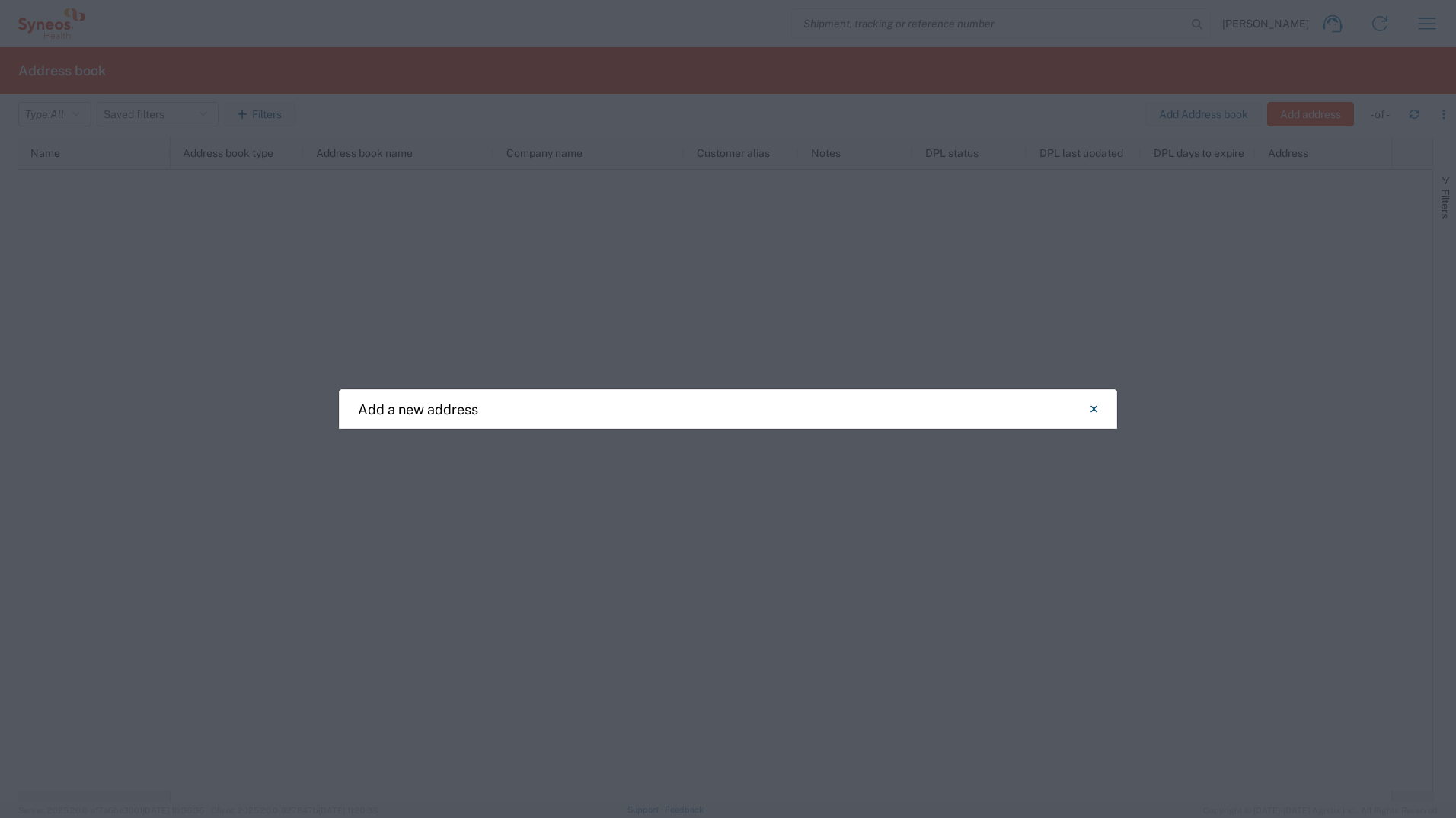
select select "US"
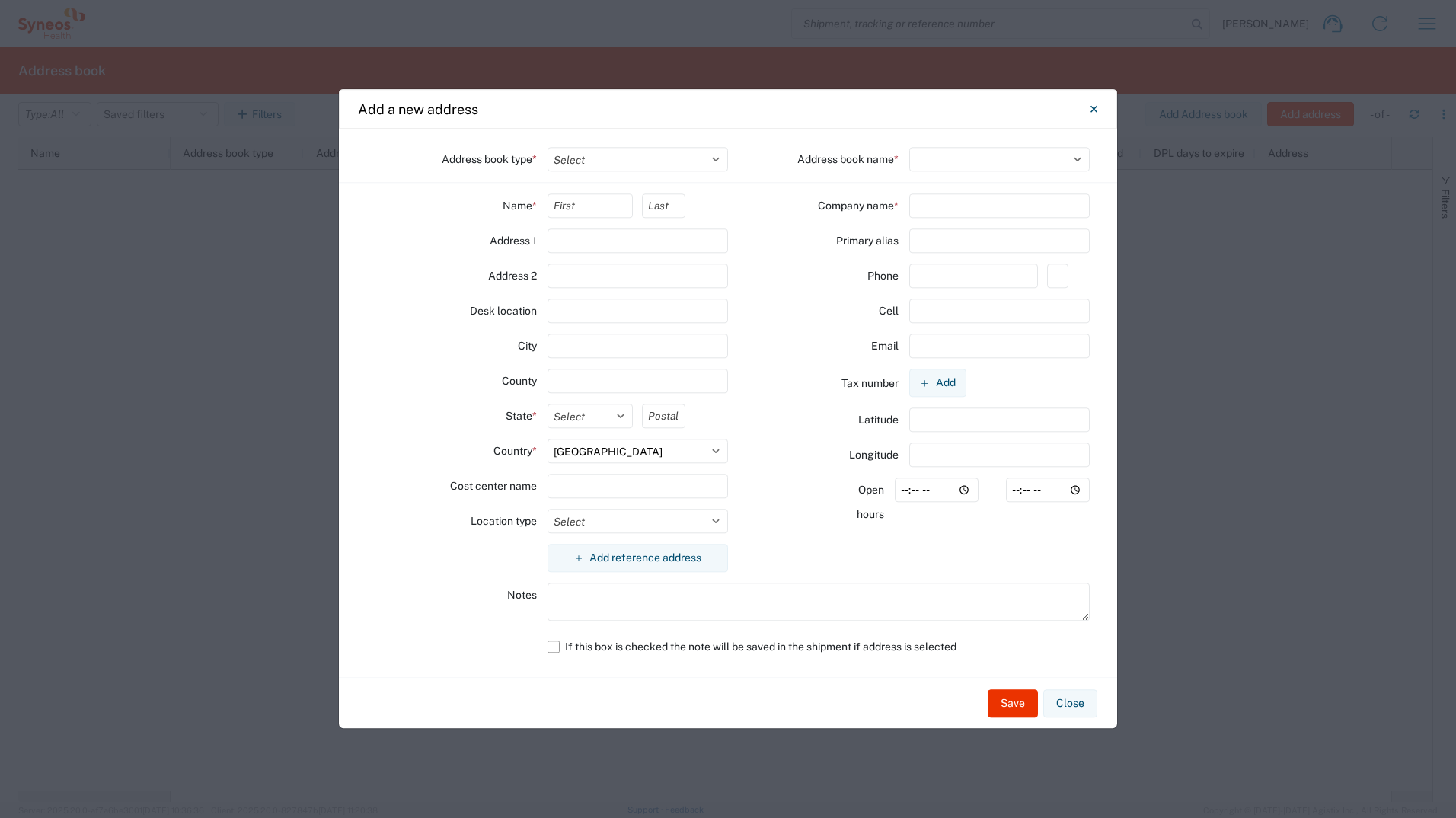
select select
click at [1068, 703] on button "Close" at bounding box center [1070, 703] width 54 height 28
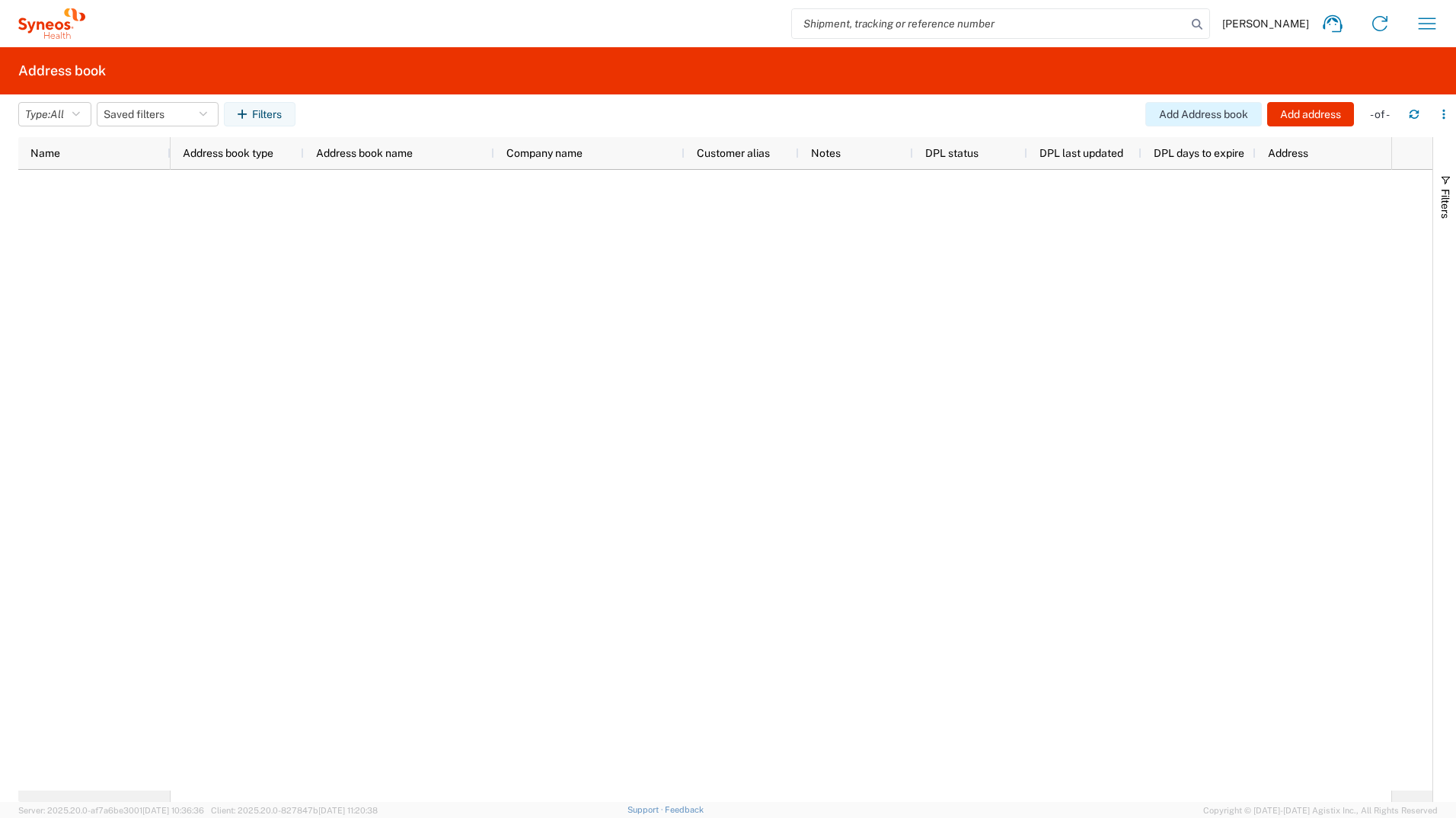
click at [1220, 112] on button "Add Address book" at bounding box center [1203, 114] width 116 height 24
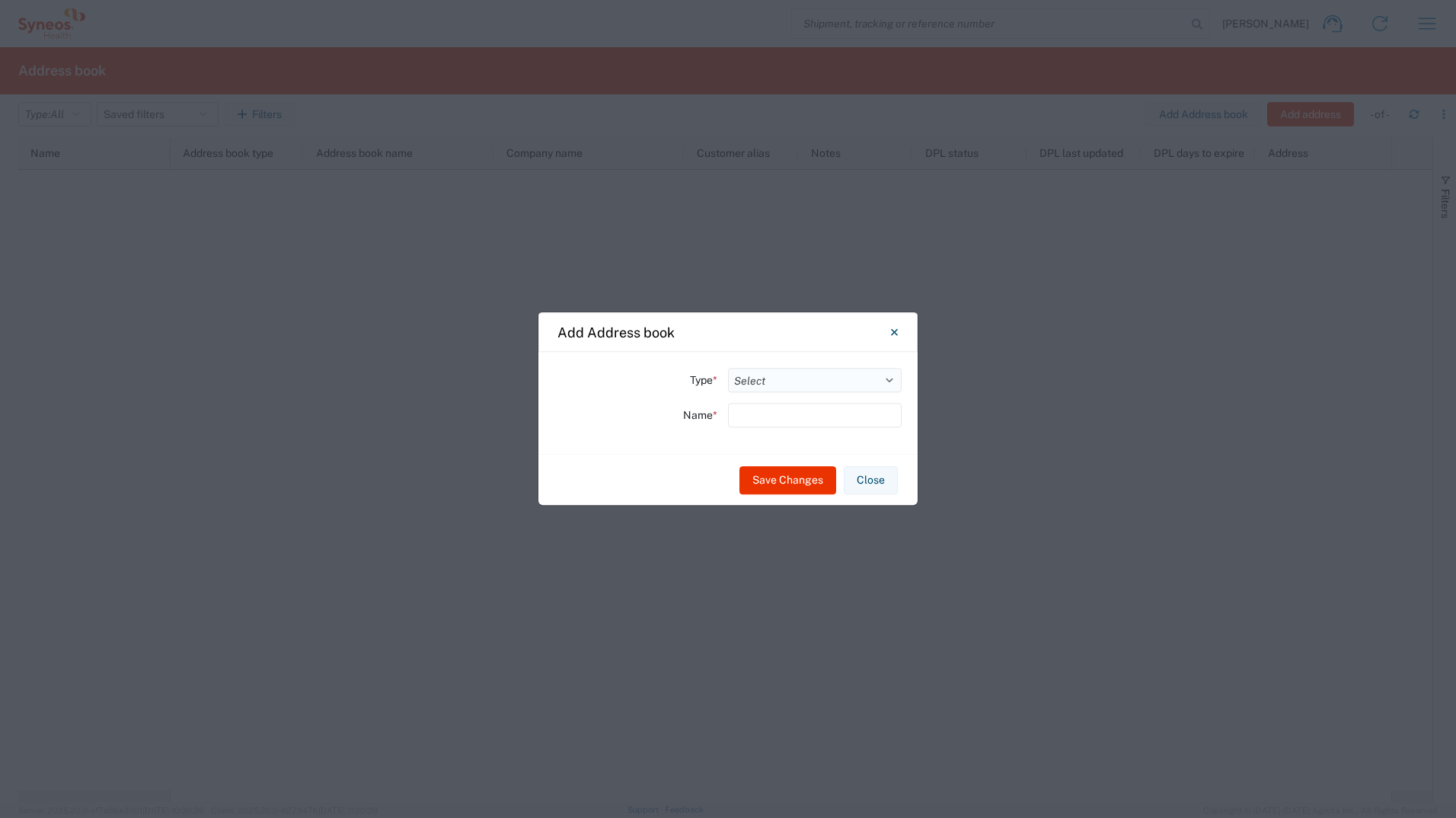
click at [888, 385] on select "Select Location Company Personal Other Shared" at bounding box center [815, 379] width 173 height 24
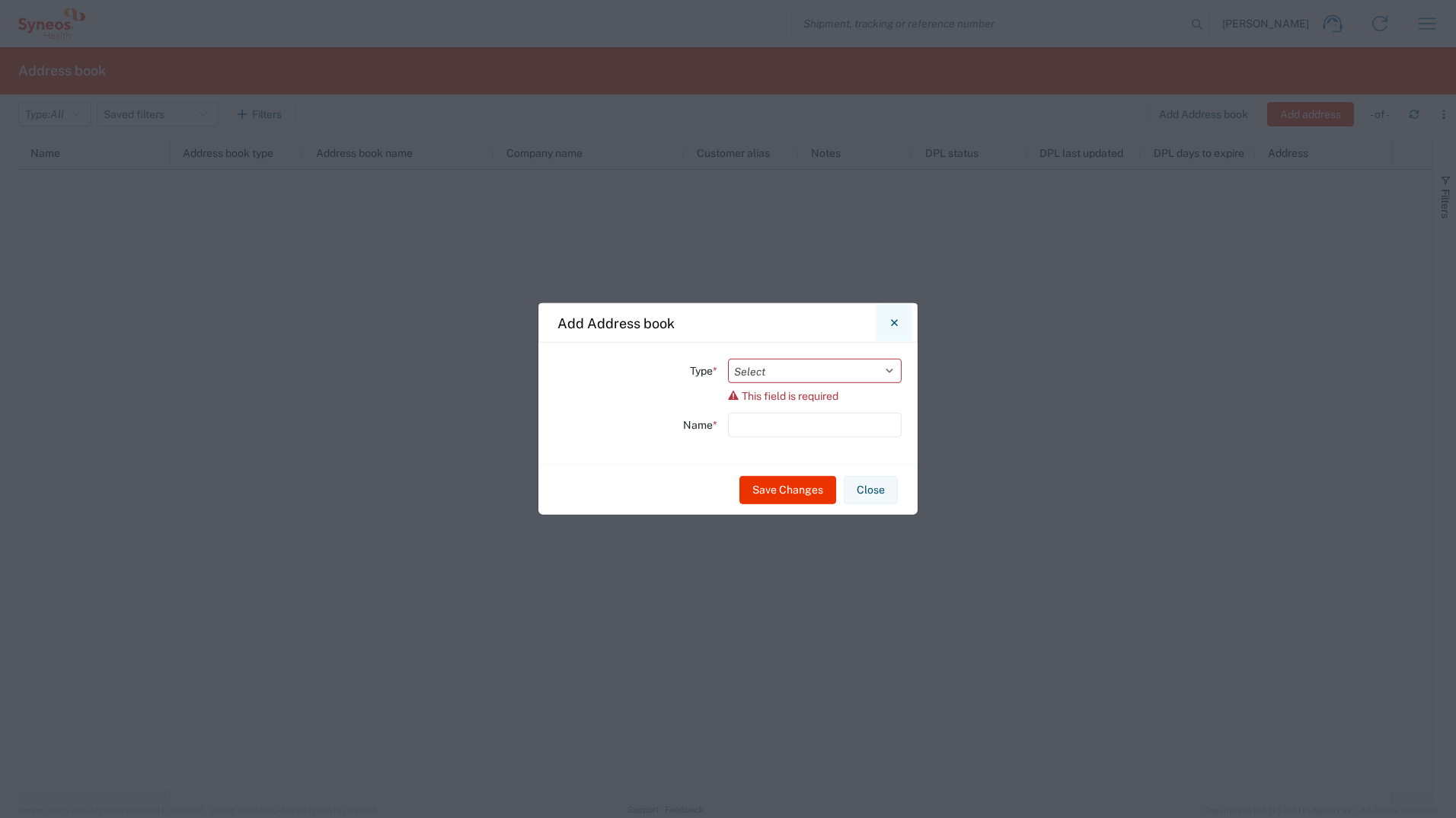
click at [904, 336] on button "Close" at bounding box center [894, 322] width 37 height 37
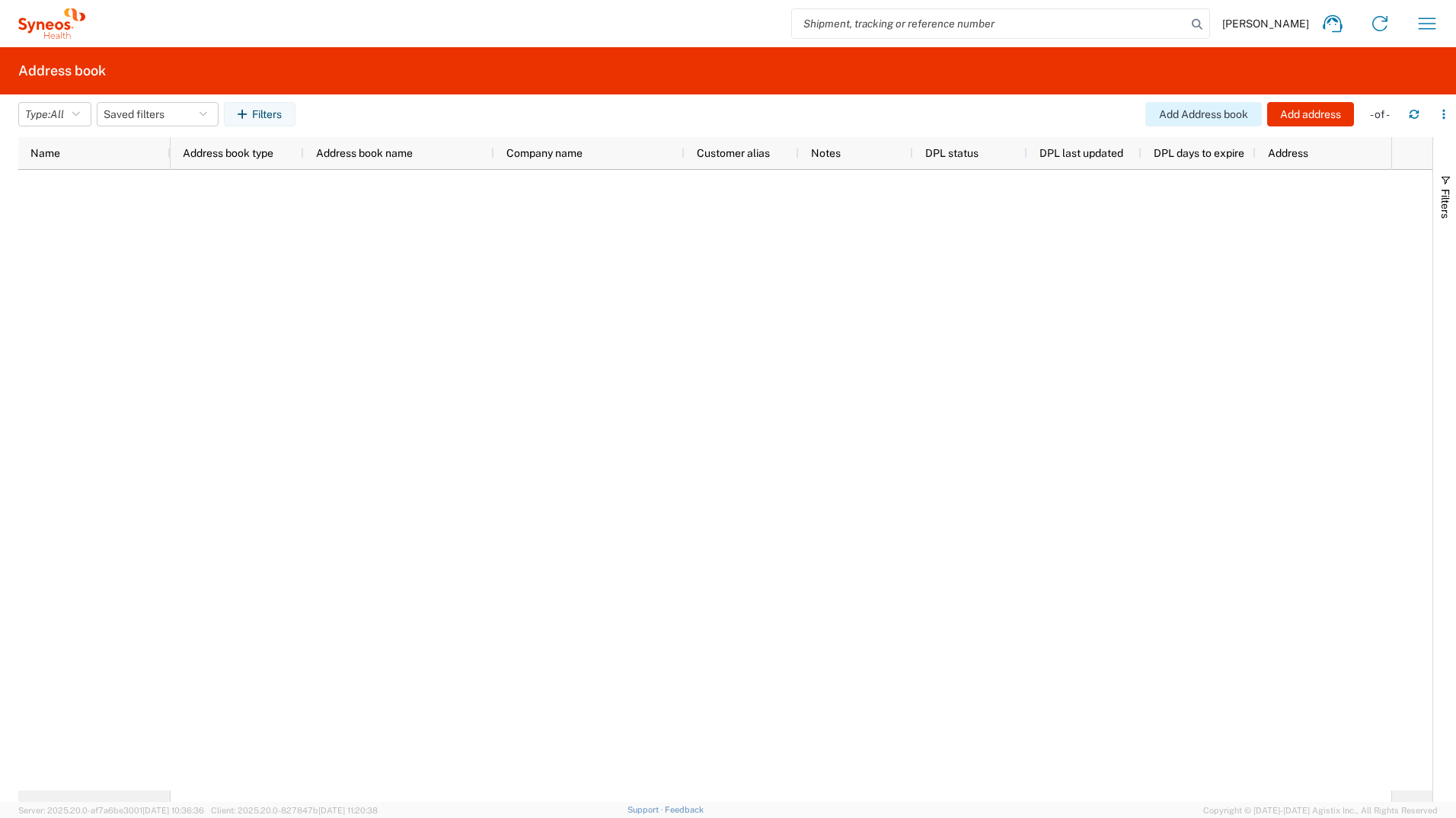
click at [1180, 119] on button "Add Address book" at bounding box center [1203, 114] width 116 height 24
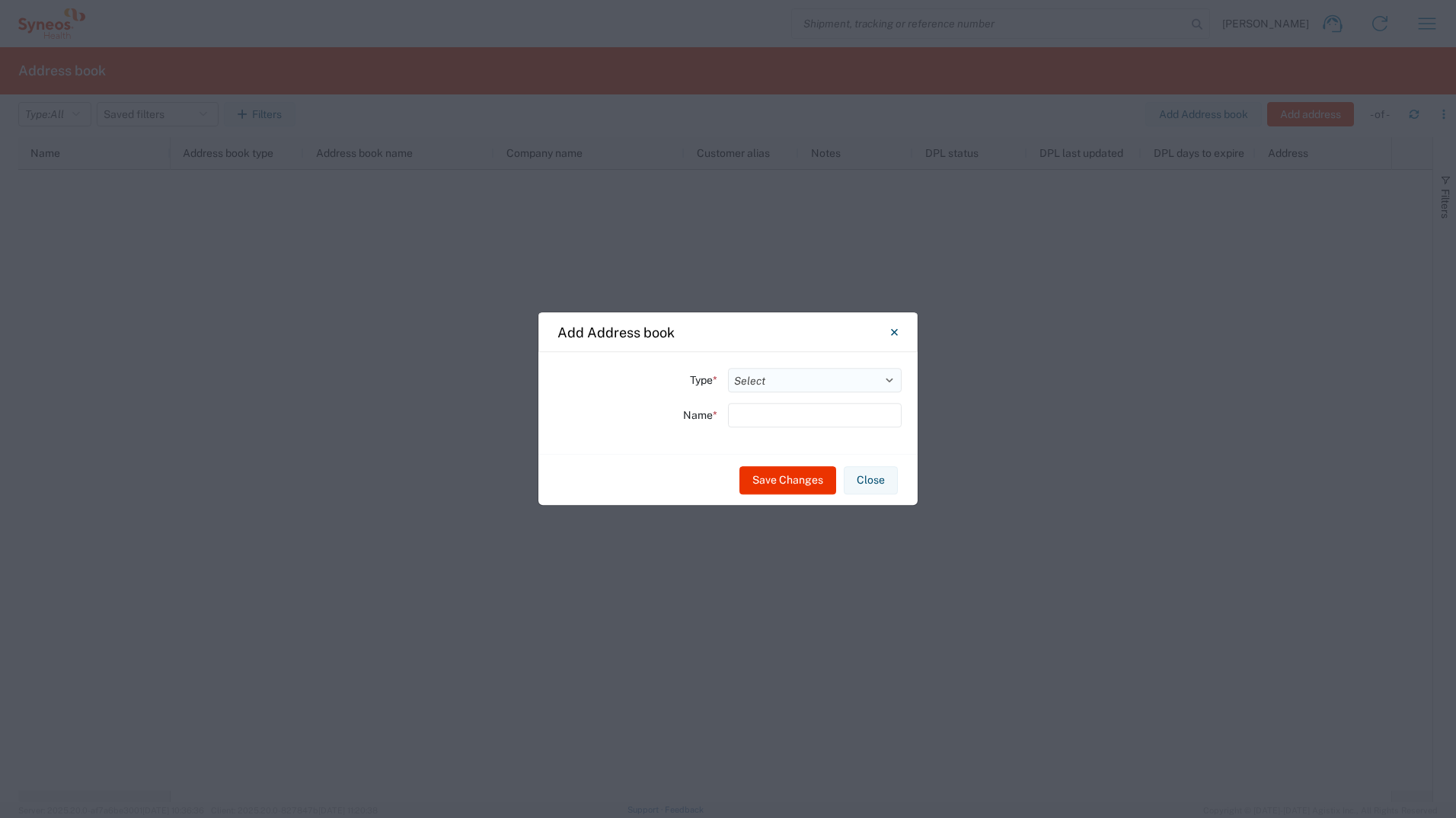
click at [821, 373] on select "Select Location Company Personal Other Shared" at bounding box center [815, 379] width 173 height 24
click at [728, 368] on select "Select Location Company Personal Other Shared" at bounding box center [815, 379] width 173 height 24
click at [811, 400] on div "Type * Select Location Company Personal Other Shared Name *" at bounding box center [728, 403] width 379 height 102
click at [814, 414] on input "text" at bounding box center [815, 414] width 173 height 24
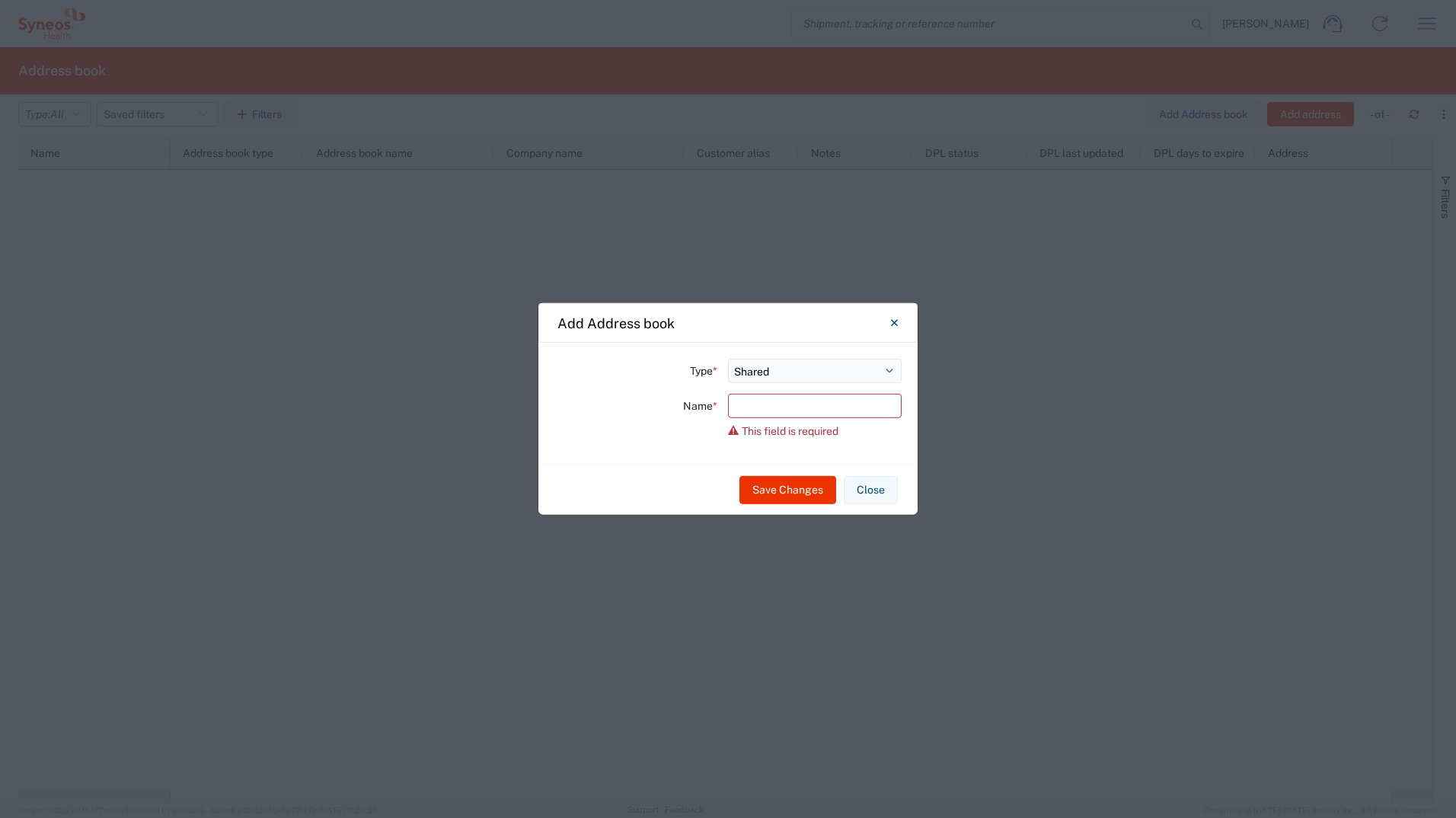
click at [881, 375] on select "Select Location Company Personal Other Shared" at bounding box center [815, 371] width 173 height 24
select select "OTHER"
click at [728, 359] on select "Select Location Company Personal Other Shared" at bounding box center [815, 371] width 173 height 24
click at [858, 469] on div "Save Changes Close" at bounding box center [728, 489] width 379 height 51
click at [840, 414] on input "text" at bounding box center [815, 405] width 173 height 24
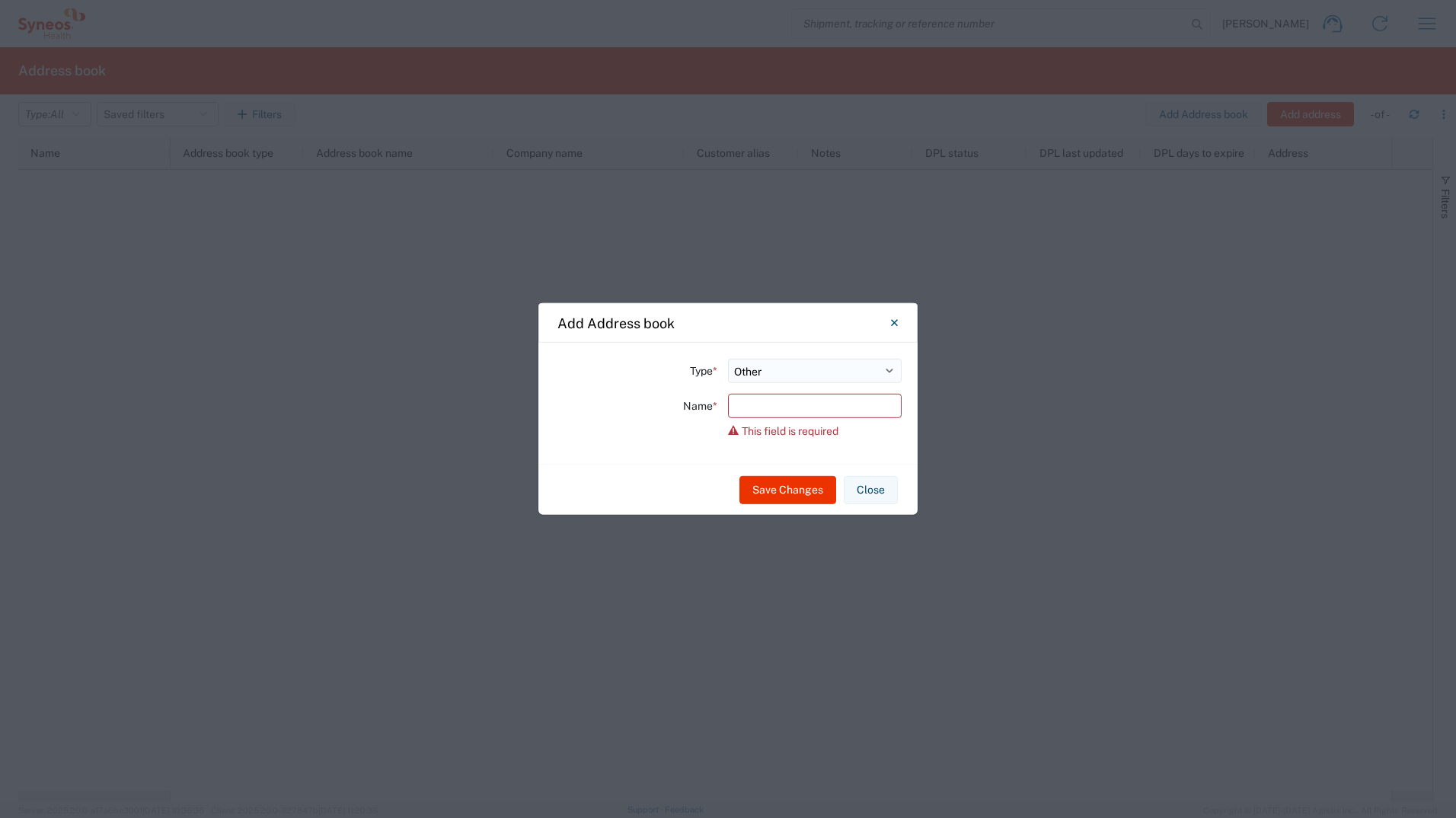
click at [888, 379] on select "Select Location Company Personal Other Shared" at bounding box center [815, 371] width 173 height 24
select select
click at [728, 359] on select "Select Location Company Personal Other Shared" at bounding box center [815, 371] width 173 height 24
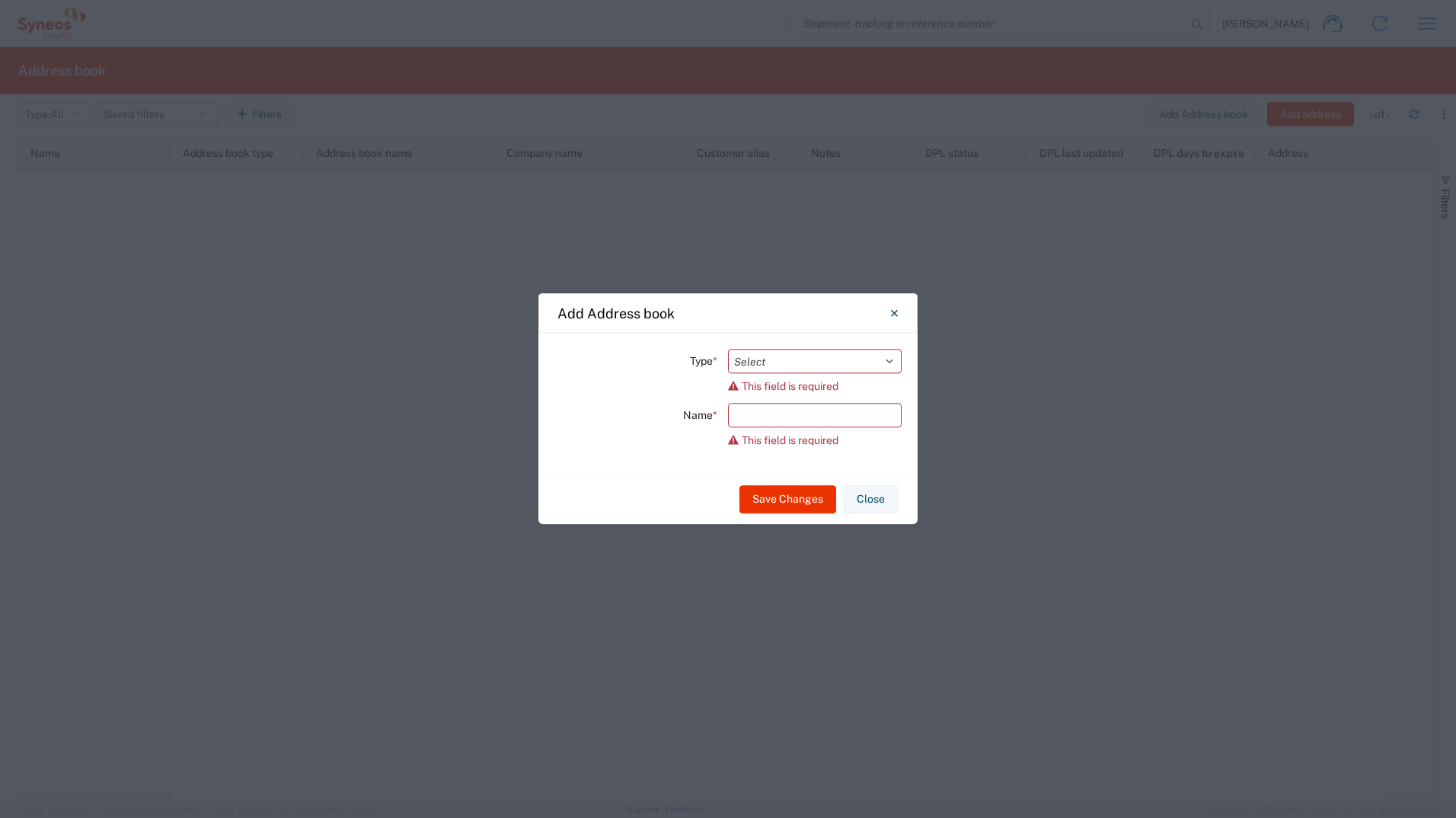
click at [832, 469] on div "Type * Select Location Company Personal Other Shared This field is required Nam…" at bounding box center [728, 403] width 379 height 140
click at [888, 360] on select "Select Location Company Personal Other Shared" at bounding box center [815, 361] width 173 height 24
click at [611, 502] on div "Save Changes Close" at bounding box center [728, 498] width 379 height 51
click at [895, 308] on icon "Close" at bounding box center [895, 313] width 7 height 14
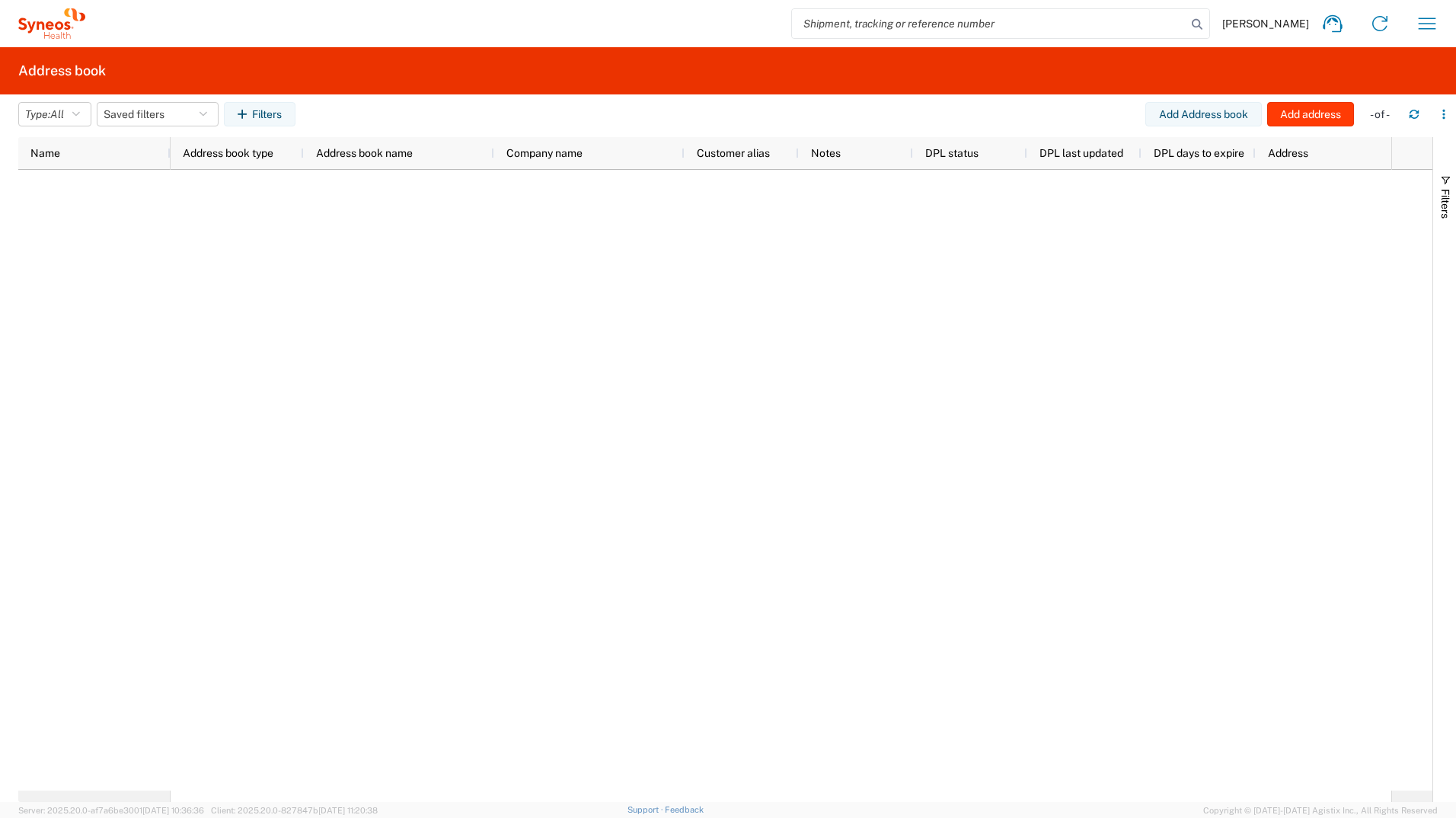
click at [1312, 116] on button "Add address" at bounding box center [1311, 114] width 87 height 24
select select "US"
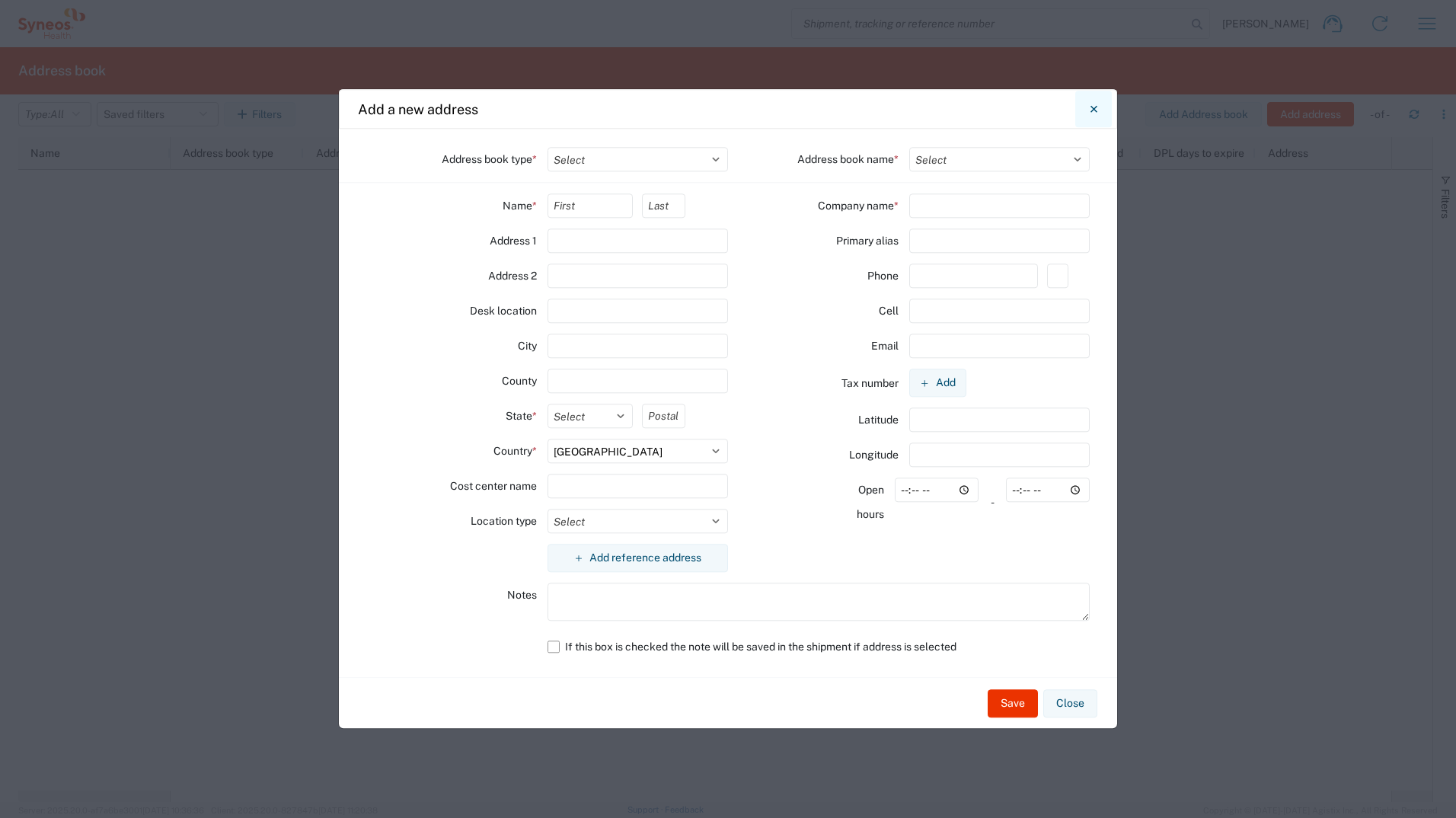
click at [1085, 105] on button "Close" at bounding box center [1094, 108] width 37 height 37
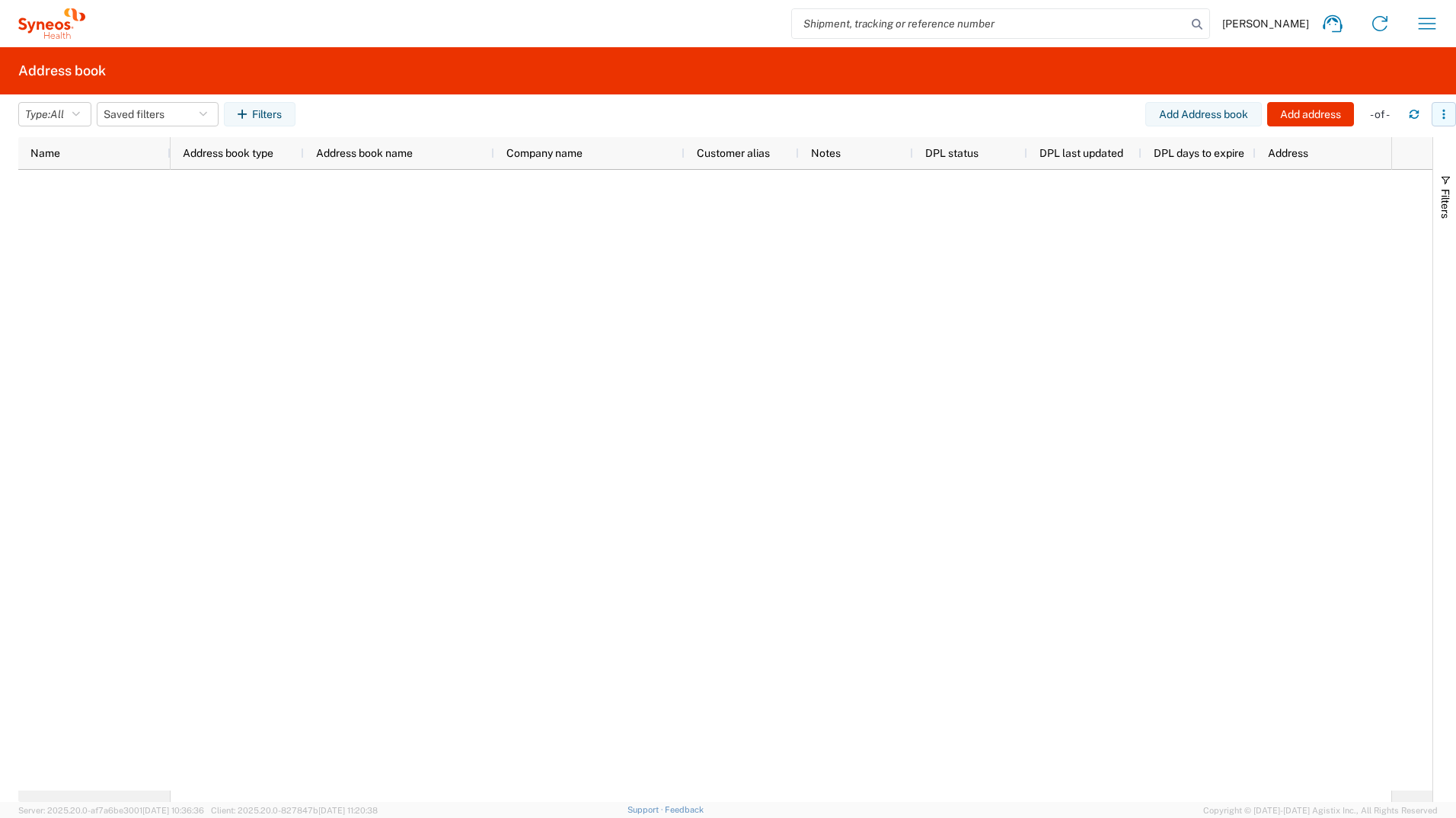
click at [1444, 109] on icon "button" at bounding box center [1444, 115] width 11 height 11
click at [1062, 339] on div at bounding box center [781, 480] width 1221 height 621
click at [1232, 126] on button "Add Address book" at bounding box center [1203, 114] width 116 height 24
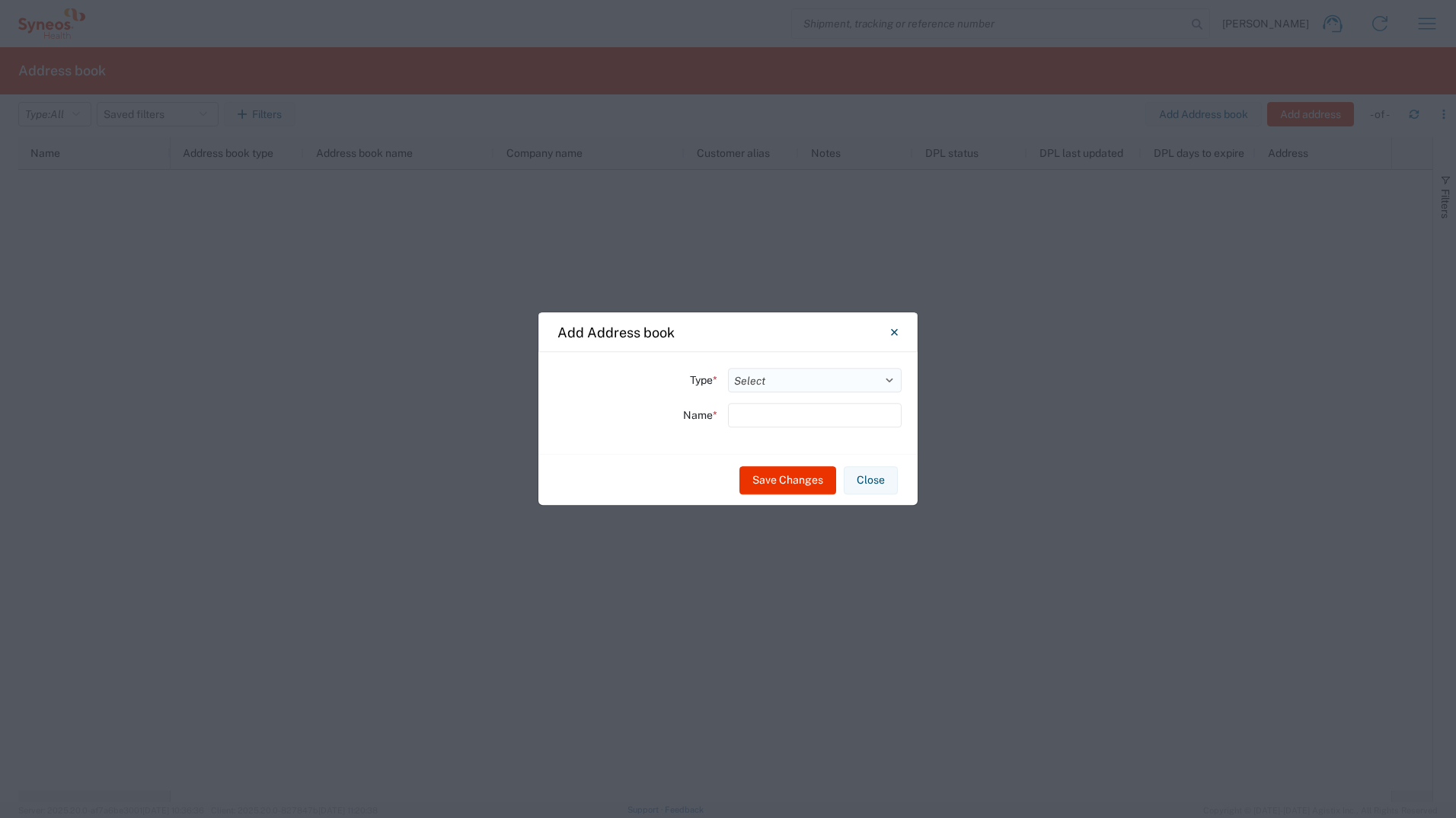
click at [897, 382] on select "Select Location Company Personal Other Shared" at bounding box center [815, 379] width 173 height 24
click at [904, 338] on button "Close" at bounding box center [894, 332] width 37 height 37
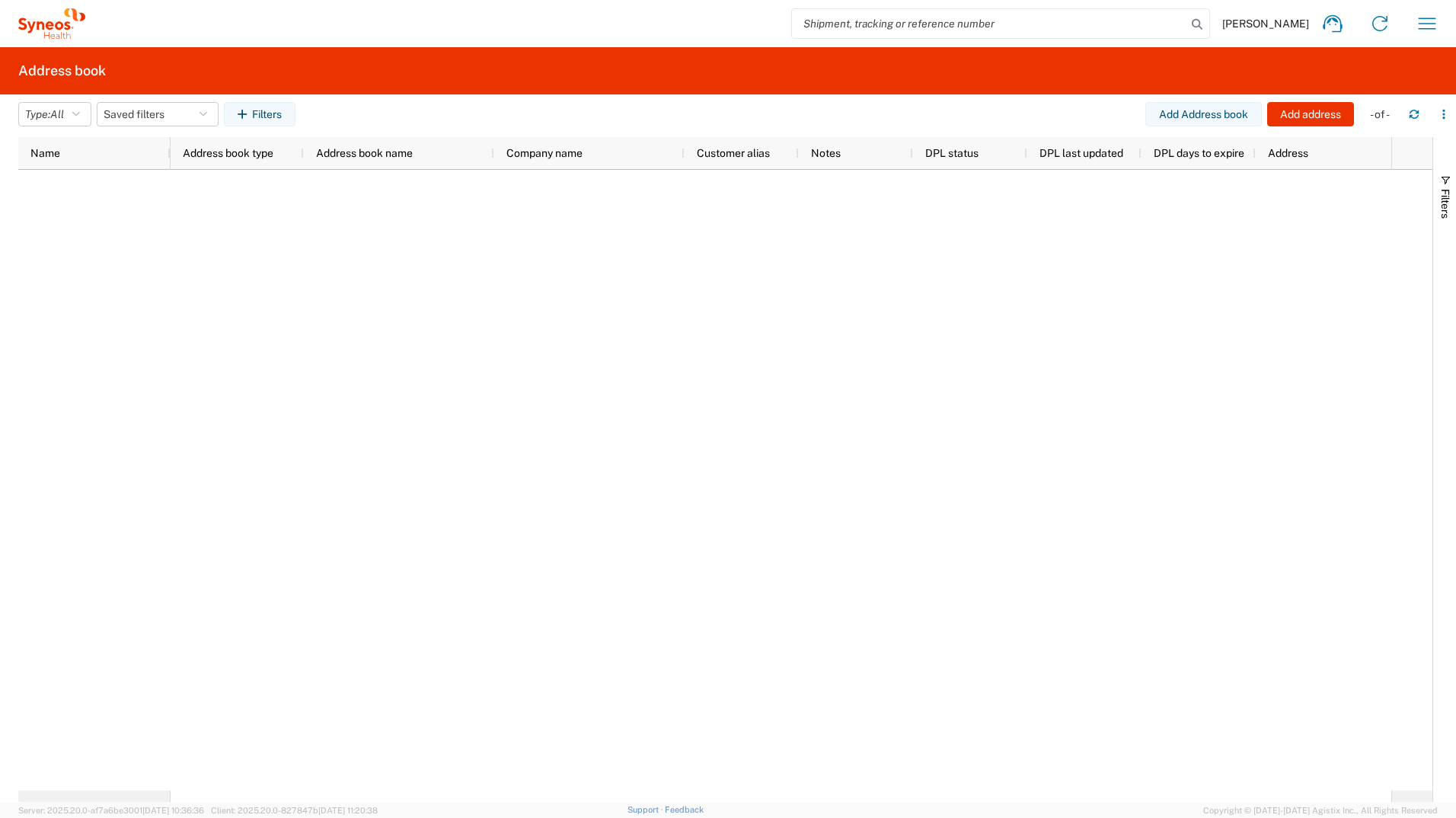
click at [904, 338] on div at bounding box center [781, 480] width 1221 height 621
click at [198, 116] on button "Saved filters" at bounding box center [158, 114] width 122 height 24
click at [80, 116] on icon "button" at bounding box center [77, 115] width 8 height 11
click at [237, 322] on div at bounding box center [781, 480] width 1221 height 621
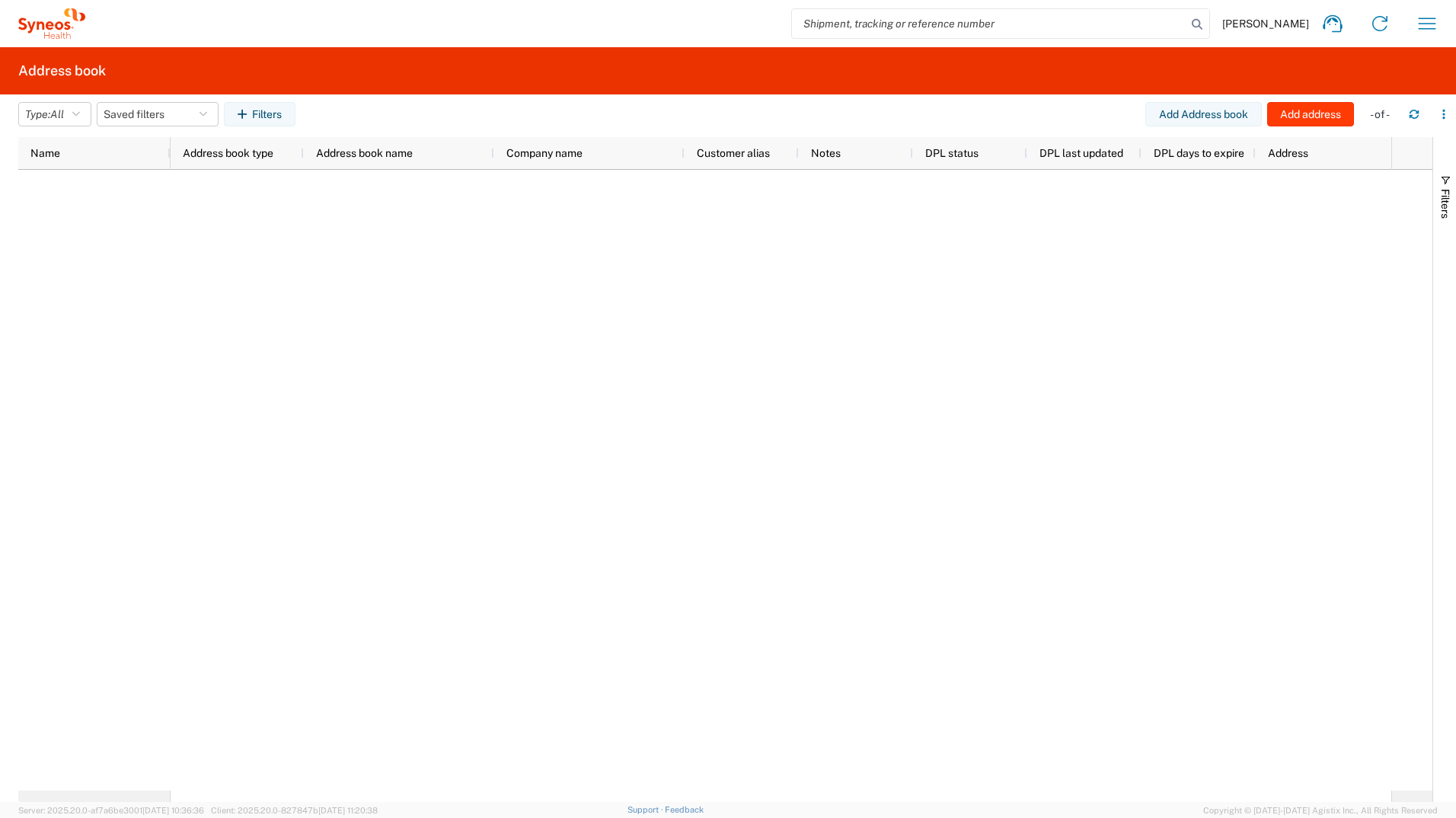
click at [1307, 116] on button "Add address" at bounding box center [1311, 114] width 87 height 24
select select "US"
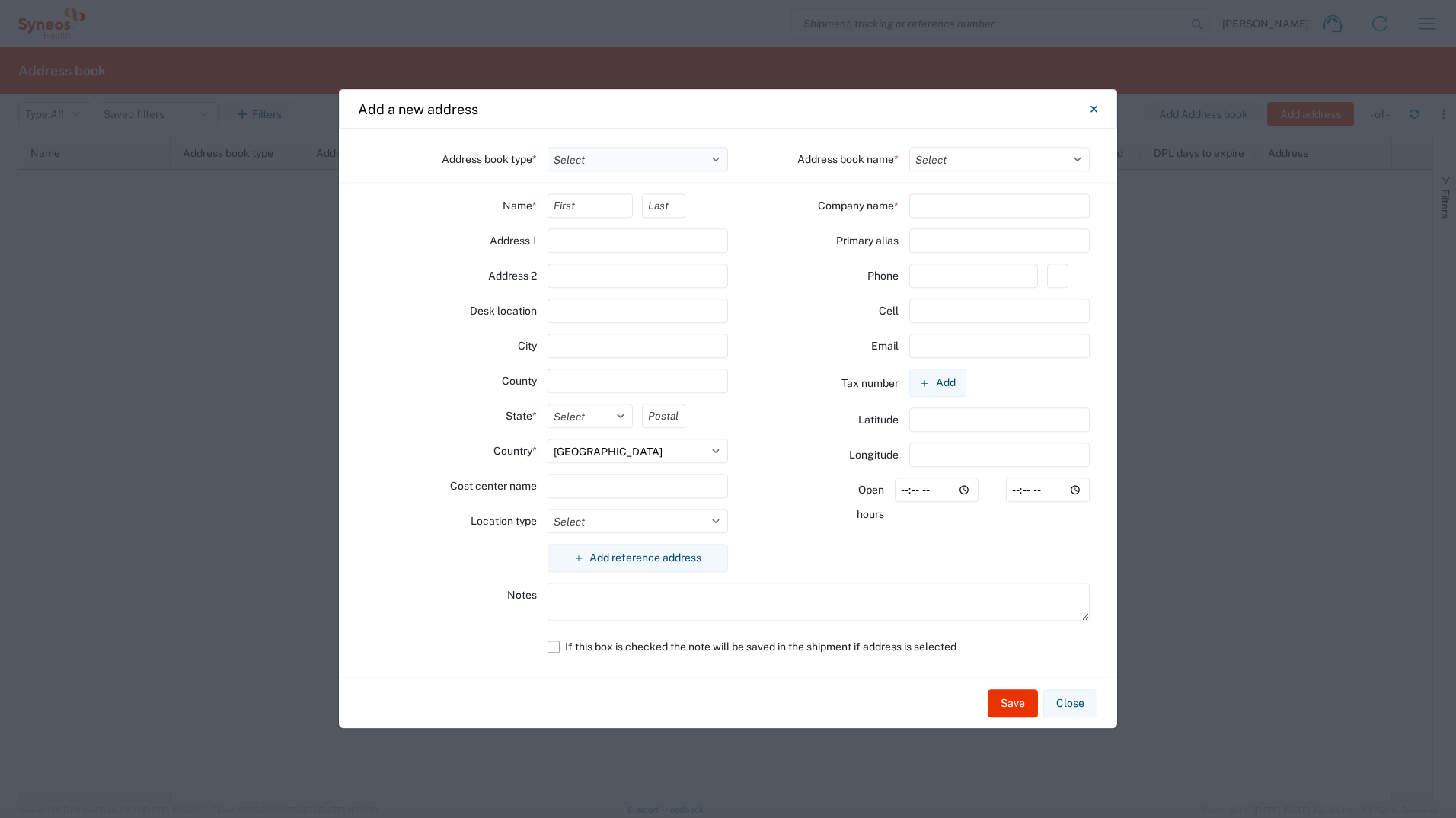
click at [715, 151] on select "Select Location Company Personal Other Shared" at bounding box center [639, 158] width 181 height 24
click at [717, 158] on select "Select Location Company Personal Other Shared" at bounding box center [639, 158] width 181 height 24
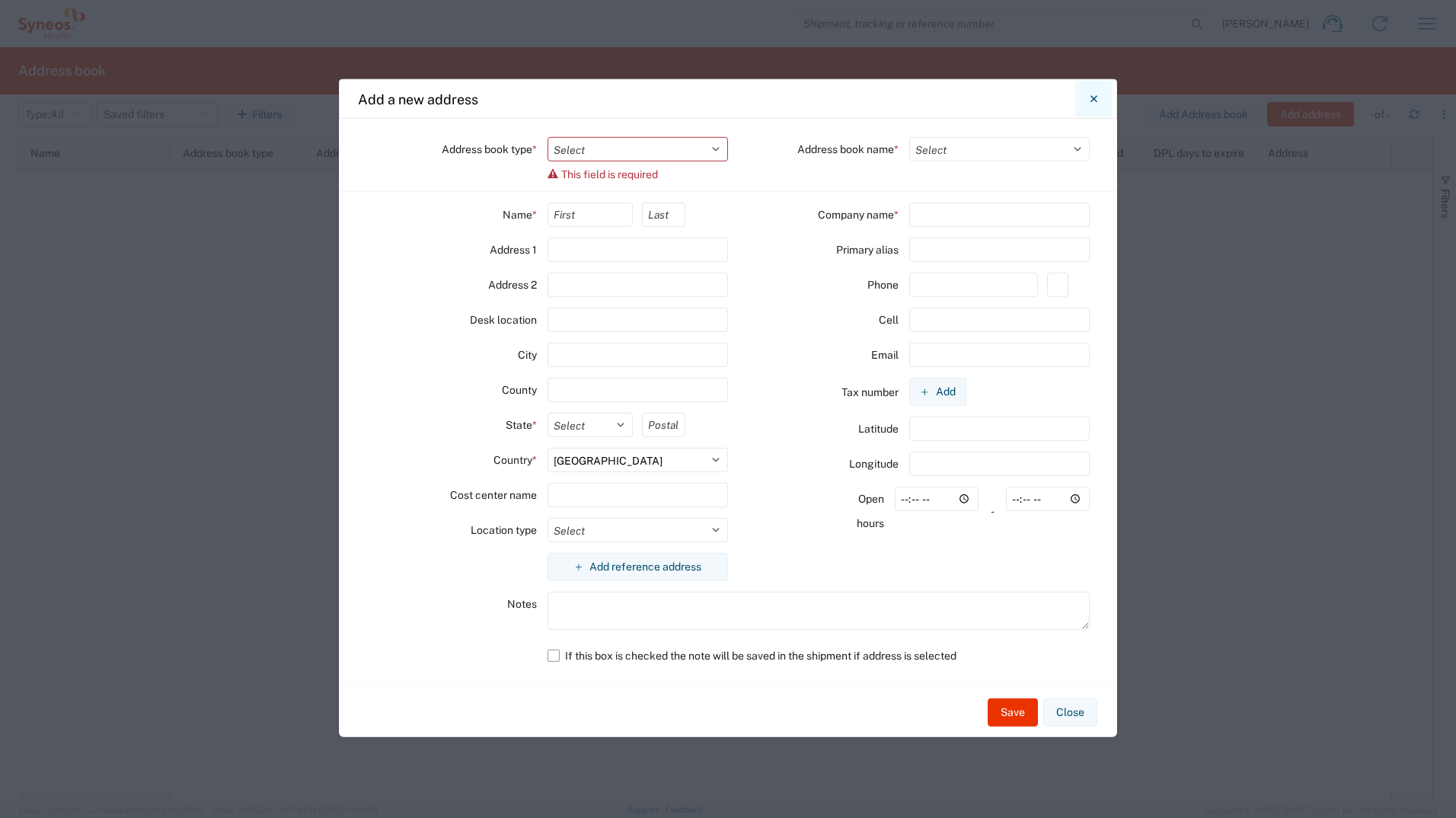
click at [1096, 114] on button "Close" at bounding box center [1094, 98] width 37 height 37
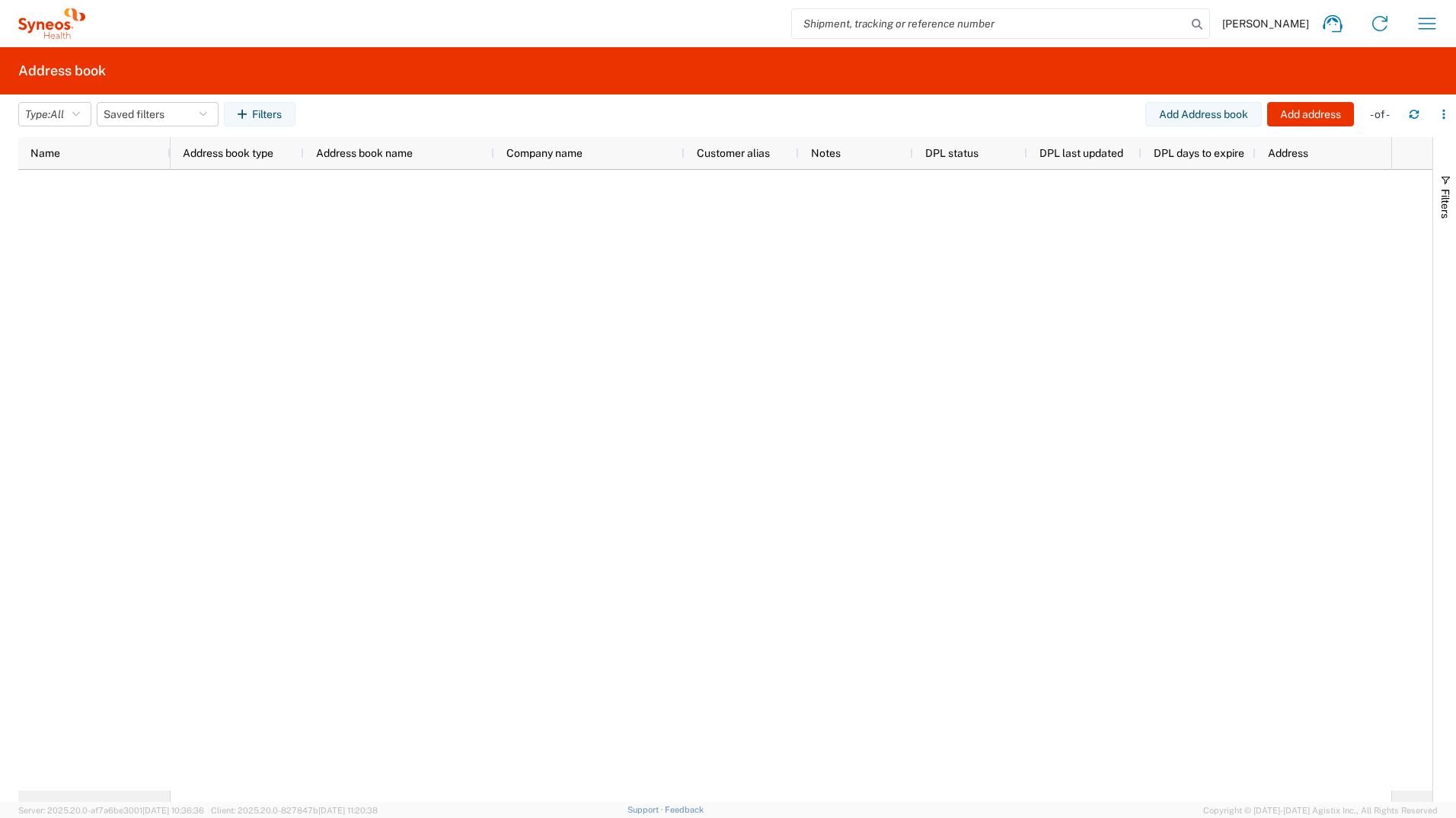
click at [1084, 329] on div at bounding box center [781, 480] width 1221 height 621
click at [1448, 27] on div "Joanna Desperat Home Shipment estimator Shipment tracking Desktop shipment requ…" at bounding box center [767, 23] width 1365 height 37
click at [1429, 21] on icon "button" at bounding box center [1427, 23] width 24 height 24
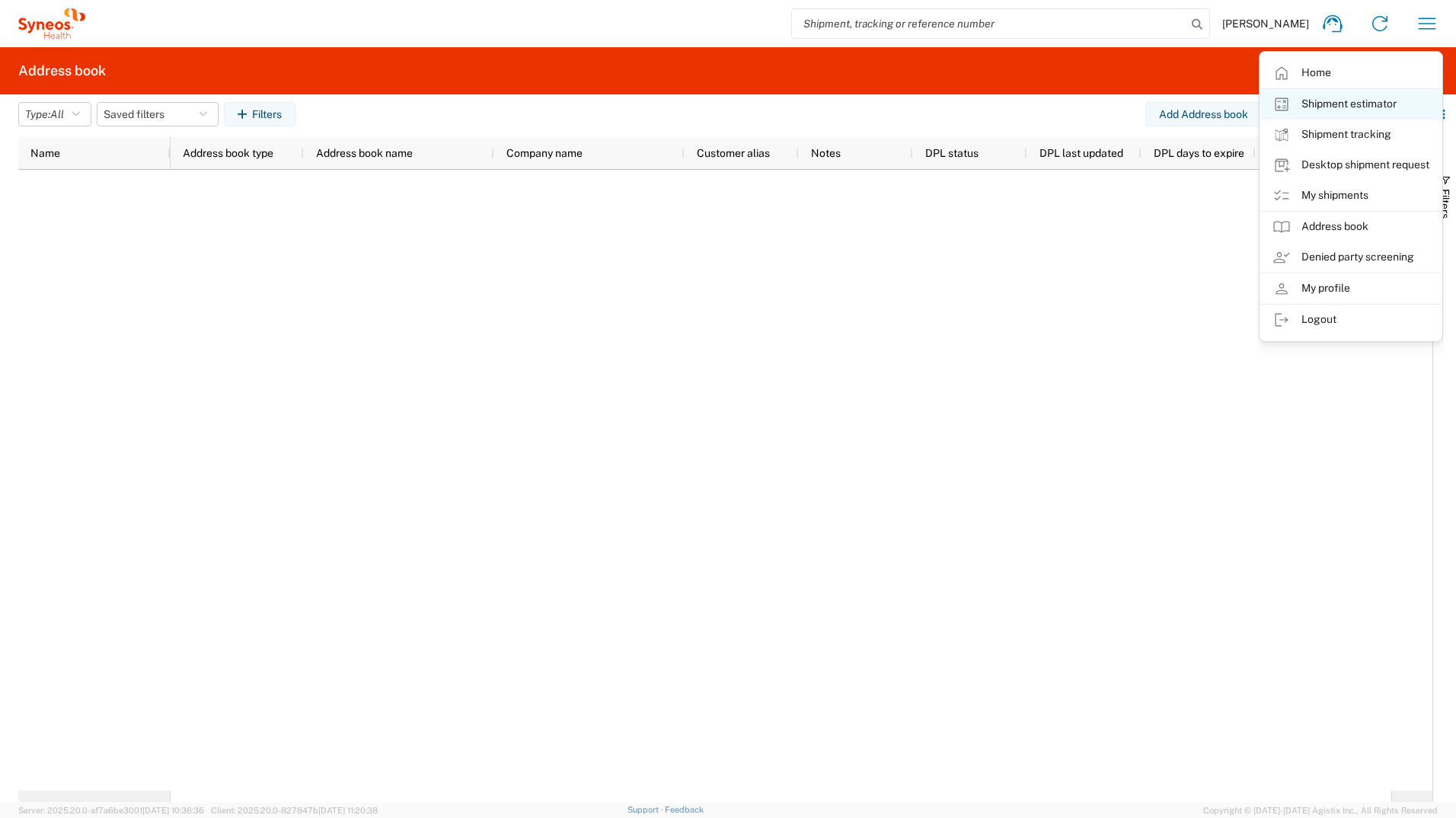
click at [1383, 112] on link "Shipment estimator" at bounding box center [1351, 104] width 181 height 30
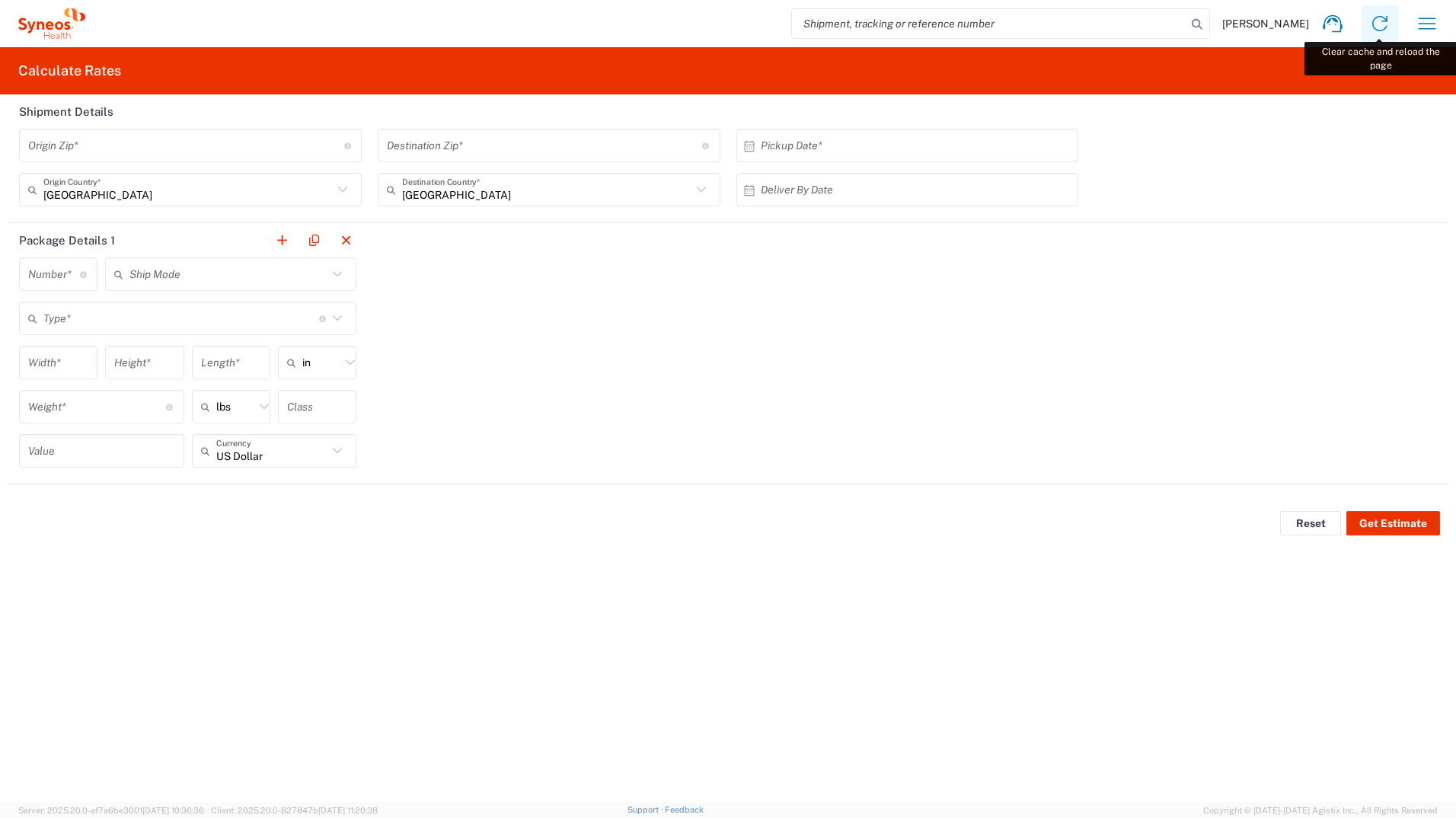
click at [1384, 23] on icon at bounding box center [1379, 23] width 24 height 24
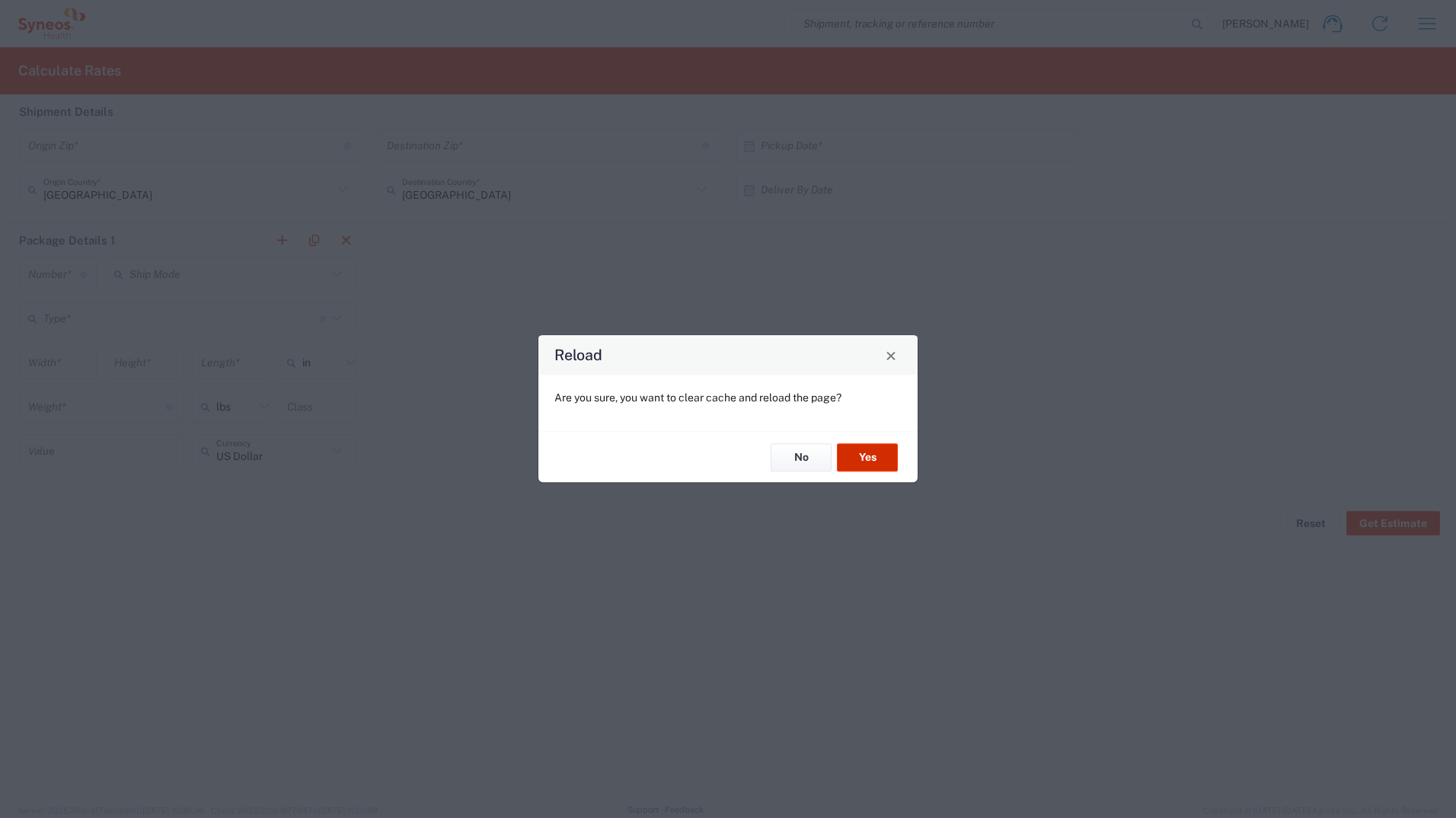
click at [850, 456] on button "Yes" at bounding box center [867, 457] width 61 height 28
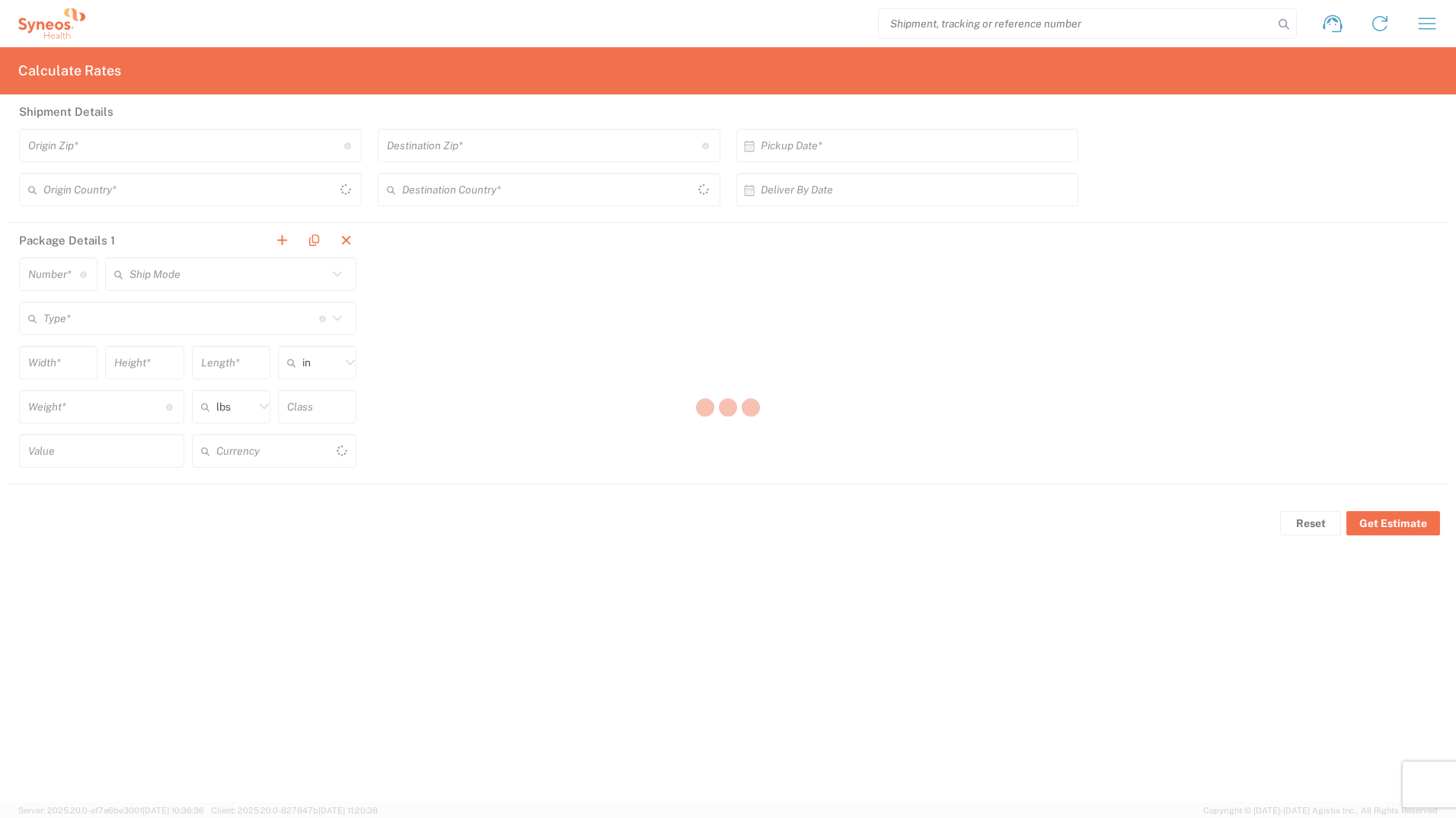
type input "US Dollar"
type input "[GEOGRAPHIC_DATA]"
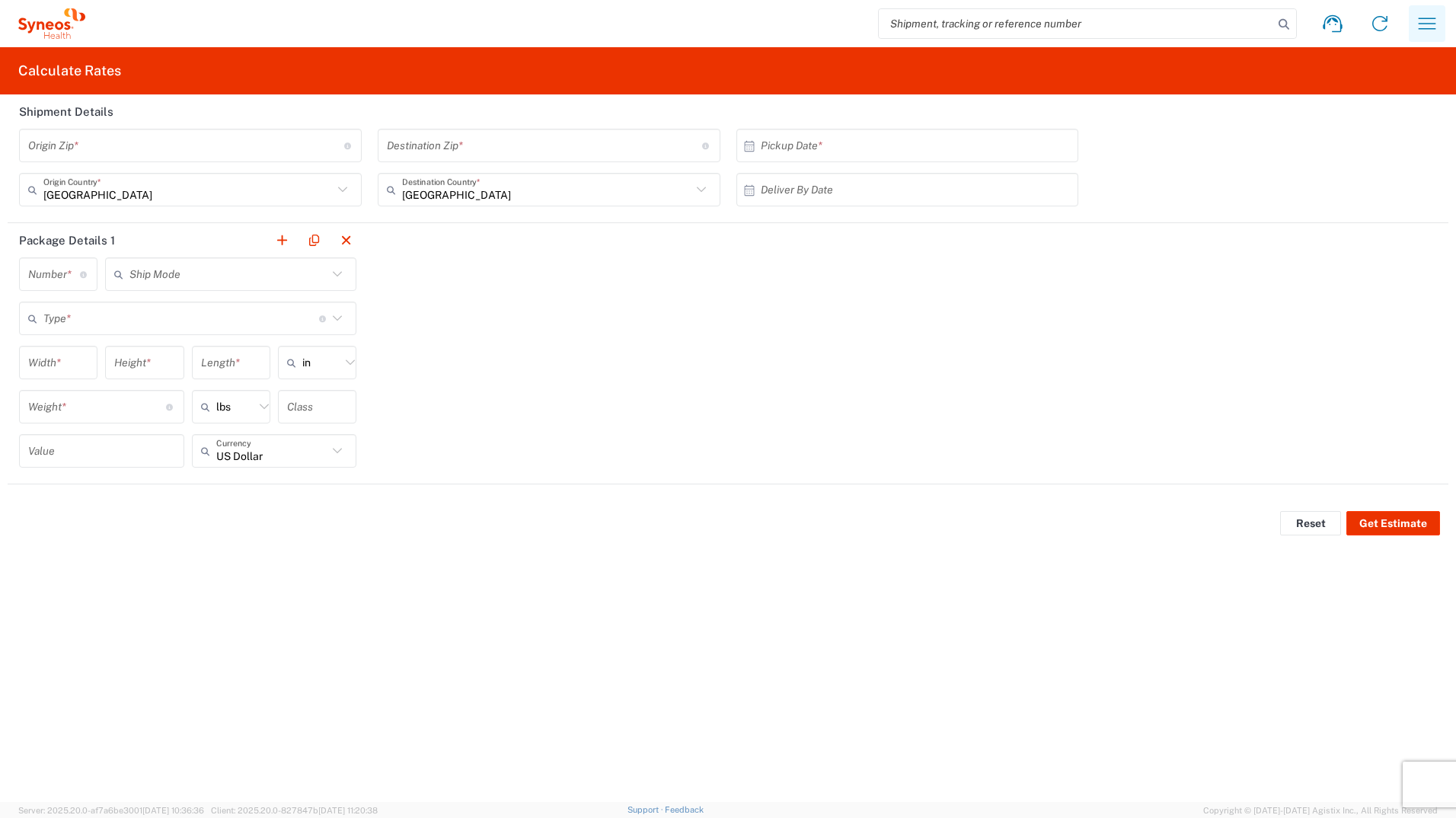
click at [1444, 23] on button "button" at bounding box center [1427, 23] width 37 height 37
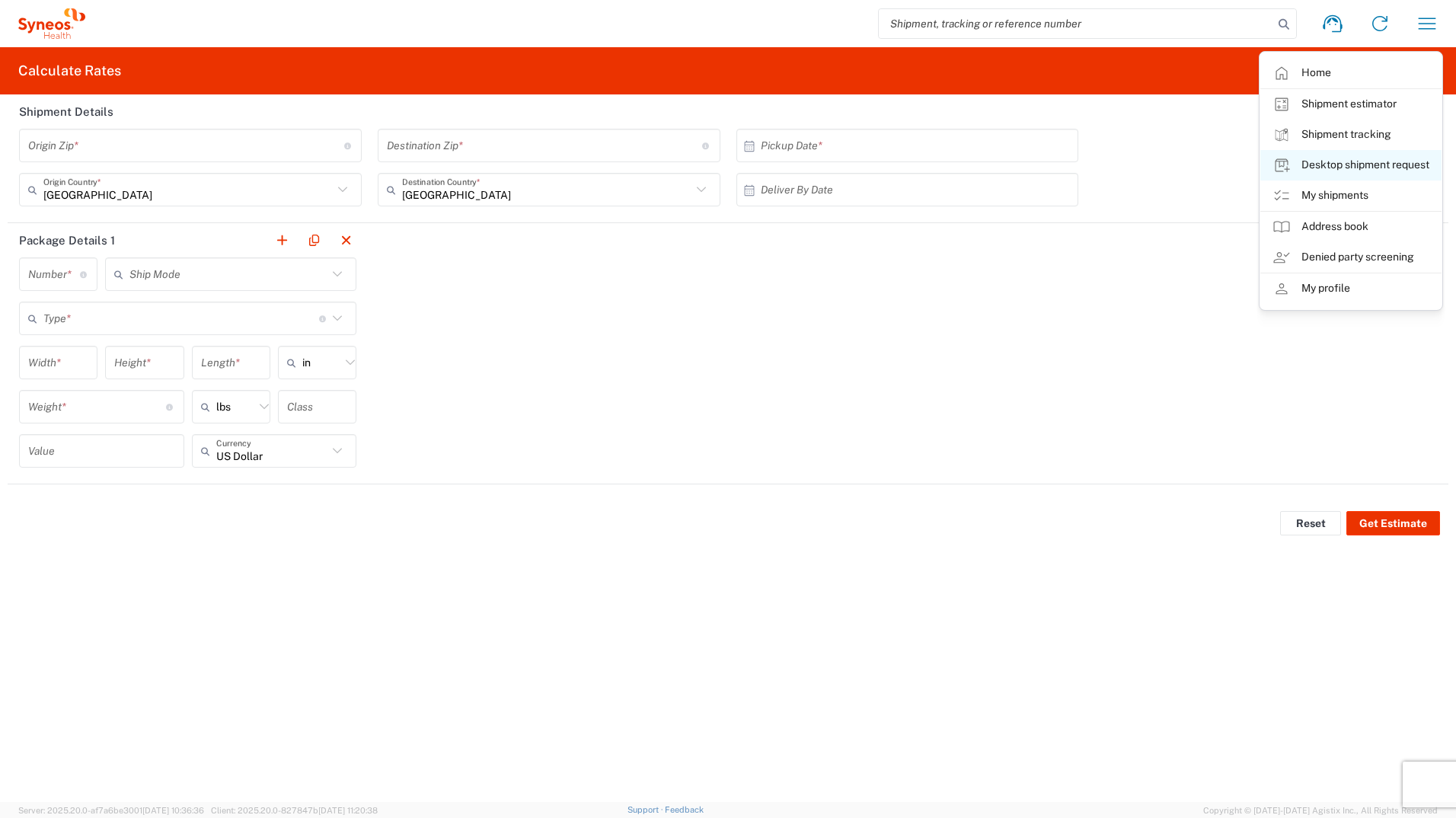
click at [1410, 165] on link "Desktop shipment request" at bounding box center [1351, 165] width 181 height 30
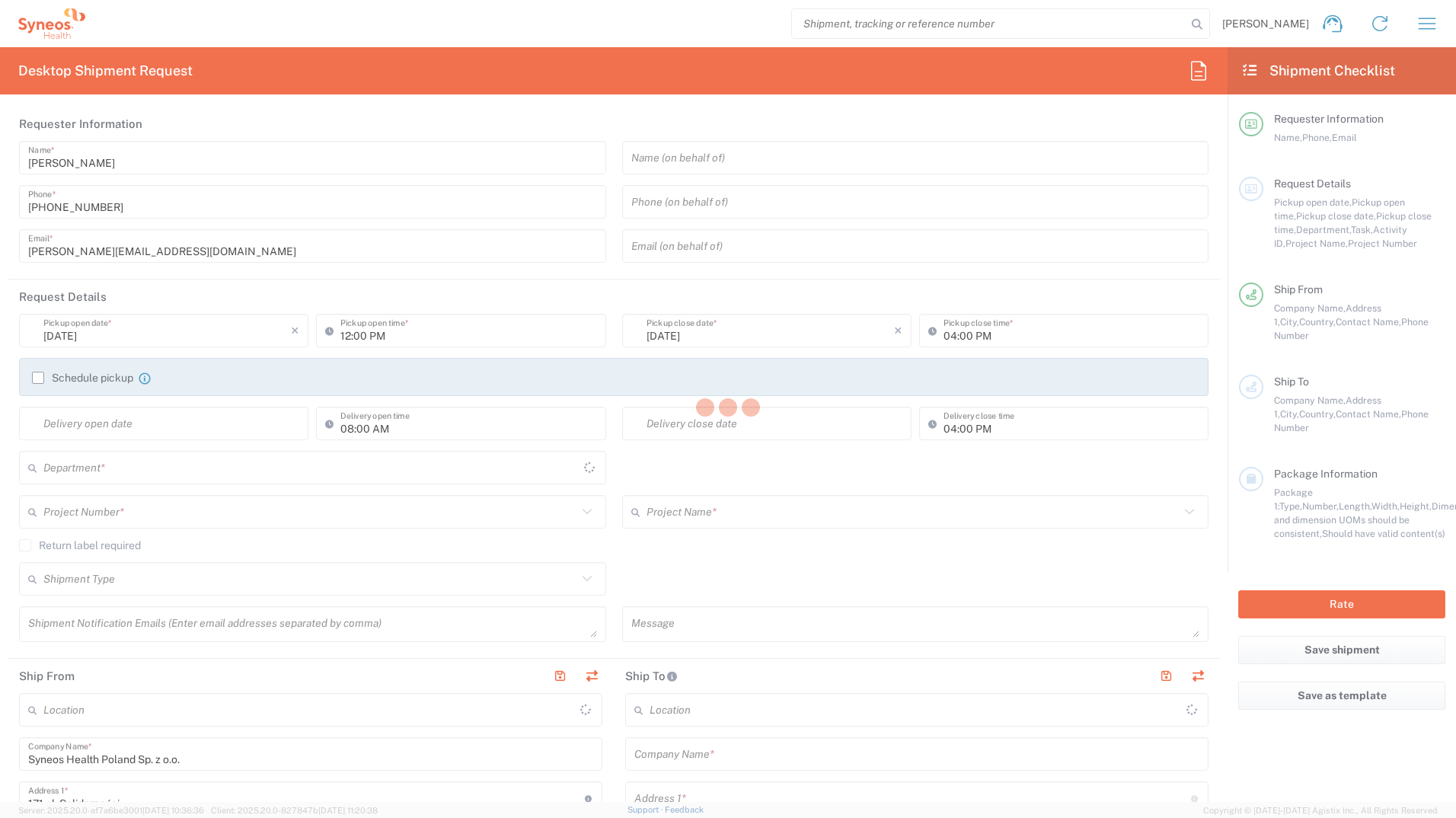
type input "8480"
type input "Poland"
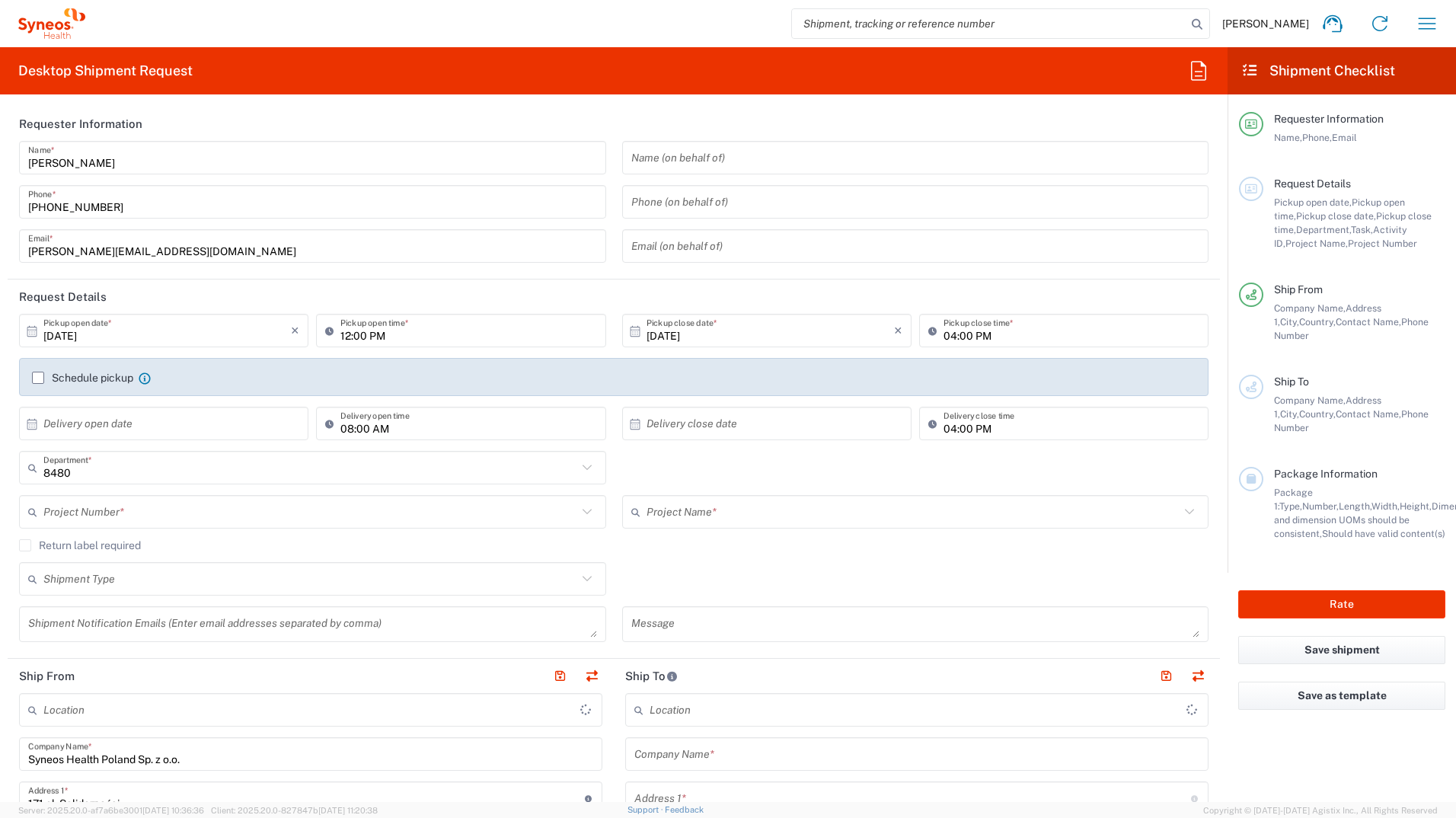
type input "Syneos Health Poland sp. z.o.o"
click at [1444, 26] on button "button" at bounding box center [1427, 23] width 37 height 37
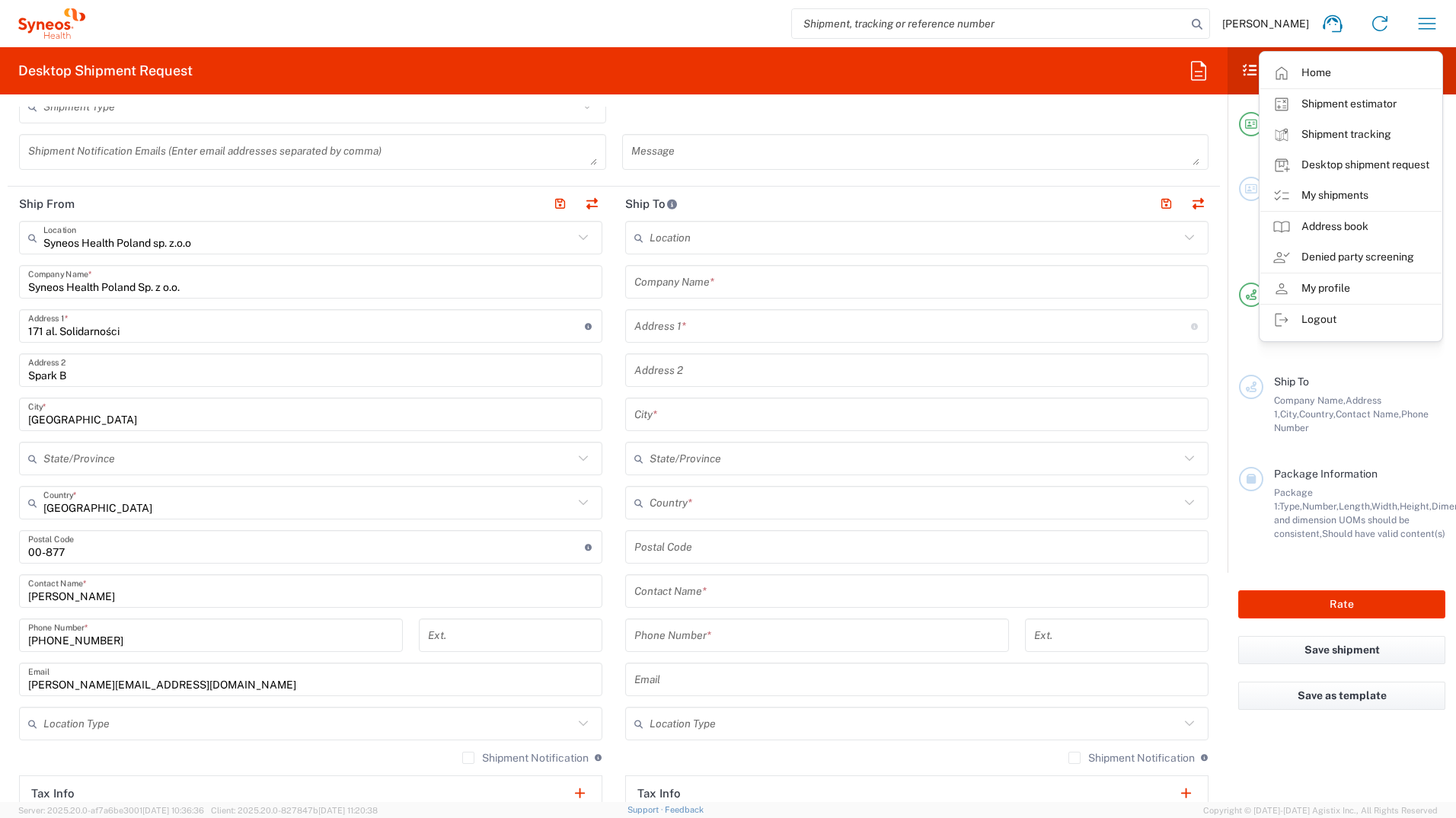
scroll to position [499, 0]
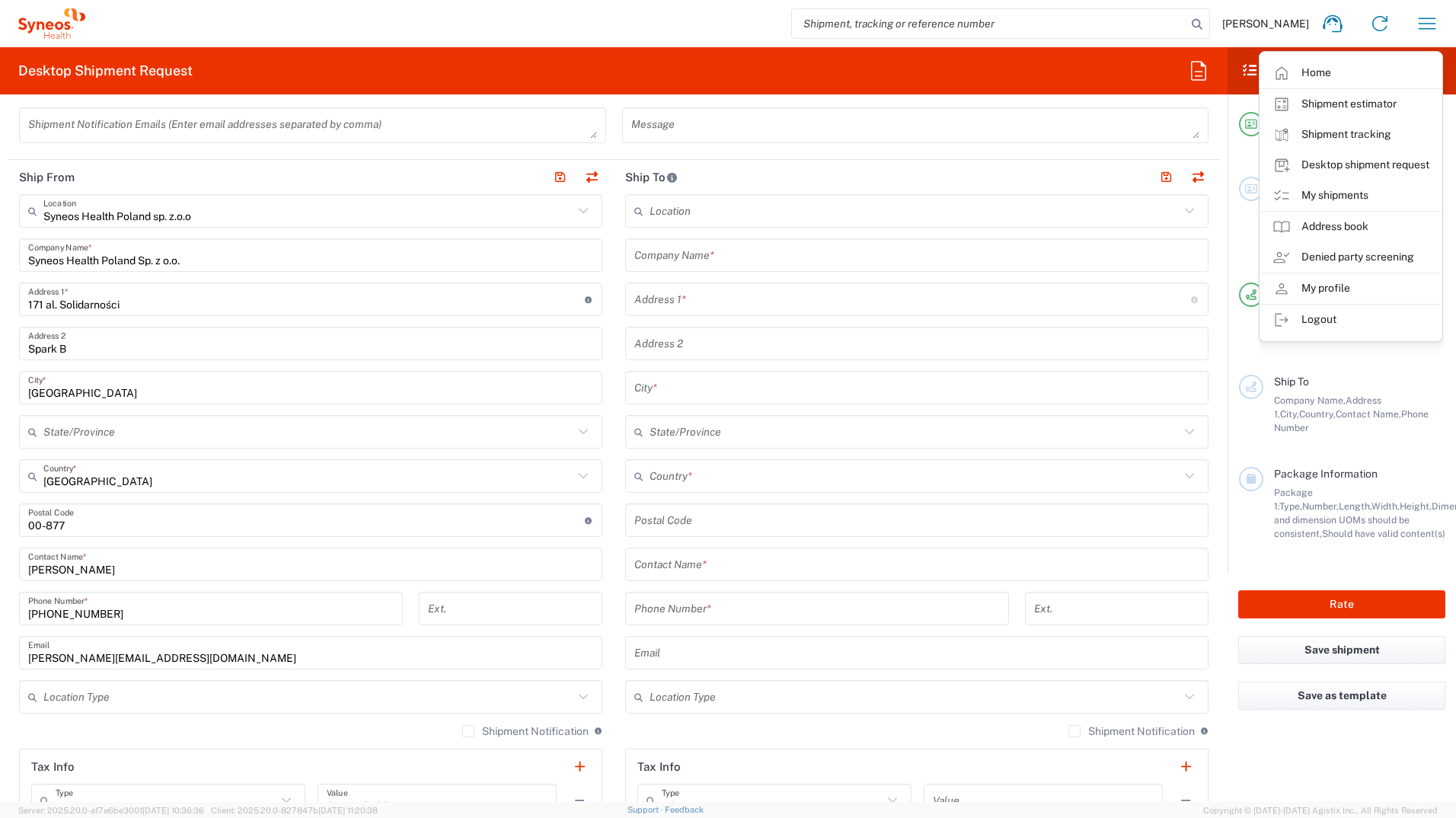
click at [770, 294] on input "text" at bounding box center [913, 300] width 557 height 27
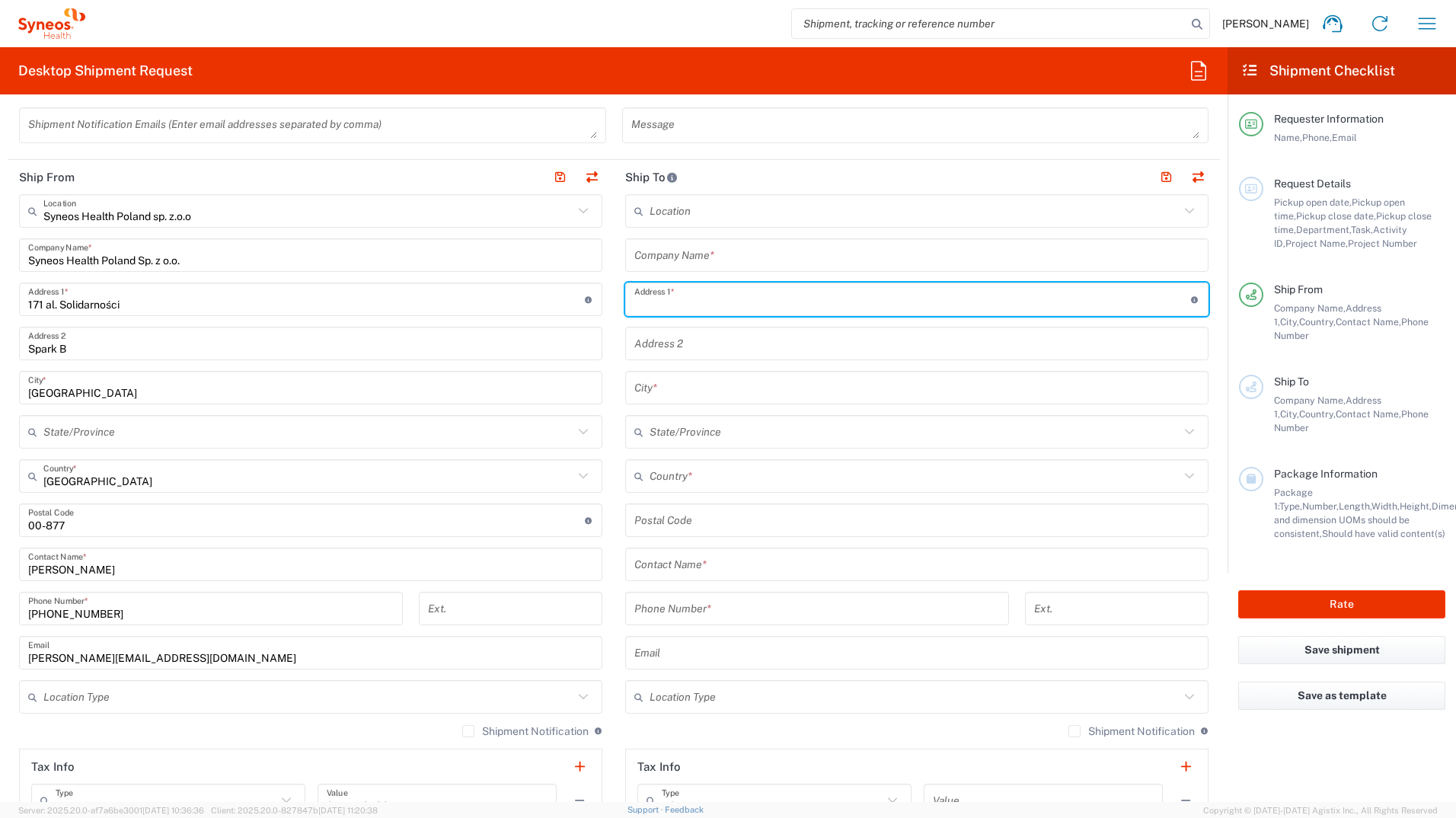
click at [771, 253] on input "text" at bounding box center [917, 255] width 565 height 27
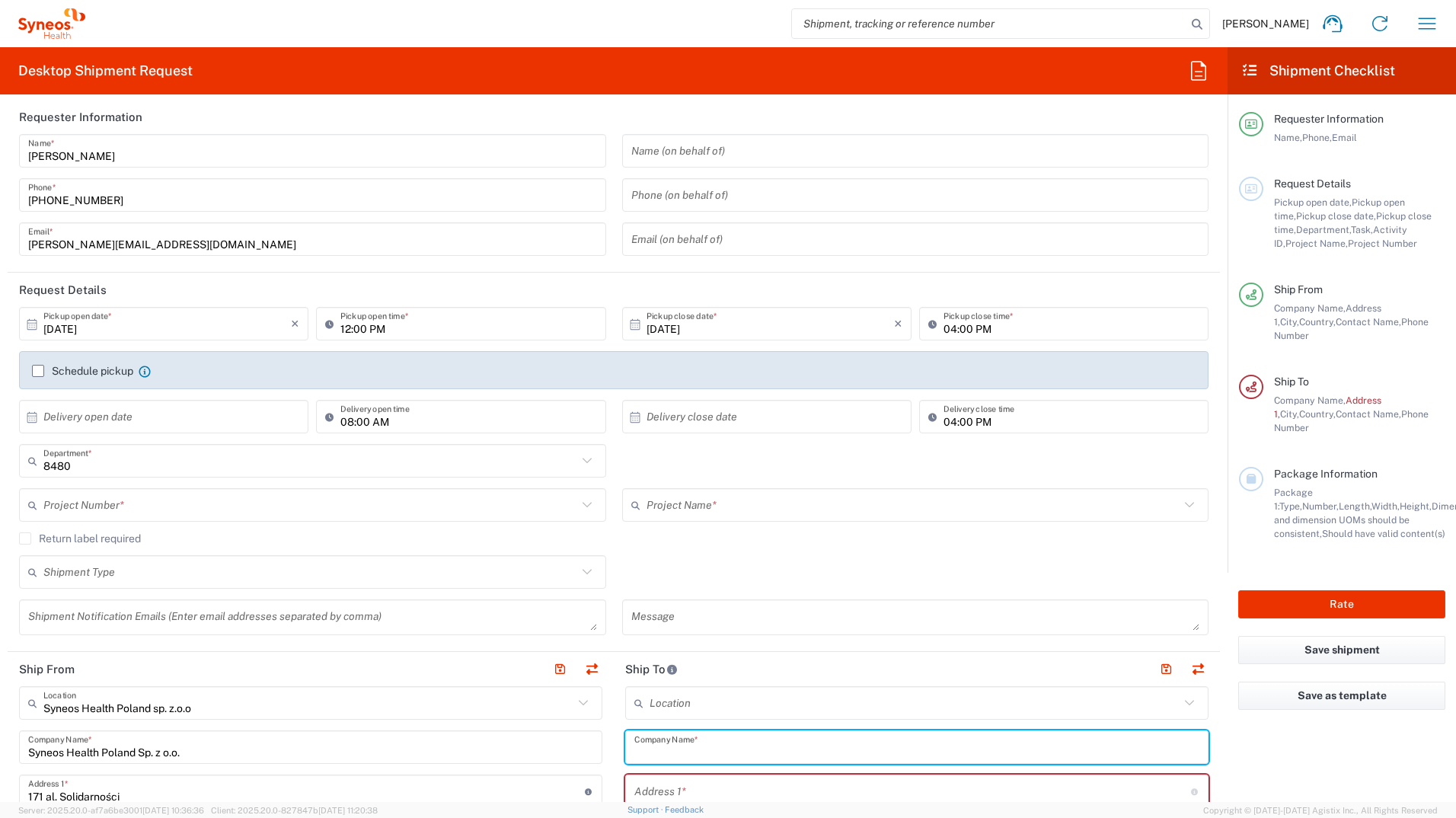
scroll to position [0, 0]
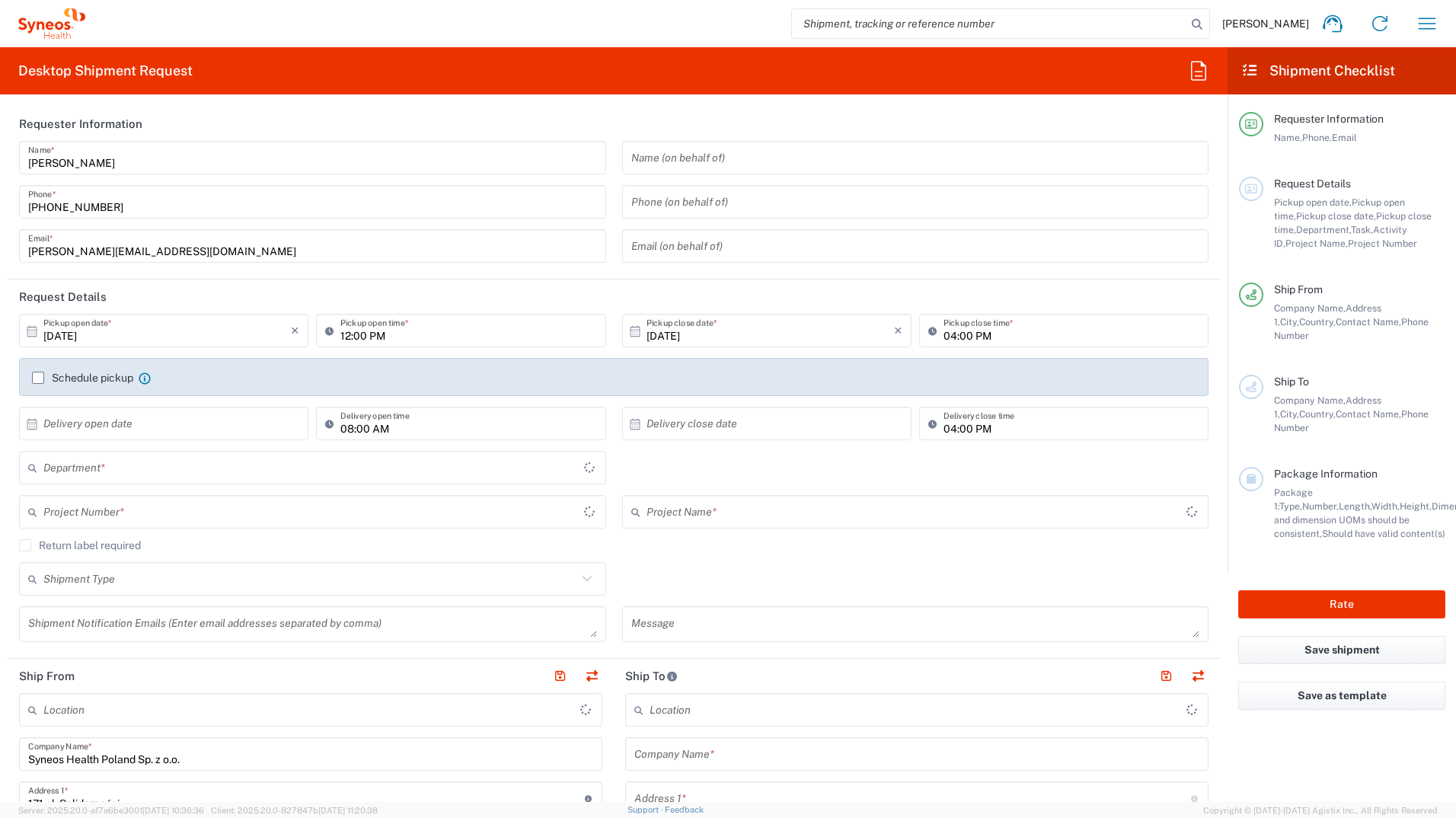
type input "8480"
type input "[GEOGRAPHIC_DATA]"
type input "Syneos Health Poland sp. z.o.o"
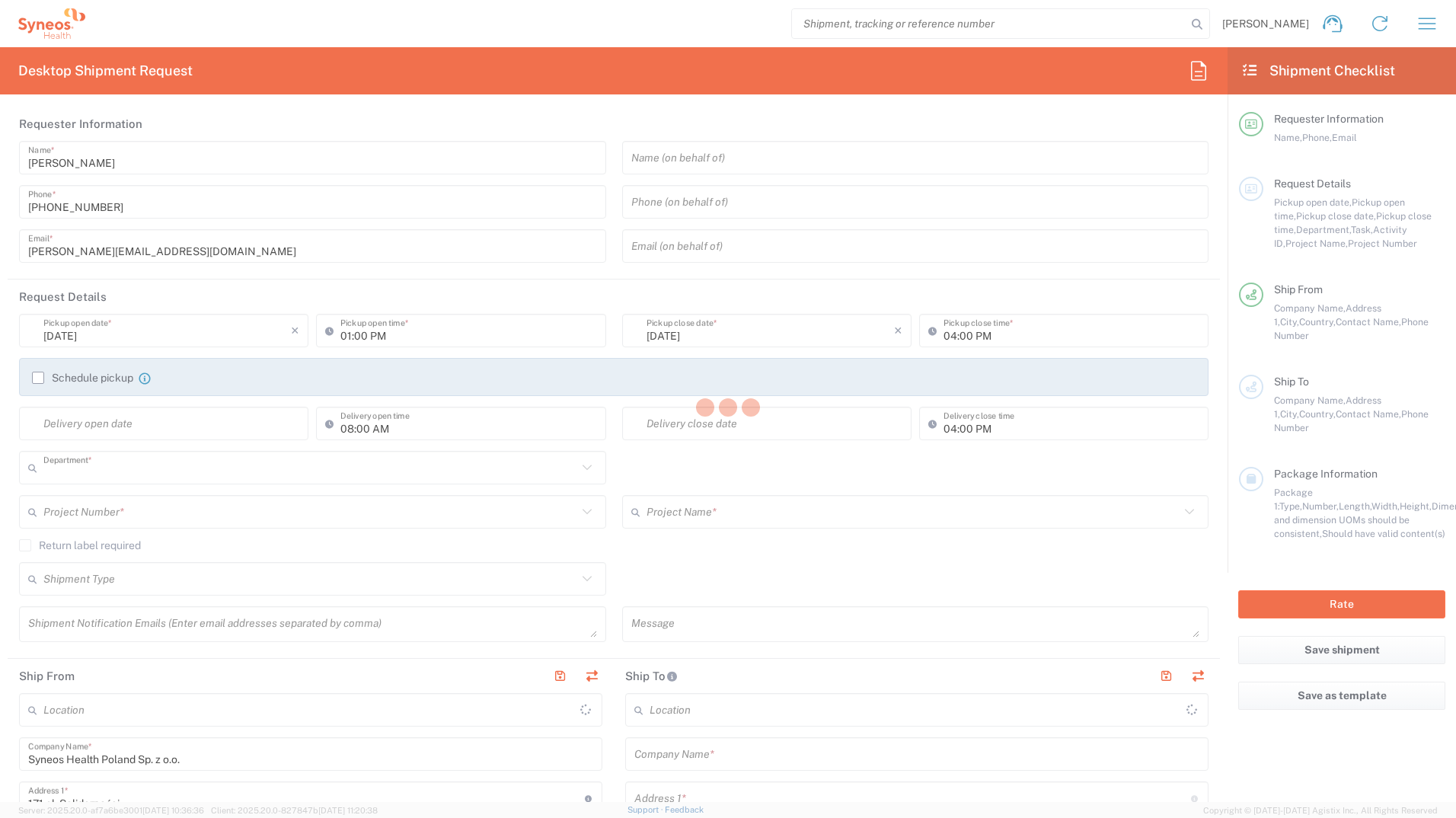
type input "8480"
type input "Syneos Health Poland sp. z.o.o"
type input "Poland"
type input "8480"
type input "Syneos Health Poland sp. z.o.o"
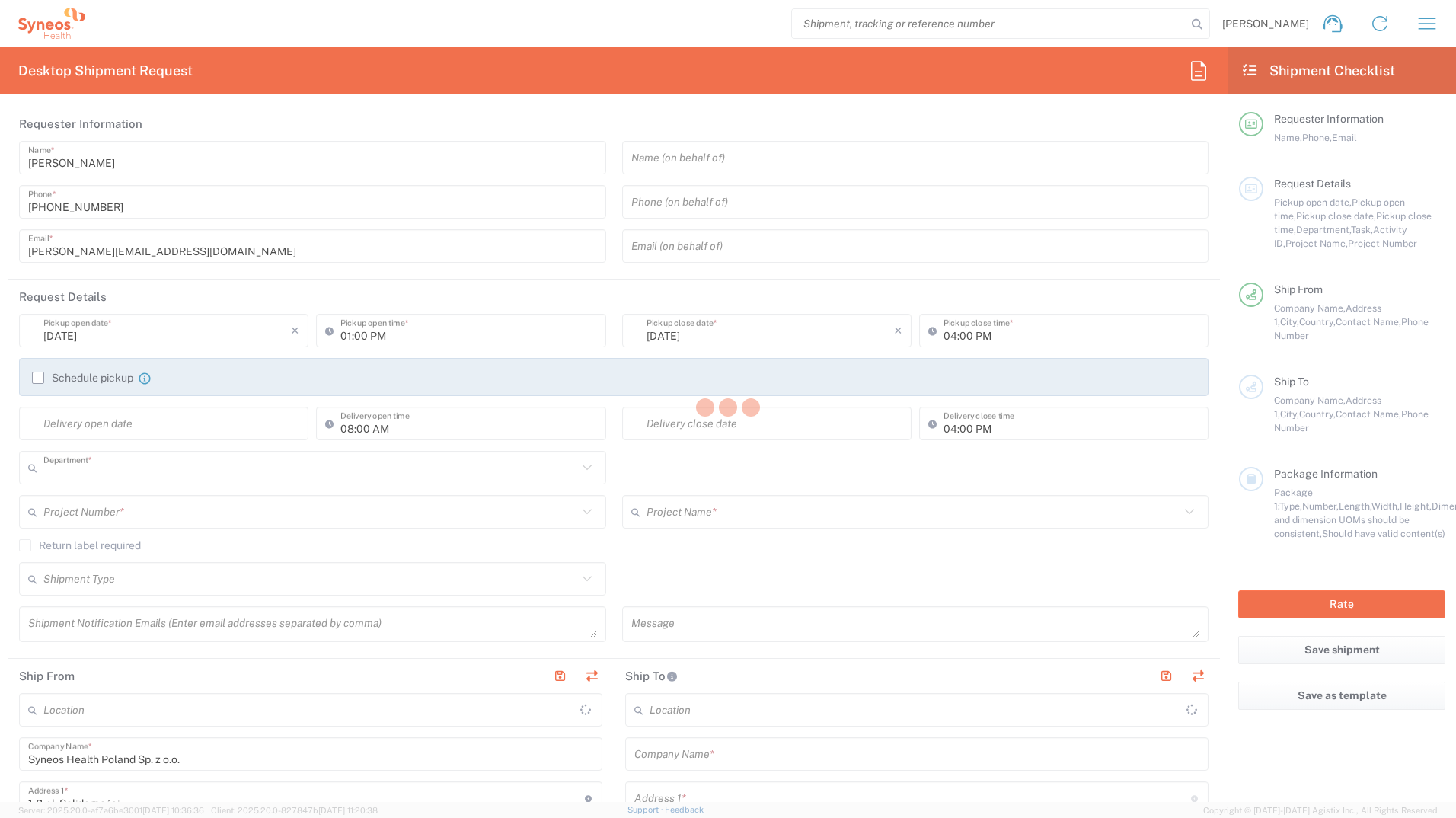
type input "Poland"
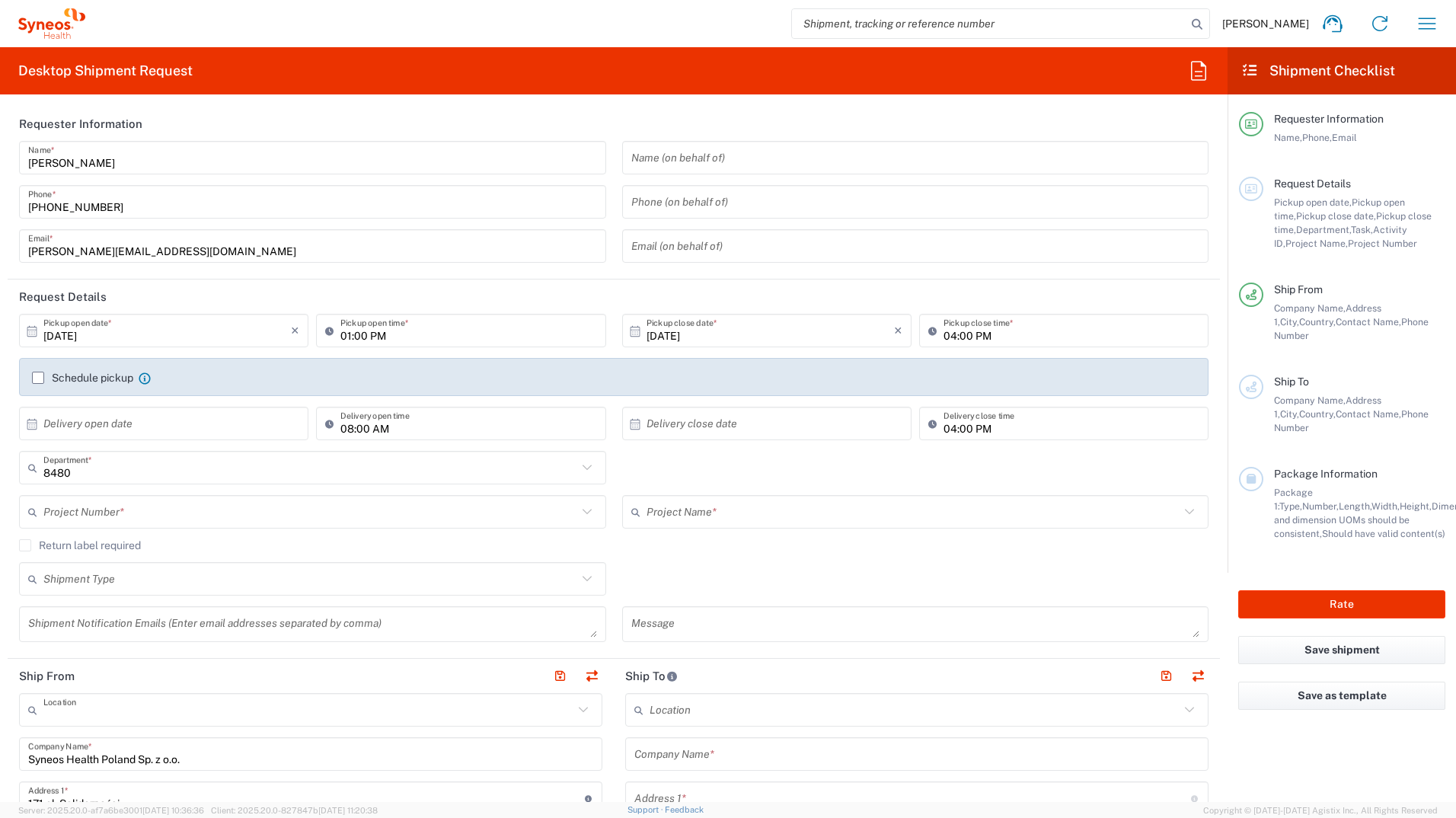
type input "Syneos Health Poland sp. z.o.o"
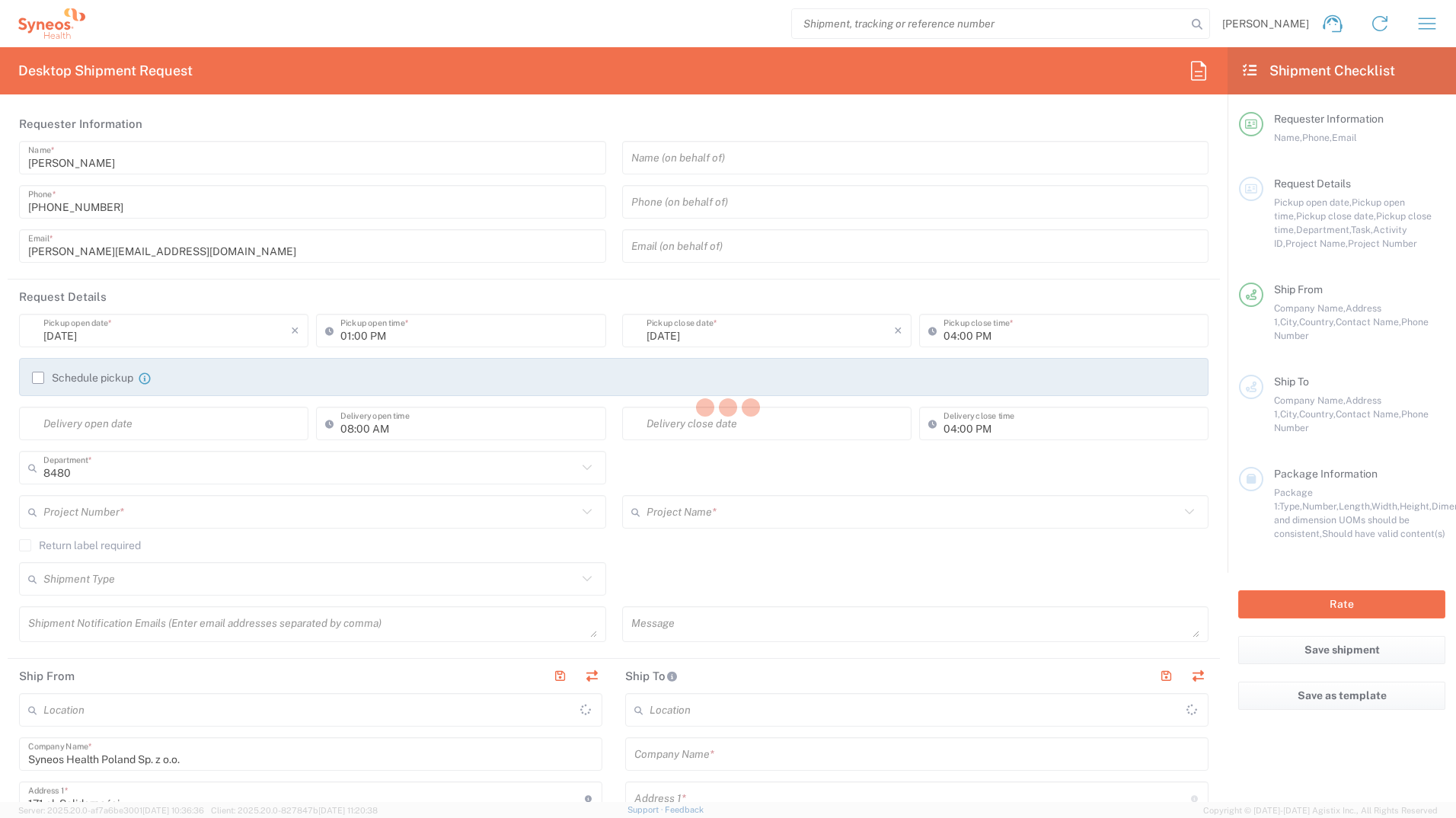
type input "[GEOGRAPHIC_DATA]"
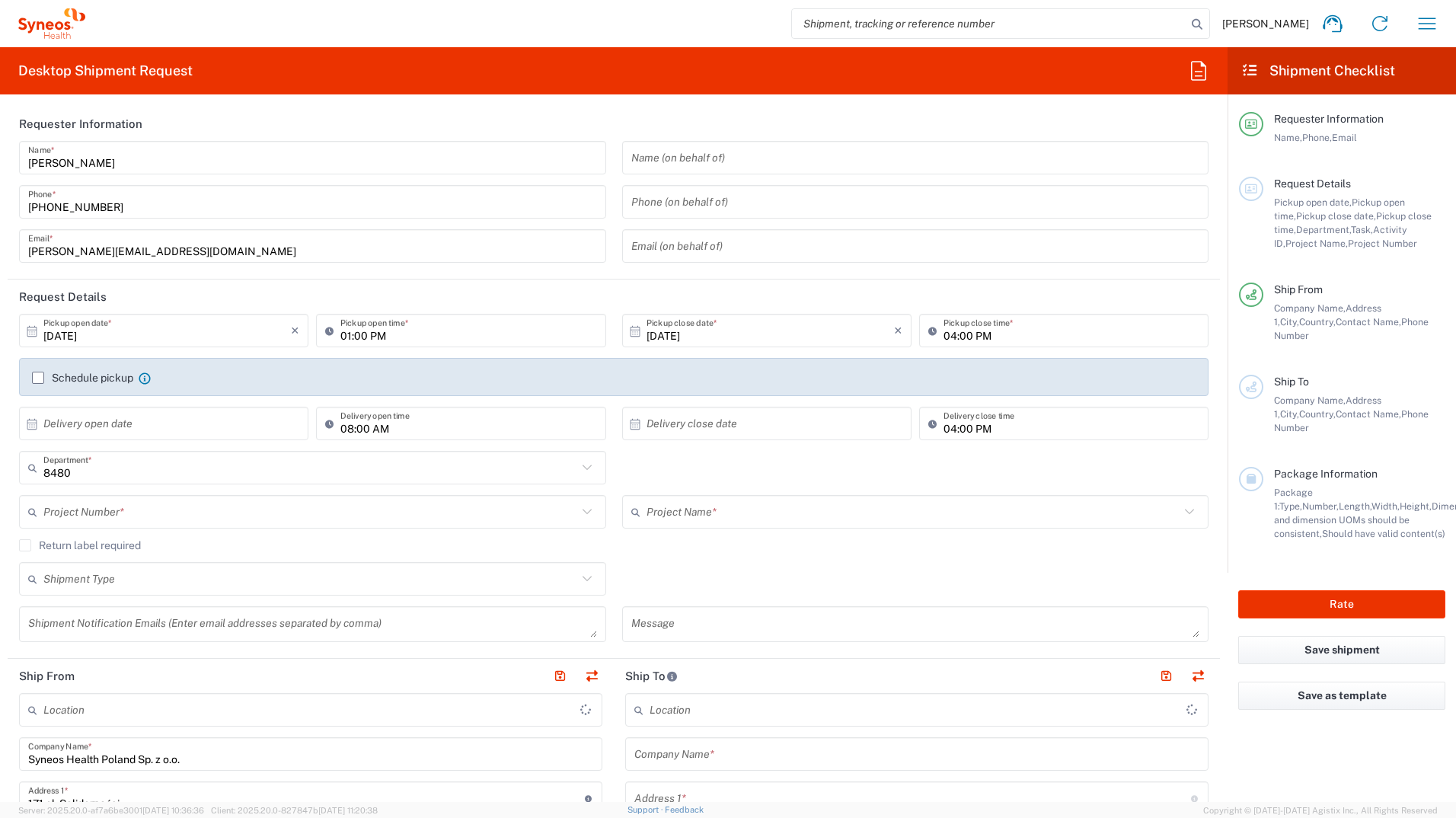
type input "Syneos Health Poland sp. z.o.o"
click at [52, 367] on div "Schedule pickup When scheduling a pickup please be sure to meet the following c…" at bounding box center [614, 377] width 1190 height 38
click at [37, 374] on label "Schedule pickup" at bounding box center [83, 378] width 101 height 12
click at [38, 378] on input "Schedule pickup" at bounding box center [38, 378] width 0 height 0
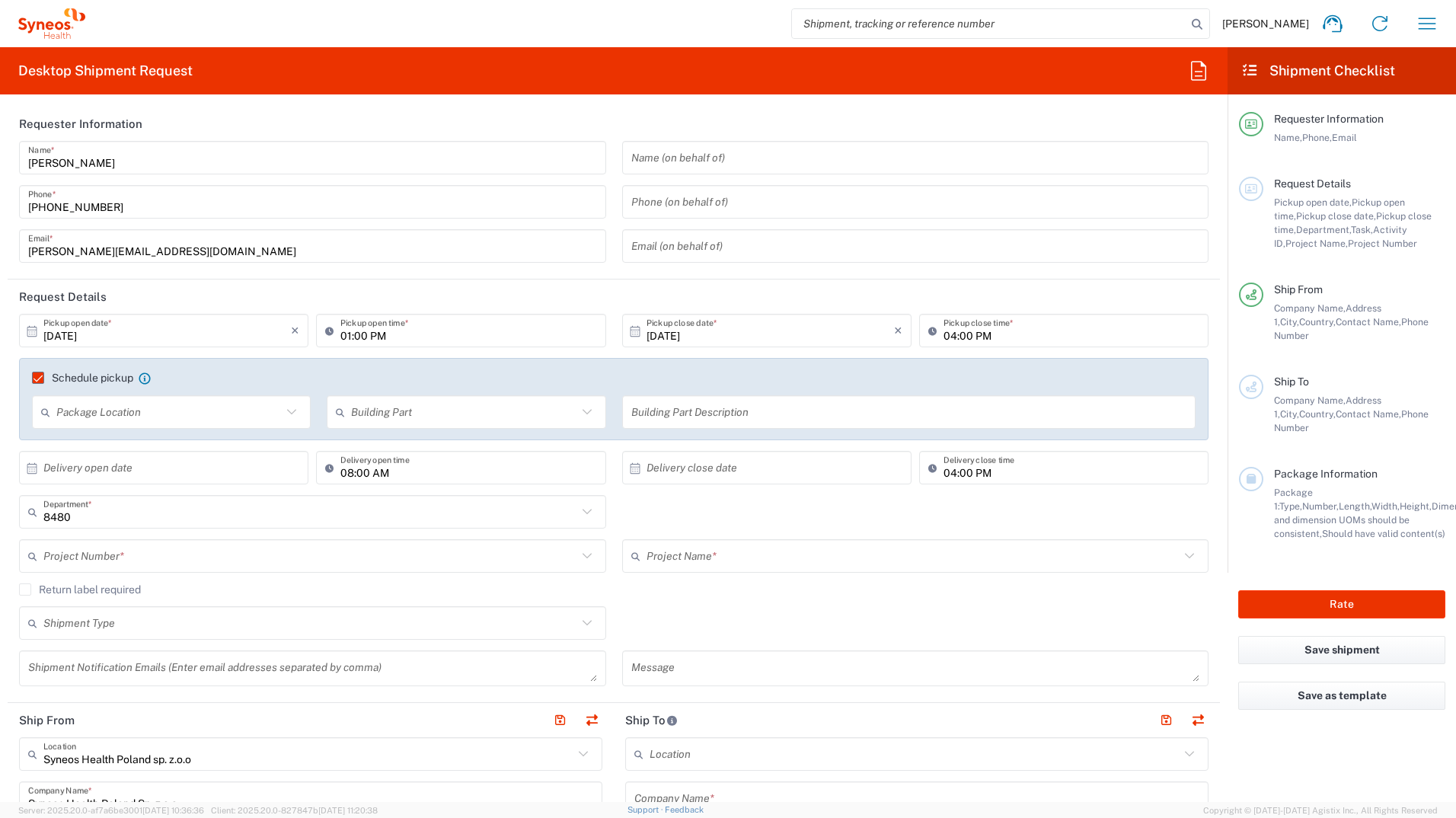
click at [167, 407] on input "text" at bounding box center [169, 412] width 226 height 27
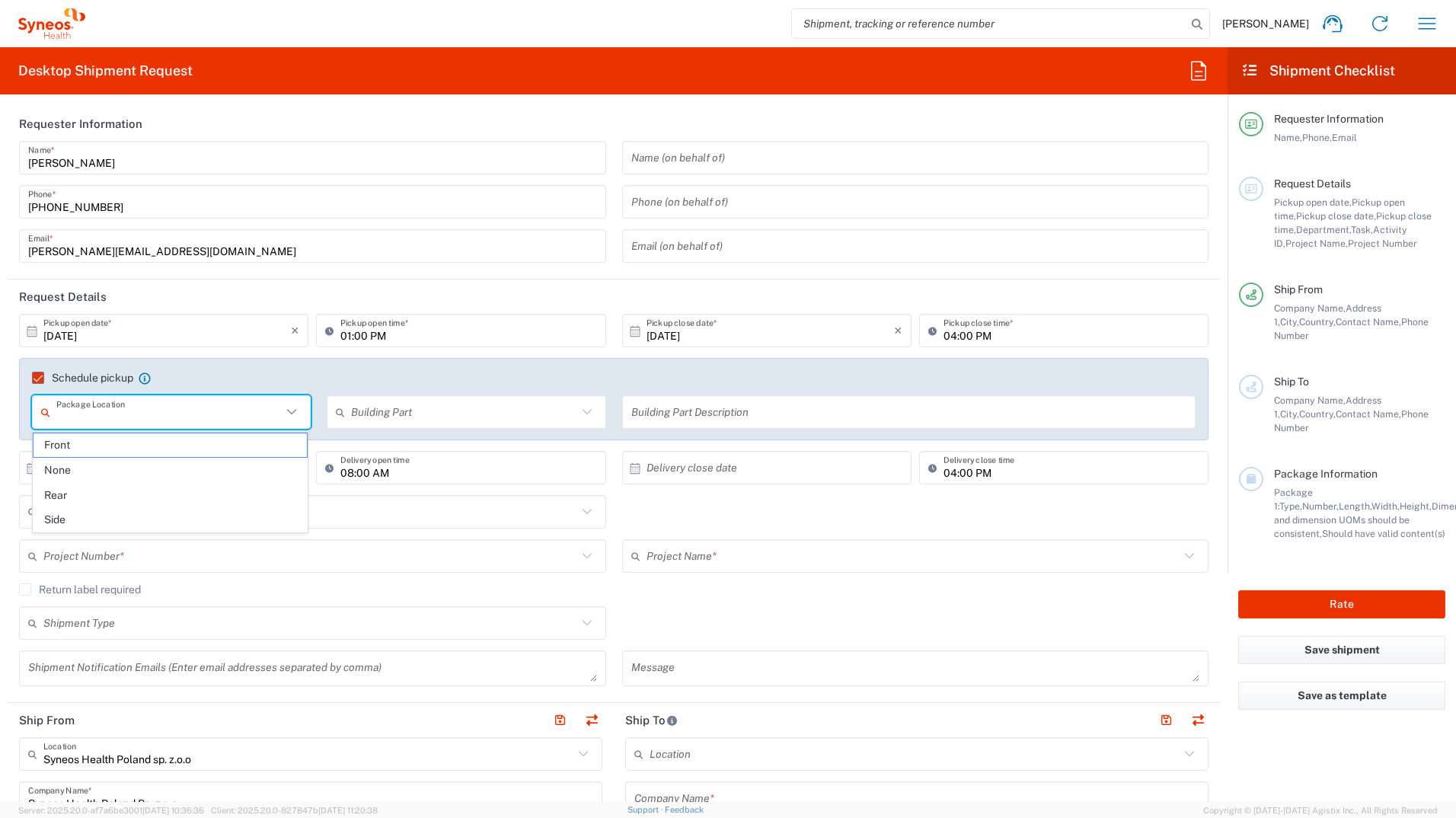
click at [151, 448] on span "Front" at bounding box center [170, 445] width 273 height 23
type input "Front"
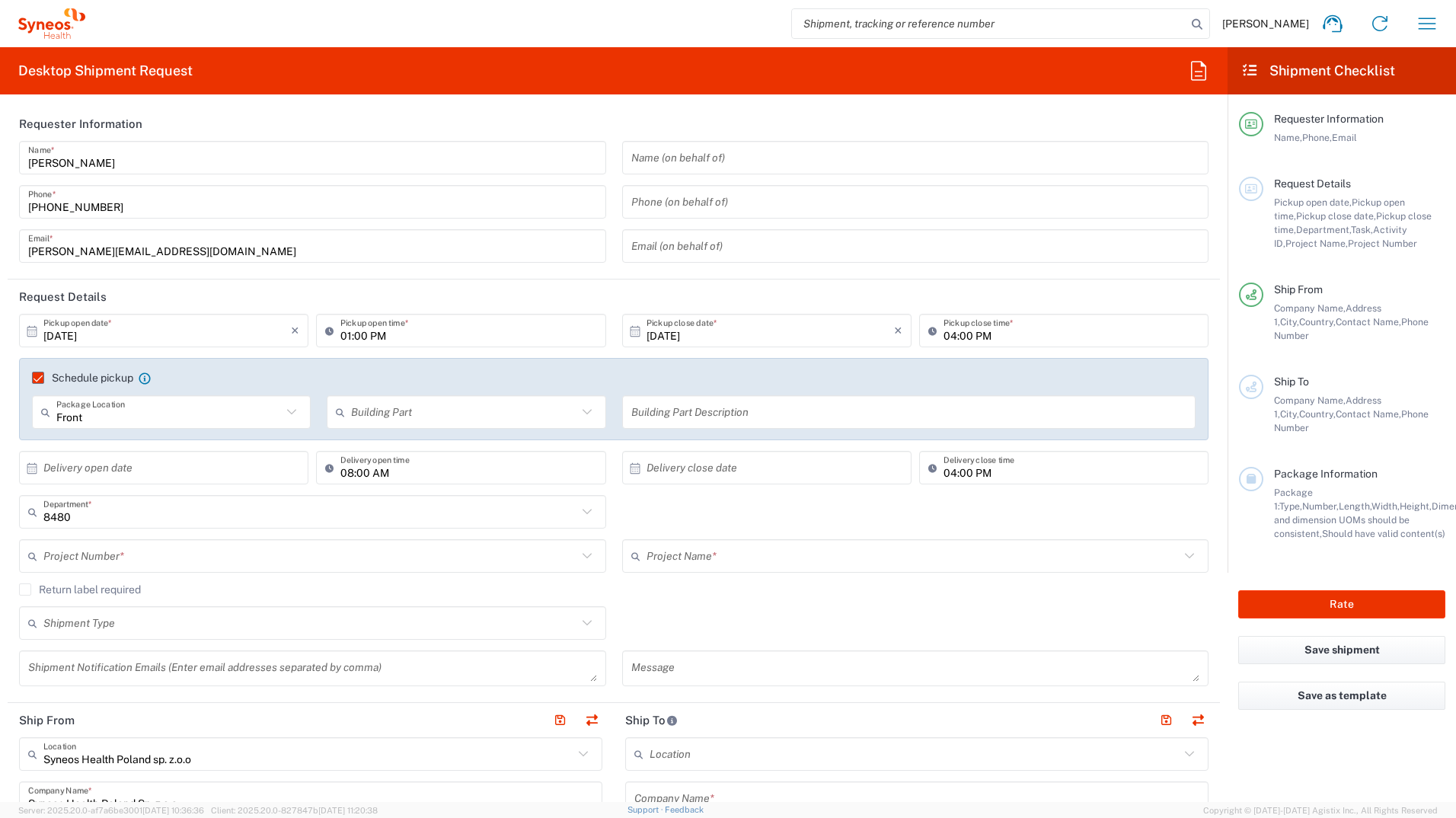
click at [413, 407] on input "text" at bounding box center [464, 412] width 226 height 27
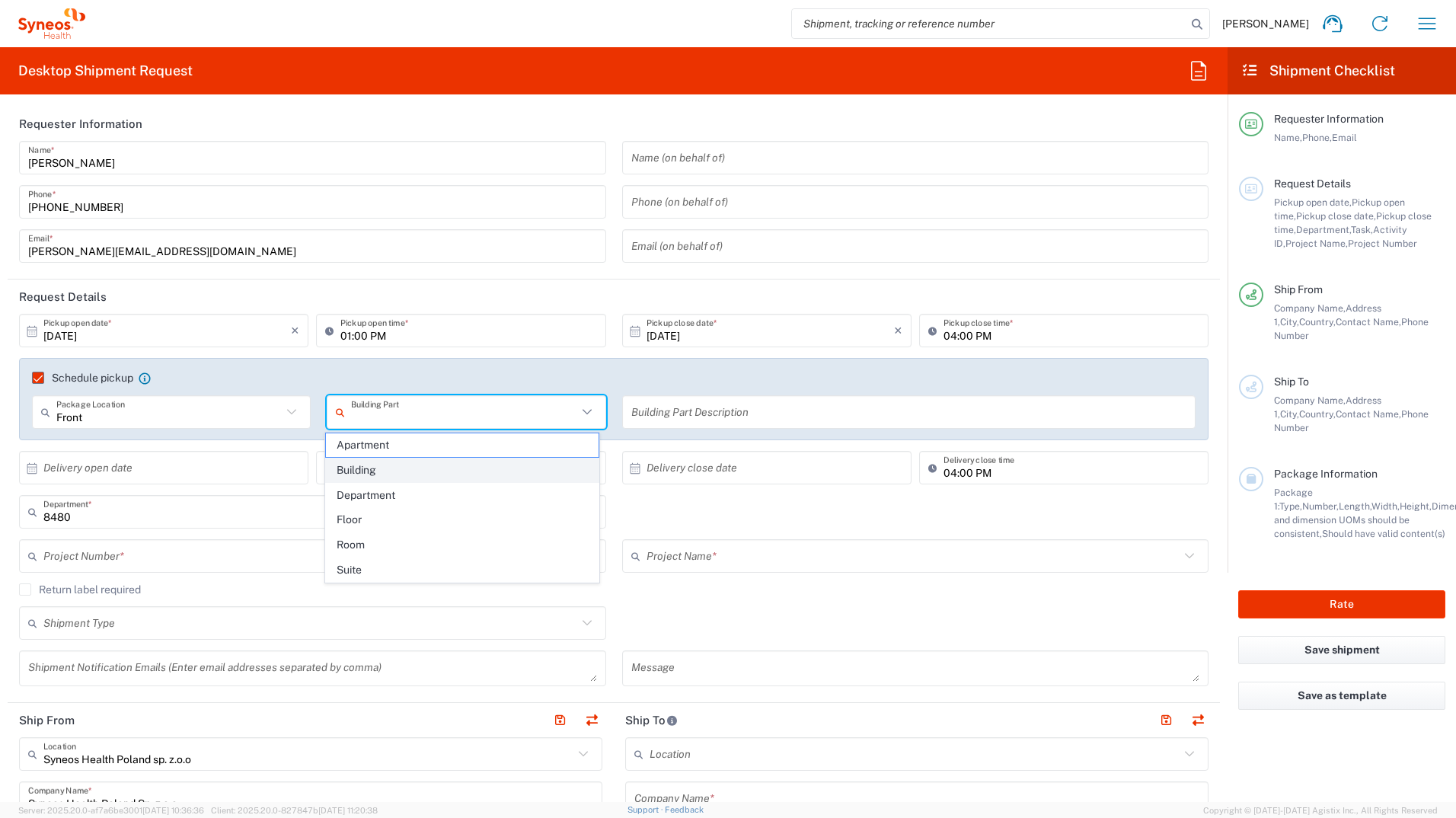
click at [379, 472] on span "Building" at bounding box center [463, 470] width 273 height 23
type input "Building"
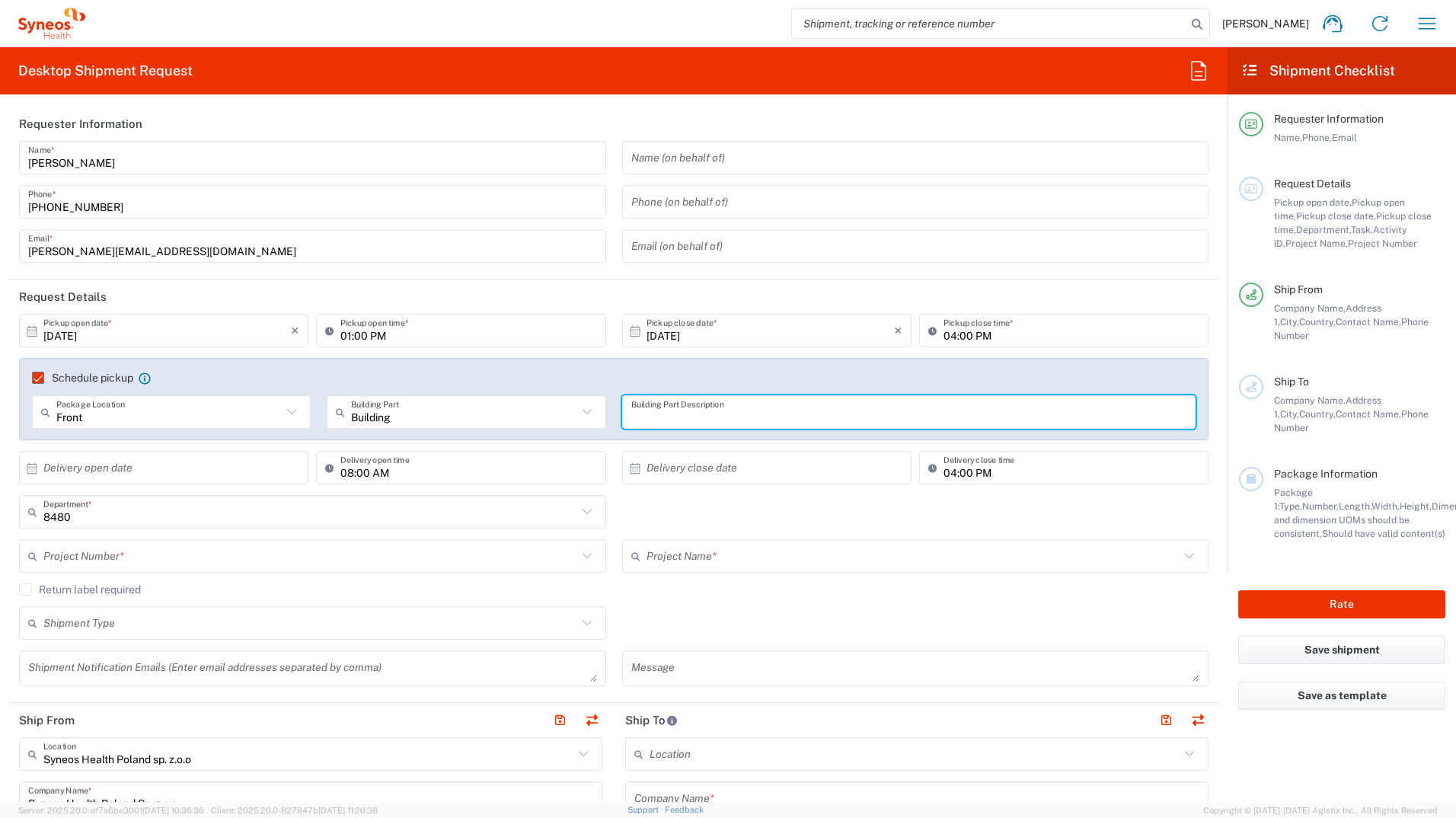
click at [636, 421] on input "text" at bounding box center [910, 412] width 556 height 27
type input "Lobby"
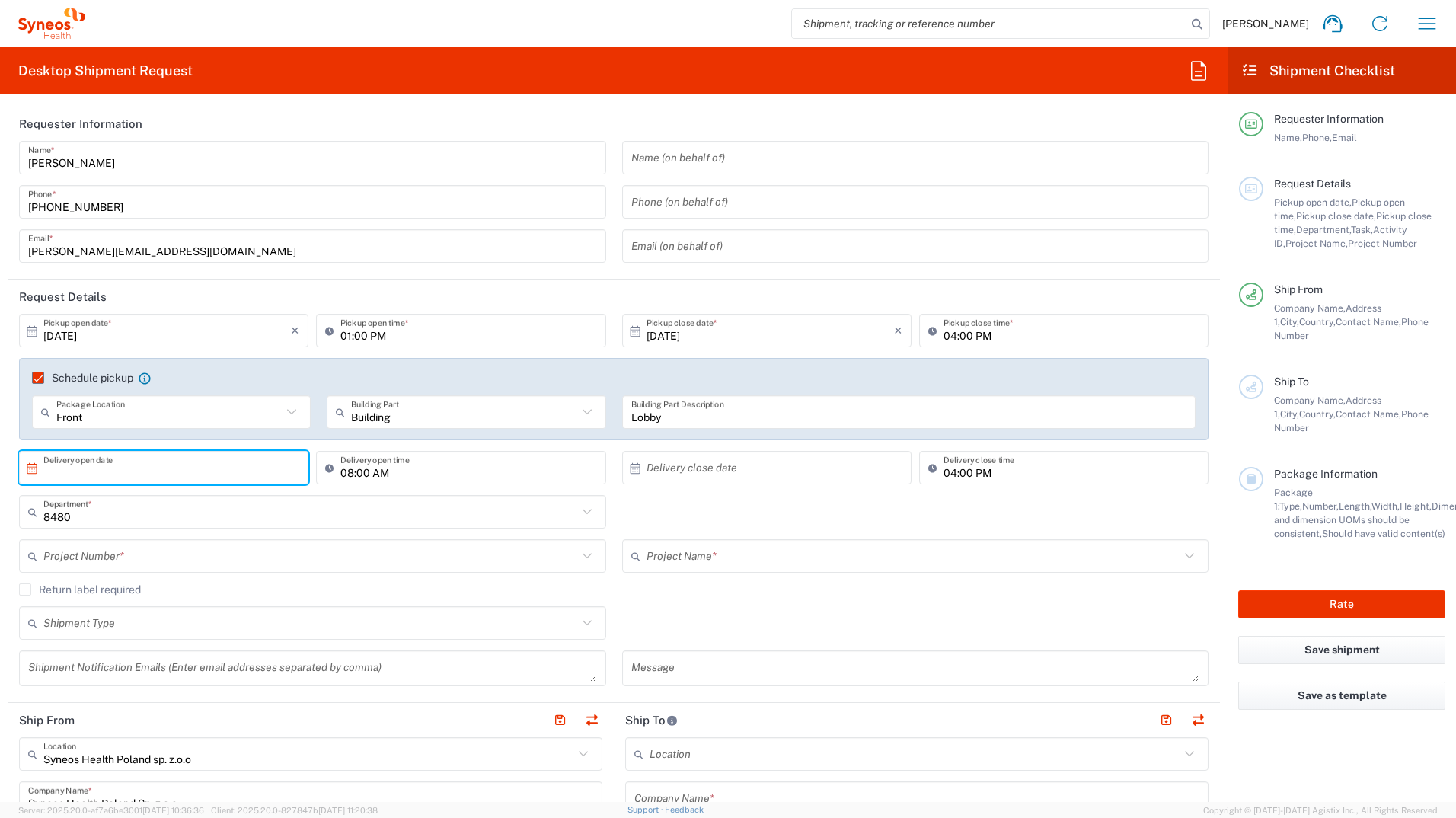
click at [219, 471] on input "text" at bounding box center [167, 468] width 247 height 27
click at [139, 624] on span "30" at bounding box center [144, 628] width 23 height 21
type input "09/30/2025"
click at [295, 470] on icon "×" at bounding box center [295, 467] width 9 height 24
click at [181, 459] on input "text" at bounding box center [167, 468] width 247 height 27
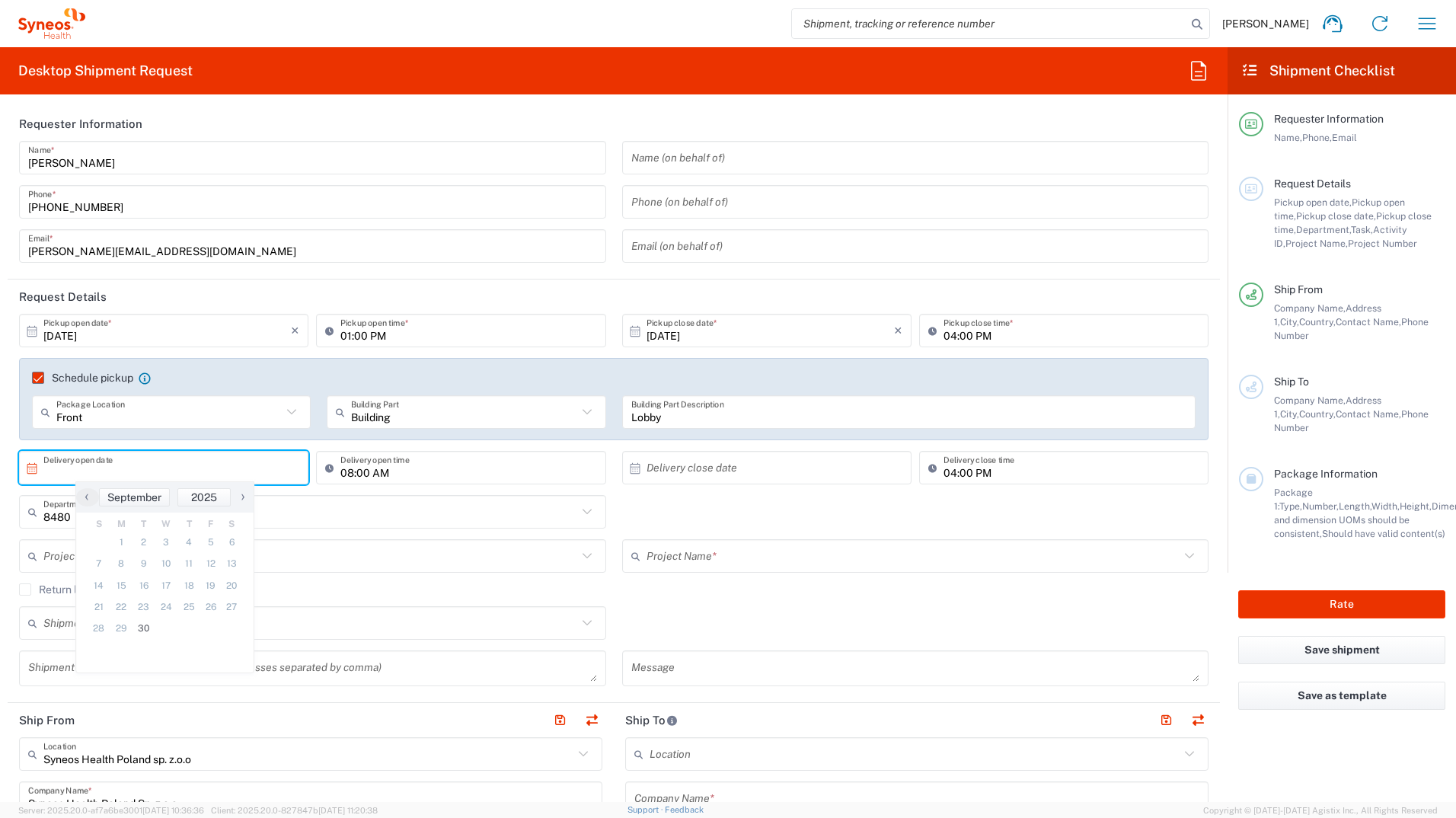
click at [244, 502] on span "›" at bounding box center [243, 496] width 23 height 18
click at [176, 542] on tr "28 29 30 1 2 3 4" at bounding box center [165, 542] width 152 height 21
click at [173, 546] on span "1" at bounding box center [166, 542] width 22 height 21
type input "10/01/2025"
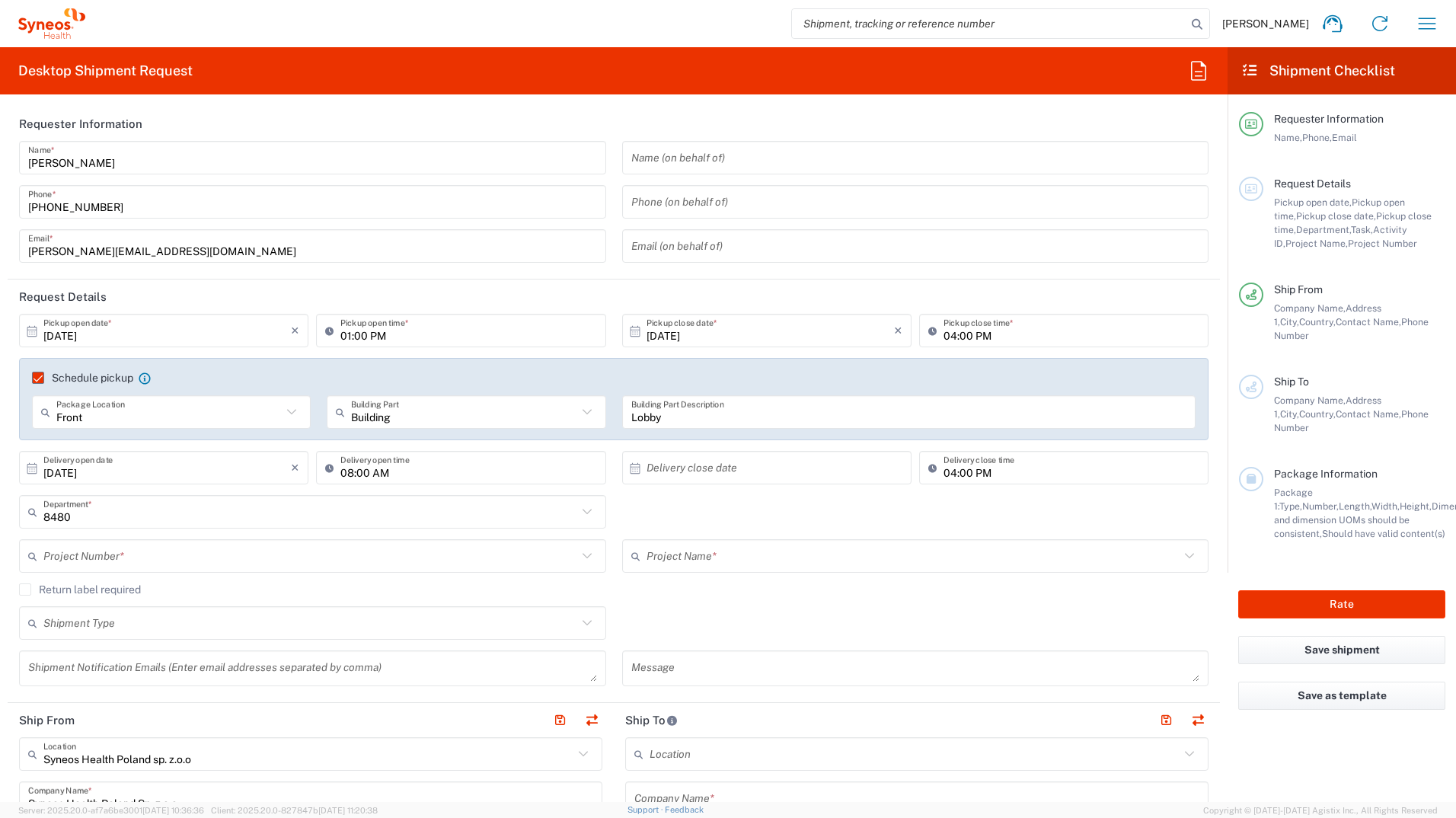
click at [347, 466] on input "08:00 AM" at bounding box center [468, 468] width 256 height 27
type input "10:00 AM"
click at [944, 473] on input "04:00 PM" at bounding box center [1072, 468] width 256 height 27
type input "08:00 PM"
click at [116, 516] on input "text" at bounding box center [311, 512] width 534 height 27
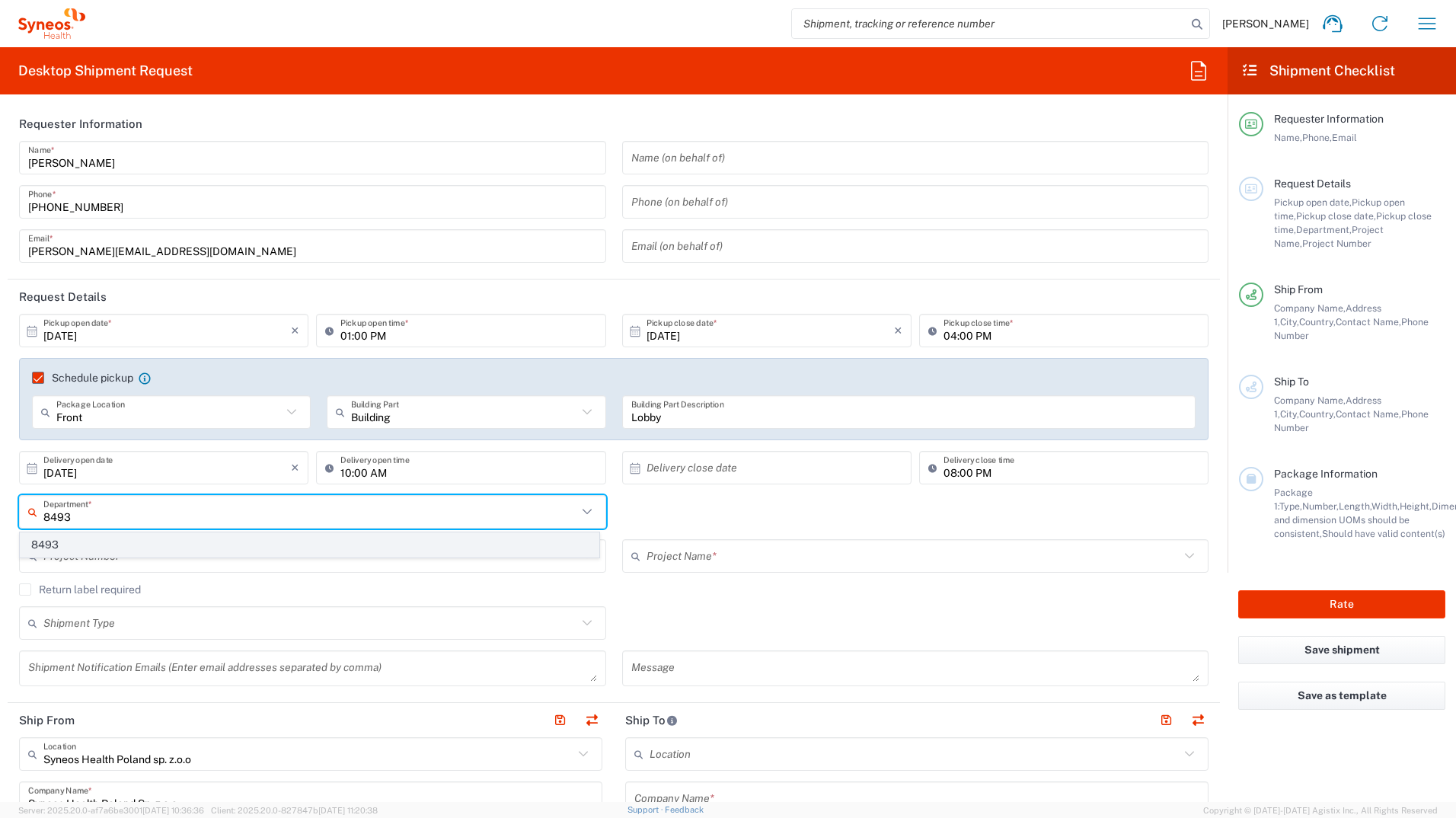
type input "8493"
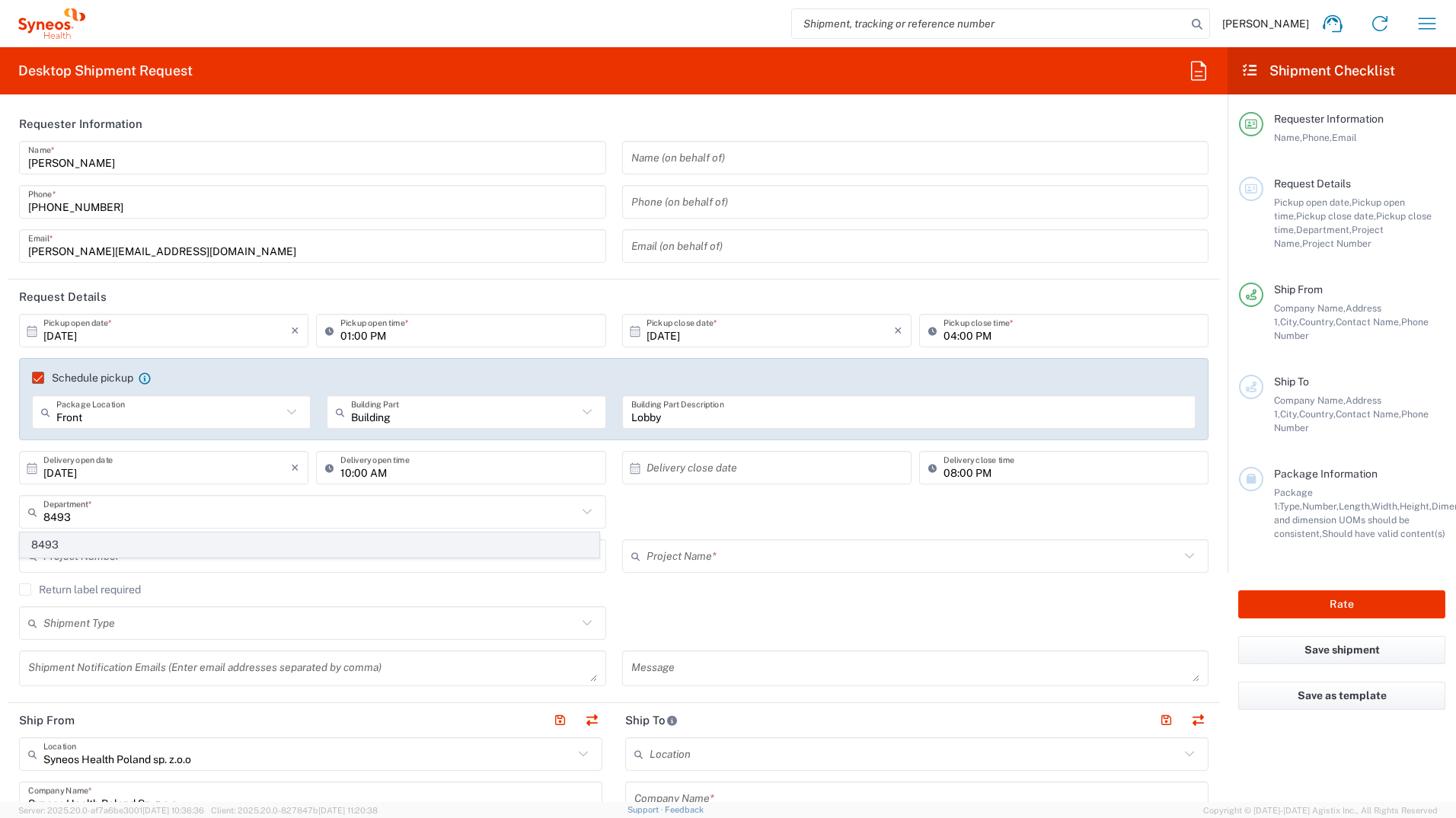
click at [42, 548] on span "8493" at bounding box center [309, 545] width 578 height 23
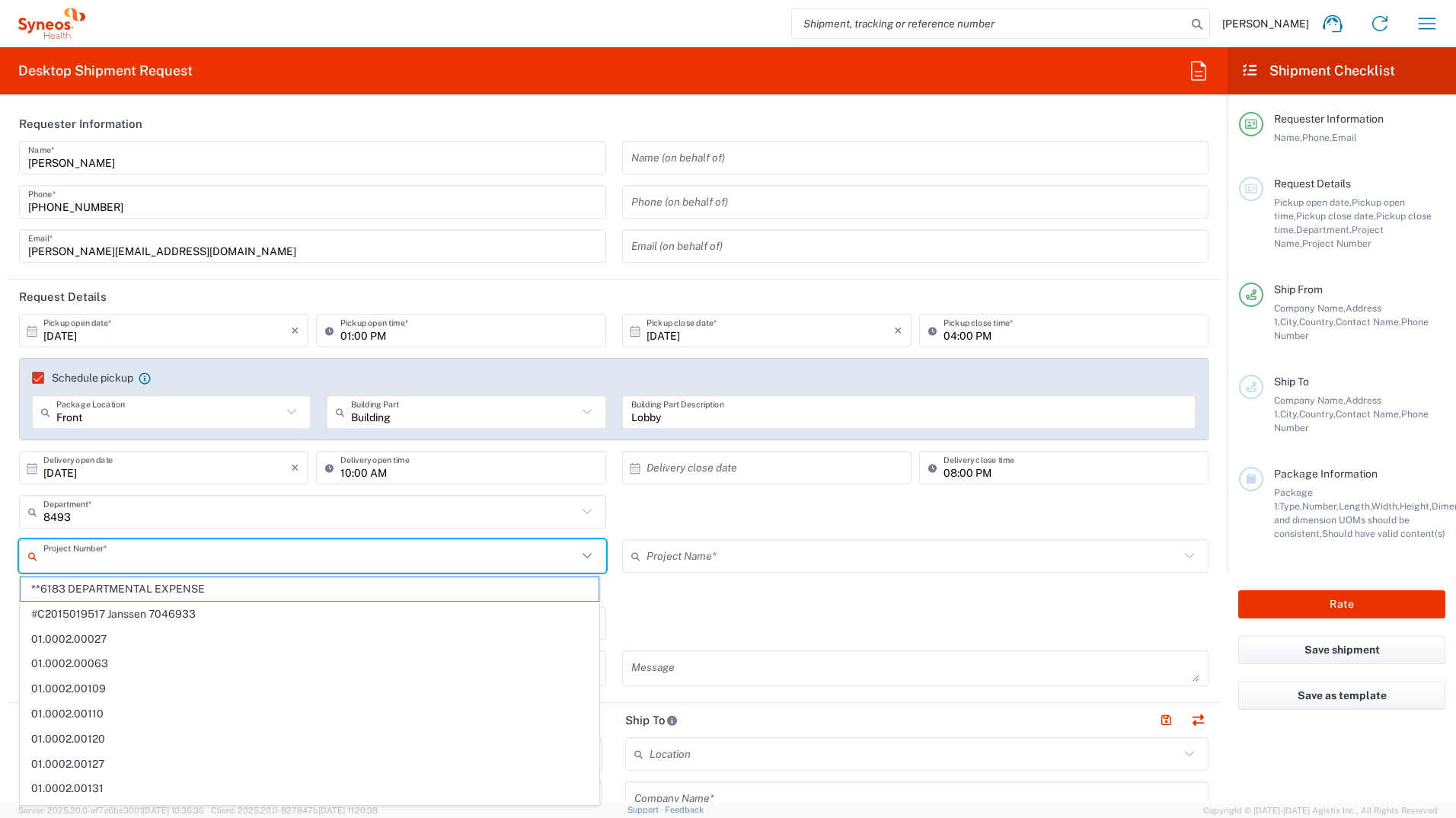
click at [169, 560] on input "text" at bounding box center [311, 557] width 534 height 27
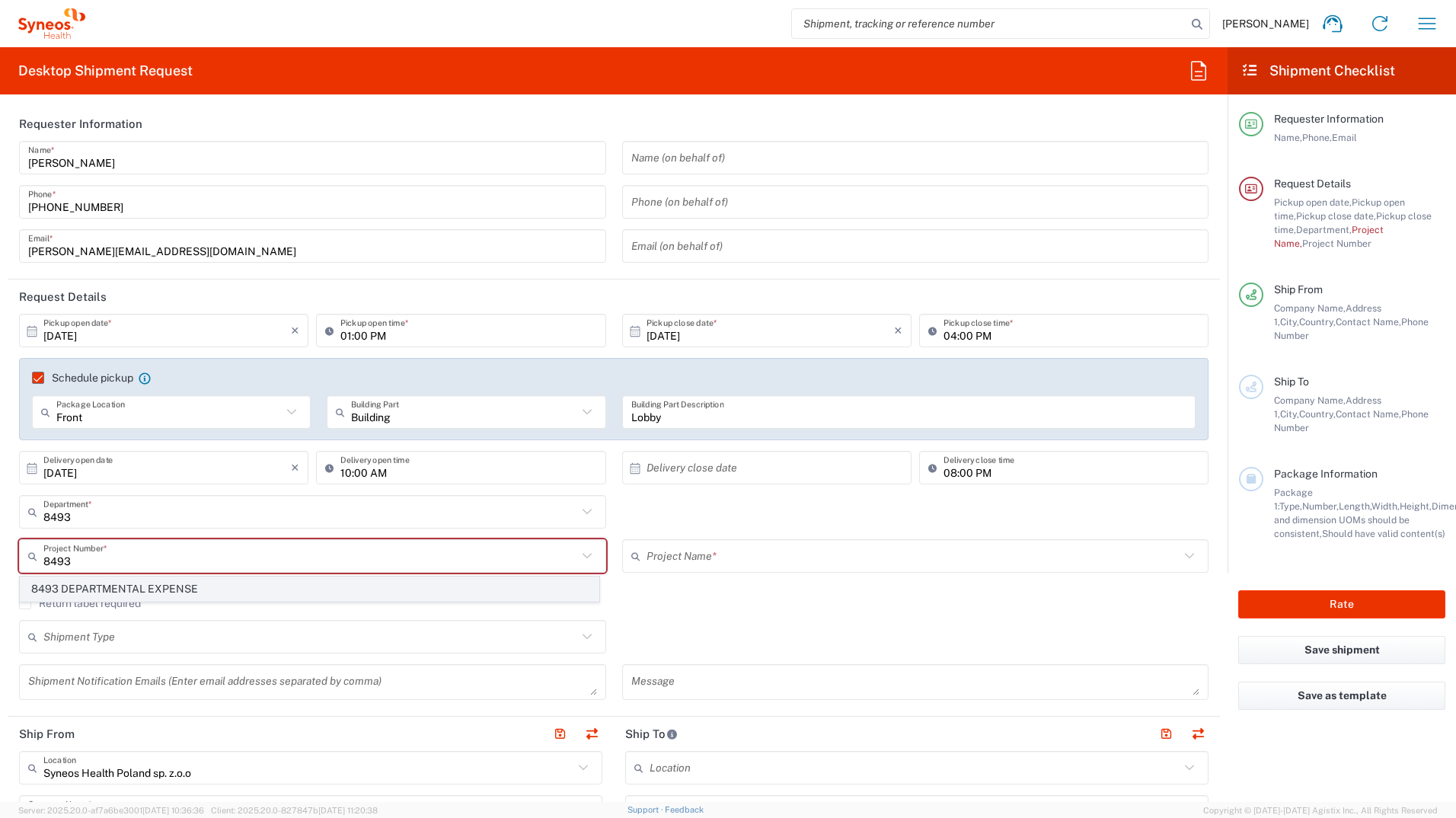
click at [111, 579] on span "8493 DEPARTMENTAL EXPENSE" at bounding box center [309, 589] width 578 height 23
type input "8493 DEPARTMENTAL EXPENSE"
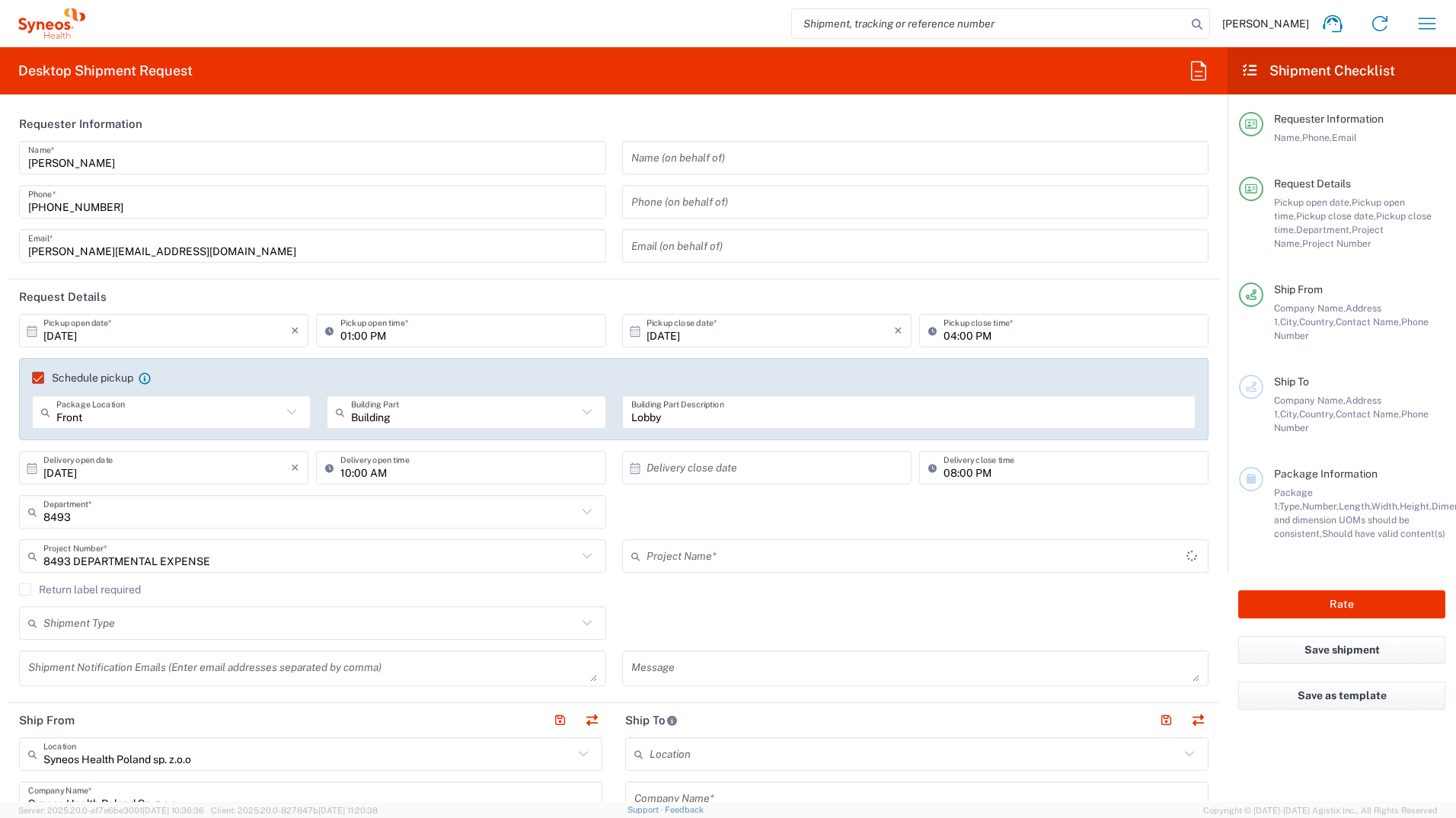
type input "8493 DEPARTMENTAL EXPENSE"
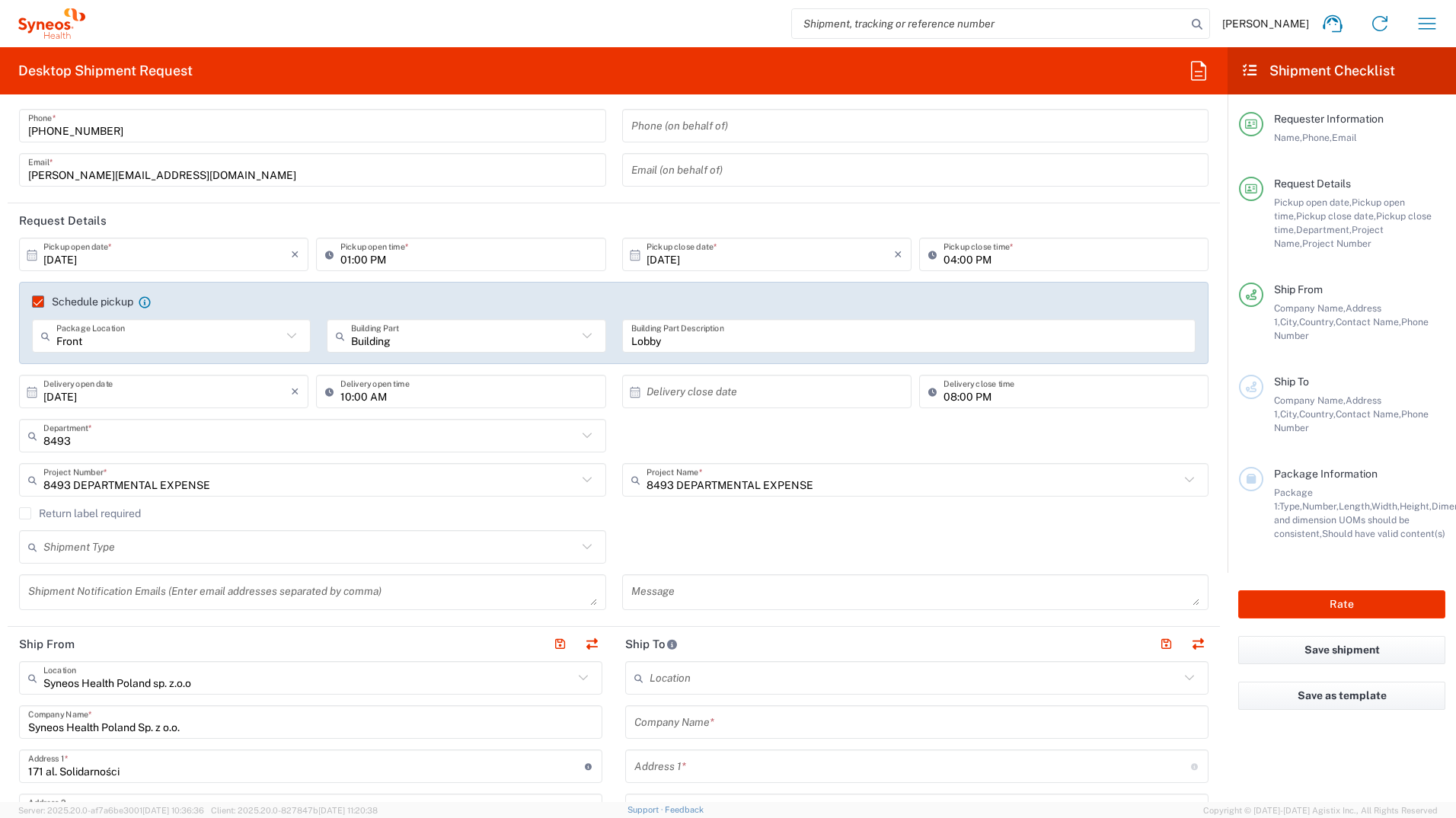
scroll to position [152, 0]
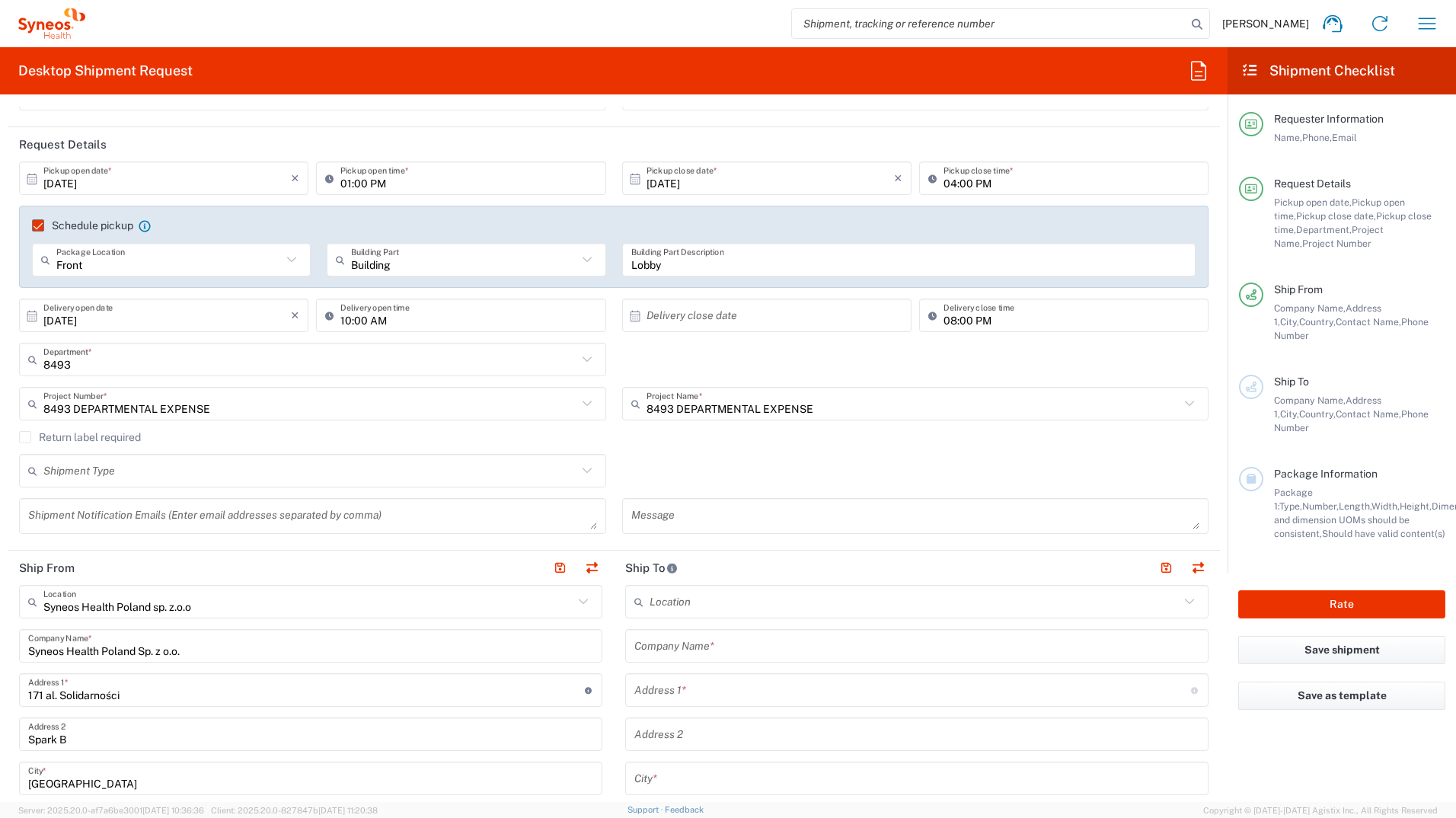
click at [583, 466] on icon at bounding box center [587, 470] width 20 height 20
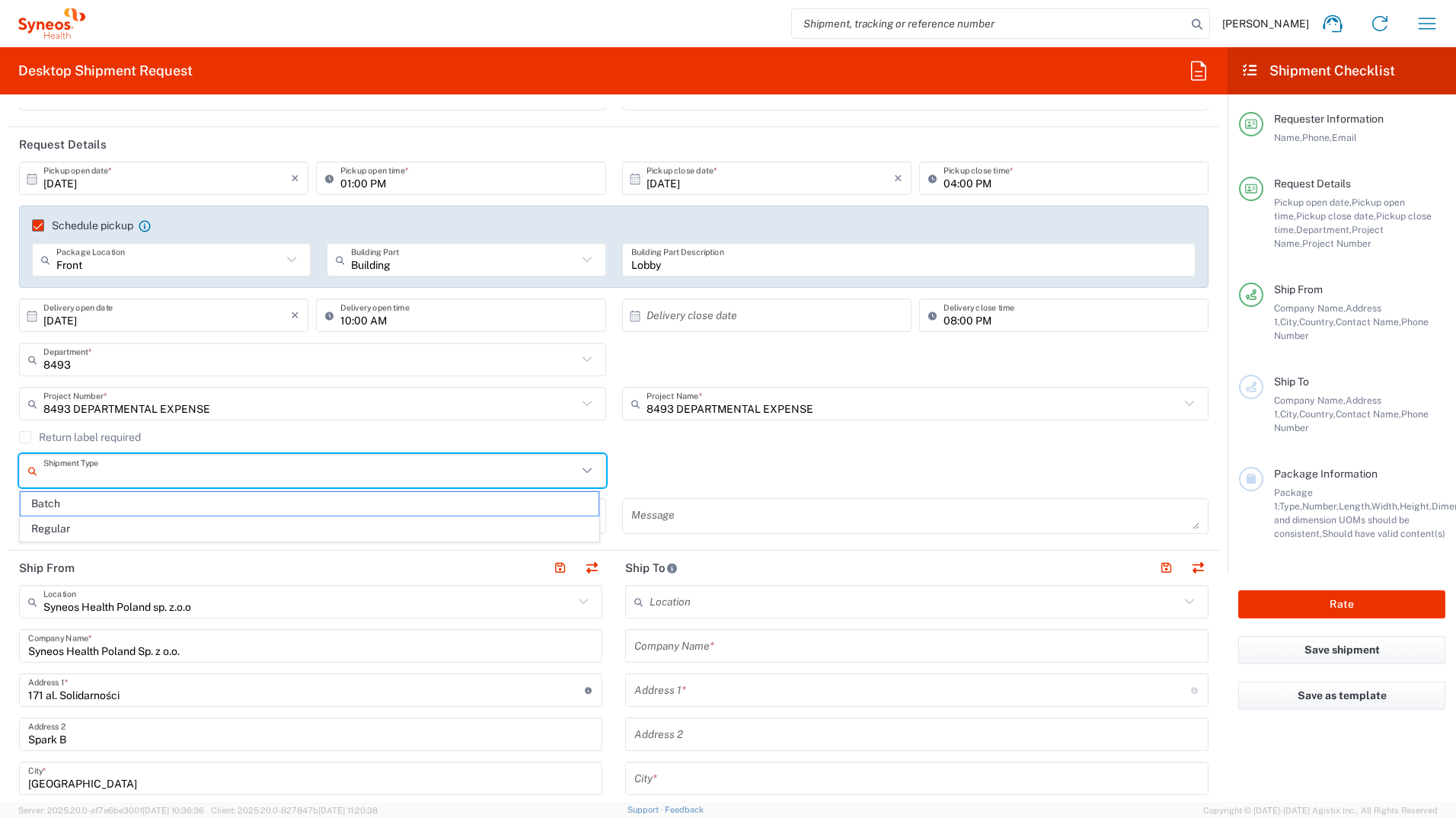
click at [583, 466] on icon at bounding box center [587, 470] width 20 height 20
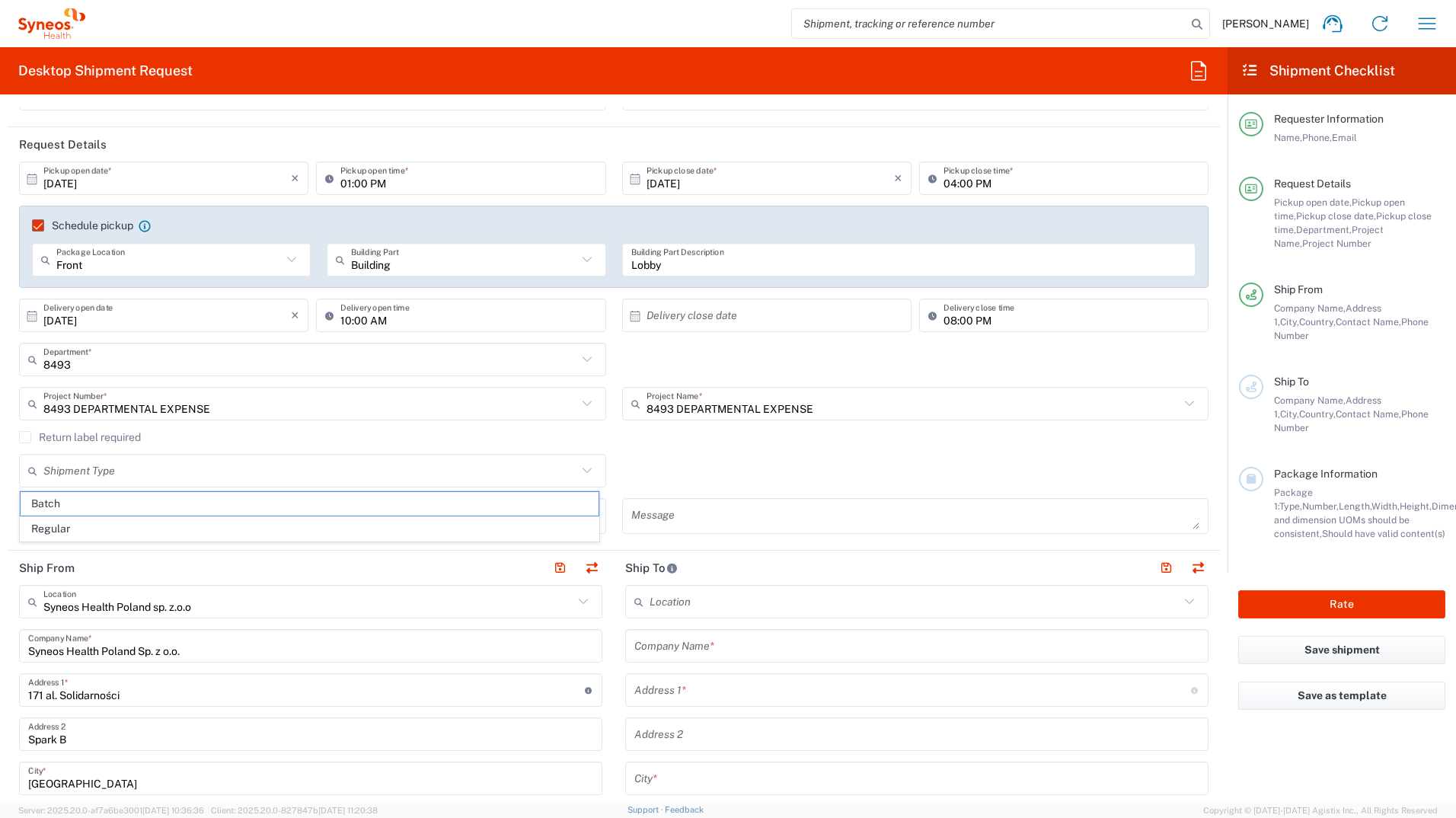
click at [716, 469] on div "Shipment Type Batch Regular" at bounding box center [614, 475] width 1205 height 44
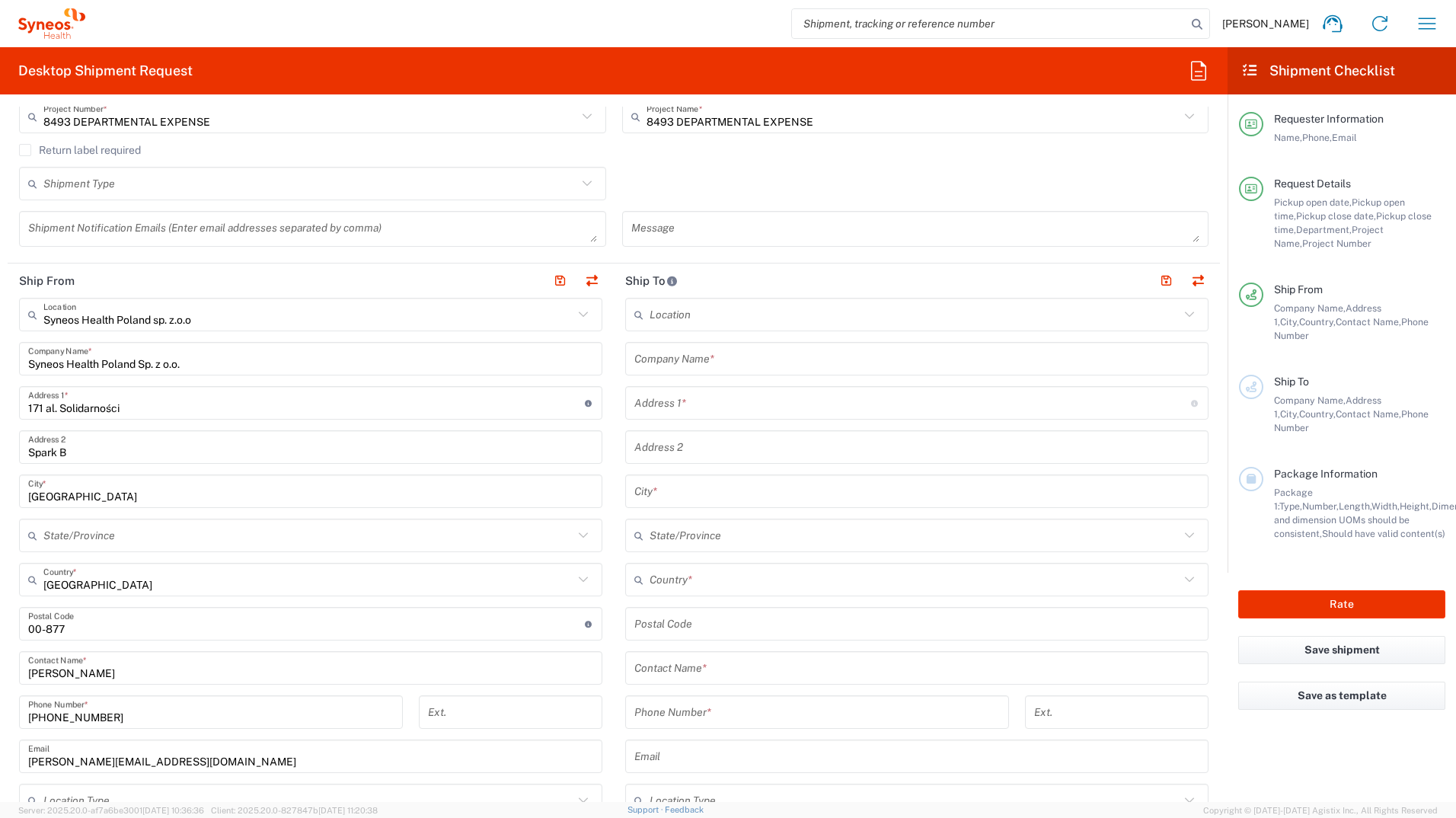
scroll to position [533, 0]
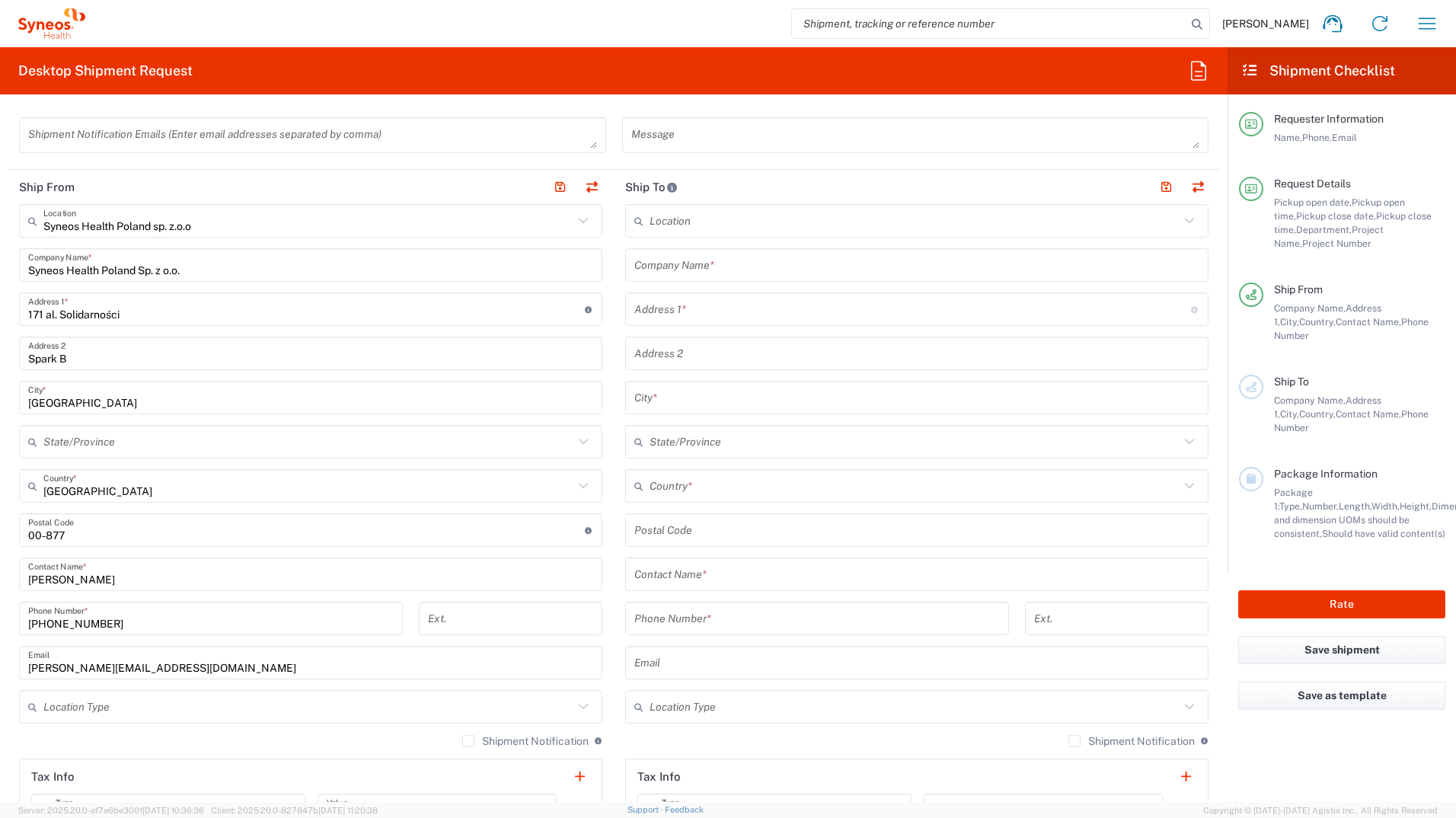
click at [574, 706] on icon at bounding box center [583, 706] width 20 height 20
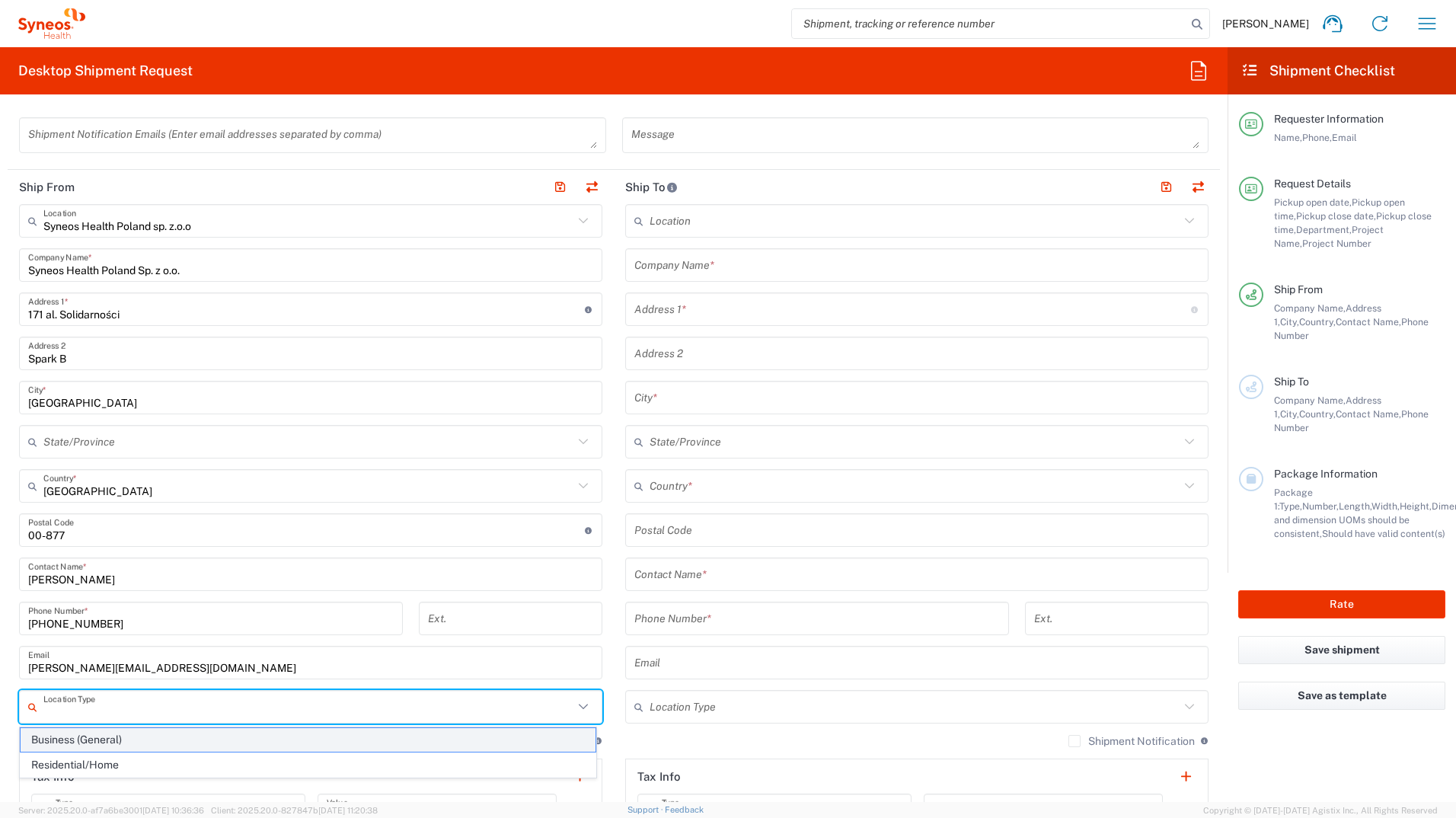
click at [101, 735] on span "Business (General)" at bounding box center [308, 740] width 575 height 23
type input "Business (General)"
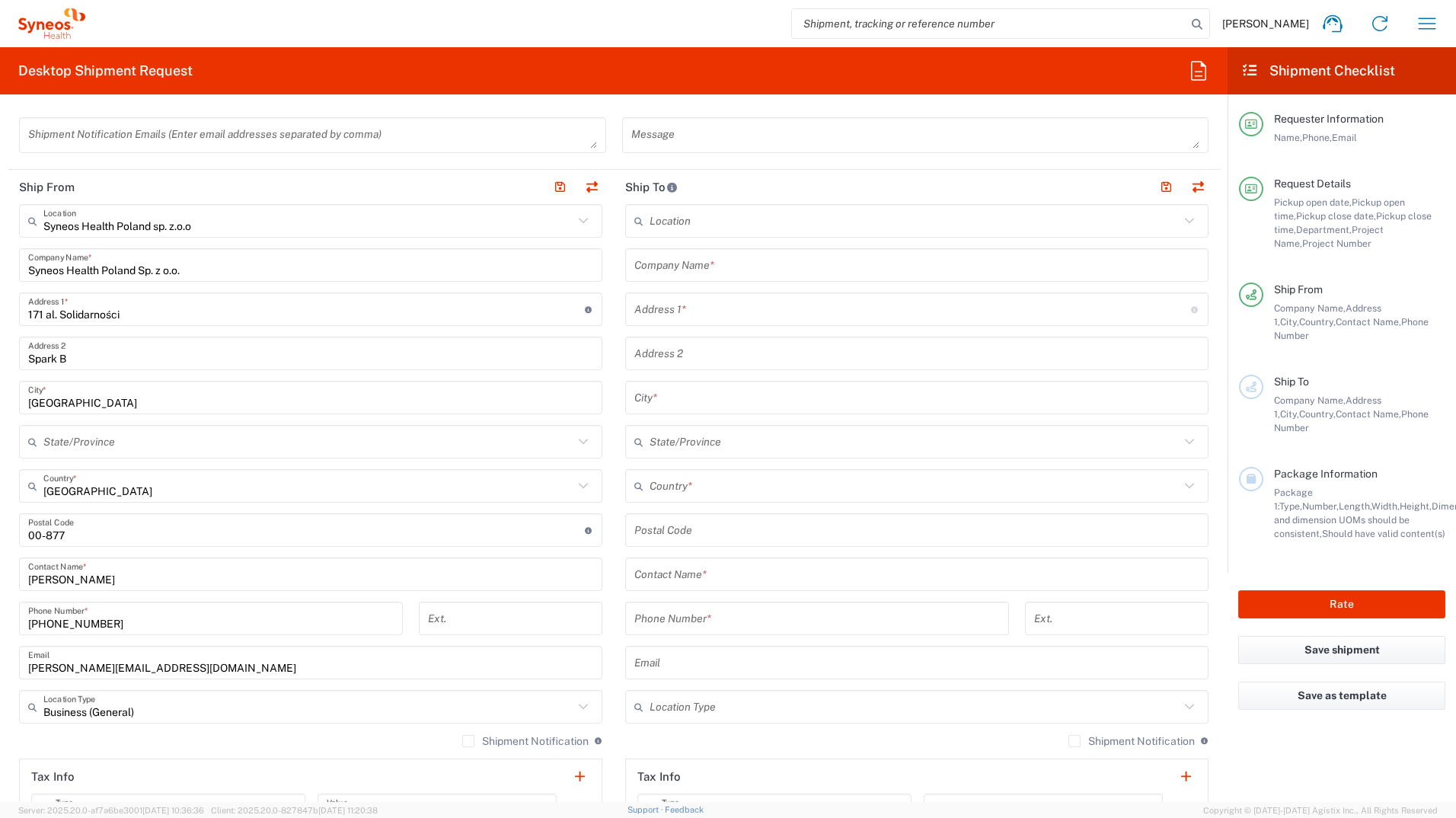
click at [637, 697] on icon at bounding box center [643, 706] width 16 height 24
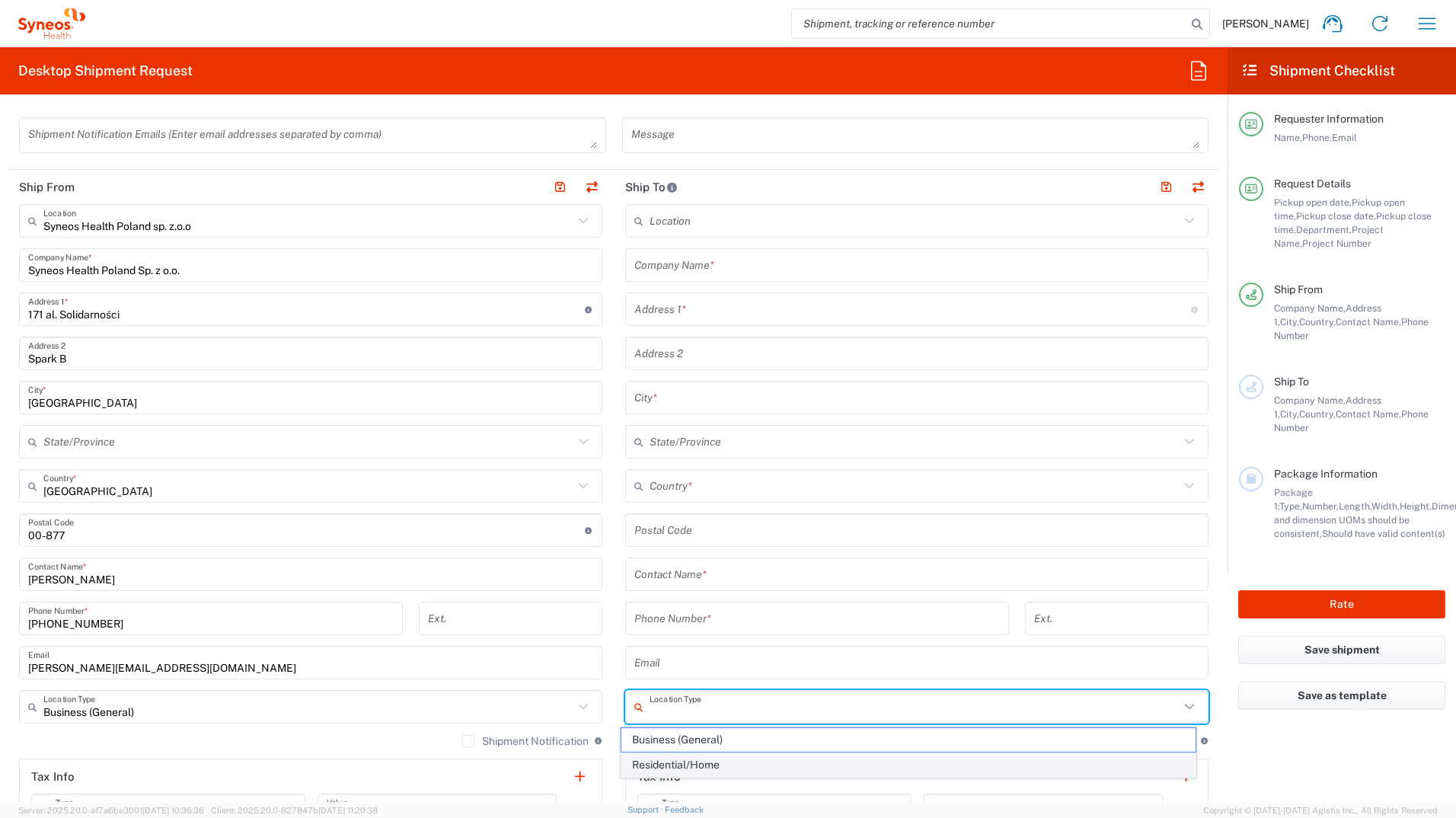
click at [652, 768] on span "Residential/Home" at bounding box center [909, 765] width 575 height 23
type input "Residential/Home"
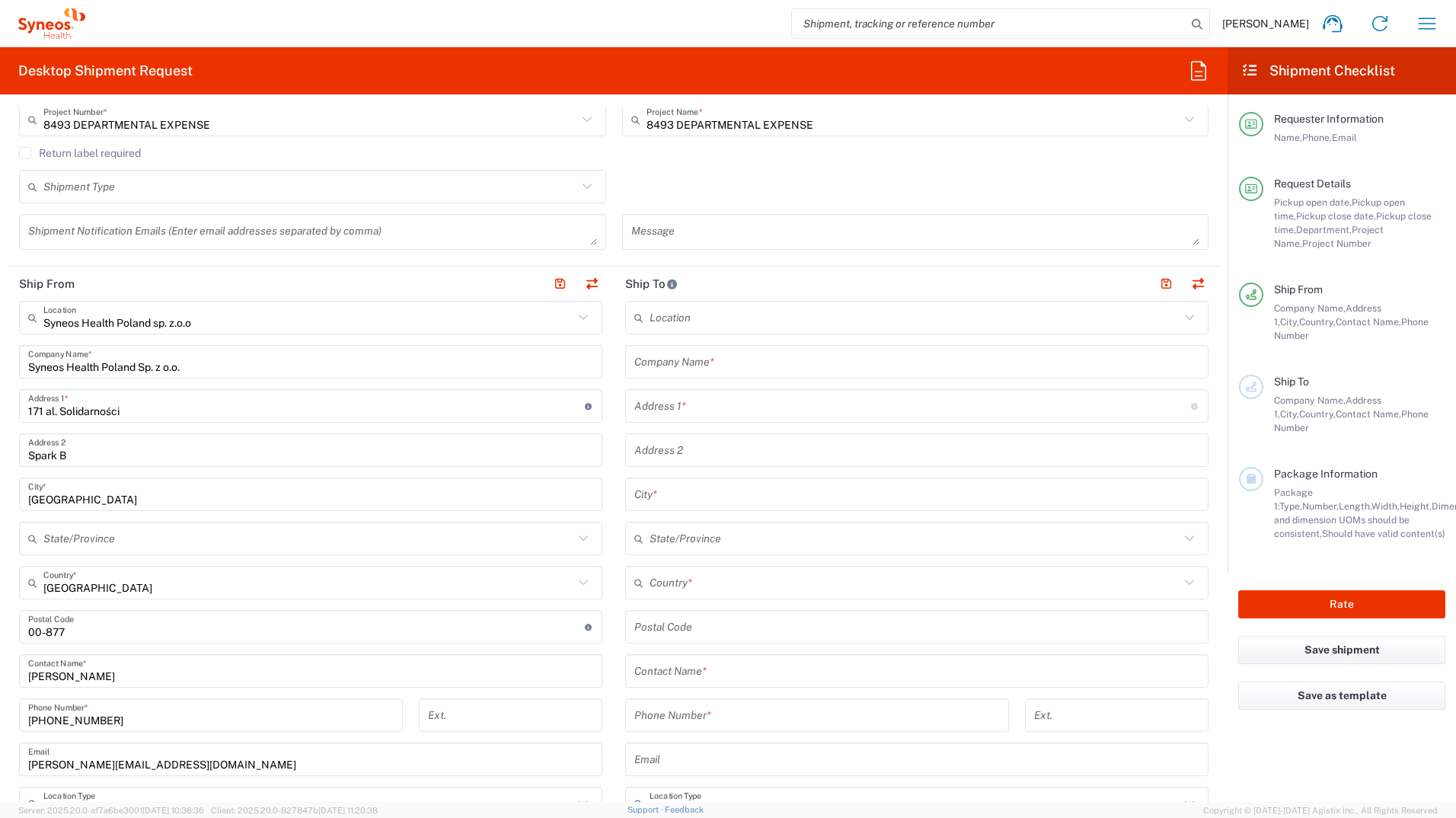
scroll to position [304, 0]
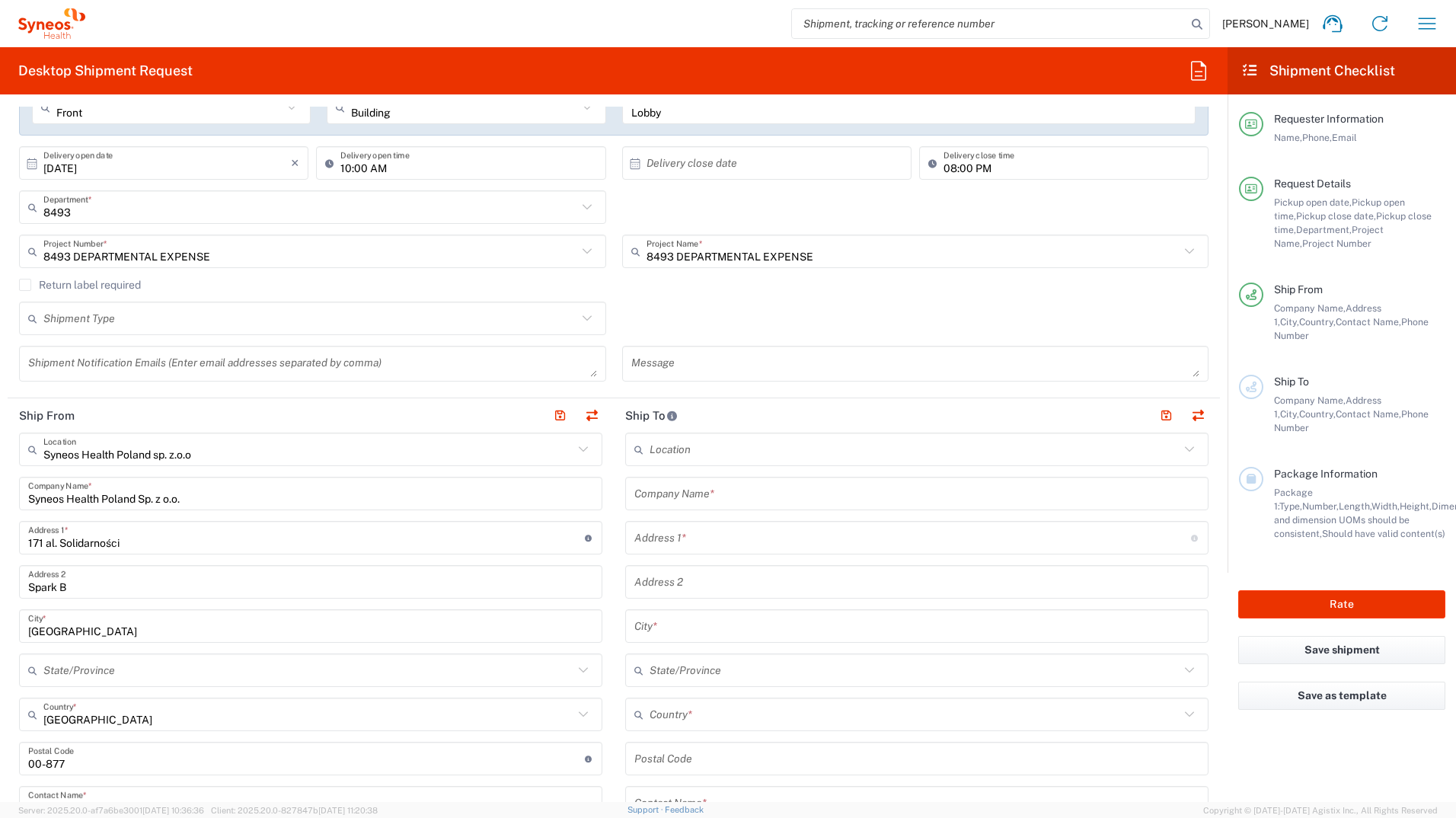
click at [771, 459] on input "text" at bounding box center [914, 450] width 530 height 27
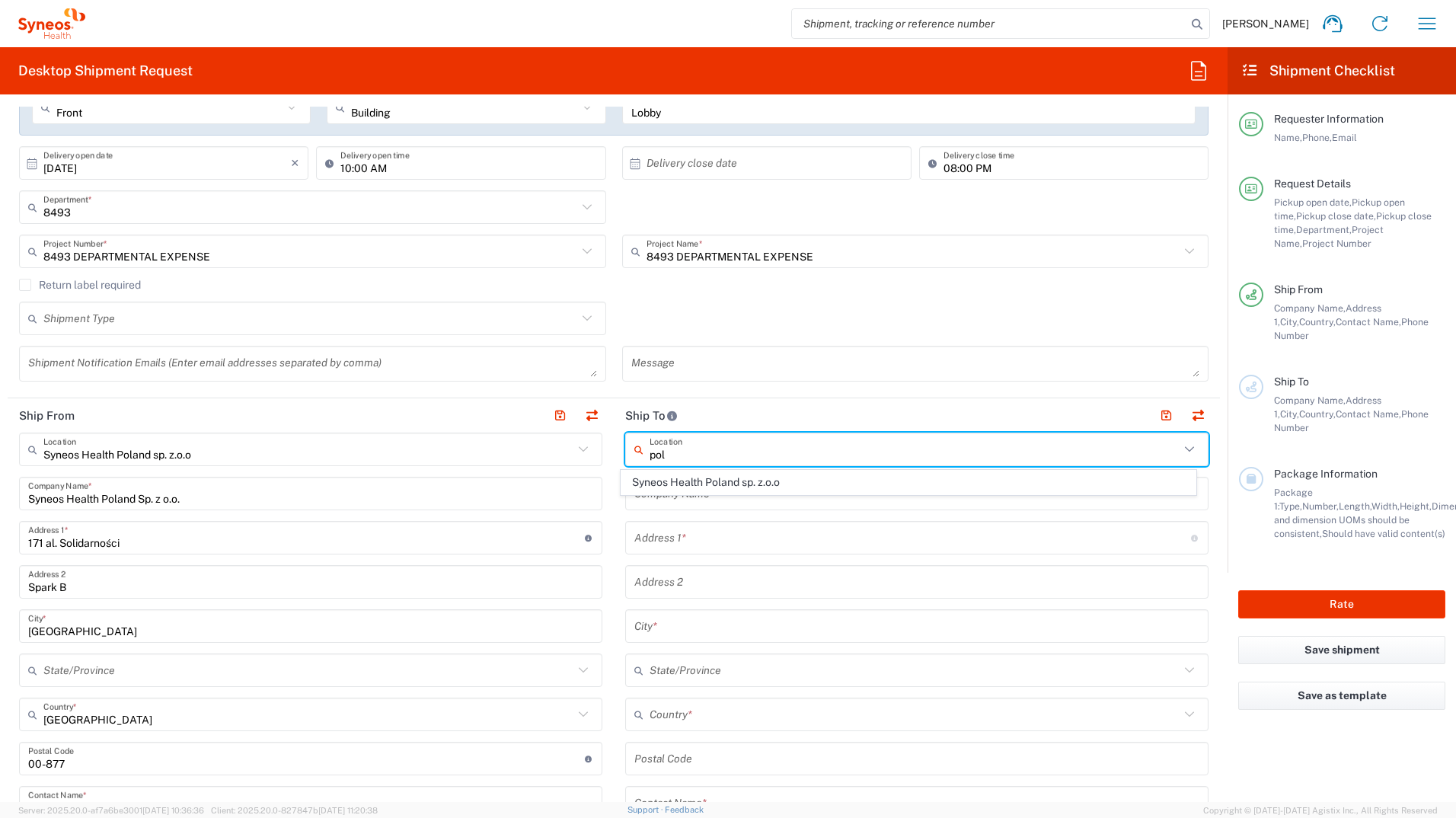
type input "pol"
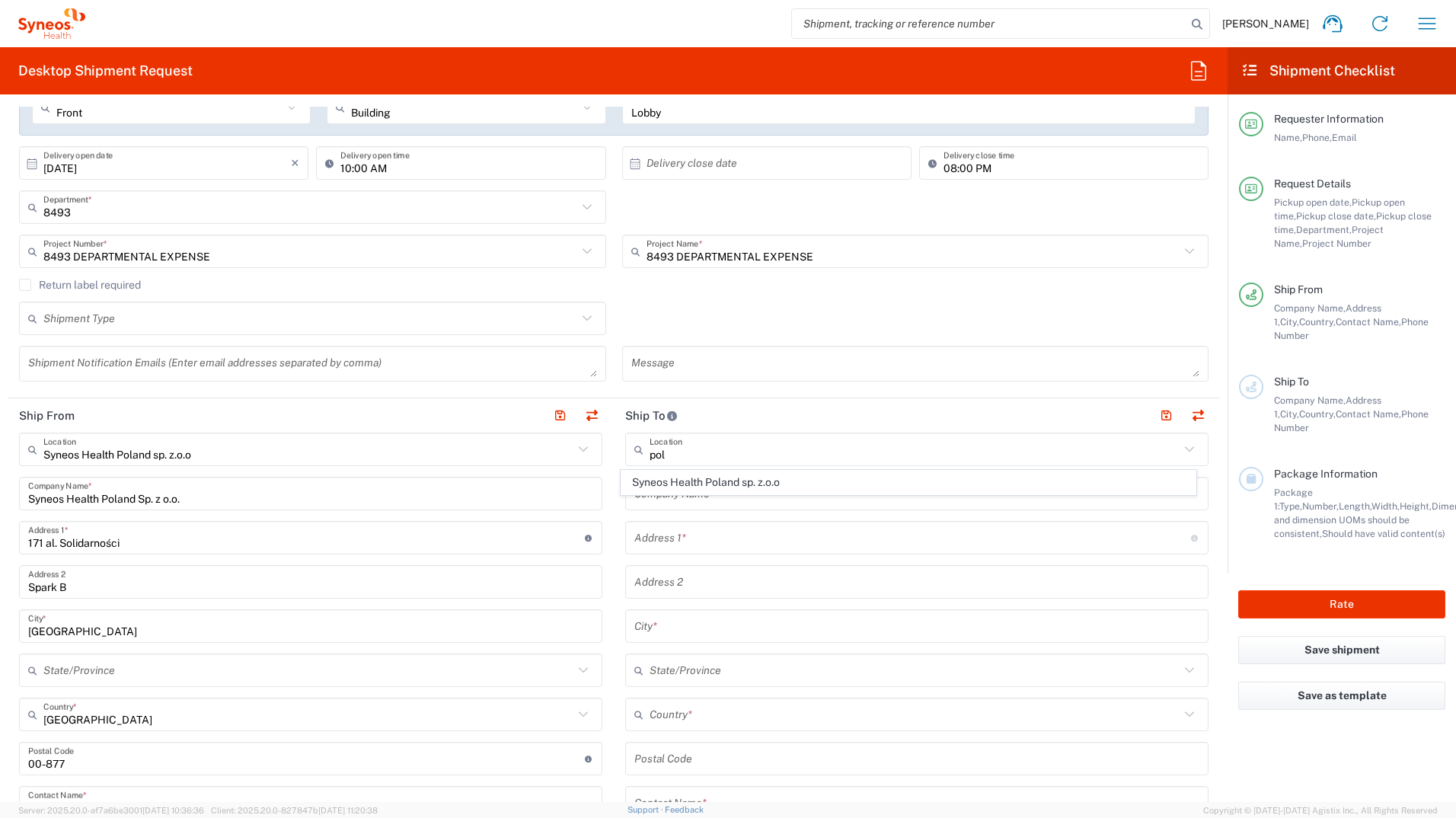
click at [840, 390] on div "Message" at bounding box center [915, 369] width 603 height 47
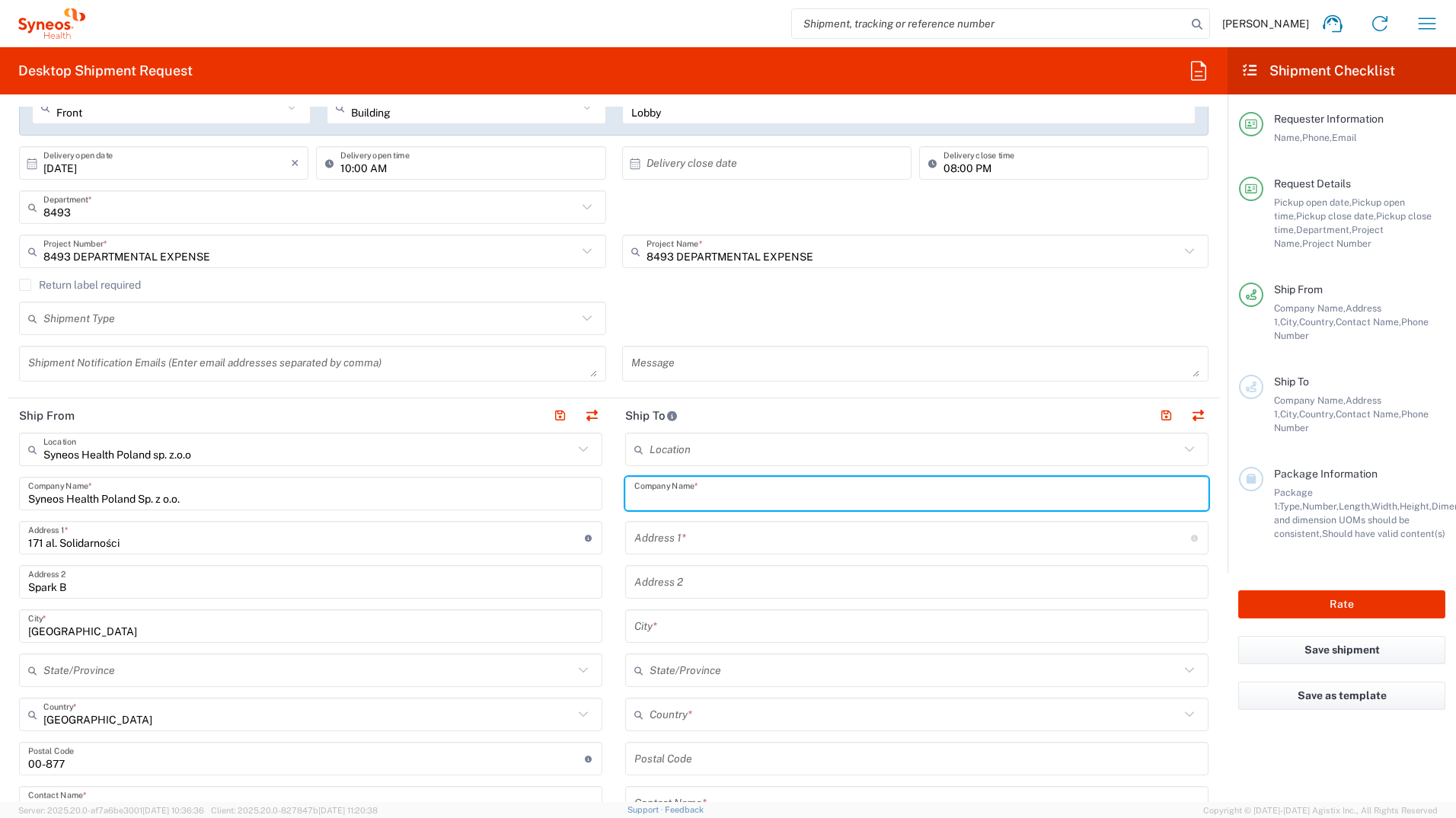
click at [796, 502] on input "text" at bounding box center [917, 494] width 565 height 27
type input "Dominika Duda"
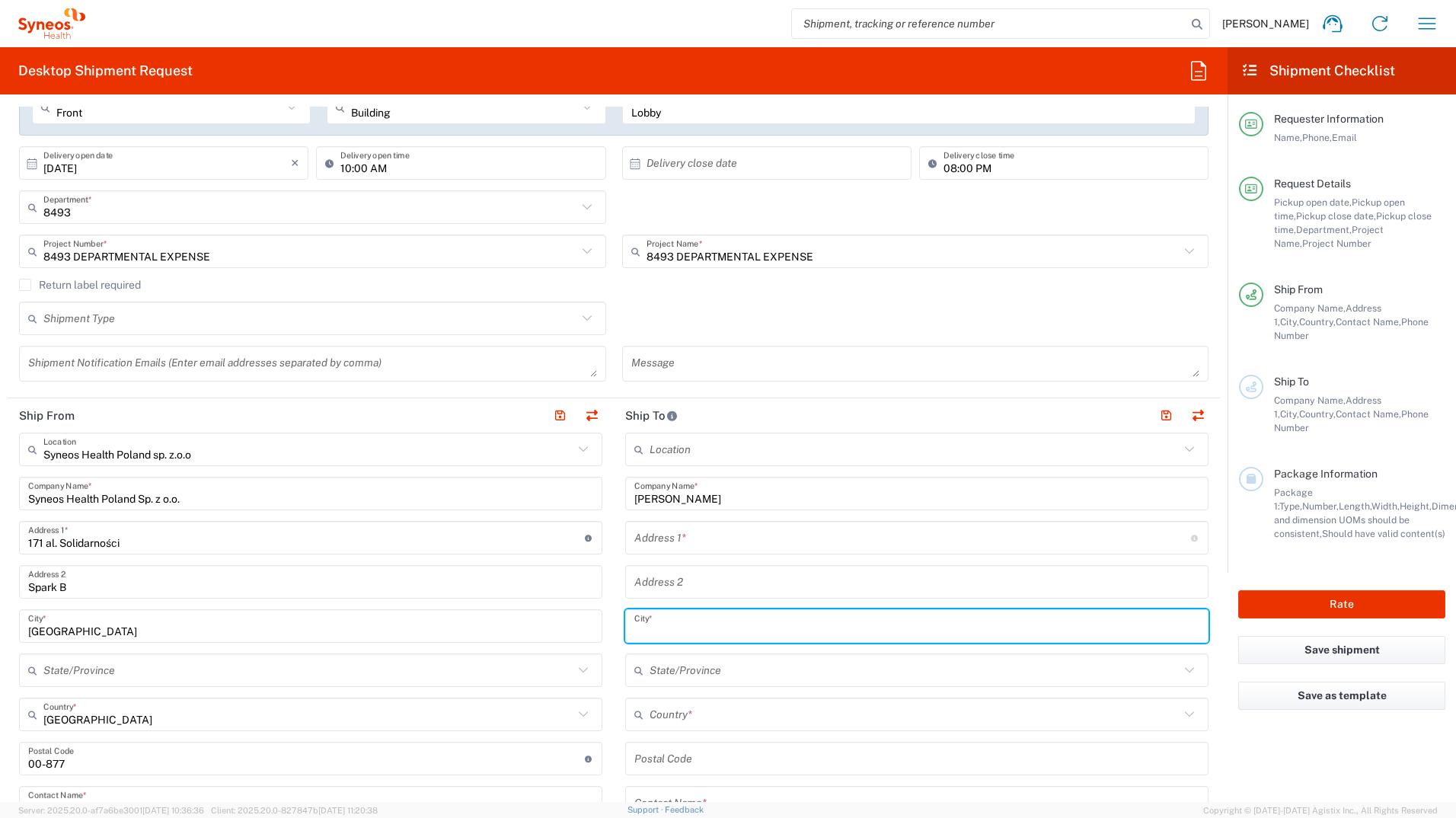
click at [658, 629] on input "text" at bounding box center [917, 626] width 565 height 27
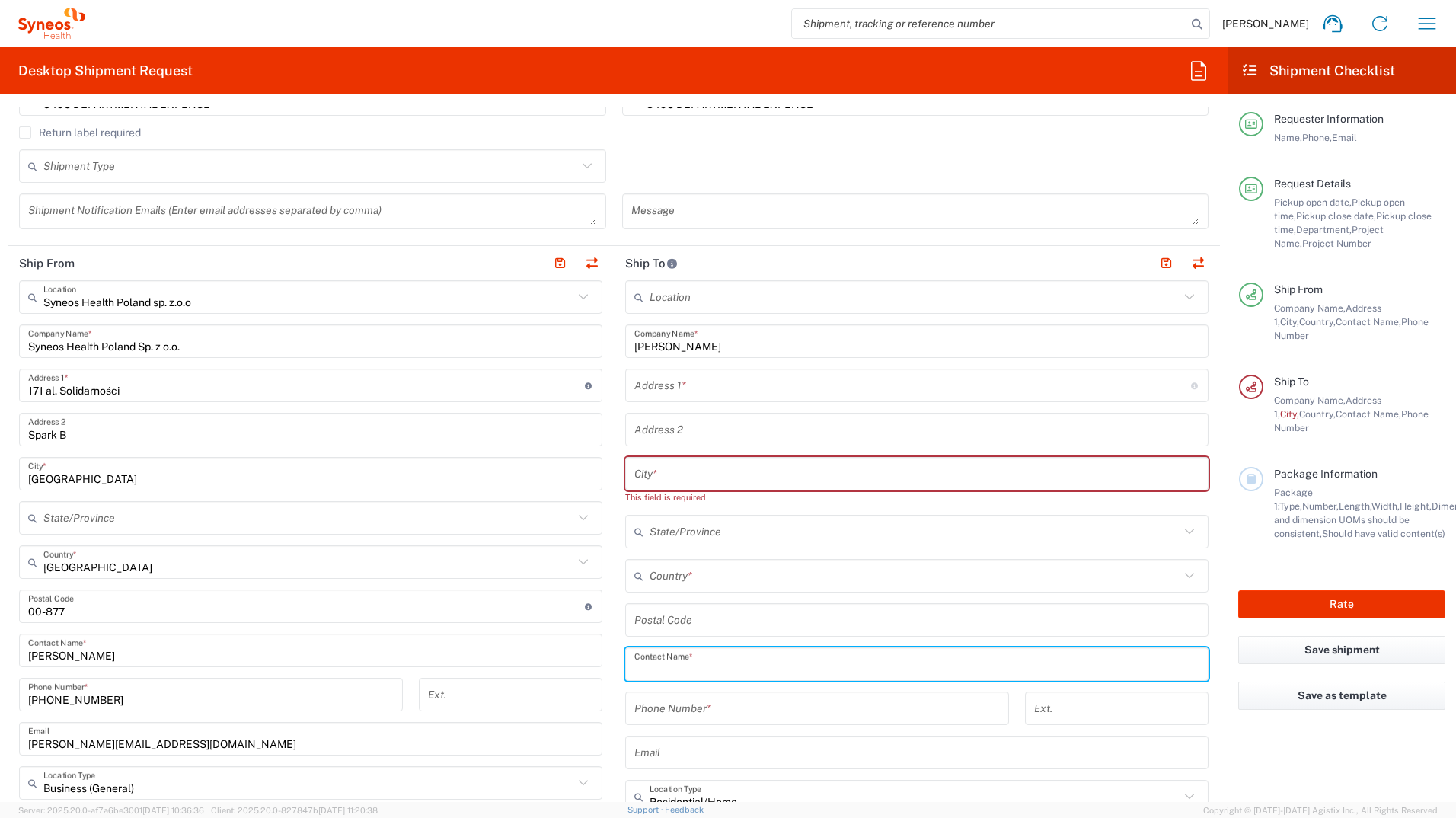
click at [717, 656] on input "text" at bounding box center [917, 664] width 565 height 27
type input "Dominika Duda"
click at [682, 485] on input "text" at bounding box center [917, 474] width 565 height 27
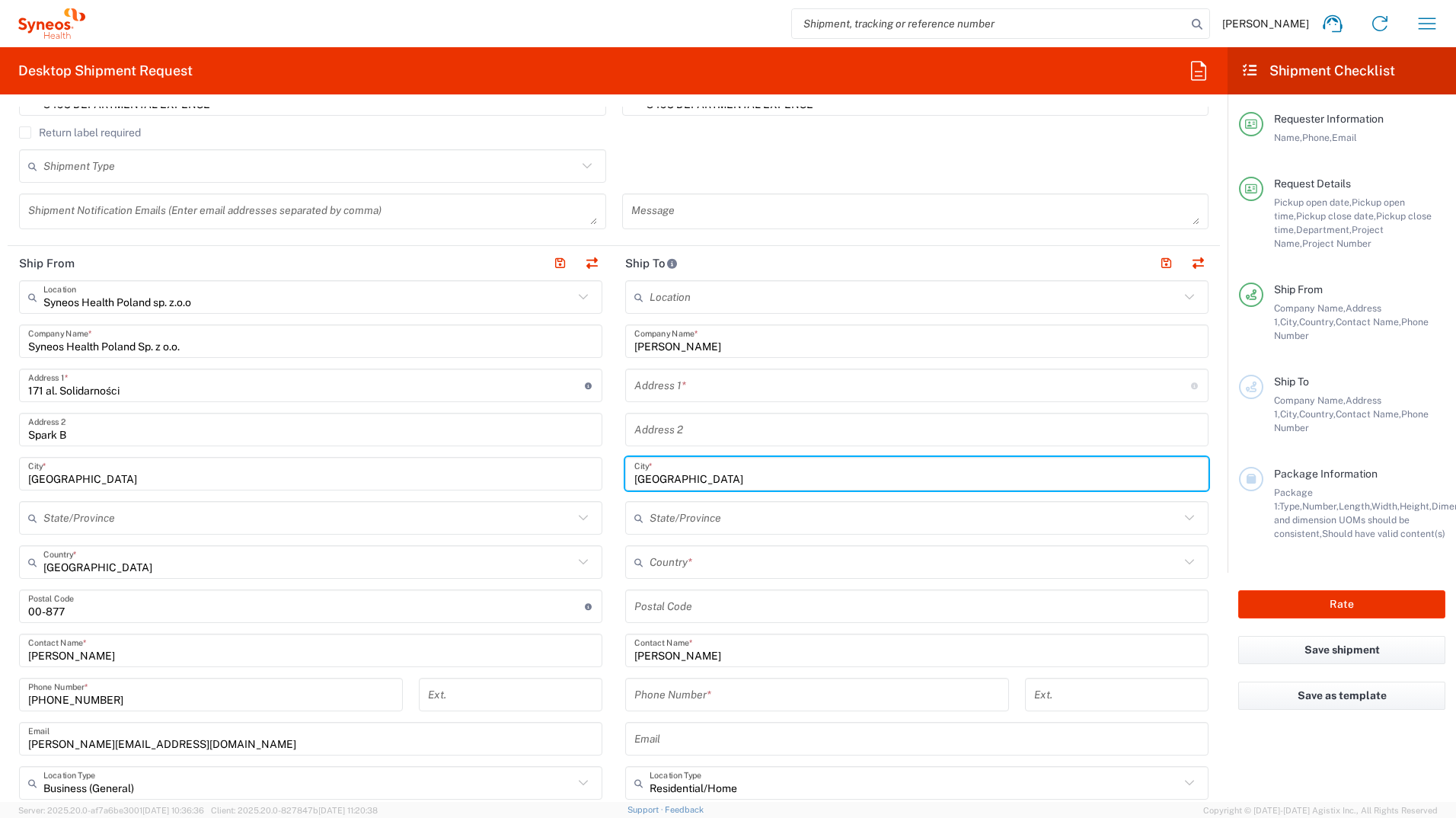
type input "Warszawa"
click at [673, 381] on input "text" at bounding box center [913, 386] width 557 height 27
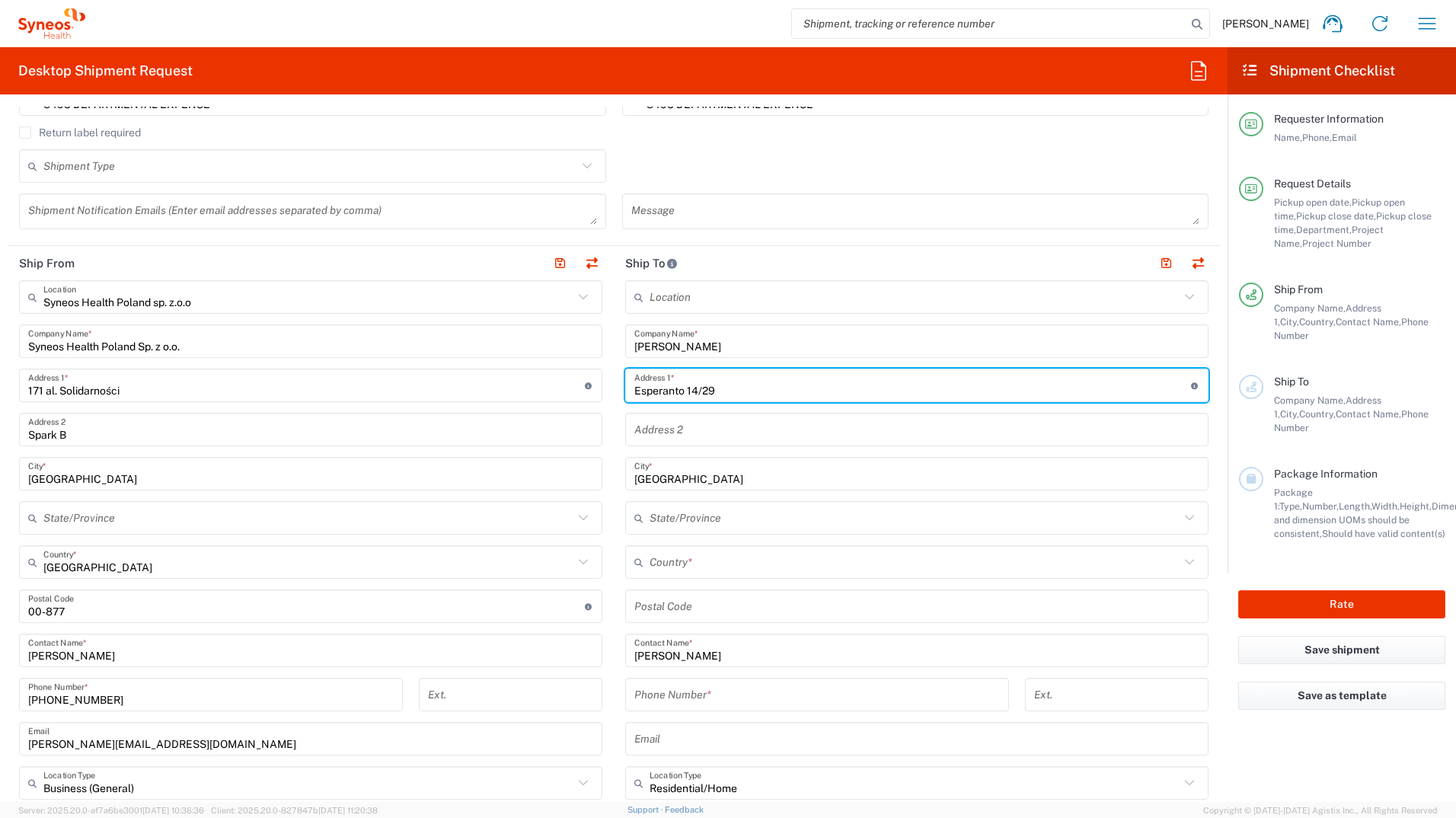
type input "Esperanto 14/29"
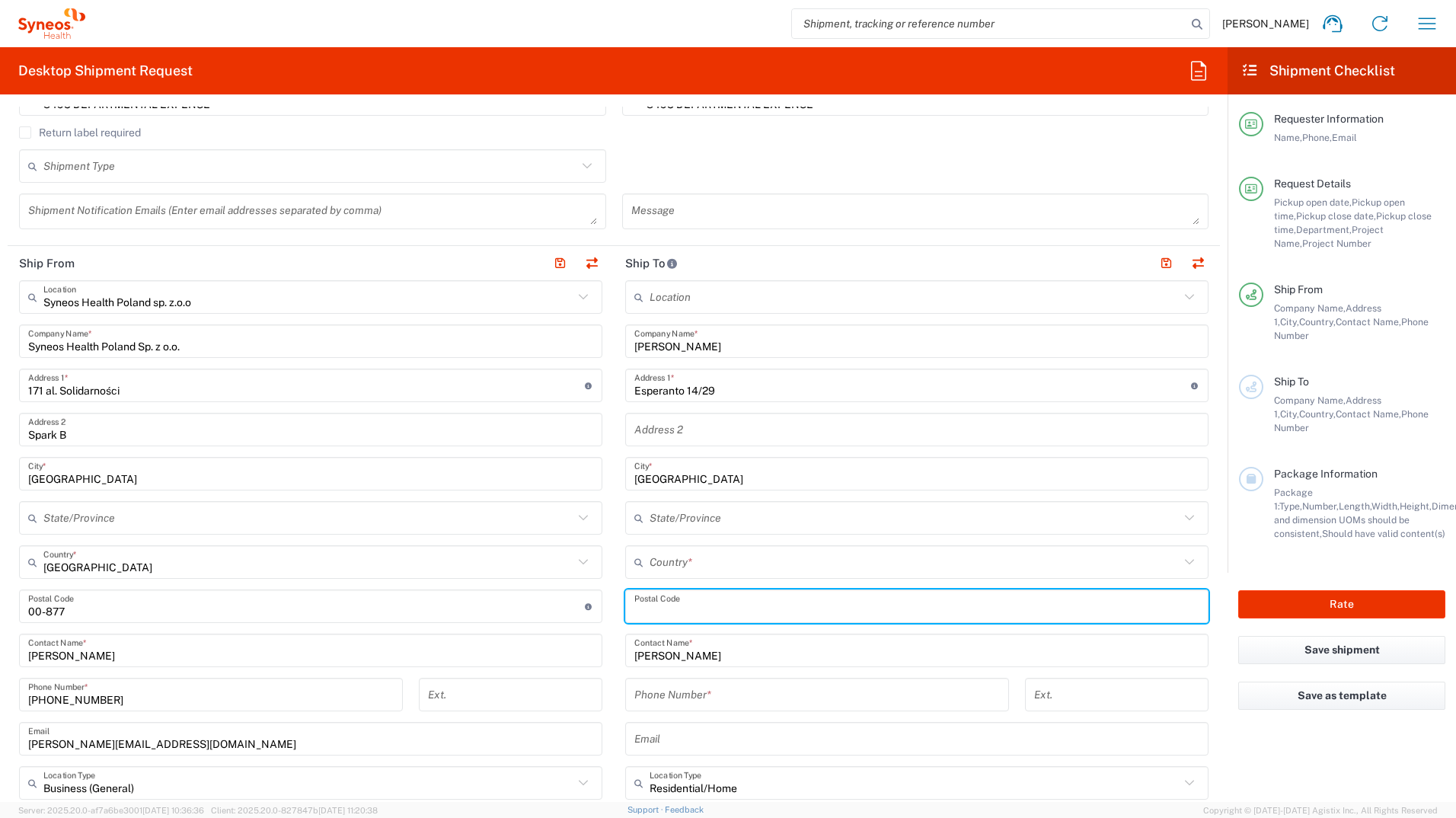
click at [699, 614] on input "undefined" at bounding box center [917, 606] width 565 height 27
type input "01-049"
click at [718, 564] on input "text" at bounding box center [914, 562] width 530 height 27
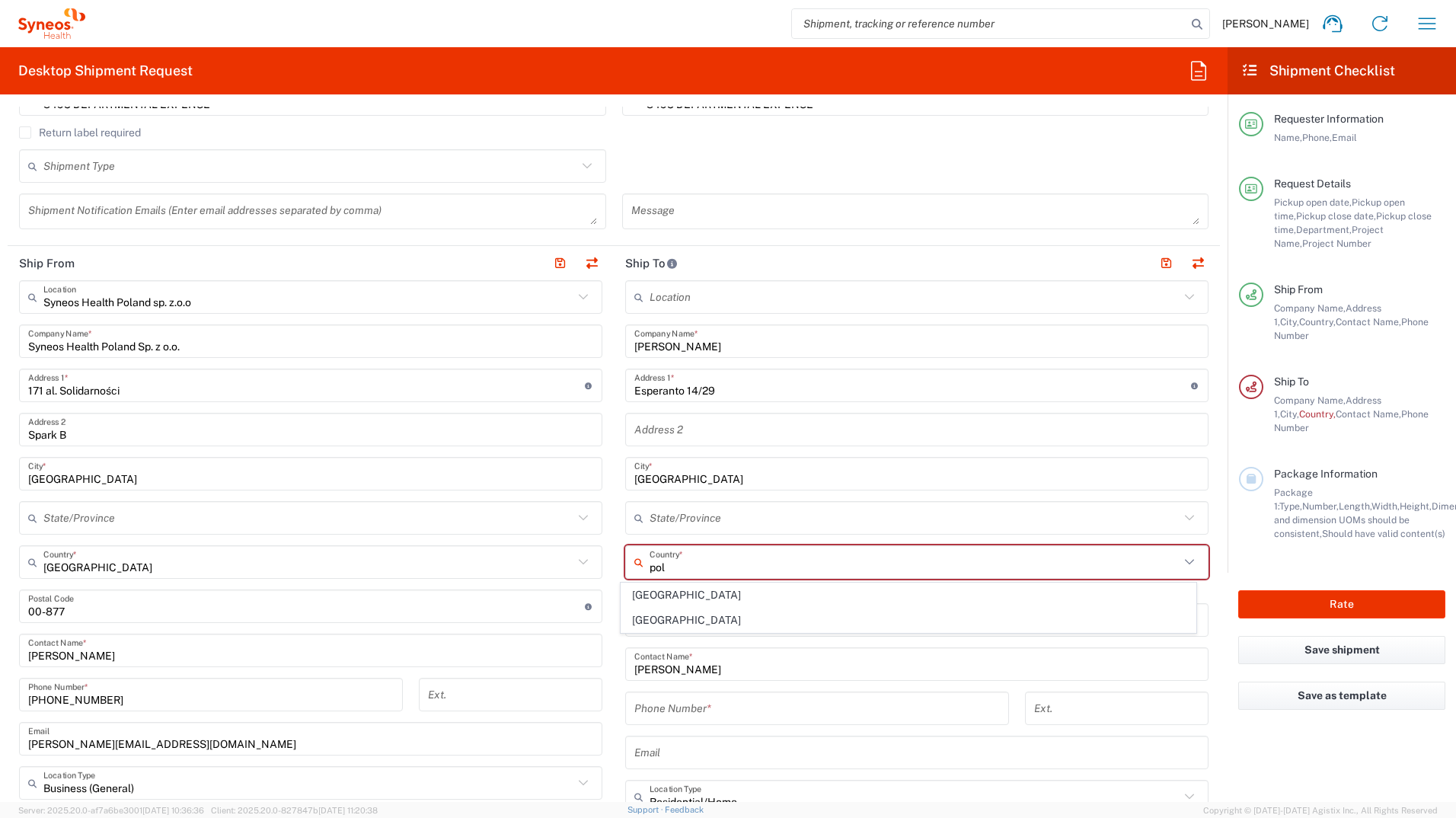
type input "pol"
click at [717, 512] on input "text" at bounding box center [914, 518] width 530 height 27
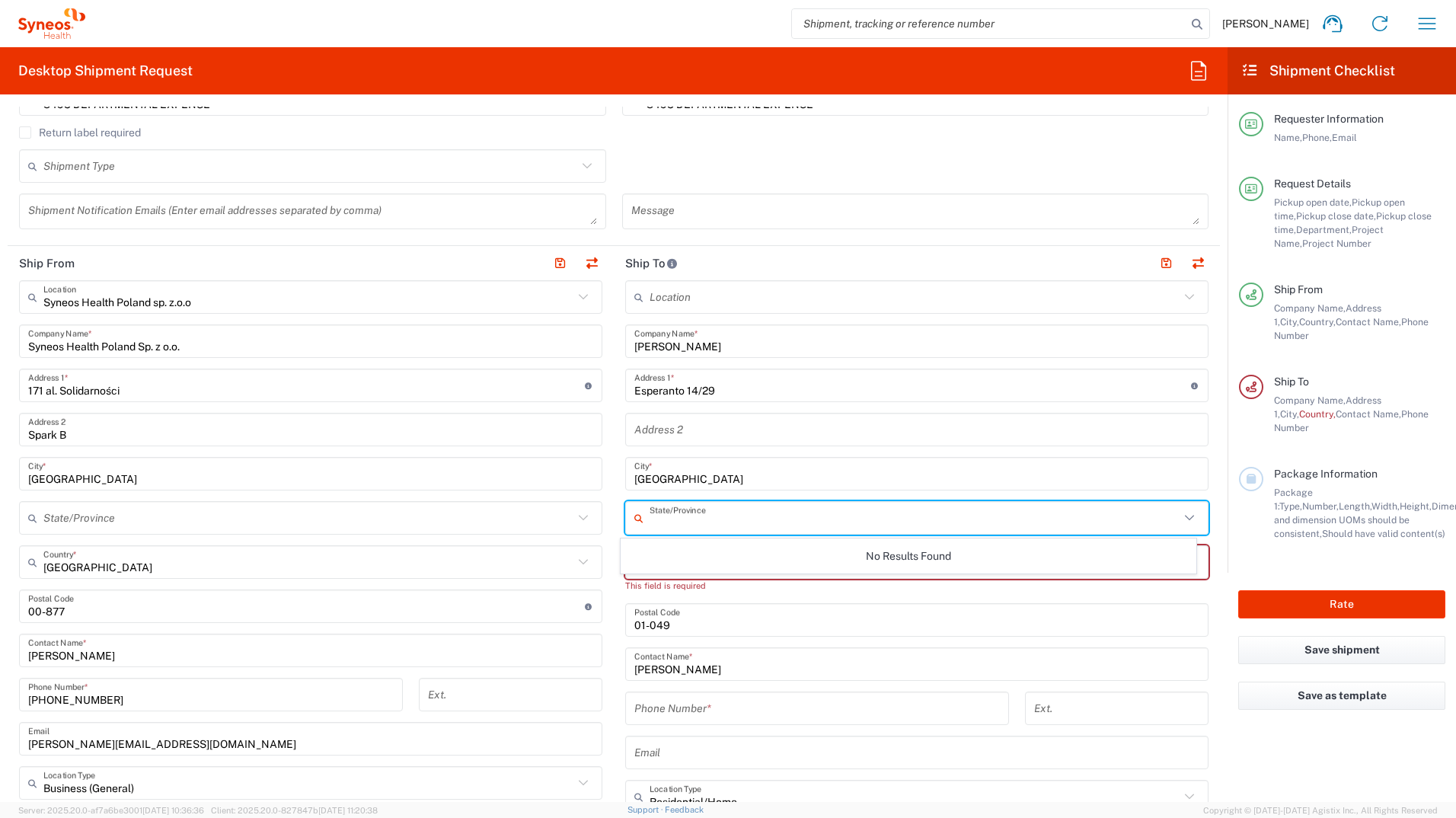
click at [817, 448] on div "Location Addison Whitney LLC-Morrisvile NC US Barcelona-Syneos Health BioSector…" at bounding box center [917, 606] width 583 height 653
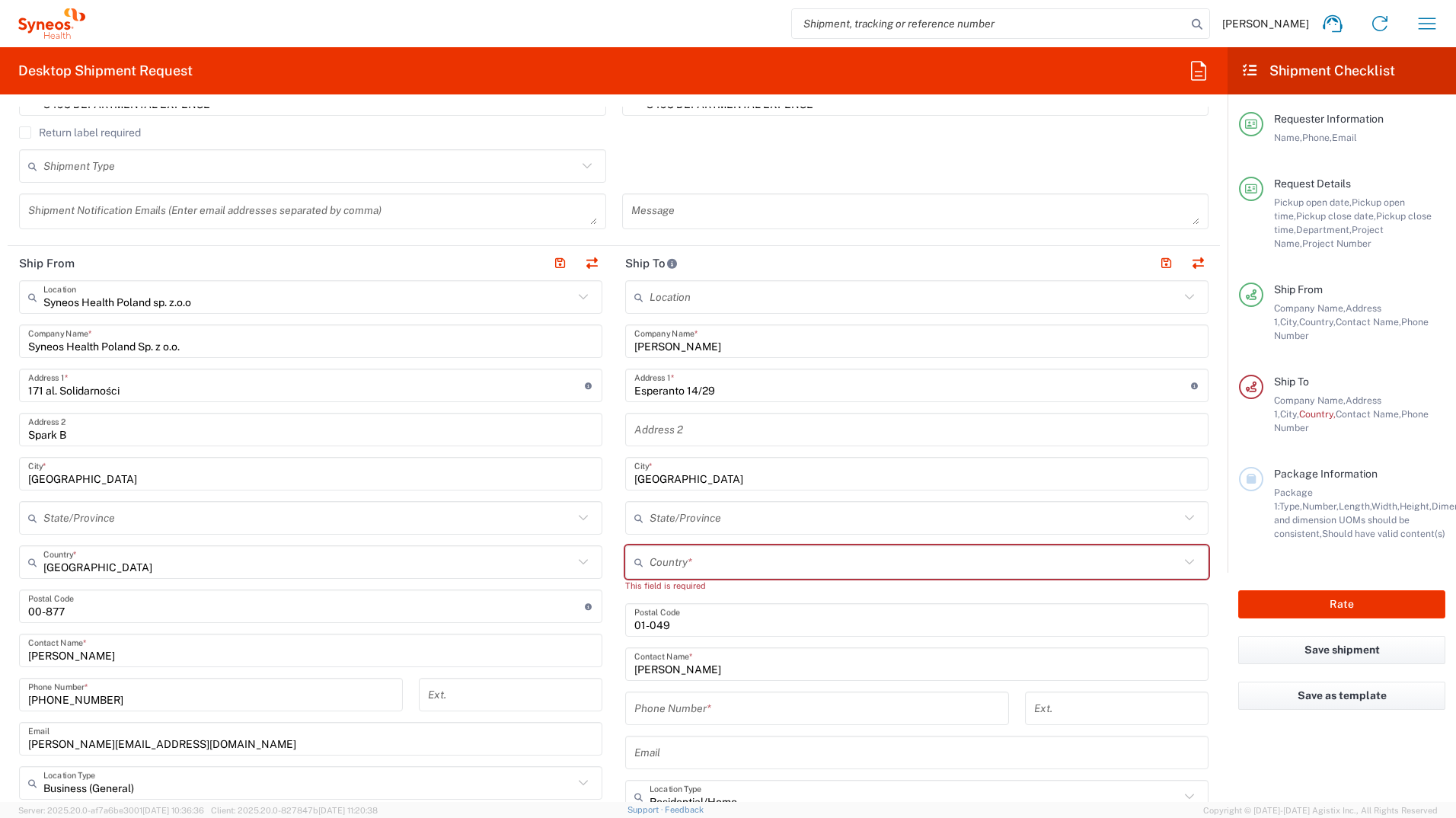
click at [692, 580] on div "This field is required" at bounding box center [917, 586] width 583 height 14
drag, startPoint x: 697, startPoint y: 561, endPoint x: 697, endPoint y: 548, distance: 13.0
click at [698, 561] on input "text" at bounding box center [914, 562] width 530 height 27
click at [642, 599] on span "Poland" at bounding box center [909, 595] width 575 height 23
type input "Poland"
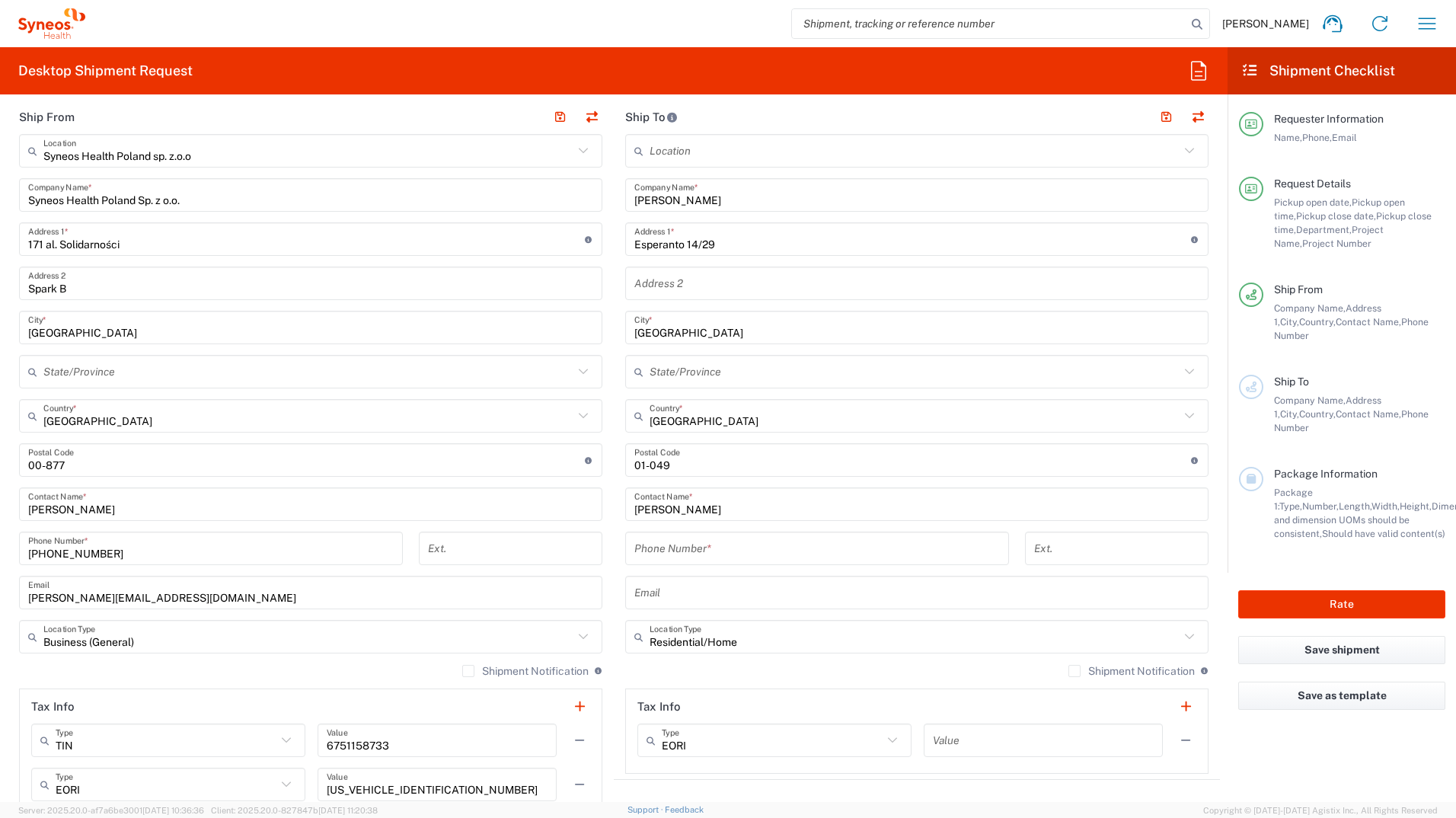
scroll to position [610, 0]
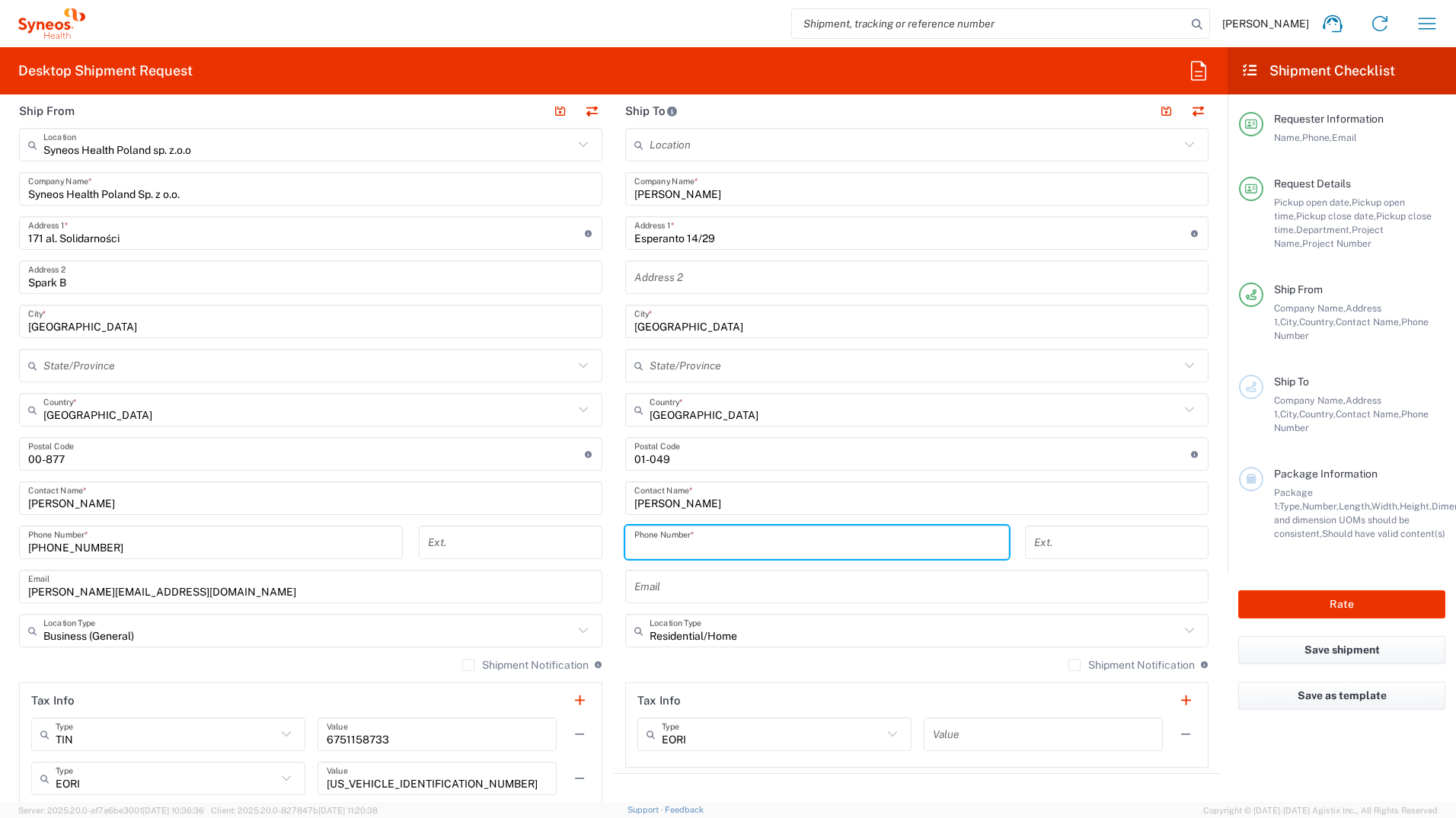
drag, startPoint x: 692, startPoint y: 546, endPoint x: 683, endPoint y: 536, distance: 13.5
click at [691, 546] on input "tel" at bounding box center [817, 542] width 365 height 27
paste input "+48 (575) 621499"
click at [682, 549] on input "+48 (575) 621499" at bounding box center [817, 542] width 365 height 27
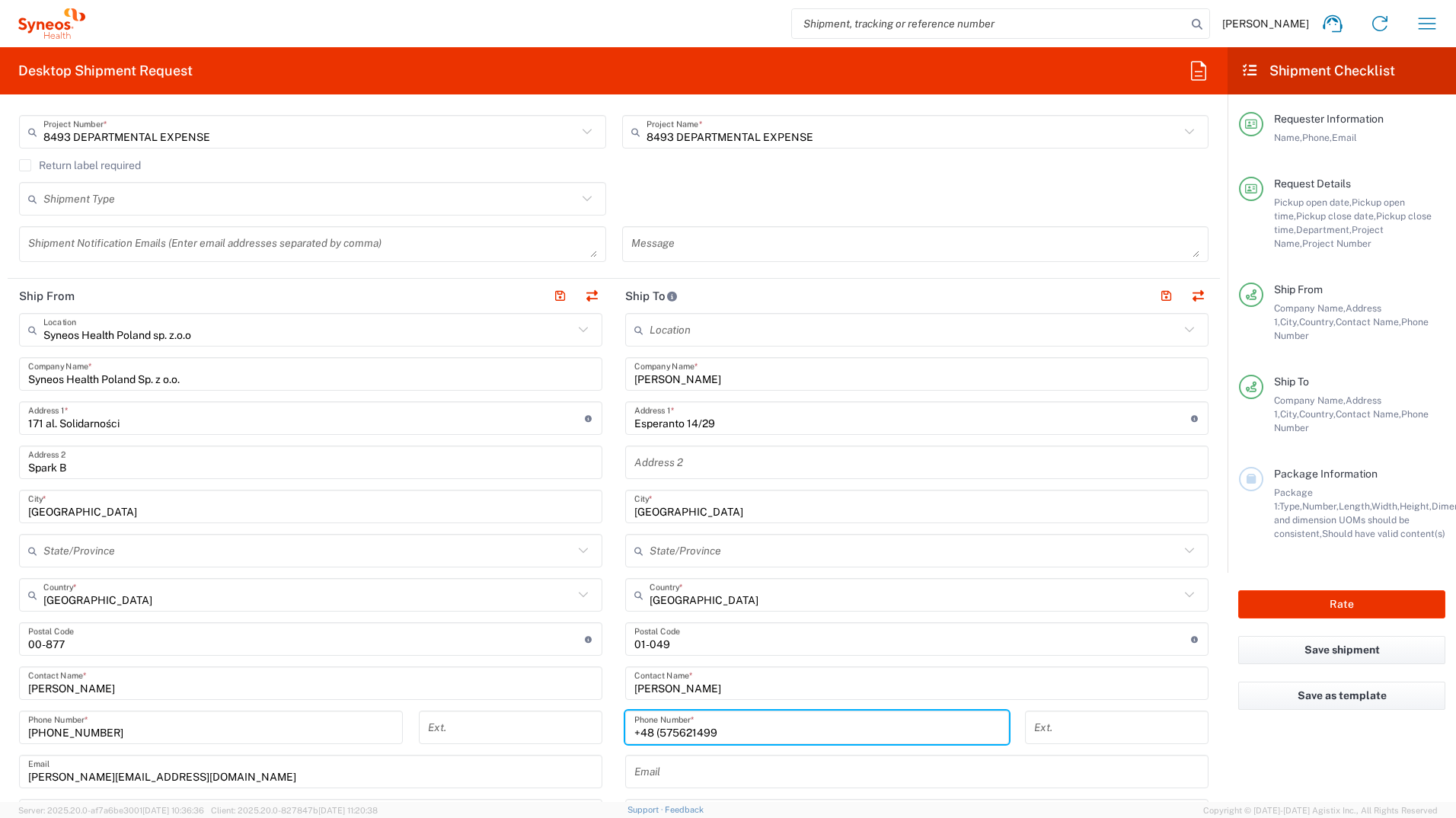
scroll to position [457, 0]
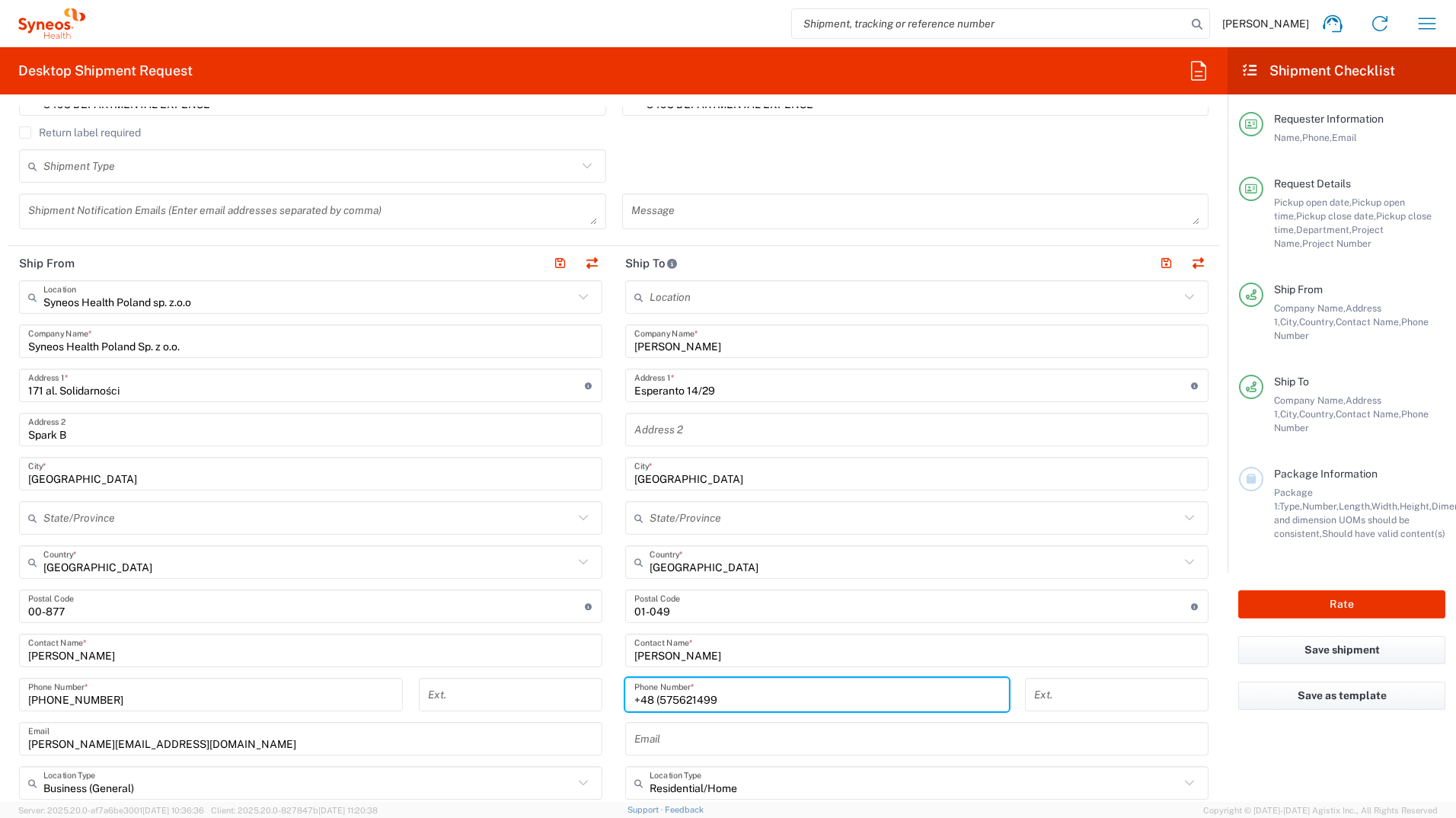
click at [654, 699] on input "+48 (575621499" at bounding box center [817, 695] width 365 height 27
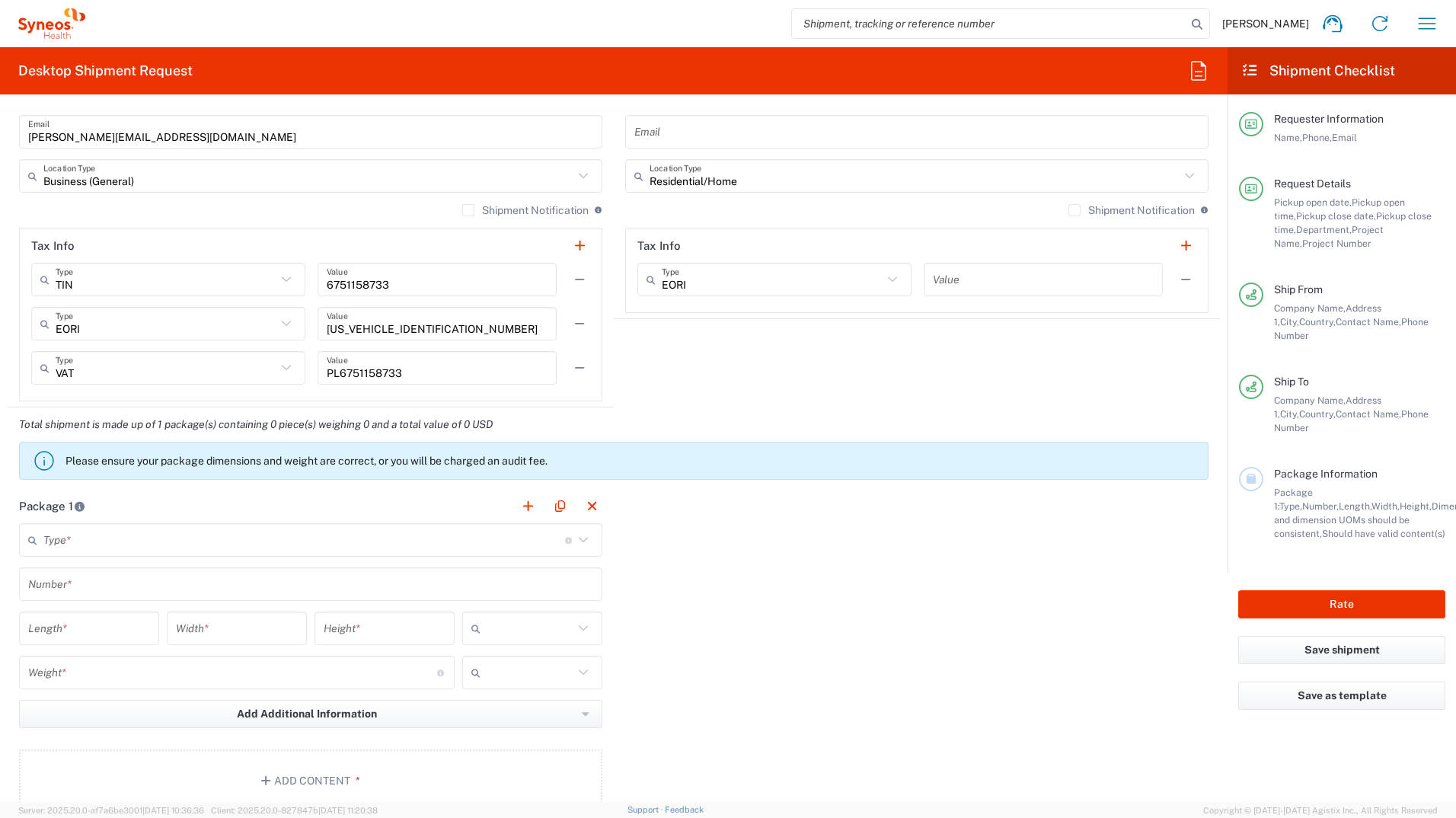
scroll to position [1066, 0]
type input "+48 575621499"
click at [574, 530] on icon at bounding box center [583, 537] width 20 height 20
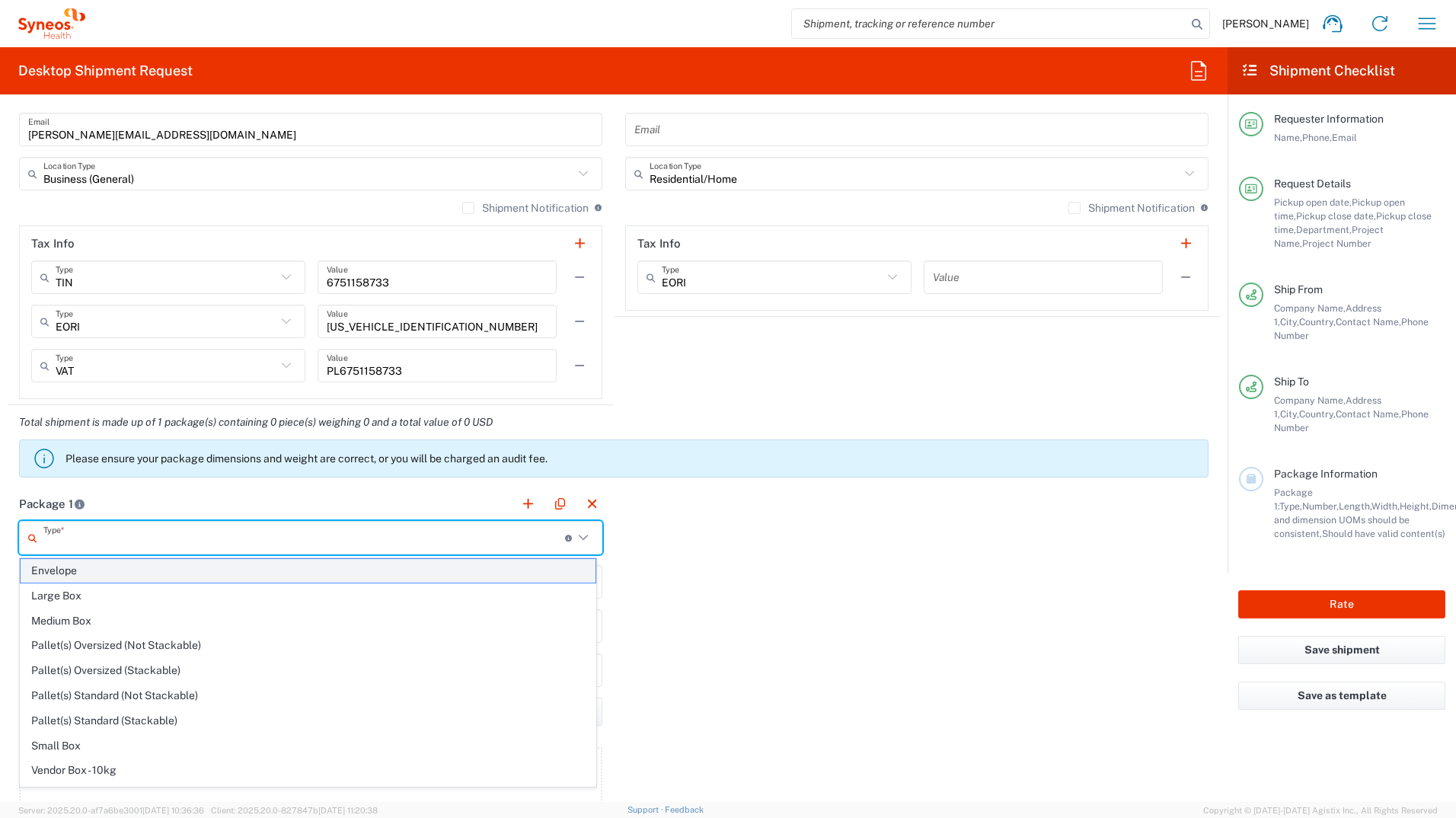
click at [45, 570] on span "Envelope" at bounding box center [308, 571] width 575 height 23
type input "Envelope"
type input "1"
type input "9.5"
type input "12.5"
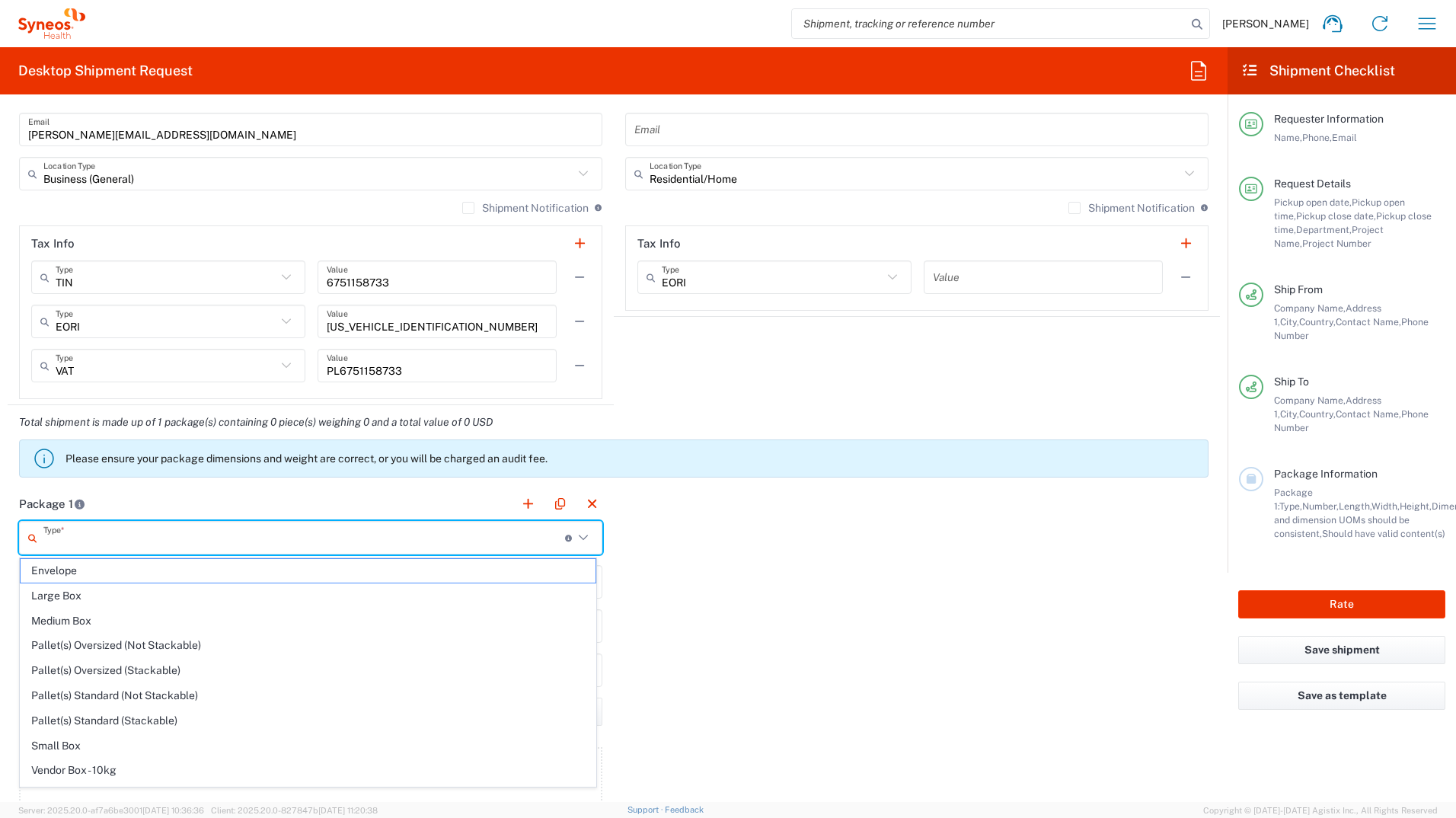
type input "0.25"
type input "in"
type input "0.45"
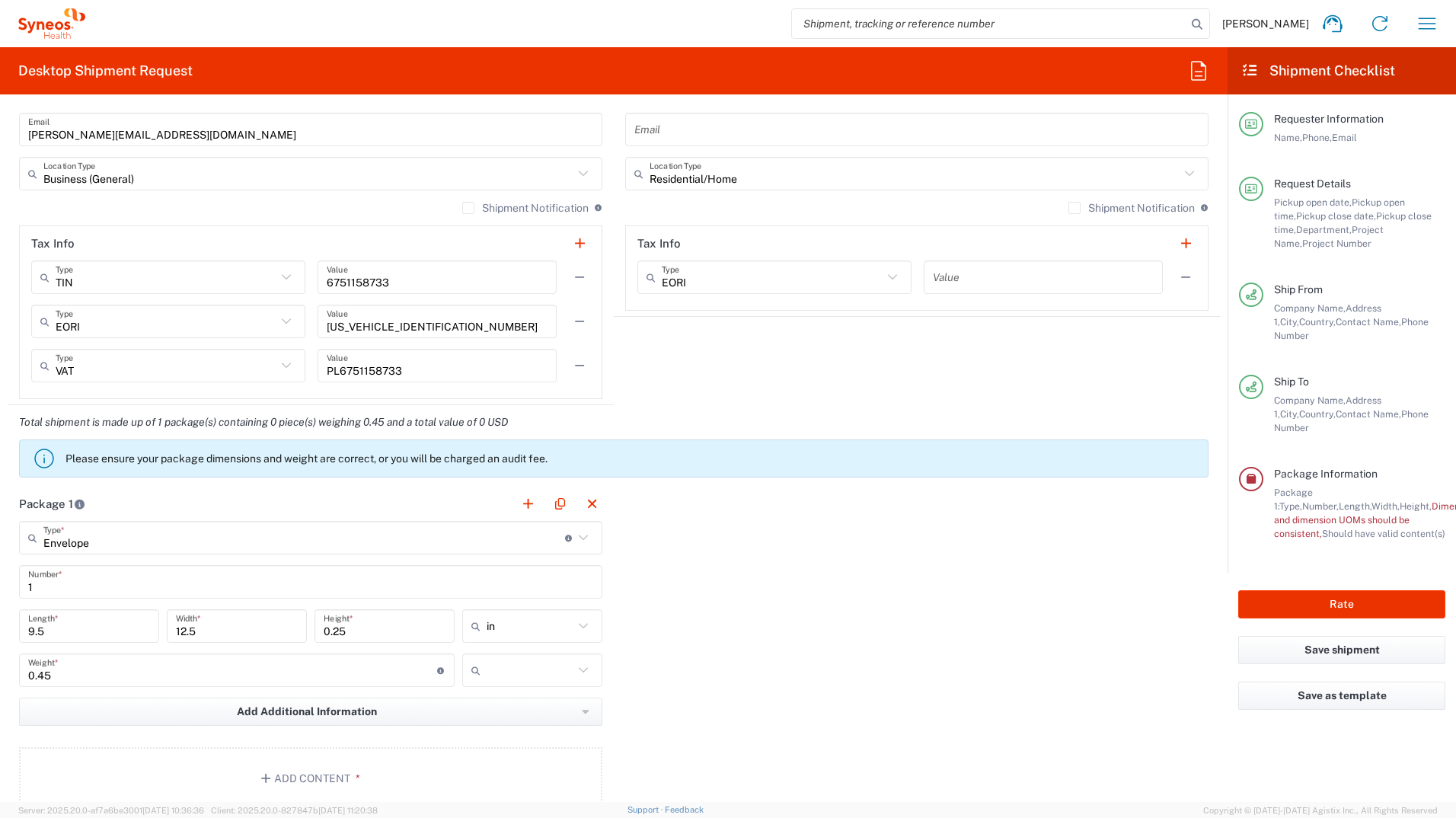
click at [585, 628] on icon at bounding box center [583, 625] width 20 height 20
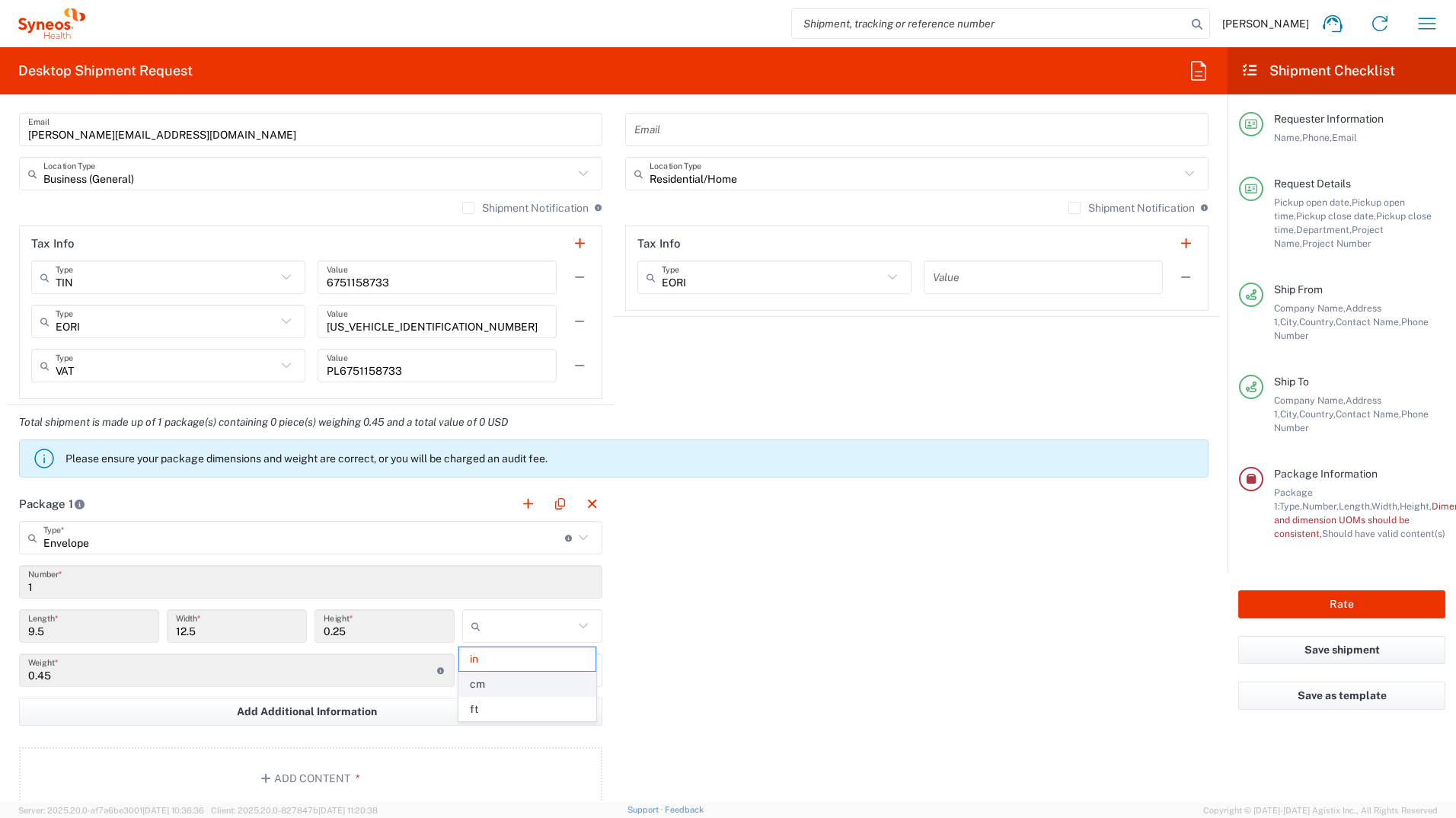
click at [557, 685] on span "cm" at bounding box center [527, 685] width 136 height 23
type input "24.13"
type input "31.75"
type input "0.64"
type input "cm"
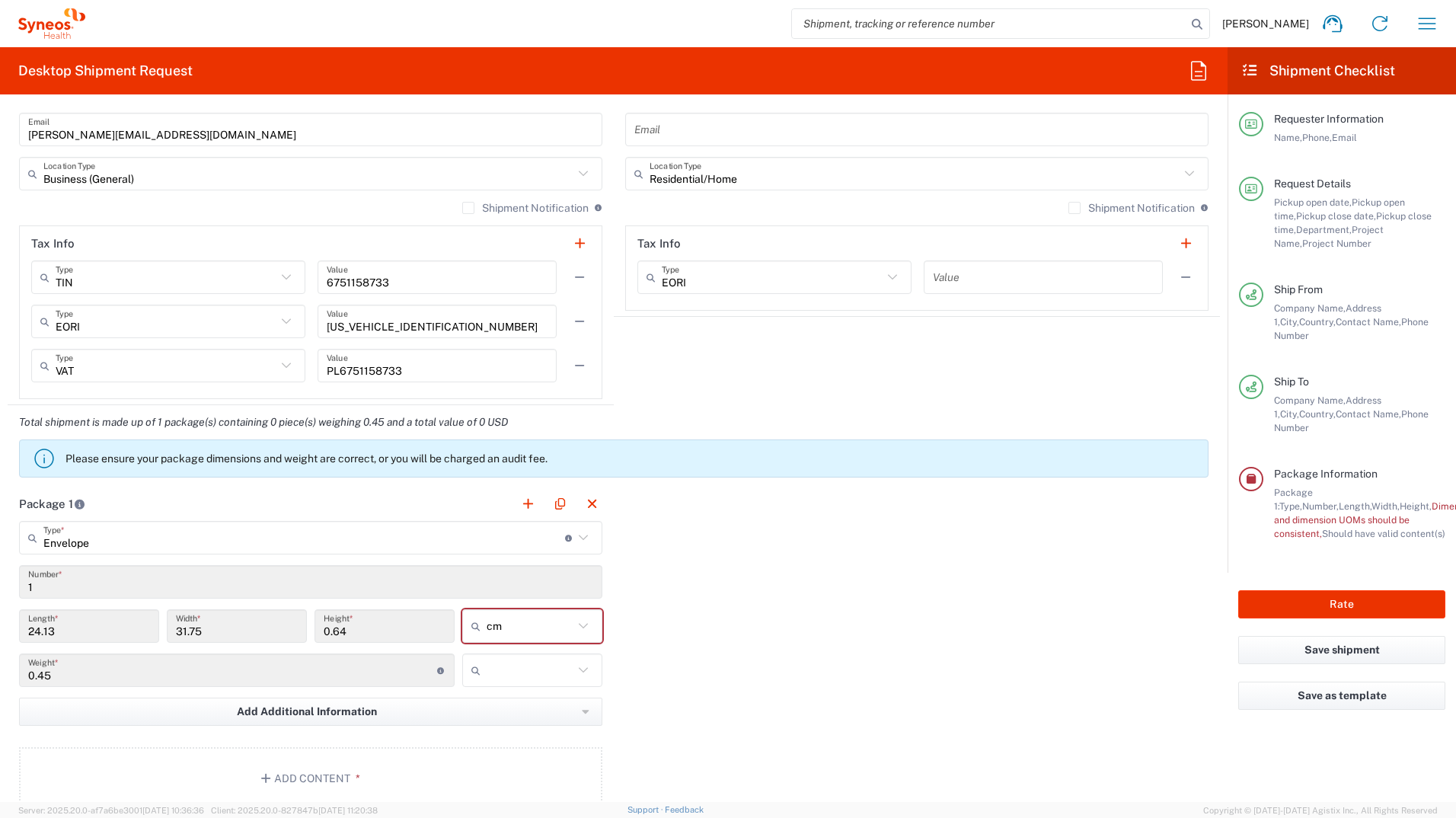
click at [566, 678] on input "text" at bounding box center [529, 670] width 87 height 24
click at [543, 702] on span "kgs" at bounding box center [527, 703] width 136 height 23
type input "kgs"
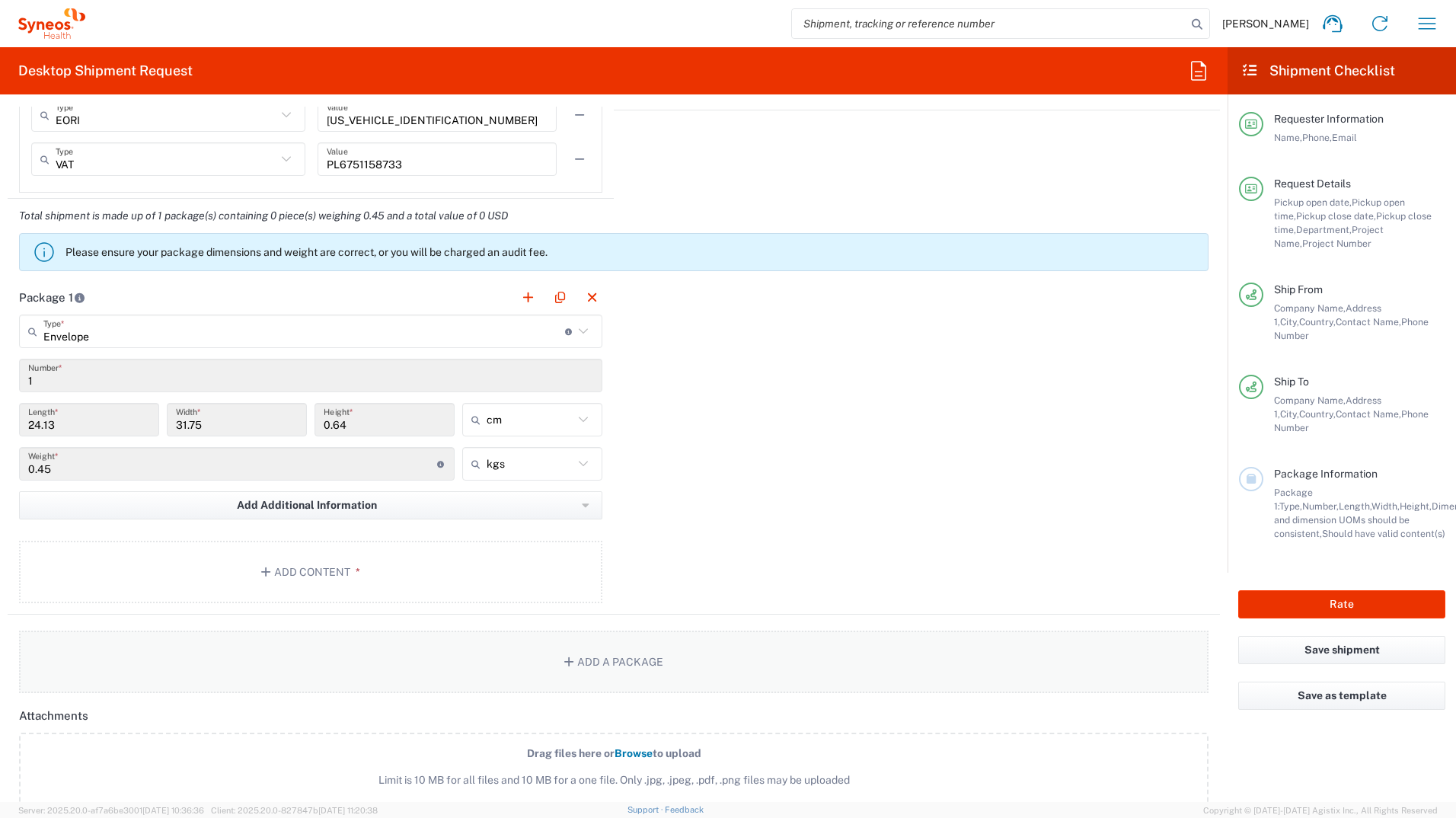
scroll to position [1295, 0]
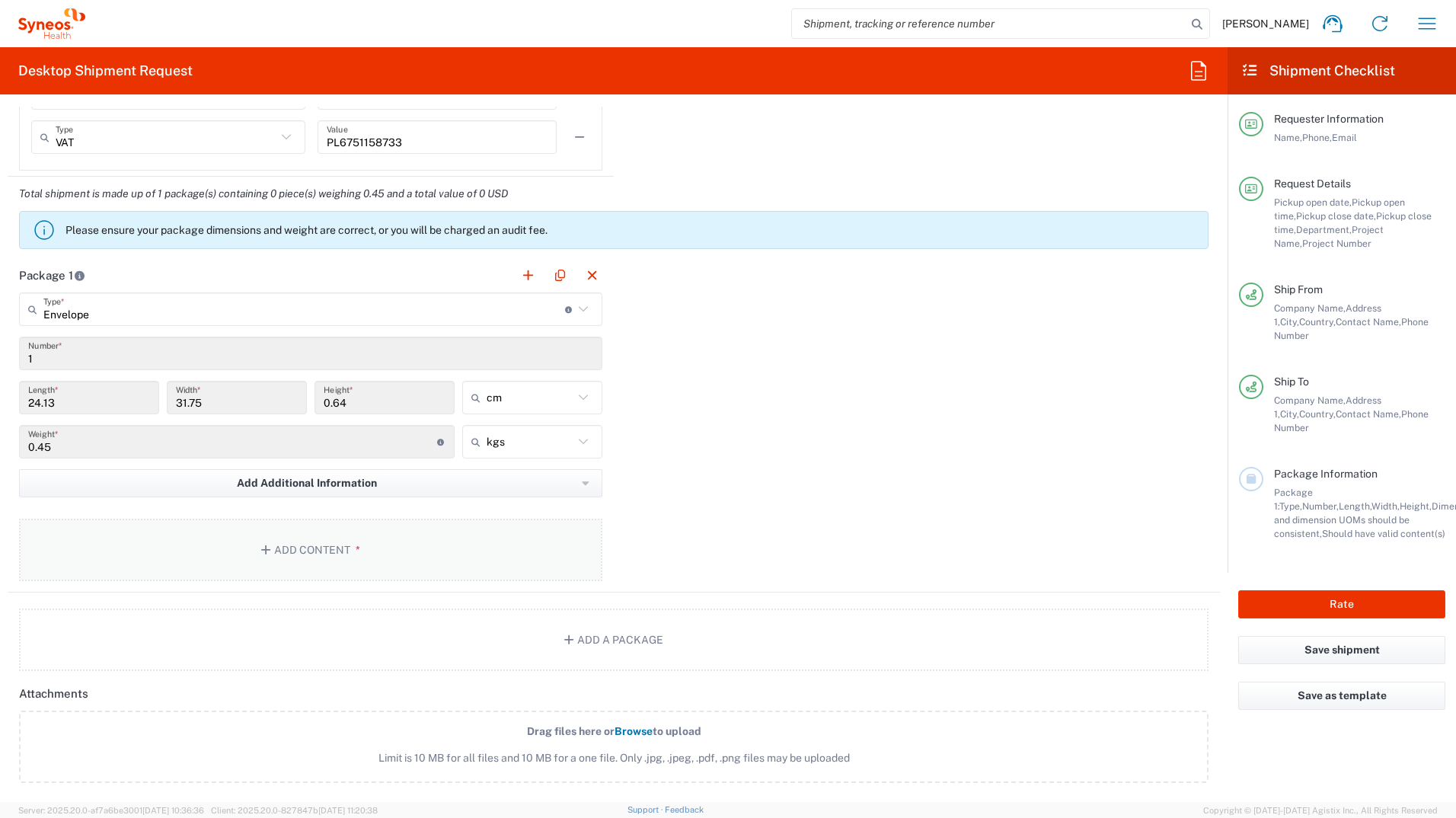
click at [351, 550] on span "*" at bounding box center [355, 550] width 10 height 12
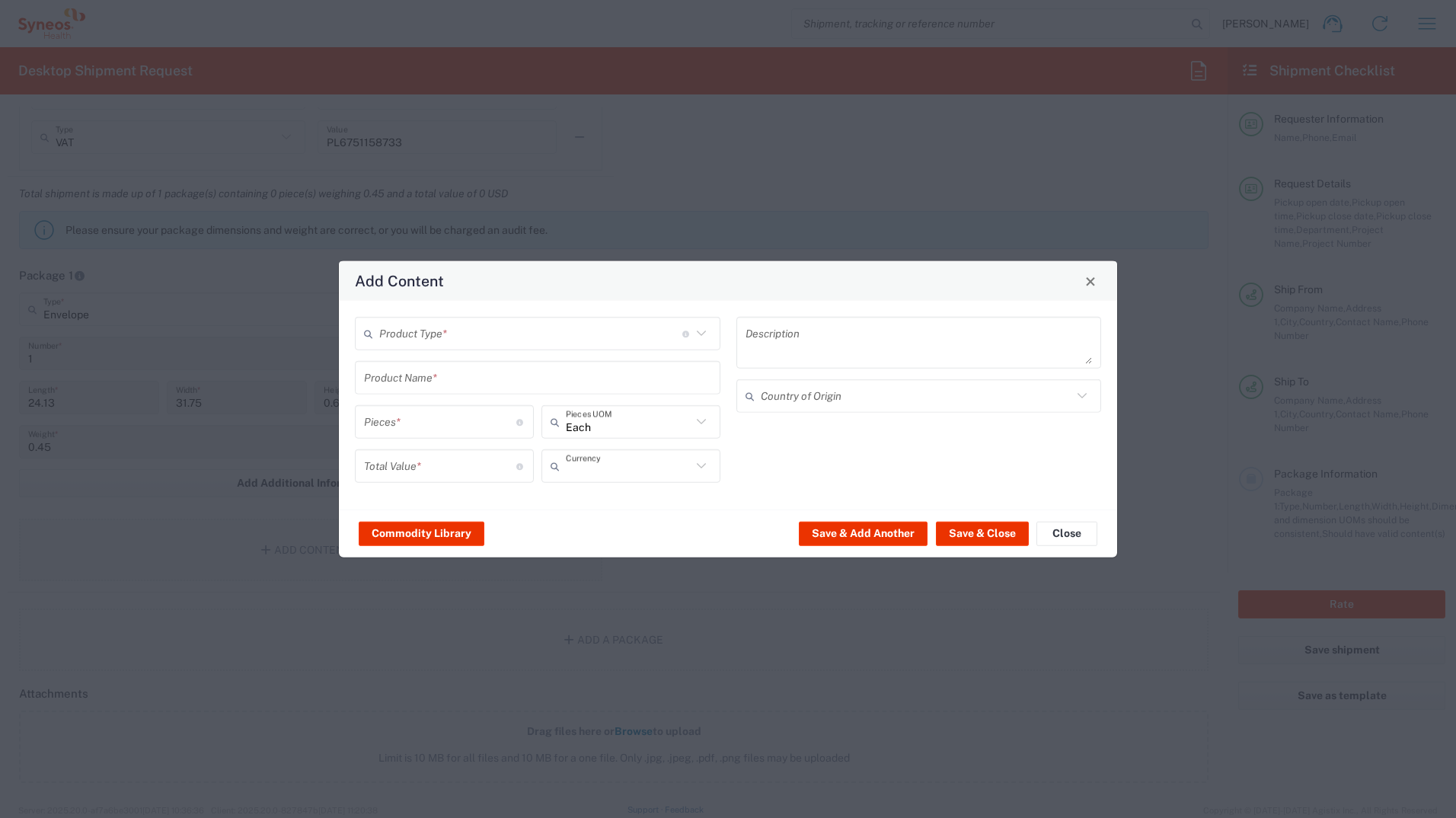
type input "US Dollar"
click at [700, 337] on icon at bounding box center [701, 333] width 20 height 20
click at [475, 359] on span "Documents" at bounding box center [538, 367] width 362 height 23
type input "Documents"
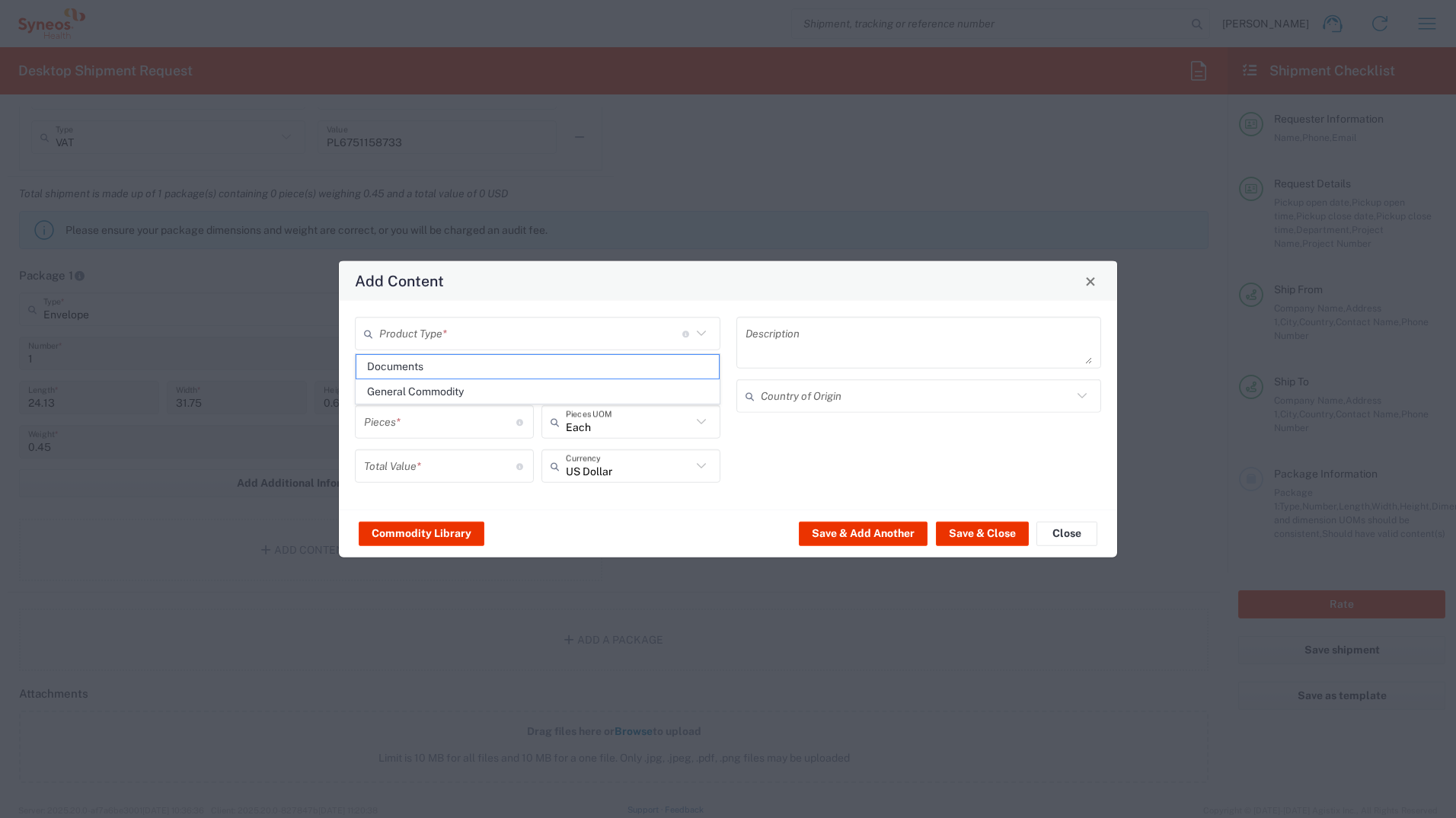
type input "1"
click at [866, 338] on textarea "Documents" at bounding box center [919, 343] width 347 height 43
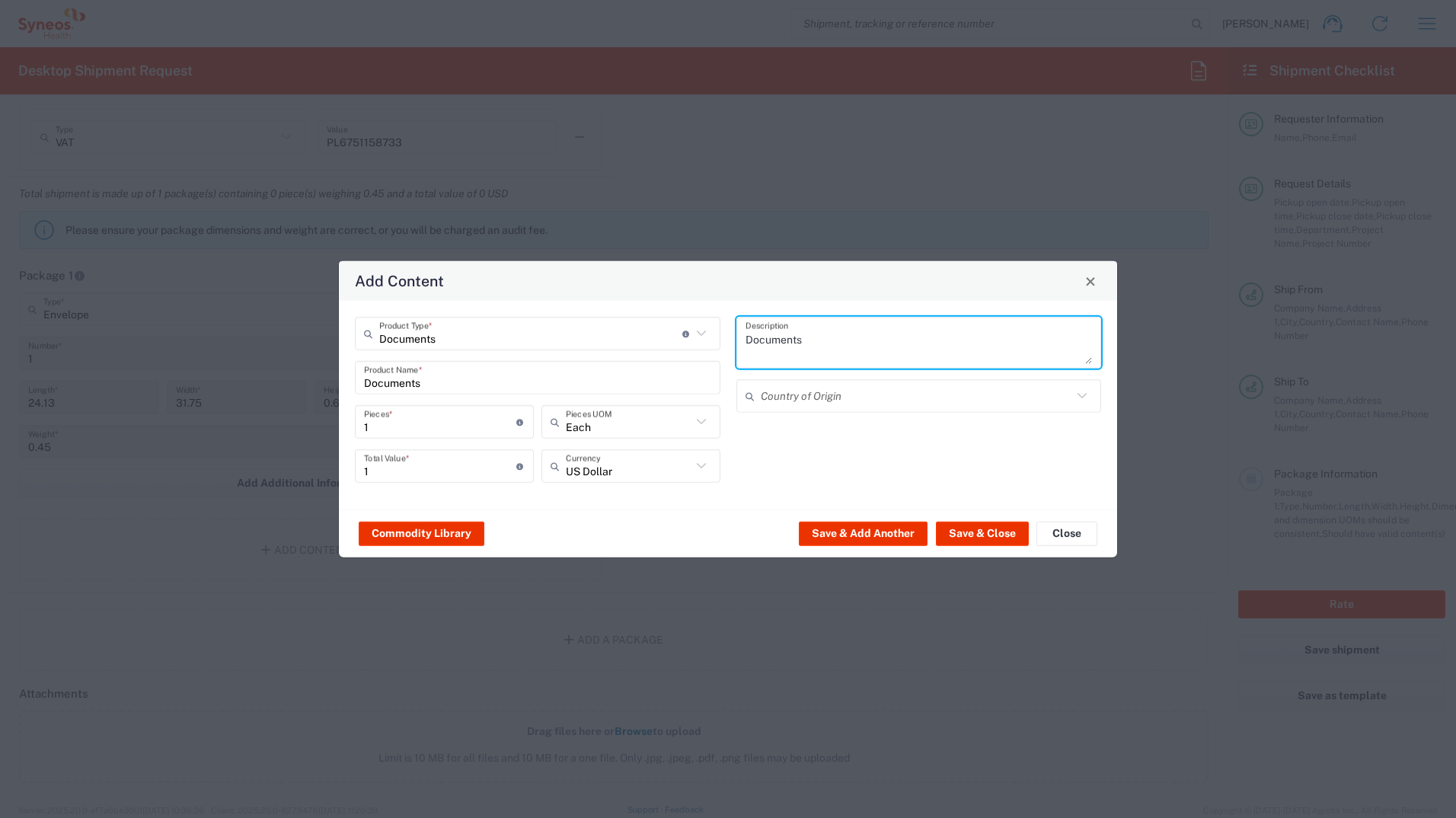
click at [866, 338] on textarea "Documents" at bounding box center [919, 343] width 347 height 43
type textarea "Dokumenty HR"
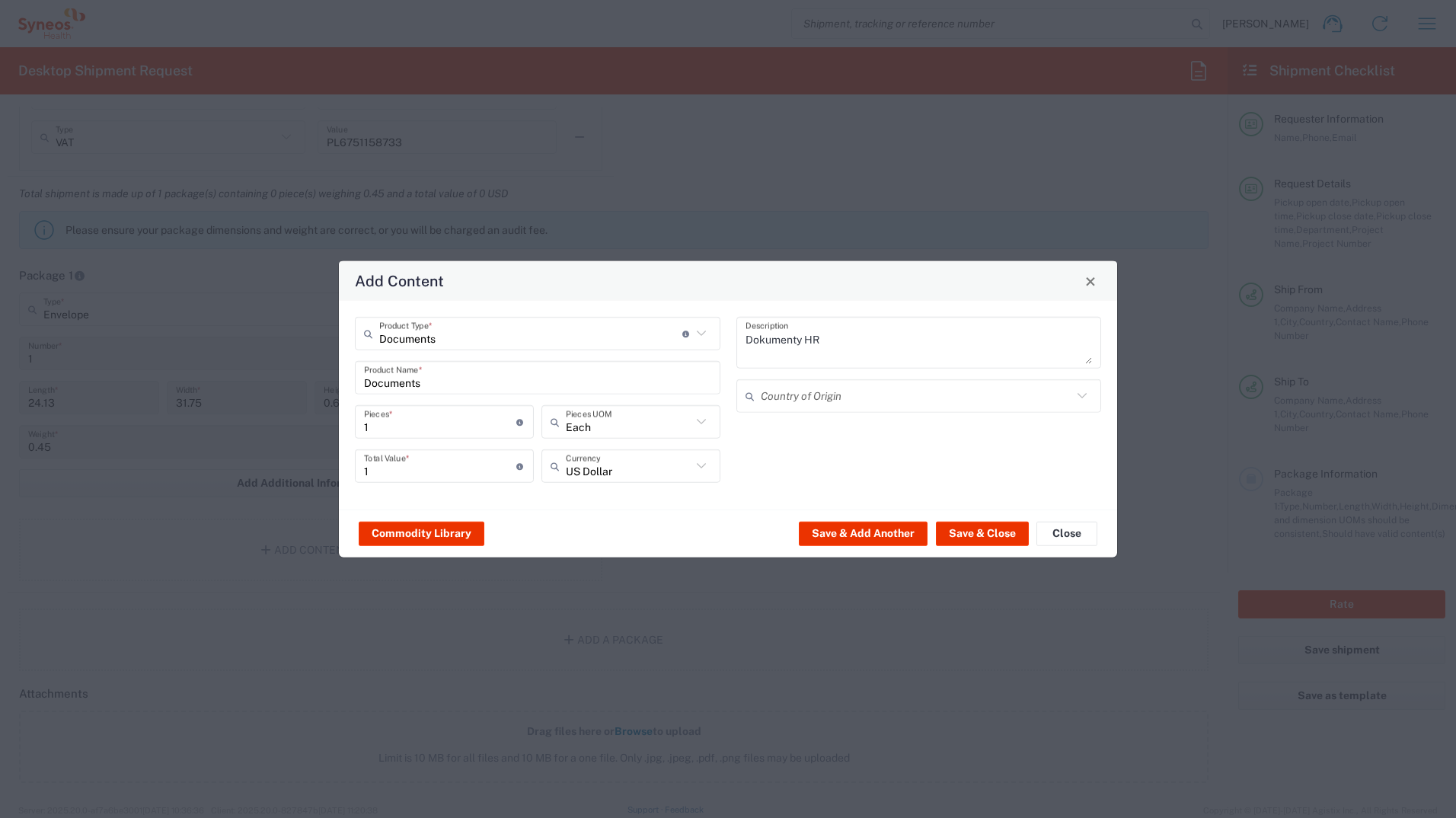
click at [703, 461] on icon at bounding box center [701, 465] width 20 height 20
click at [670, 507] on span "Polish Zloty" at bounding box center [631, 499] width 176 height 23
type input "Polish Zloty"
click at [969, 529] on button "Save & Close" at bounding box center [982, 532] width 93 height 24
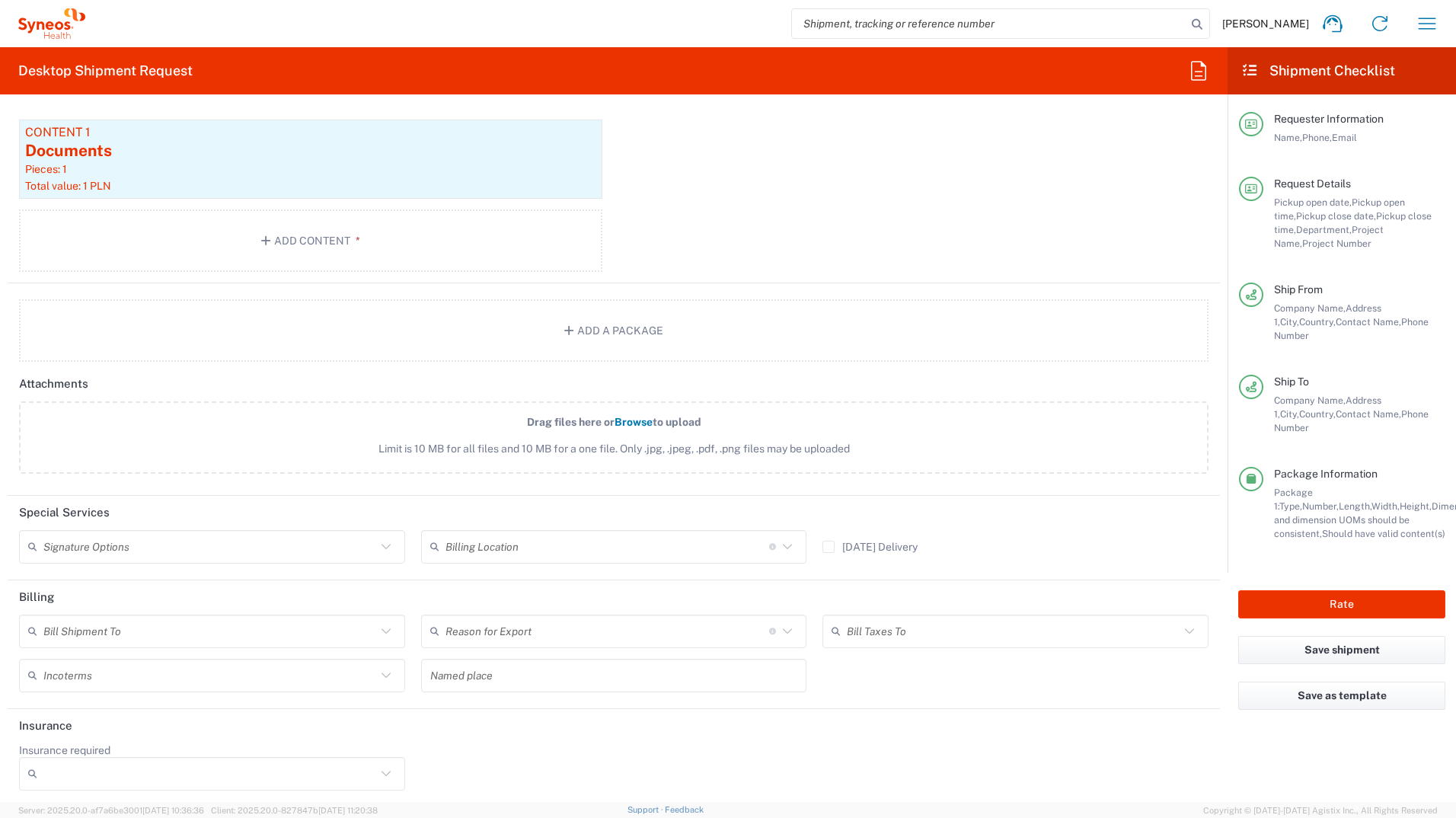
scroll to position [1699, 0]
click at [386, 542] on icon at bounding box center [386, 541] width 20 height 20
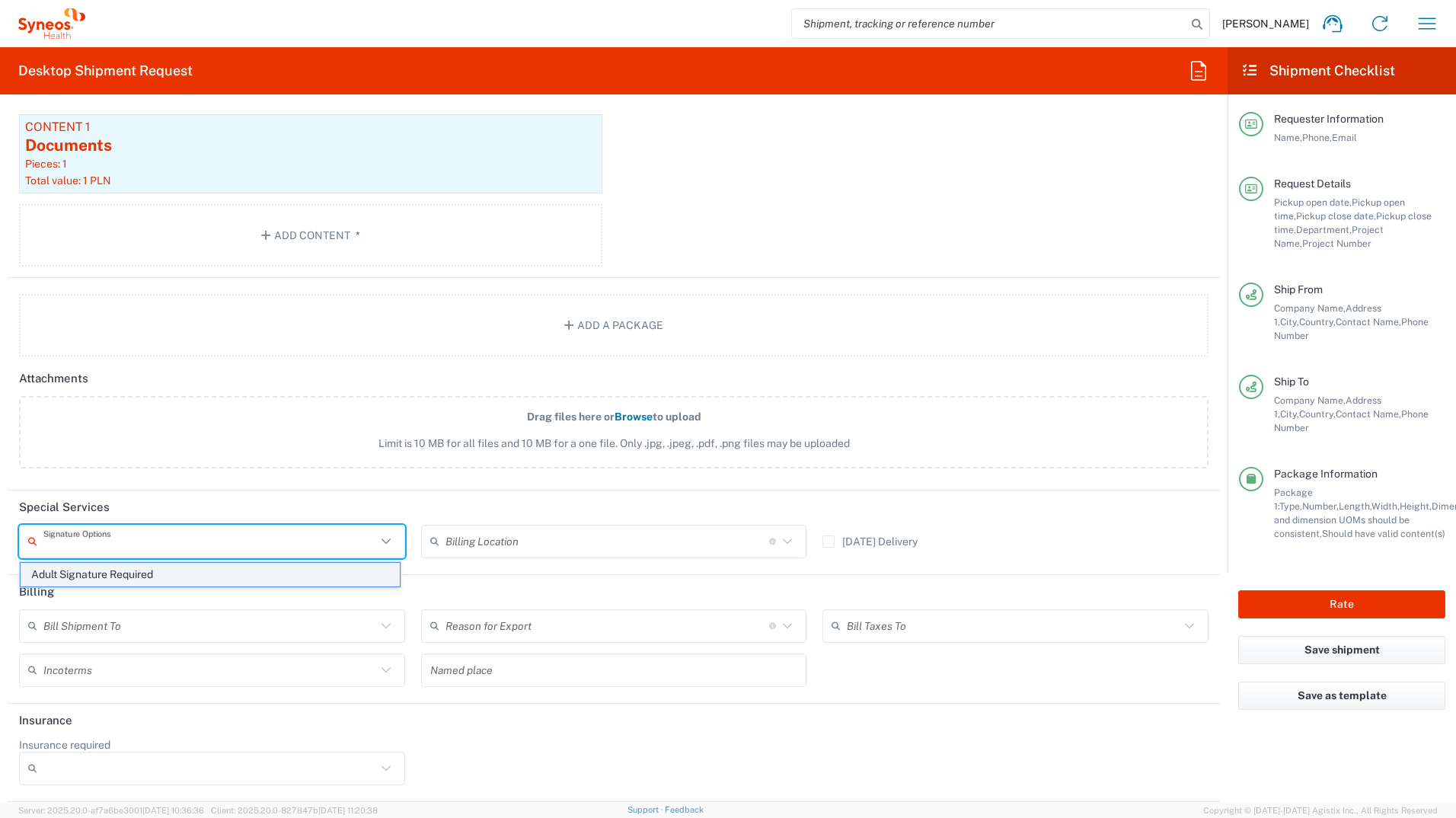
click at [340, 563] on span "Adult Signature Required" at bounding box center [210, 574] width 379 height 23
type input "Adult Signature Required"
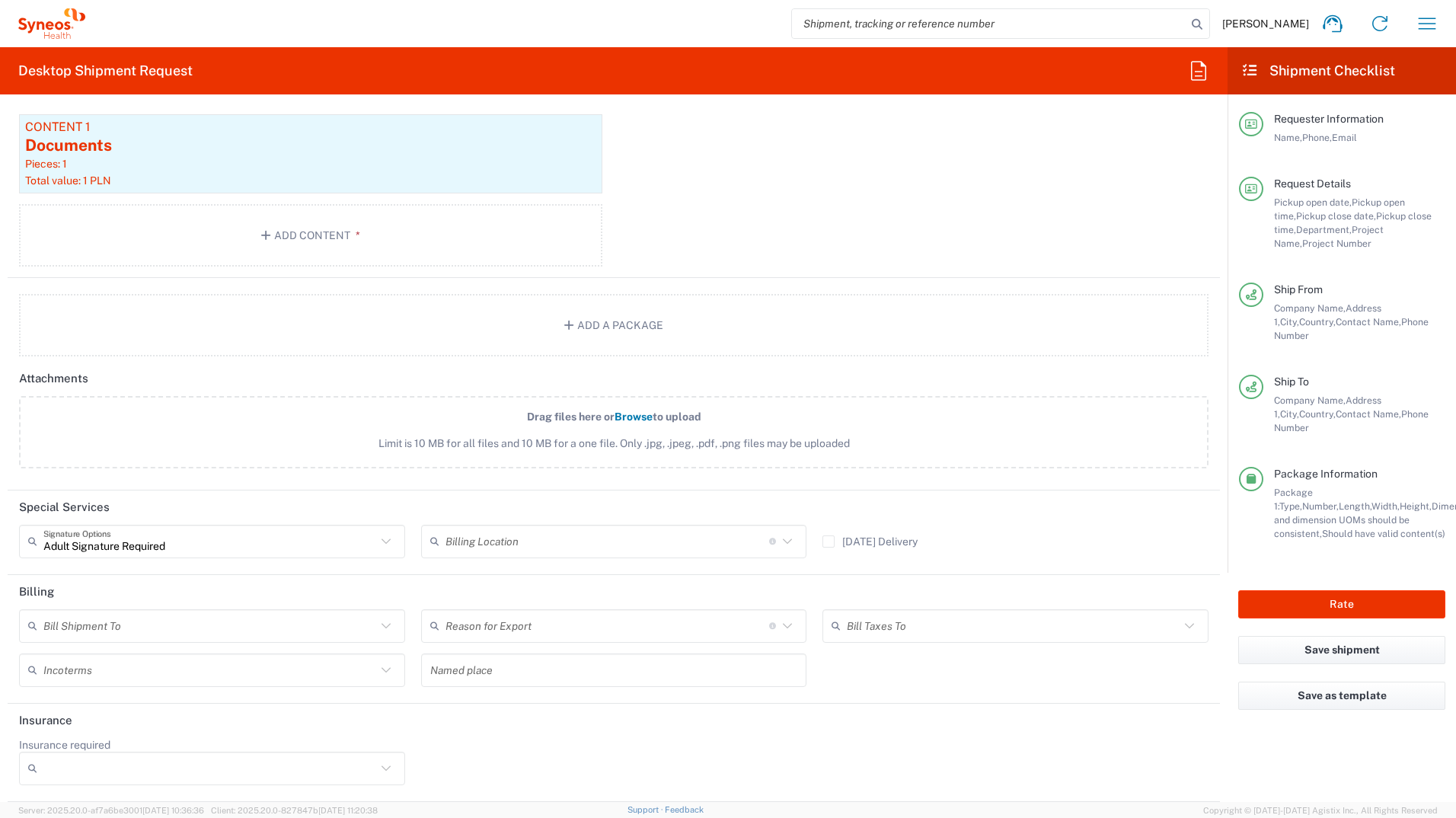
click at [381, 638] on div "Bill Shipment To" at bounding box center [212, 626] width 386 height 34
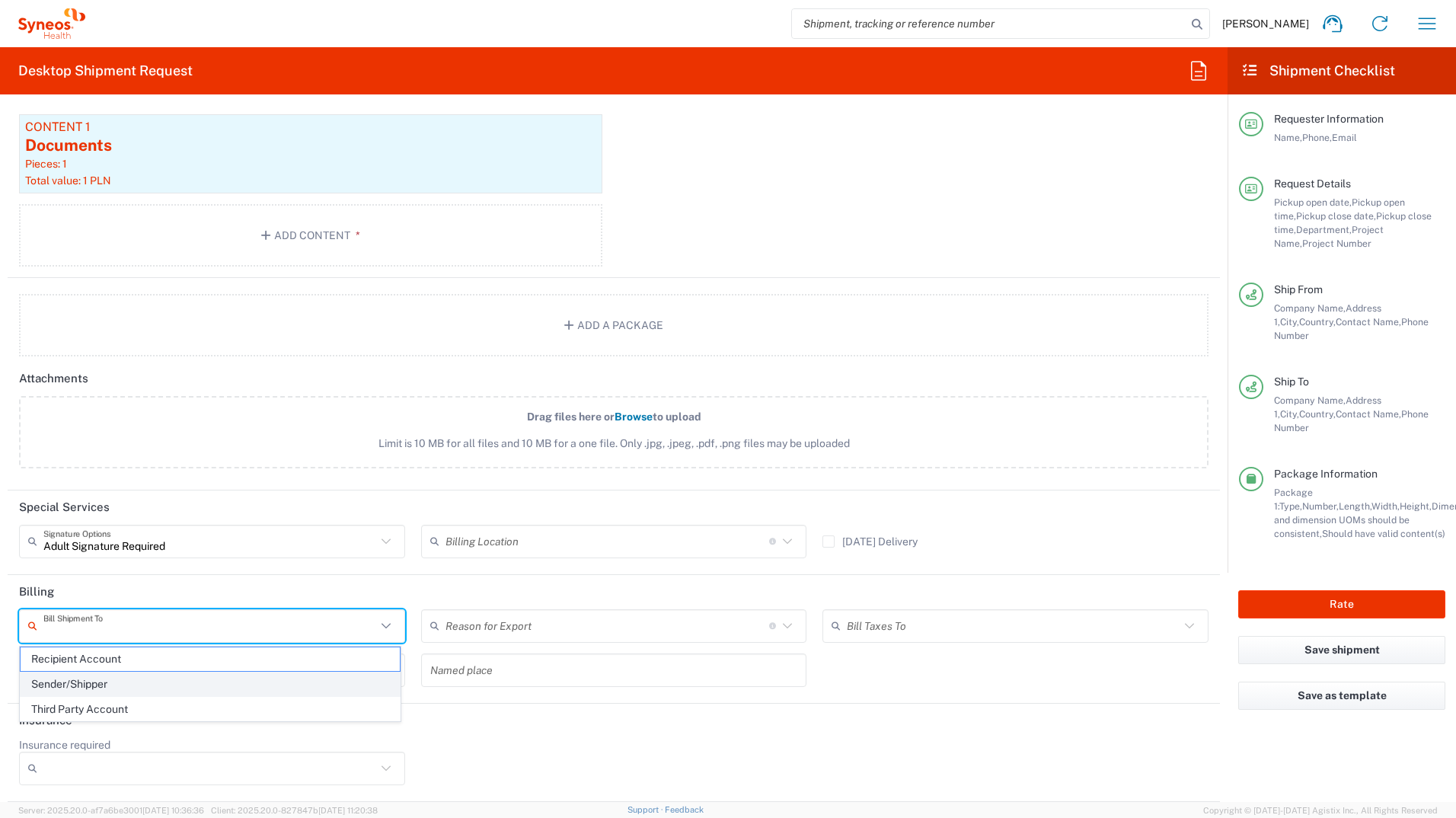
click at [347, 685] on span "Sender/Shipper" at bounding box center [210, 685] width 379 height 23
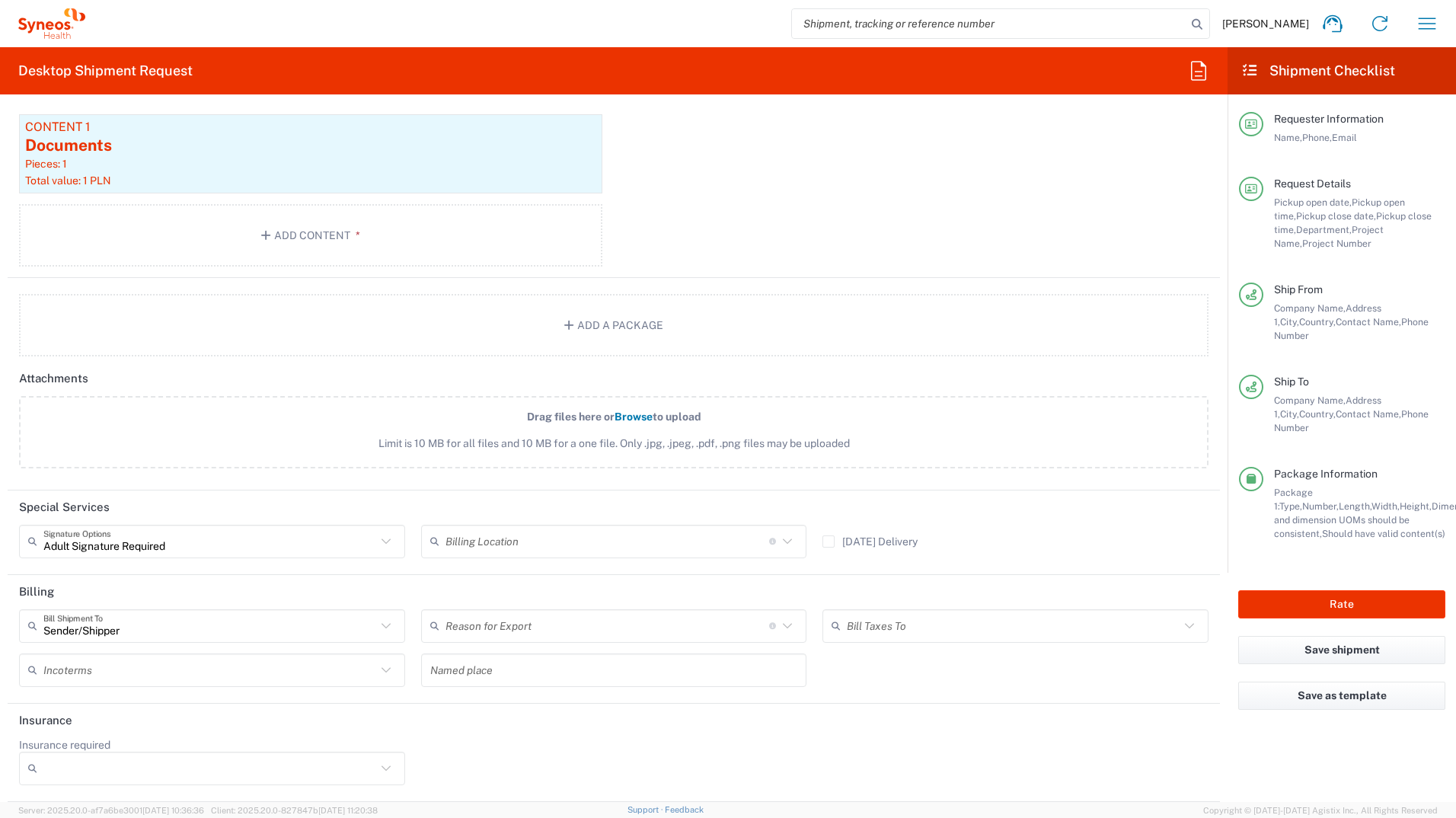
click at [383, 671] on icon at bounding box center [386, 670] width 20 height 20
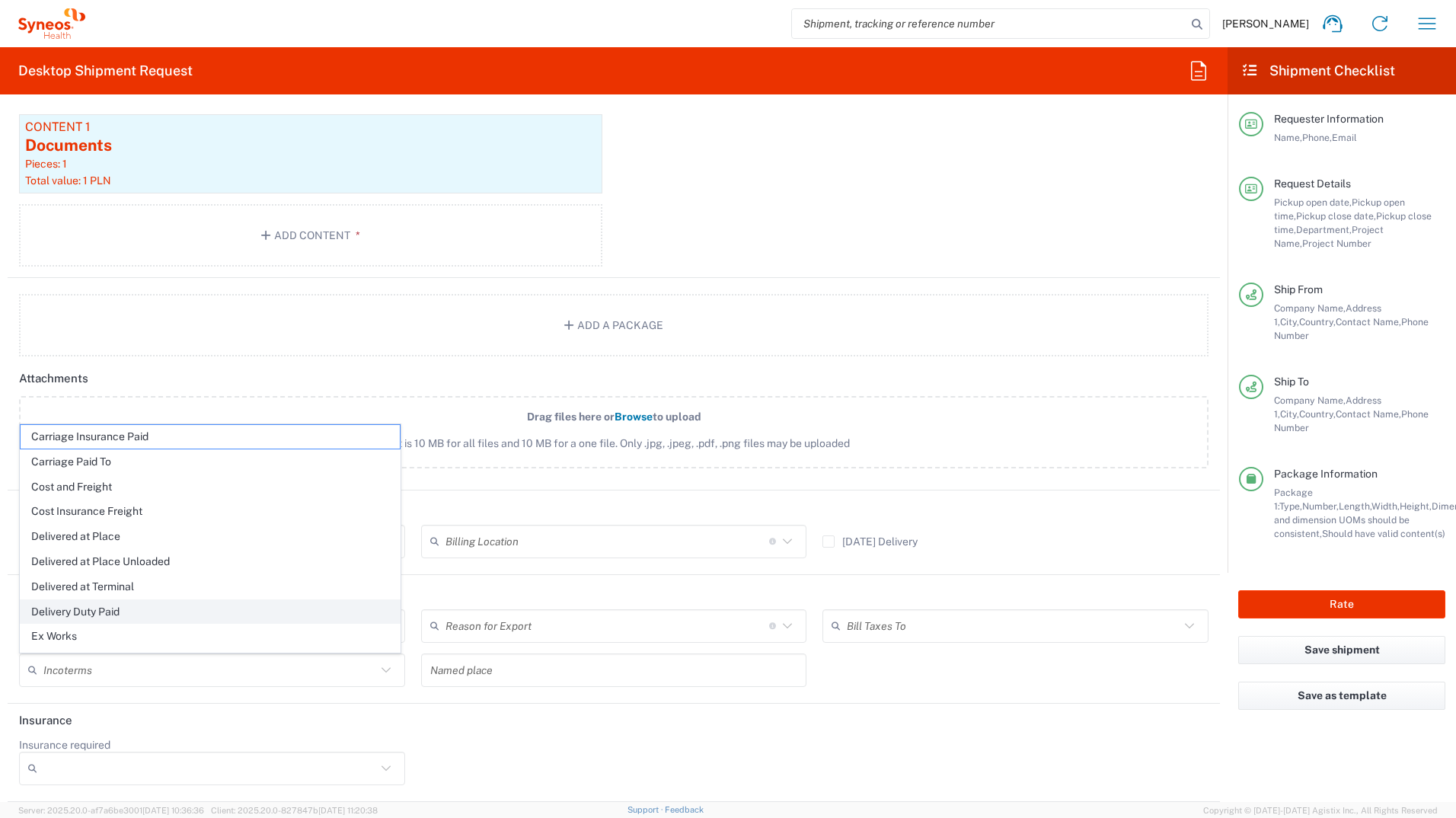
click at [169, 612] on span "Delivery Duty Paid" at bounding box center [210, 612] width 379 height 23
type input "Sender/Shipper"
type input "Delivery Duty Paid"
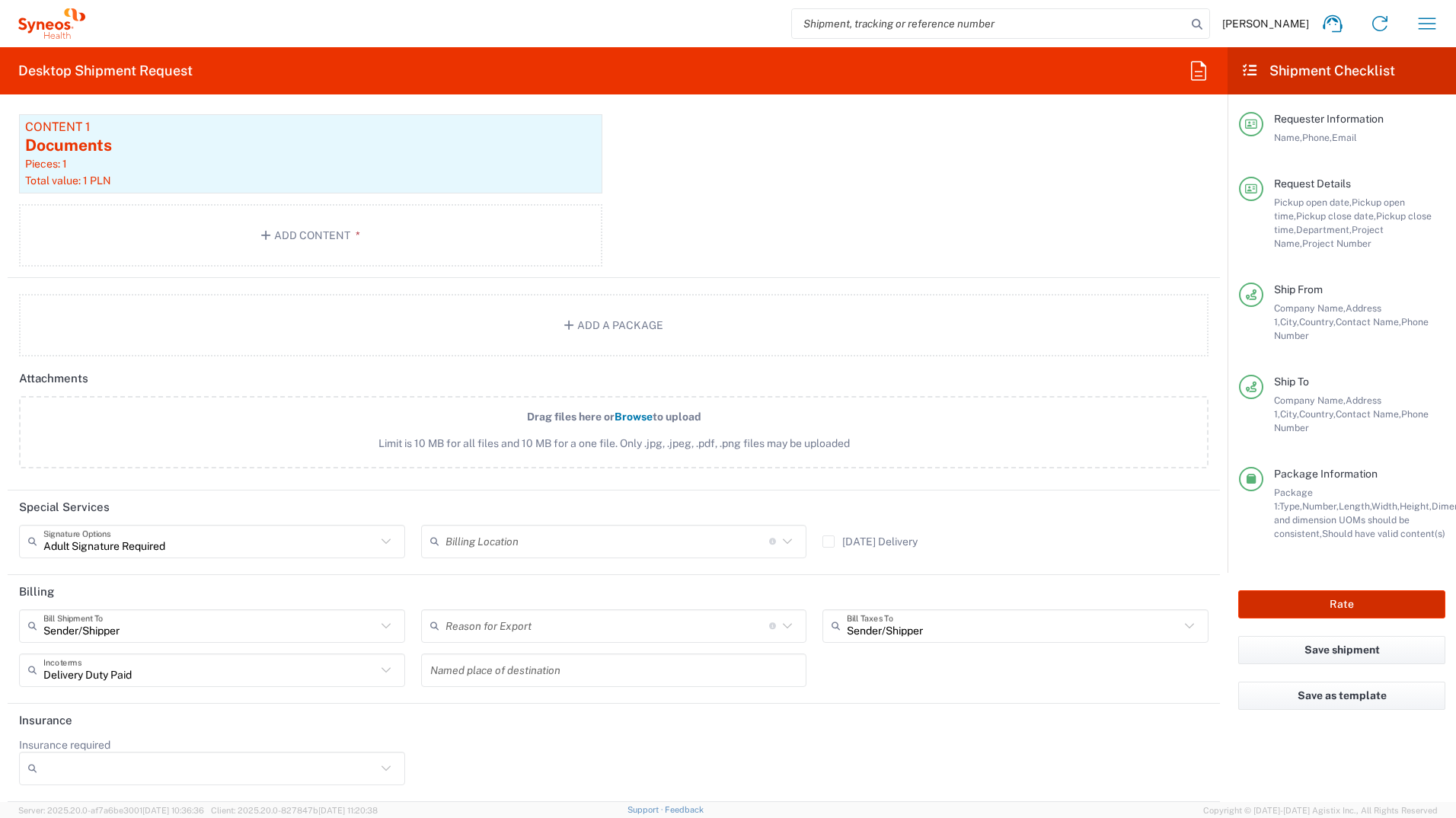
click at [1325, 590] on button "Rate" at bounding box center [1341, 604] width 207 height 28
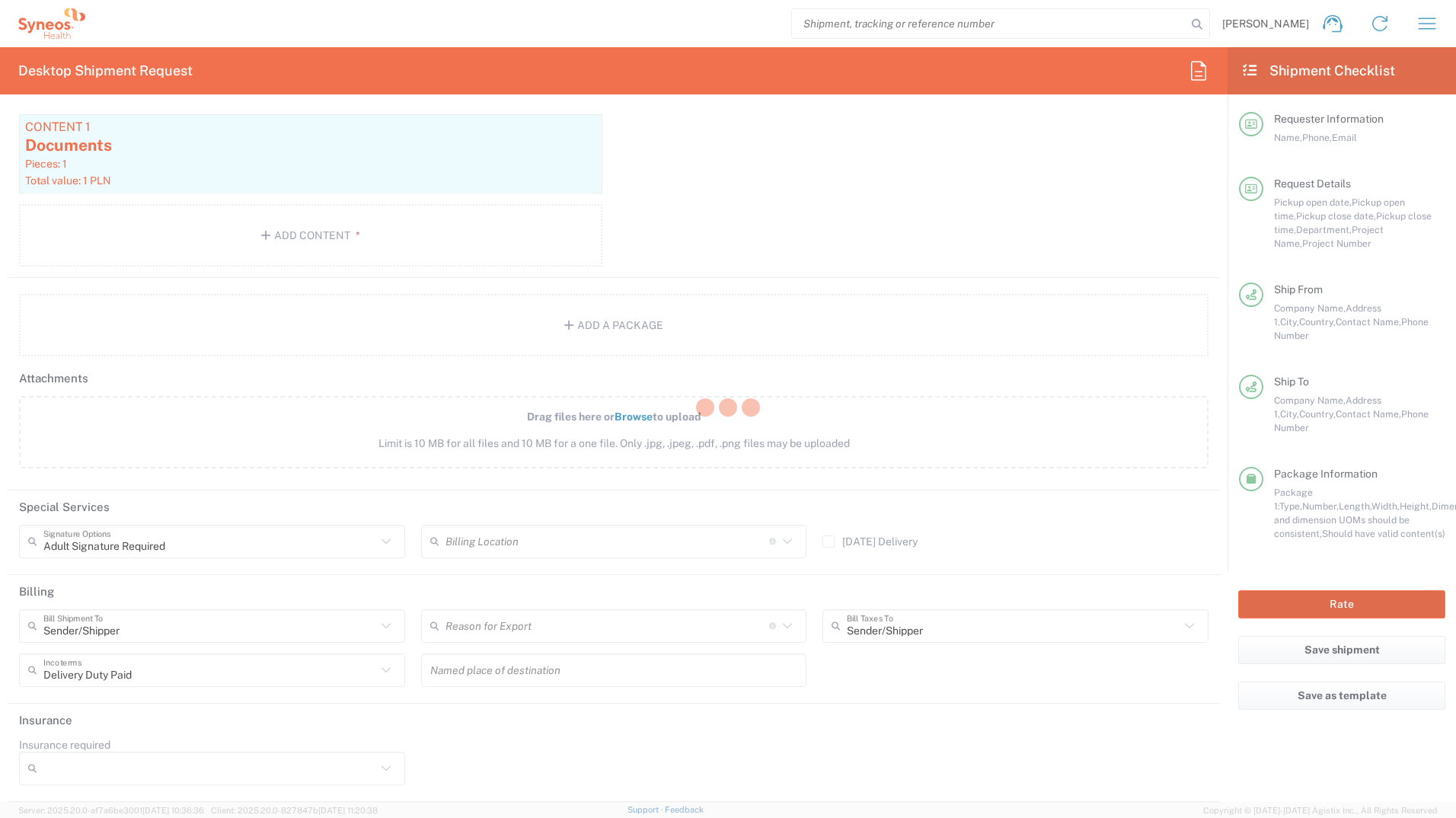
type input "8493 DEPARTMENTAL EXPENSE"
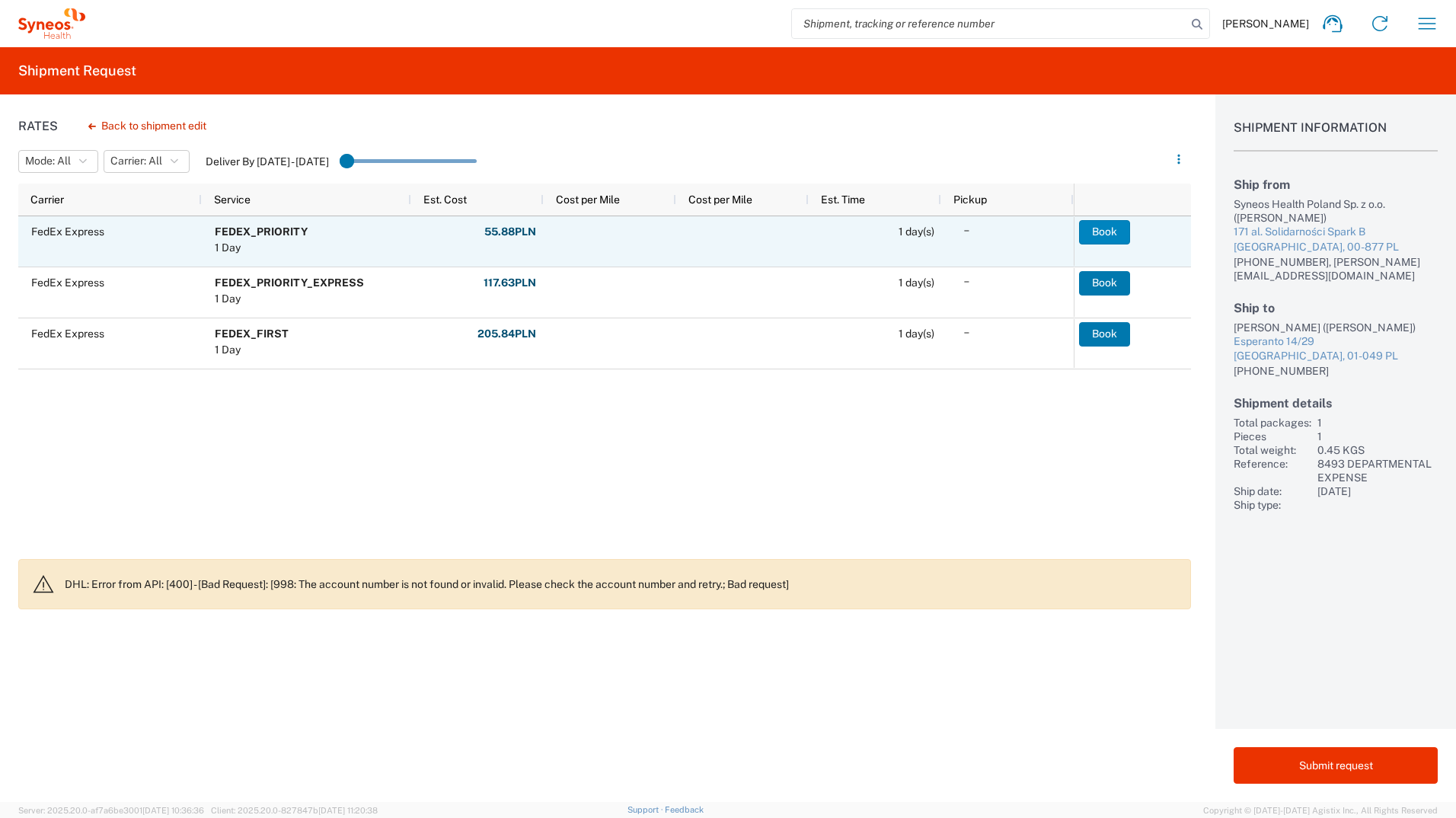
click at [1088, 222] on button "Book" at bounding box center [1105, 232] width 51 height 24
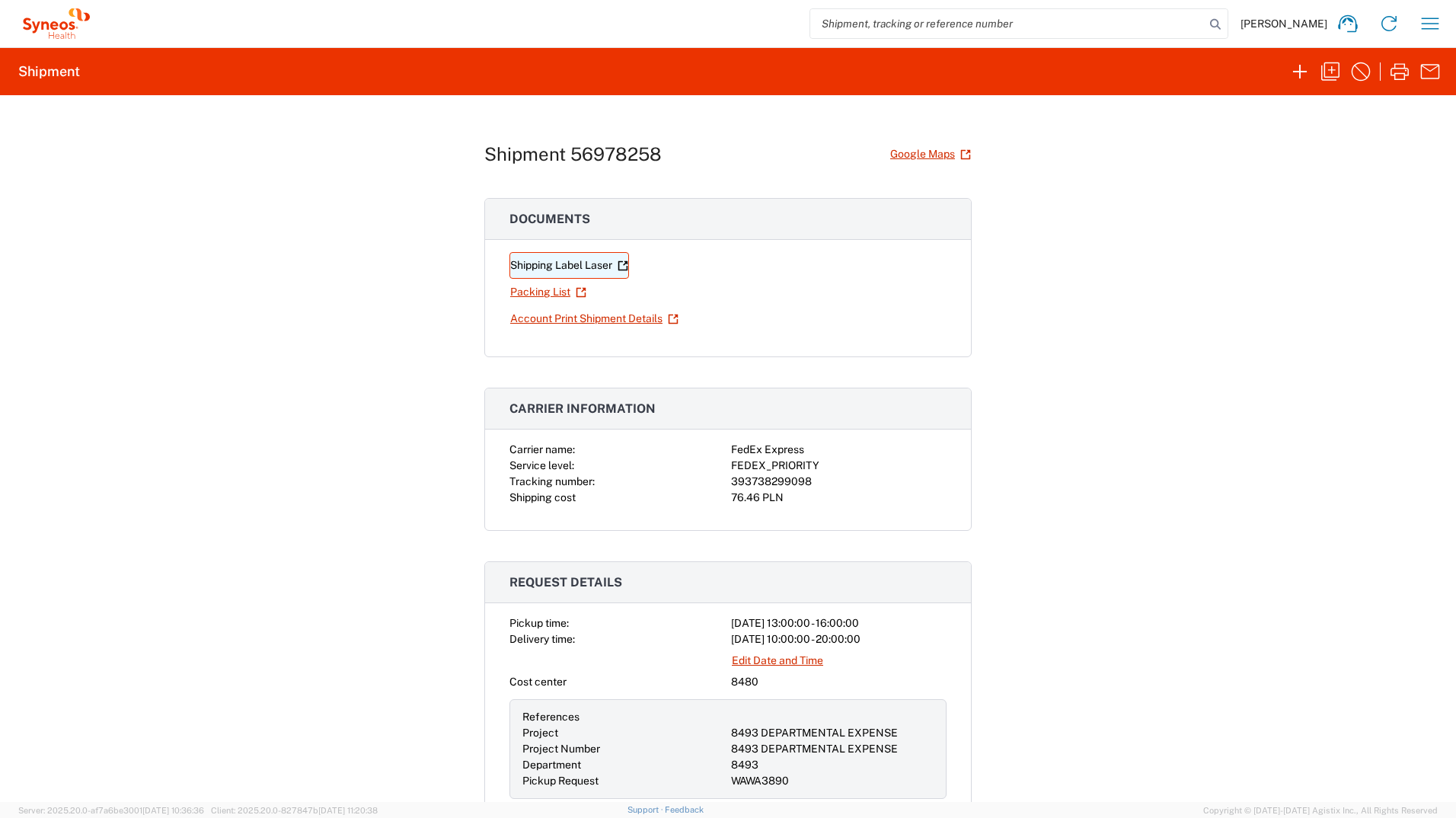
click at [564, 266] on link "Shipping Label Laser" at bounding box center [569, 265] width 119 height 27
click at [1436, 16] on icon "button" at bounding box center [1430, 23] width 24 height 24
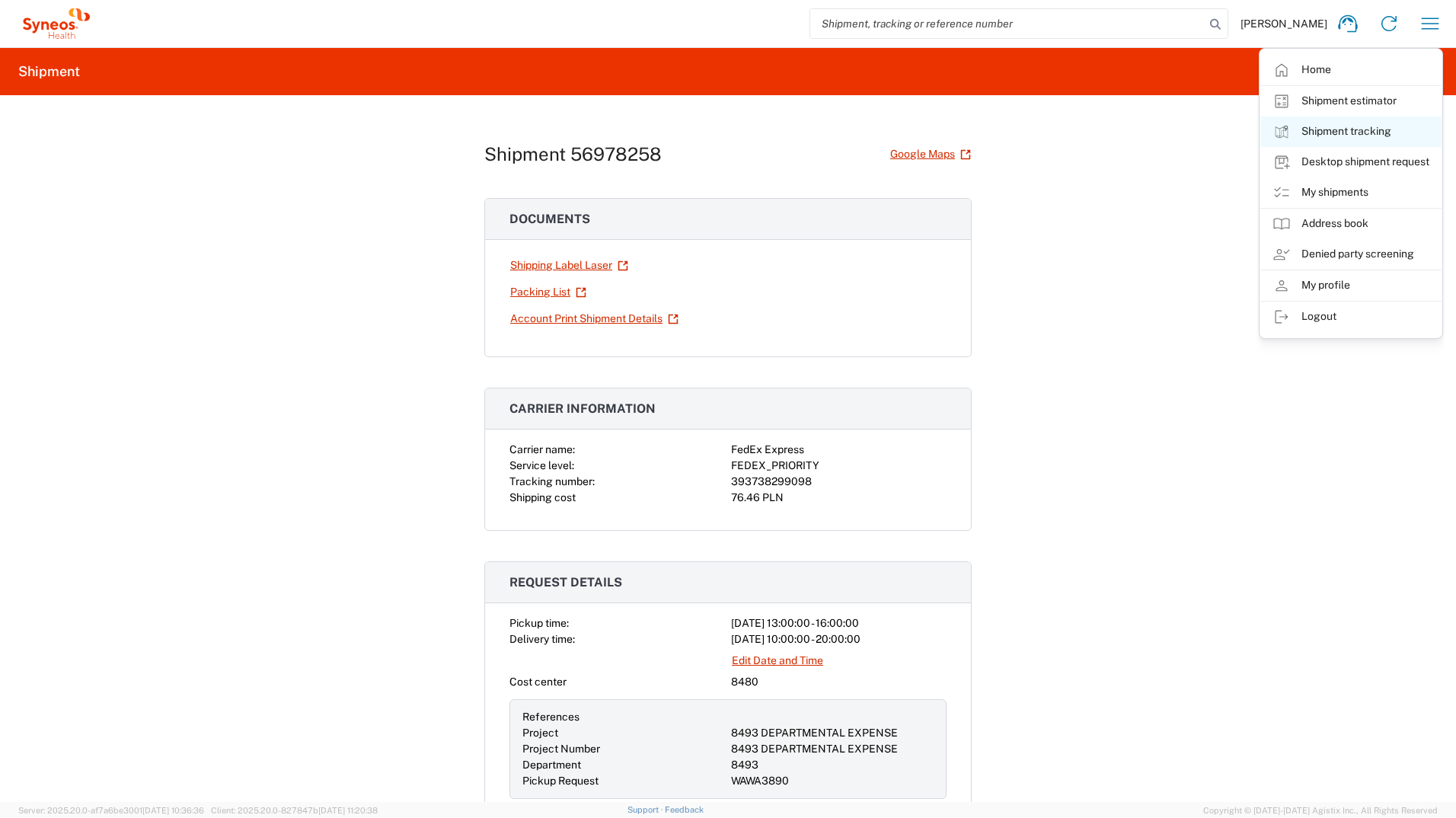
click at [1386, 140] on link "Shipment tracking" at bounding box center [1351, 131] width 181 height 30
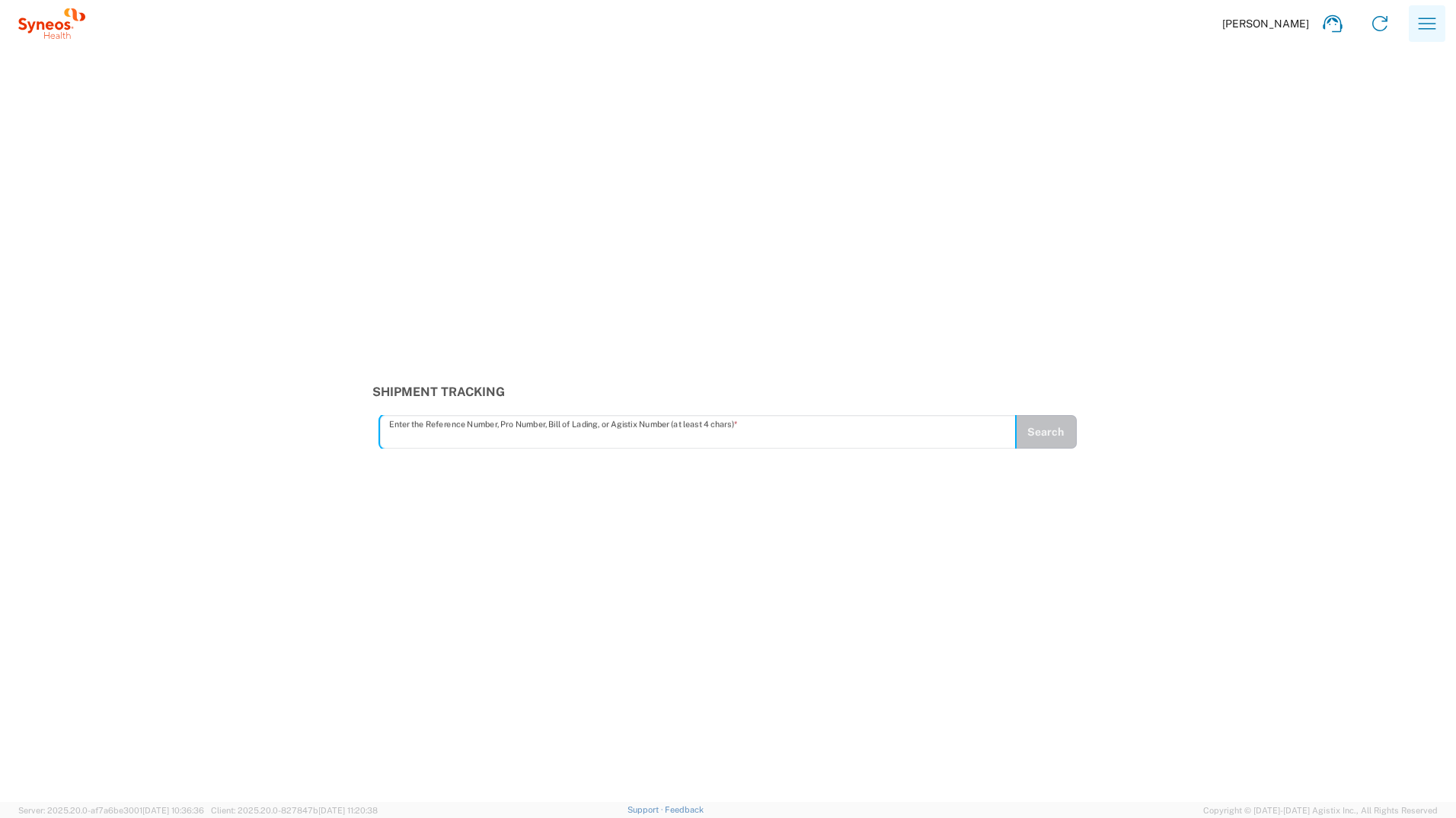
click at [1422, 14] on icon "button" at bounding box center [1427, 23] width 24 height 24
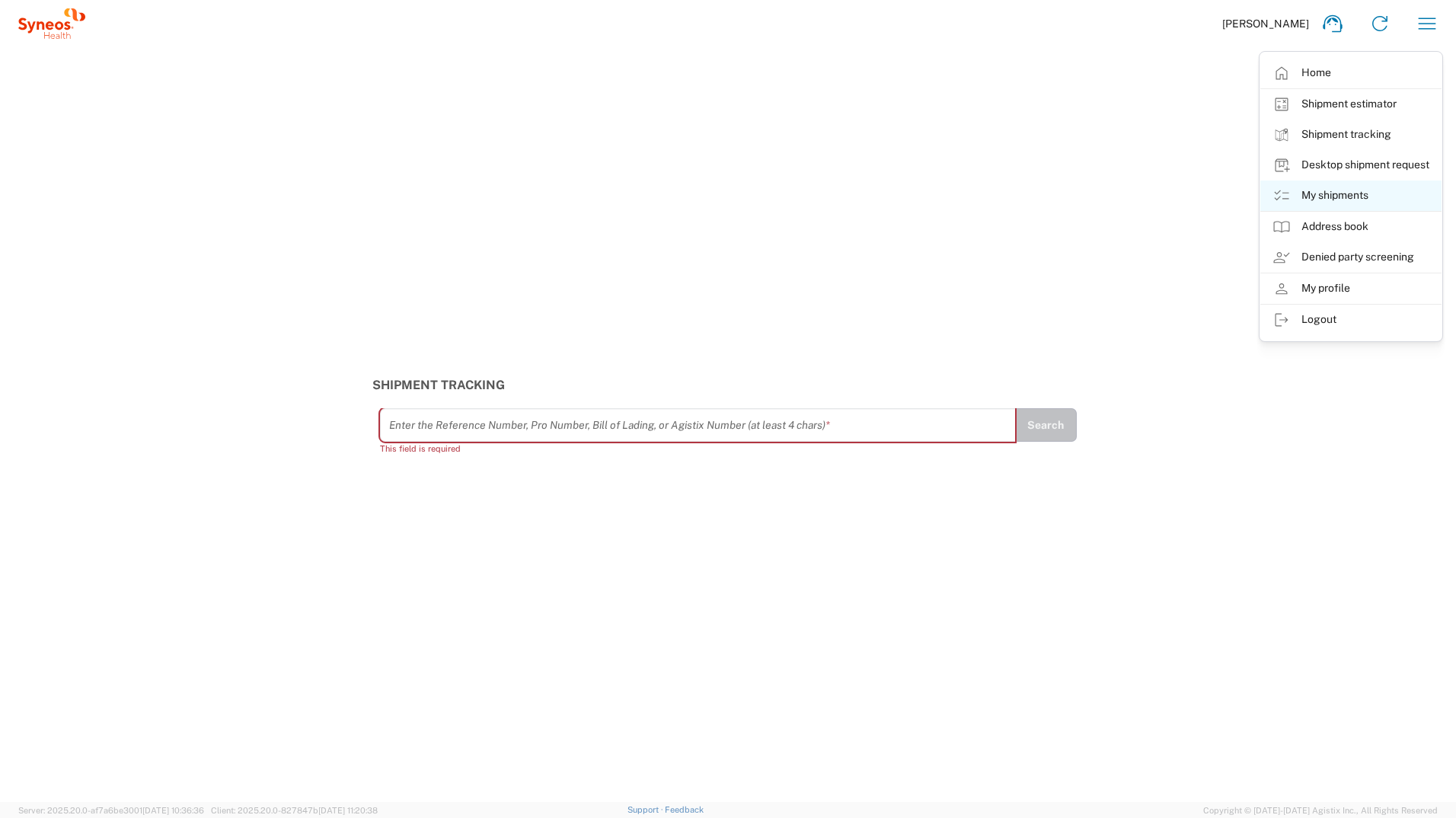
click at [1372, 196] on link "My shipments" at bounding box center [1351, 195] width 181 height 30
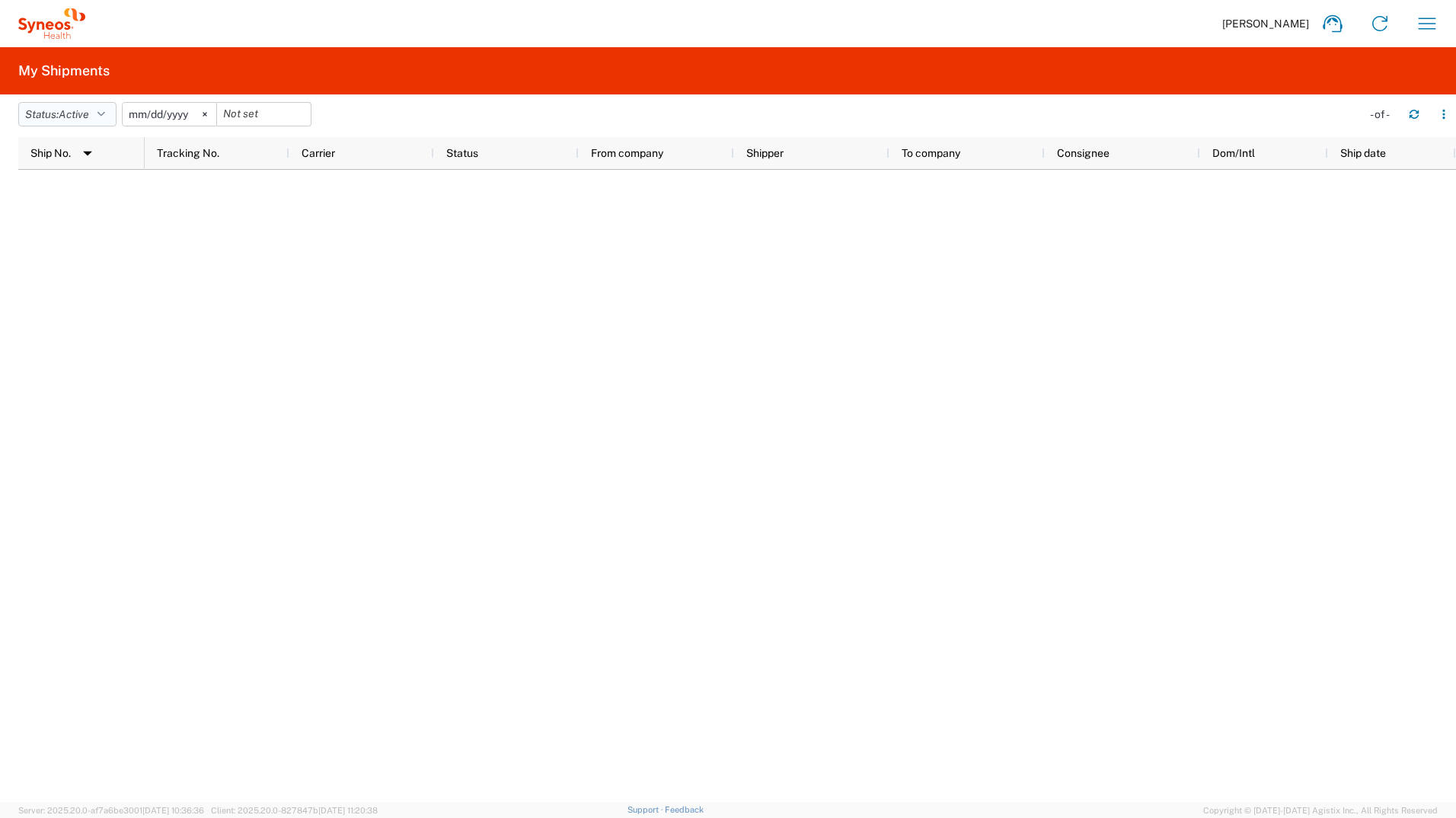
click at [105, 116] on icon "button" at bounding box center [101, 115] width 8 height 11
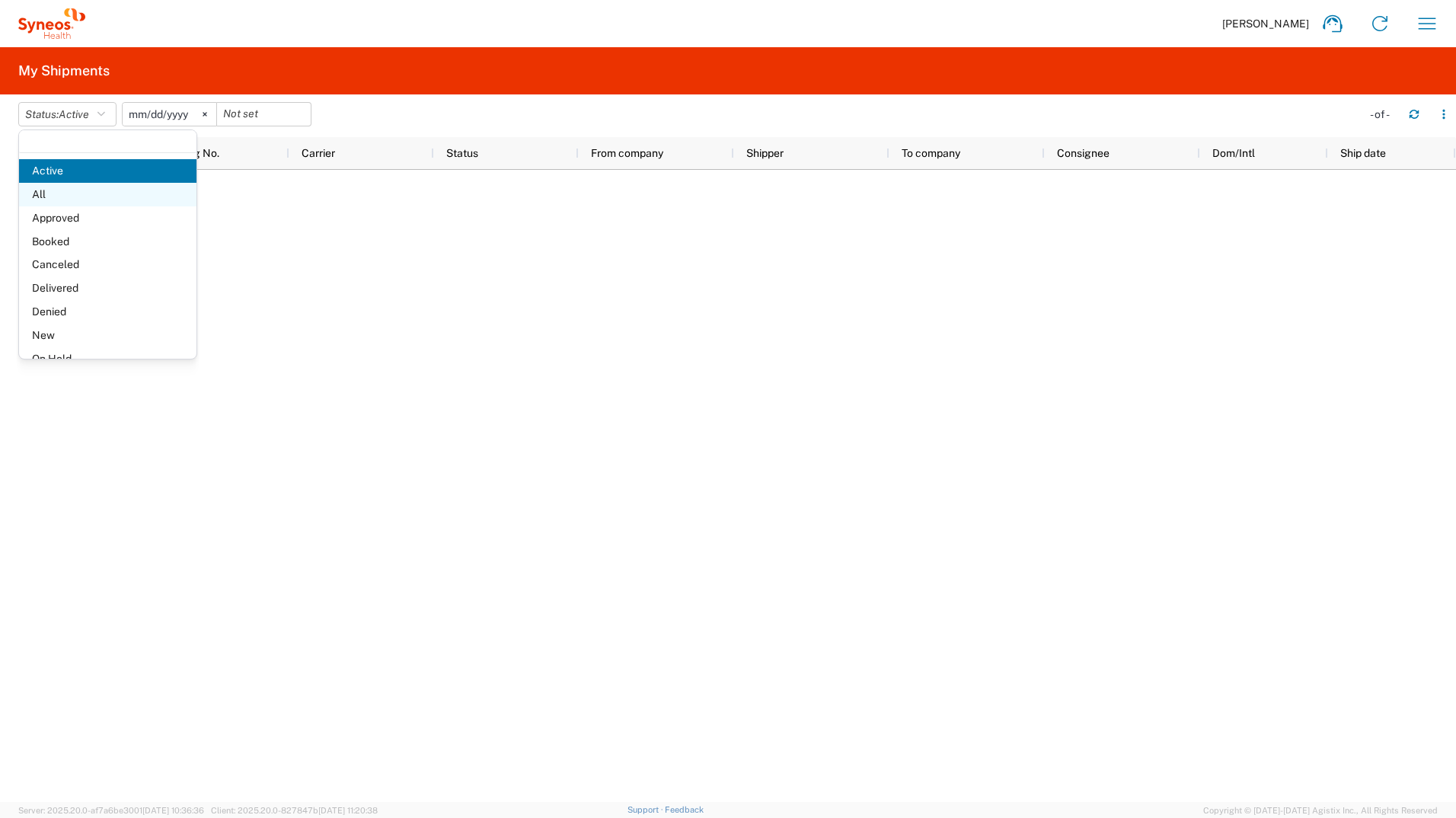
click at [102, 198] on span "All" at bounding box center [107, 194] width 177 height 23
